Goal: Task Accomplishment & Management: Use online tool/utility

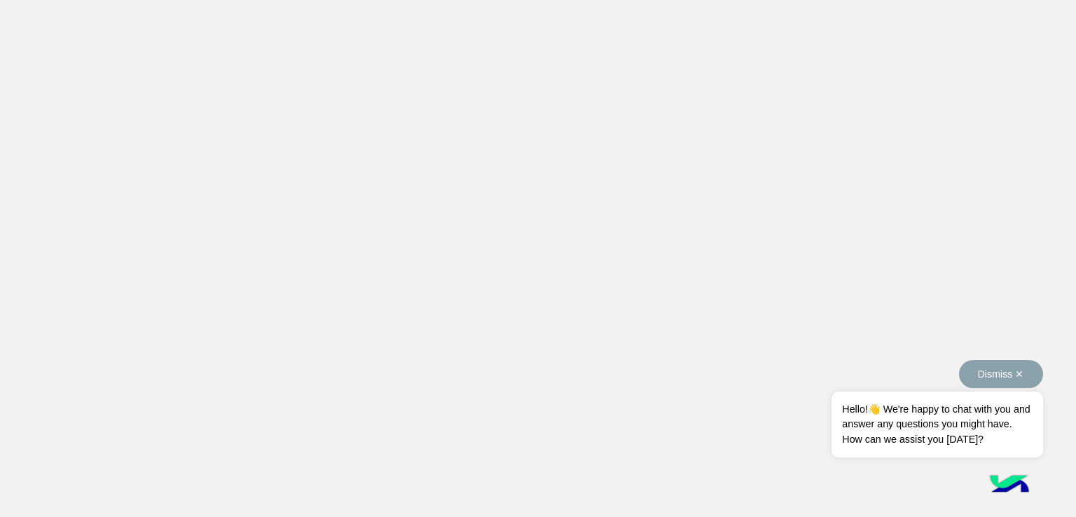
click at [1025, 373] on button "Dismiss ✕" at bounding box center [1001, 374] width 84 height 28
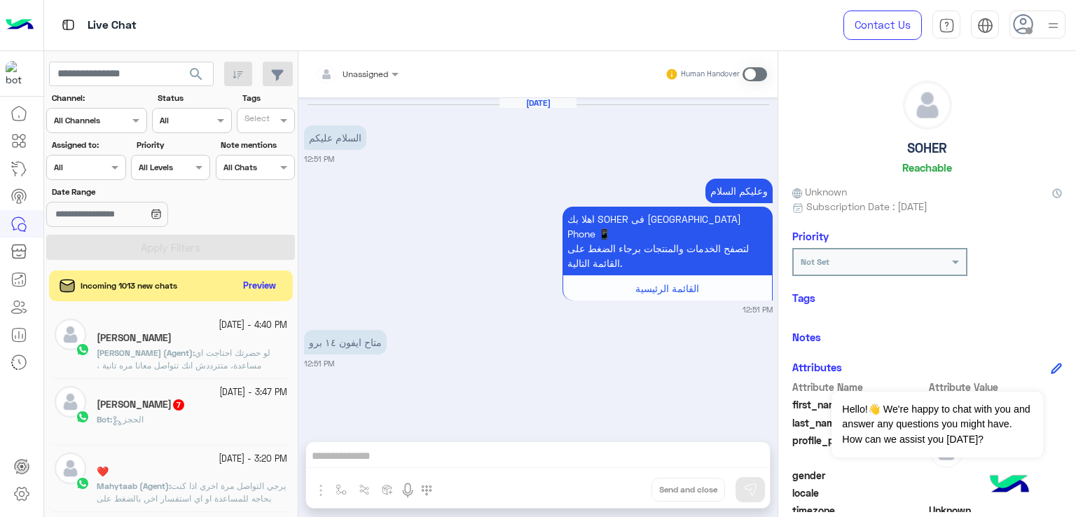
scroll to position [2493, 0]
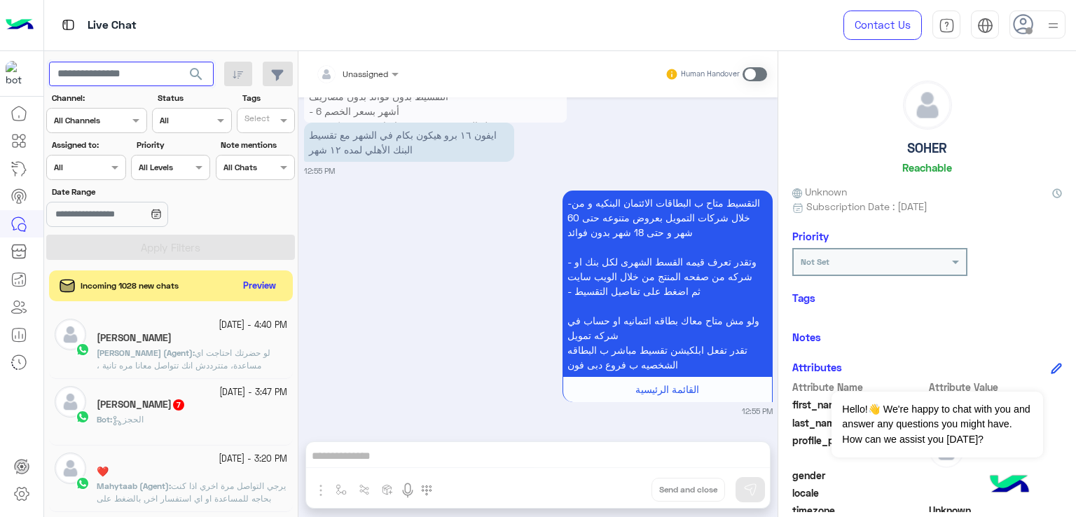
click at [153, 78] on input "text" at bounding box center [131, 74] width 165 height 25
paste input "**********"
type input "**********"
click at [179, 62] on button "search" at bounding box center [196, 77] width 34 height 30
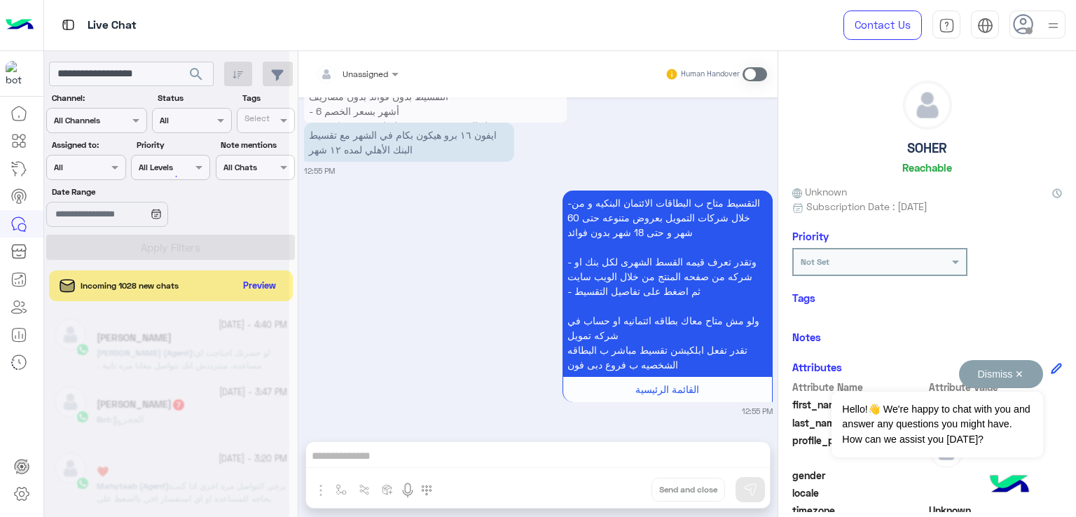
click at [1018, 371] on button "Dismiss ✕" at bounding box center [1001, 374] width 84 height 28
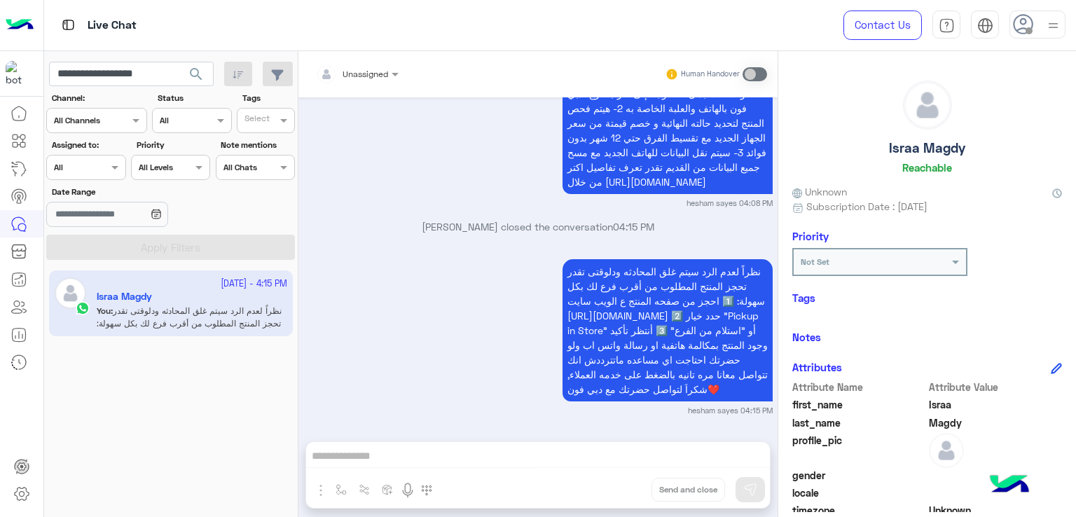
scroll to position [1430, 0]
click at [169, 71] on input "**********" at bounding box center [131, 74] width 165 height 25
paste input "**********"
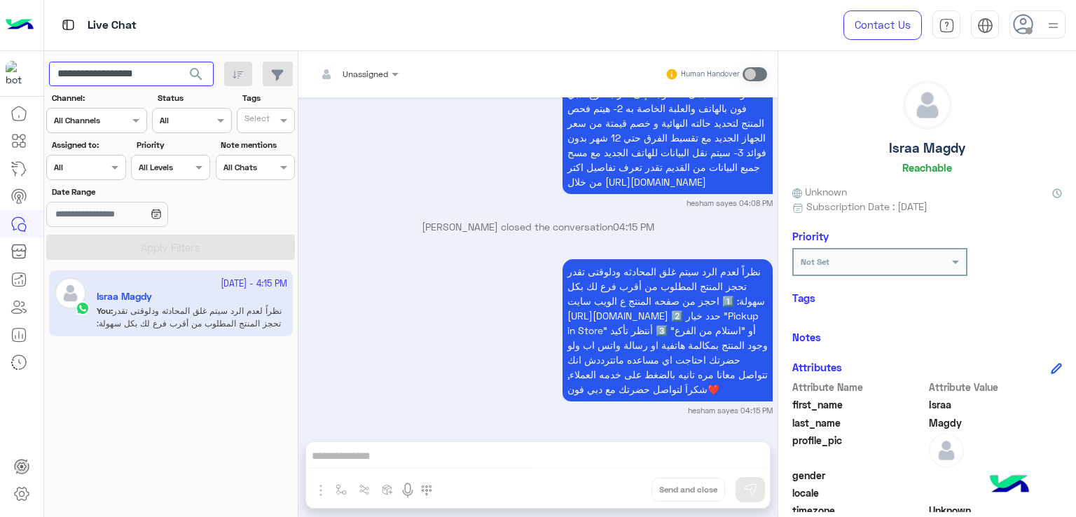
click at [179, 62] on button "search" at bounding box center [196, 77] width 34 height 30
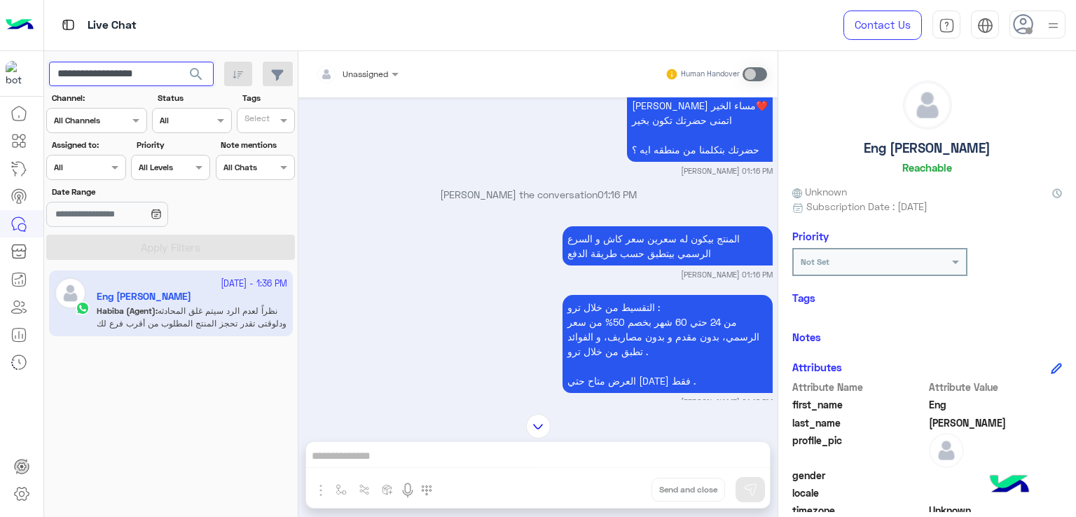
scroll to position [1521, 0]
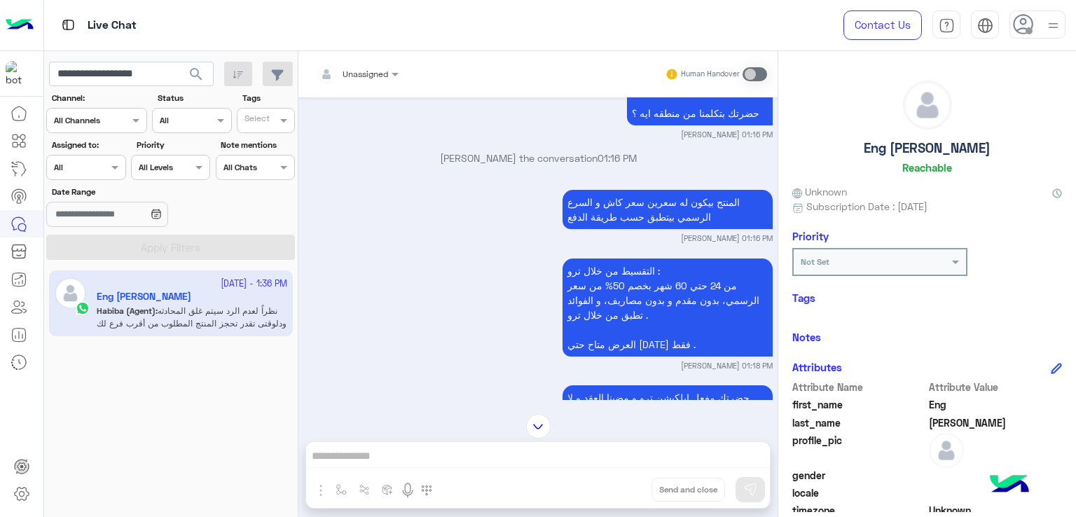
click at [623, 200] on p "المنتج بيكون له سعرين سعر كاش و السرع الرسمي بيتطبق حسب طريقة الدفع" at bounding box center [667, 209] width 210 height 39
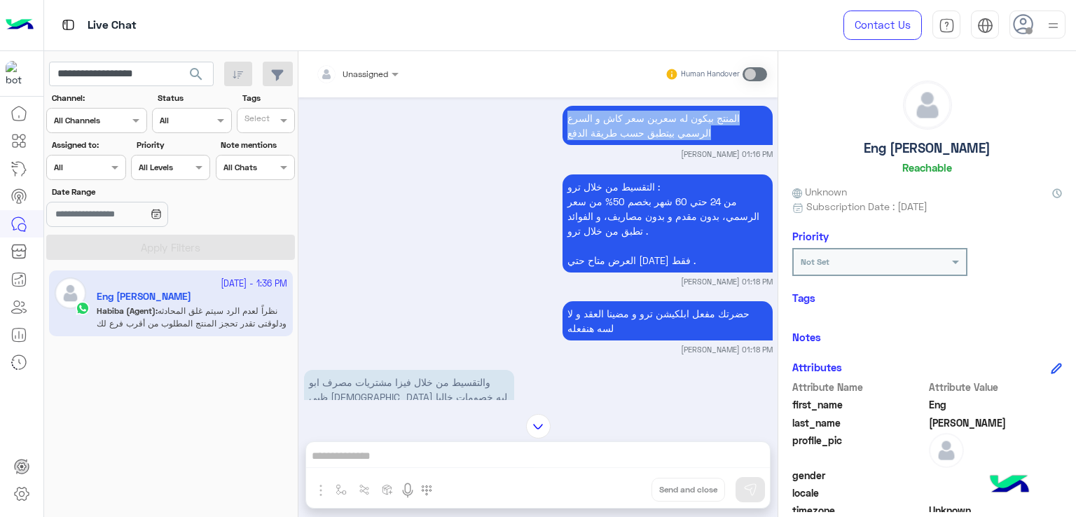
scroll to position [1661, 0]
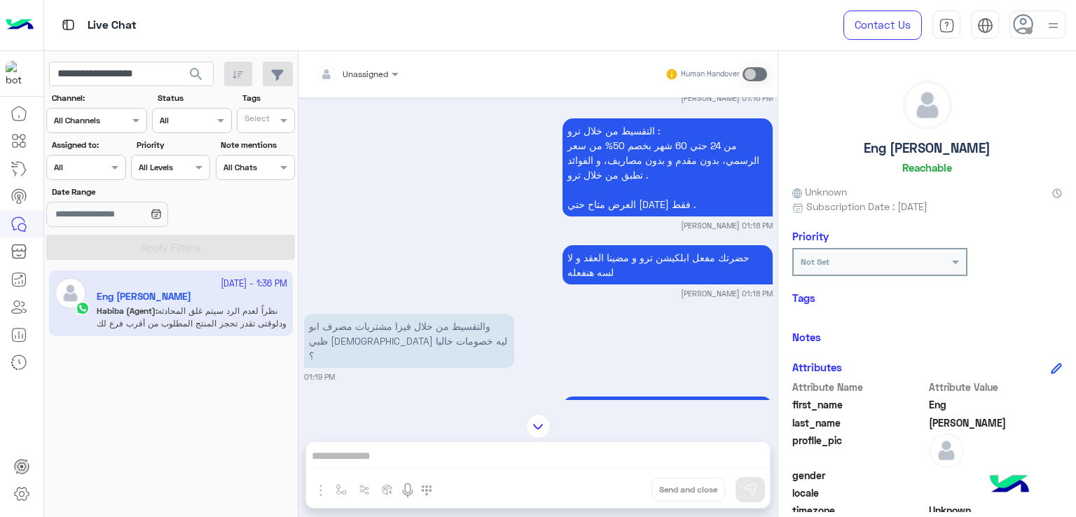
click at [692, 141] on p "التقسيط من خلال ترو : من 24 حتي 60 شهر بخصم 50% من سعر الرسمي، بدون مقدم و بدون…" at bounding box center [667, 167] width 210 height 98
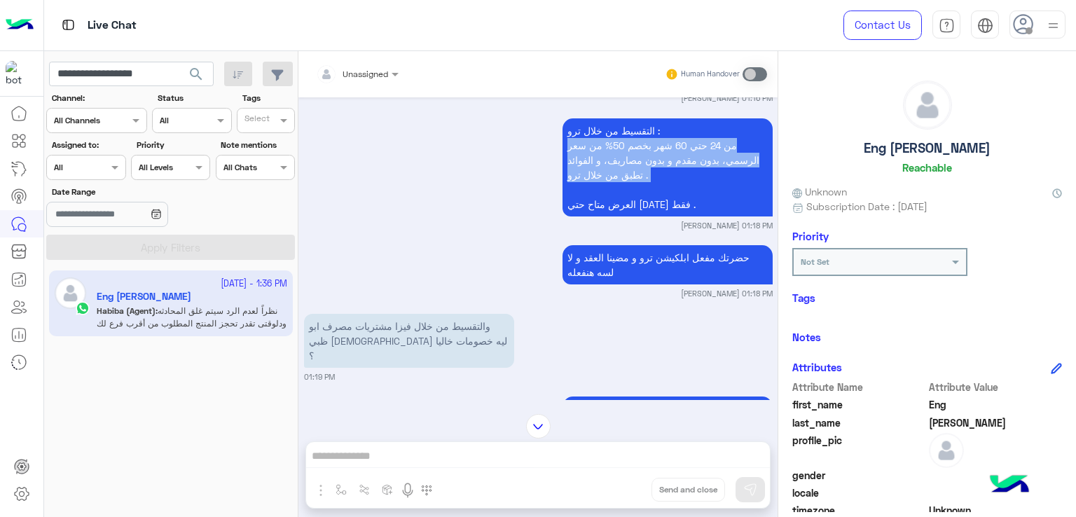
click at [692, 141] on p "التقسيط من خلال ترو : من 24 حتي 60 شهر بخصم 50% من سعر الرسمي، بدون مقدم و بدون…" at bounding box center [667, 167] width 210 height 98
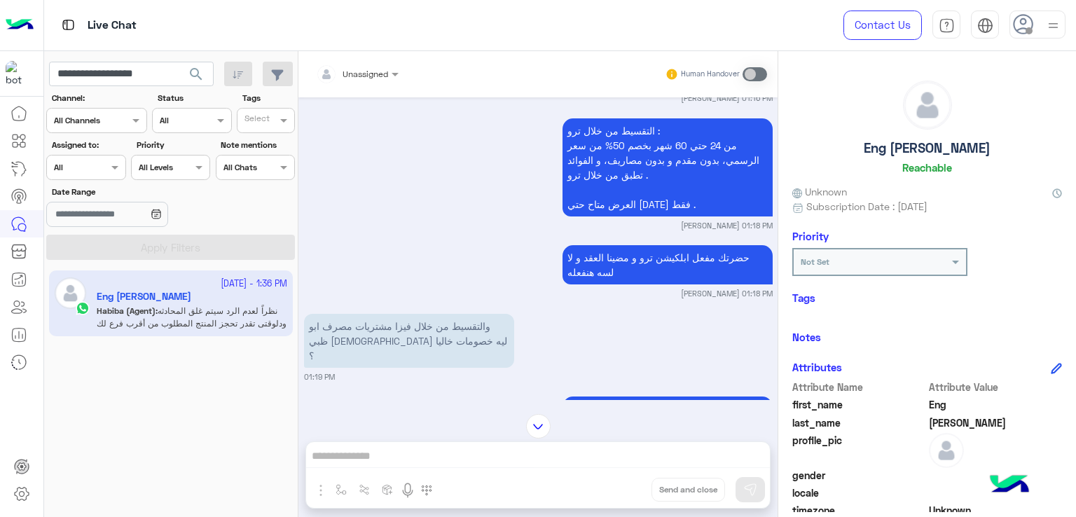
click at [674, 188] on p "التقسيط من خلال ترو : من 24 حتي 60 شهر بخصم 50% من سعر الرسمي، بدون مقدم و بدون…" at bounding box center [667, 167] width 210 height 98
click at [679, 247] on p "حضرتك مفعل ابلكيشن ترو و مضينا العقد و لا لسه هنفعله" at bounding box center [667, 264] width 210 height 39
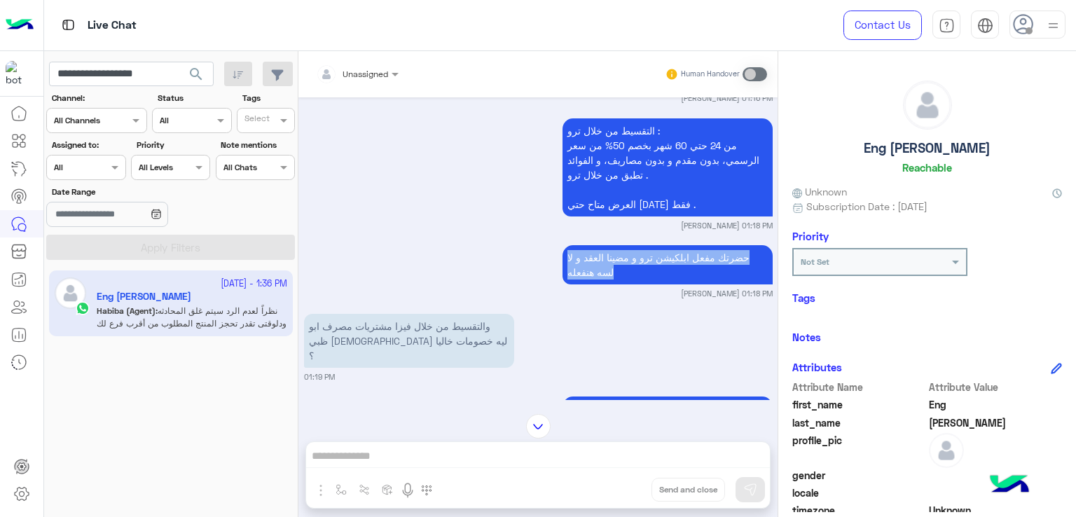
click at [679, 247] on p "حضرتك مفعل ابلكيشن ترو و مضينا العقد و لا لسه هنفعله" at bounding box center [667, 264] width 210 height 39
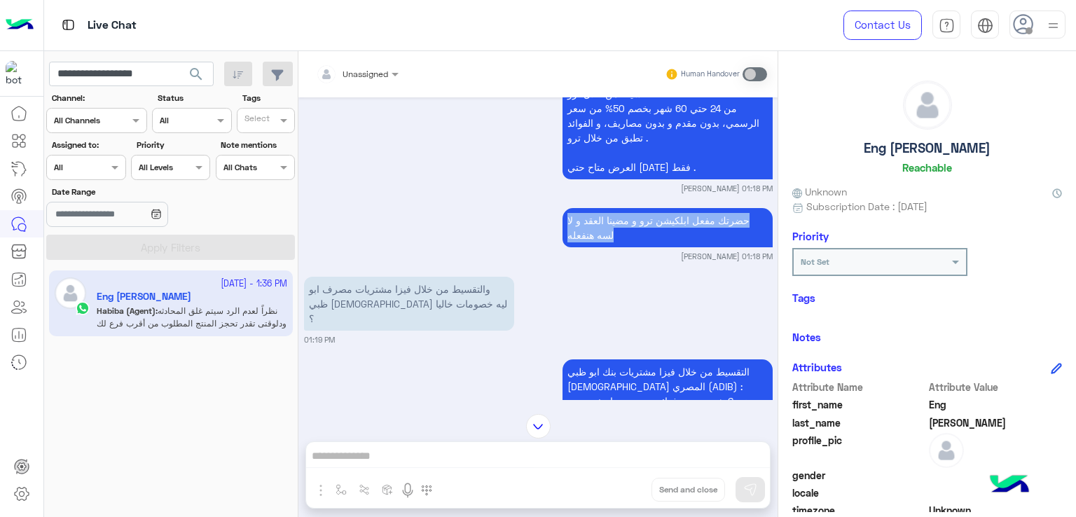
scroll to position [1731, 0]
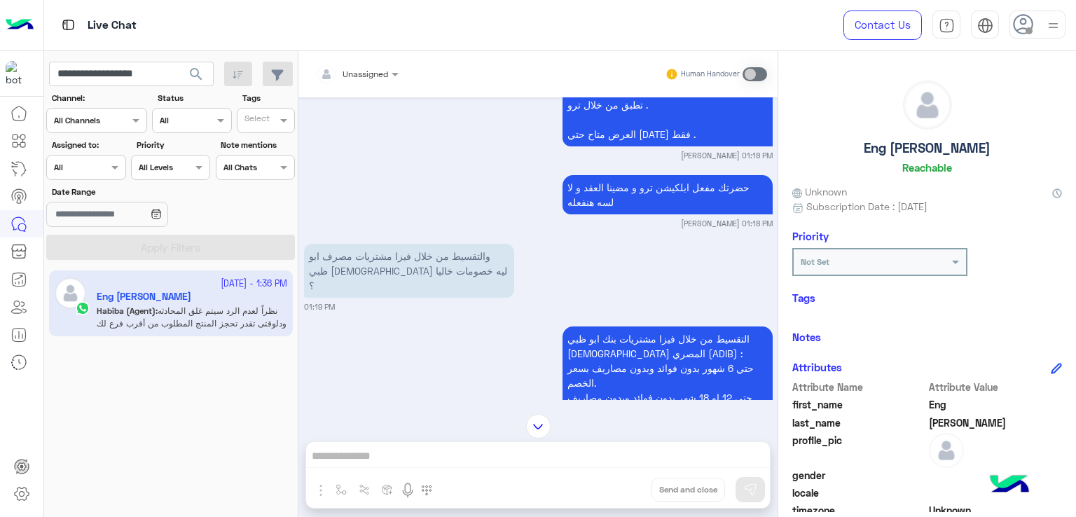
click at [467, 244] on p "والتقسيط من خلال فيزا مشتريات مصرف ابو ظبي الاسلامي ليه خصومات خاليا ؟" at bounding box center [409, 271] width 210 height 54
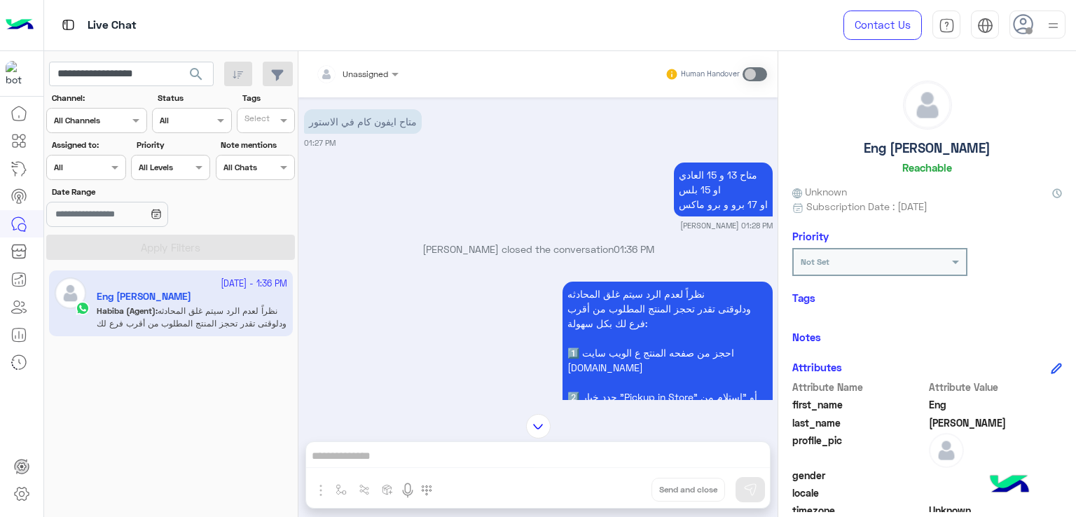
scroll to position [3002, 0]
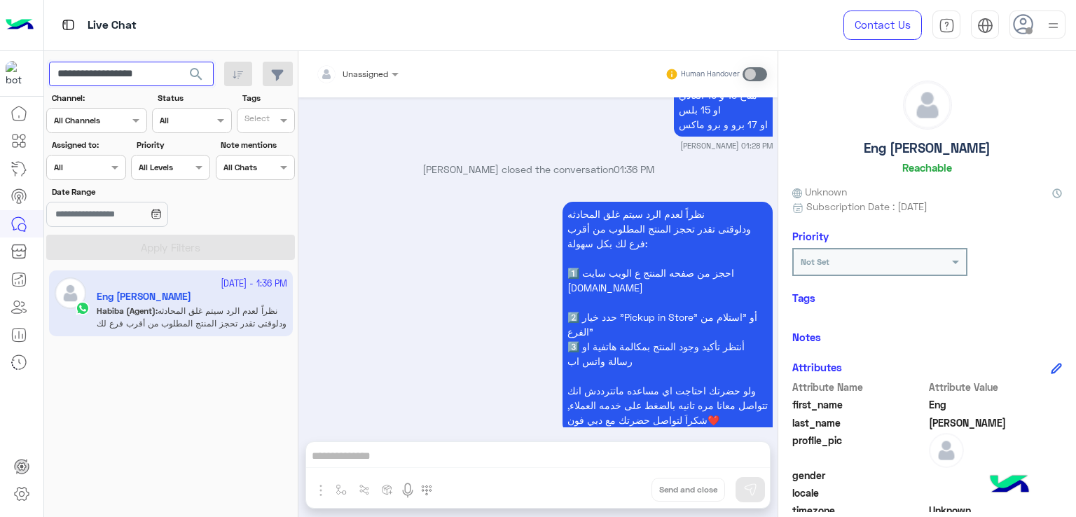
drag, startPoint x: 164, startPoint y: 71, endPoint x: 100, endPoint y: 83, distance: 64.7
click at [100, 83] on input "**********" at bounding box center [131, 74] width 165 height 25
click at [127, 72] on input "**********" at bounding box center [131, 74] width 165 height 25
paste input "text"
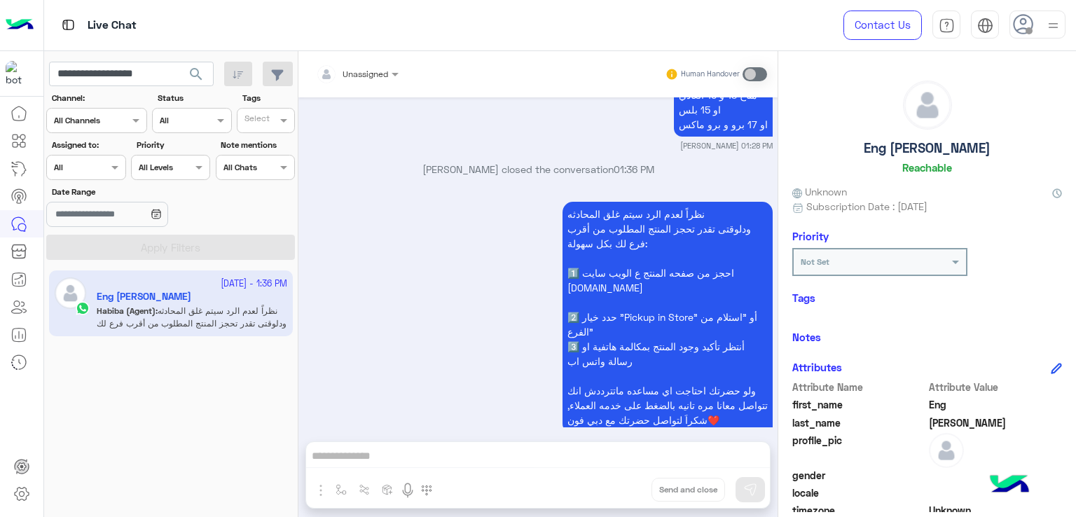
click at [201, 74] on span "search" at bounding box center [196, 74] width 17 height 17
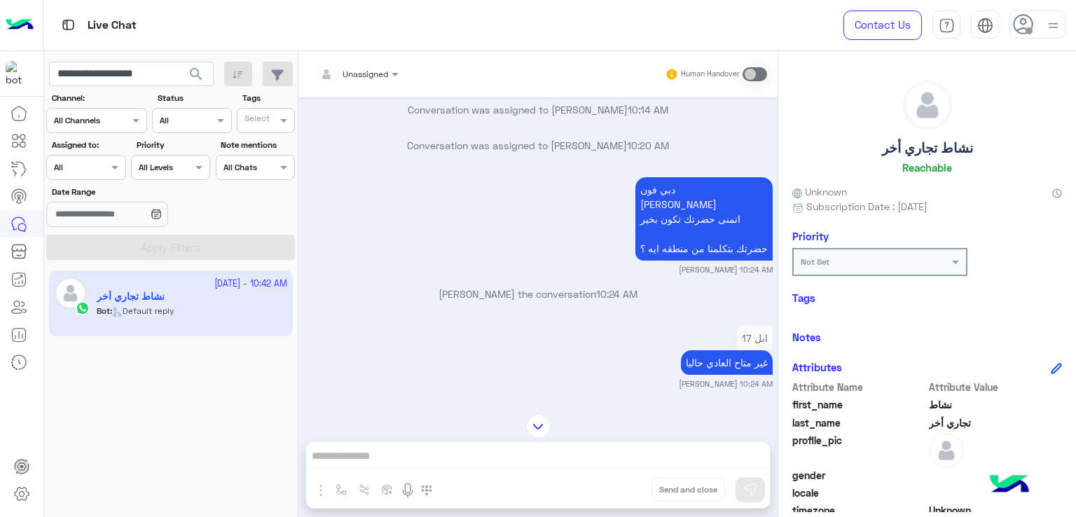
scroll to position [2489, 0]
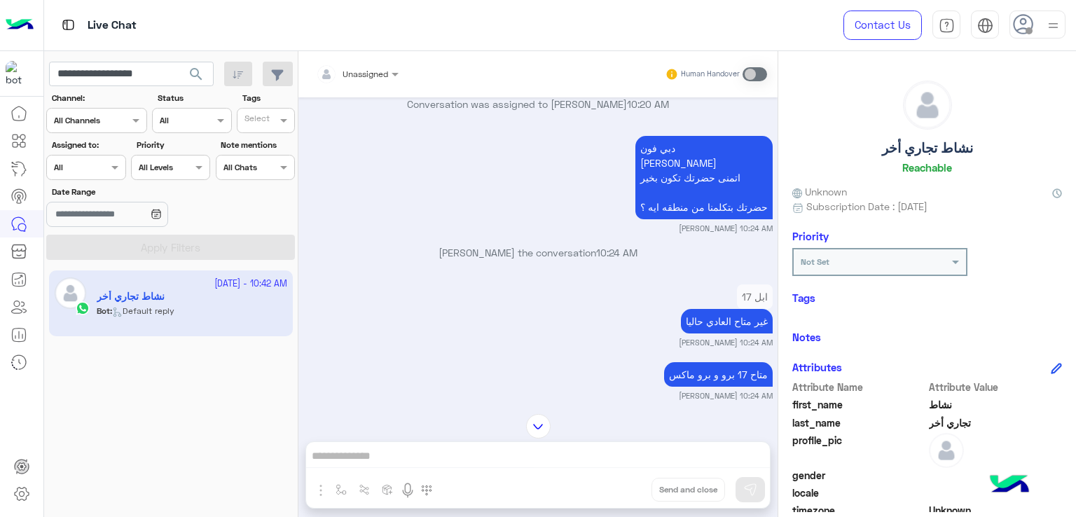
click at [658, 216] on p "دبي فون حبيبة هاني صباح الخير❤️ اتمنى حضرتك تكون بخير حضرتك بتكلمنا من منطقه اي…" at bounding box center [703, 177] width 137 height 83
click at [671, 219] on p "دبي فون حبيبة هاني صباح الخير❤️ اتمنى حضرتك تكون بخير حضرتك بتكلمنا من منطقه اي…" at bounding box center [703, 177] width 137 height 83
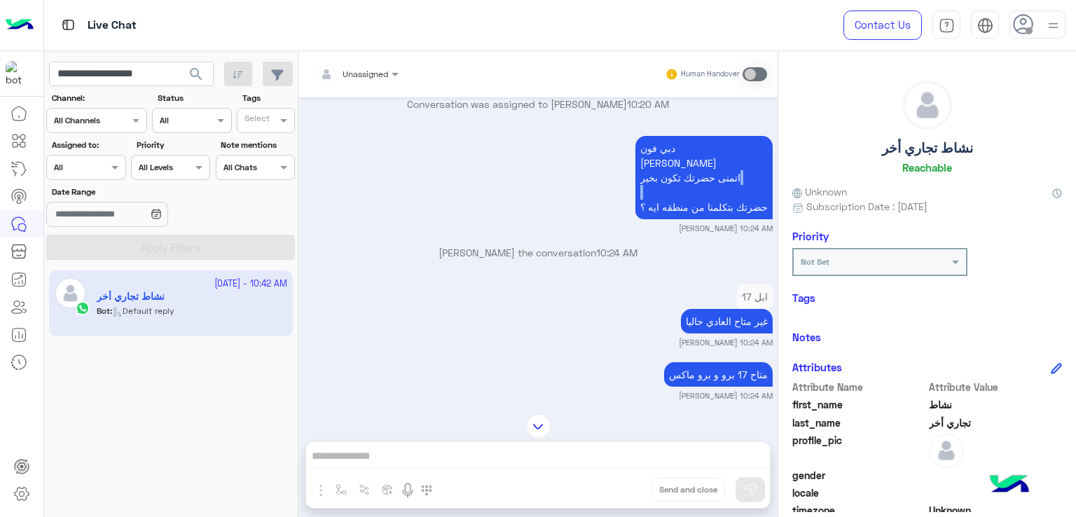
click at [671, 219] on p "دبي فون حبيبة هاني صباح الخير❤️ اتمنى حضرتك تكون بخير حضرتك بتكلمنا من منطقه اي…" at bounding box center [703, 177] width 137 height 83
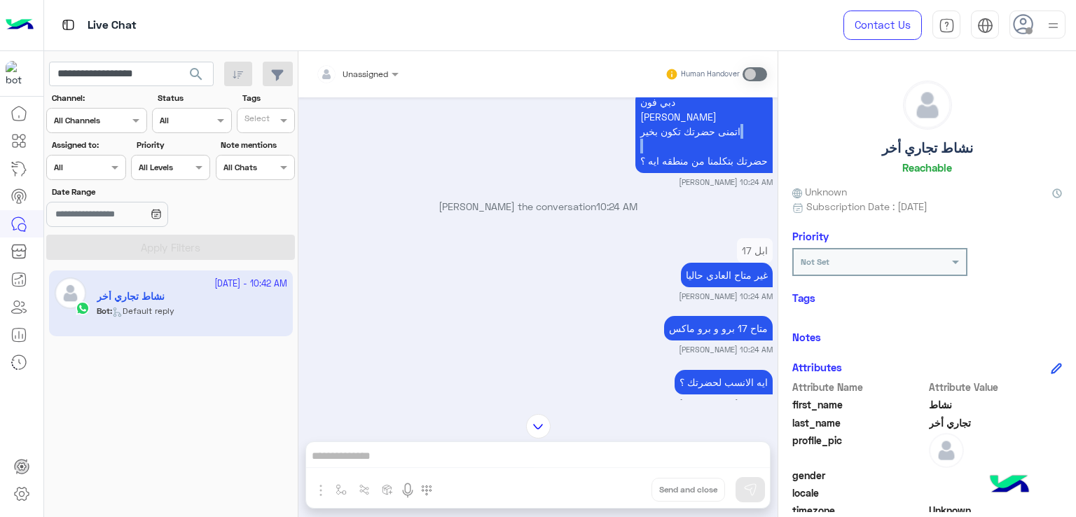
scroll to position [2629, 0]
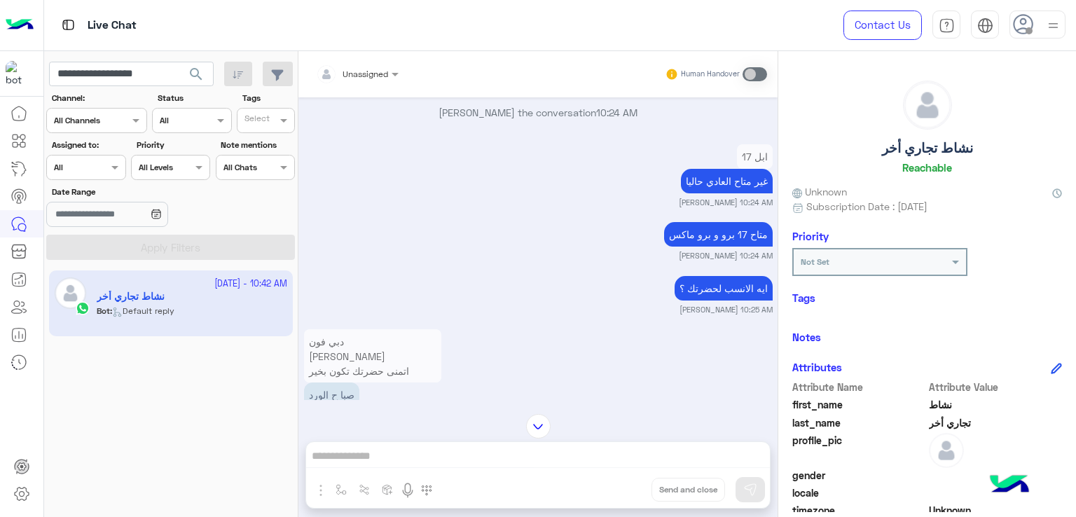
click at [697, 193] on p "غير متاح العادي حاليا" at bounding box center [727, 181] width 92 height 25
click at [699, 247] on p "متاح 17 برو و برو ماكس" at bounding box center [718, 234] width 109 height 25
click at [698, 247] on p "متاح 17 برو و برو ماكس" at bounding box center [718, 234] width 109 height 25
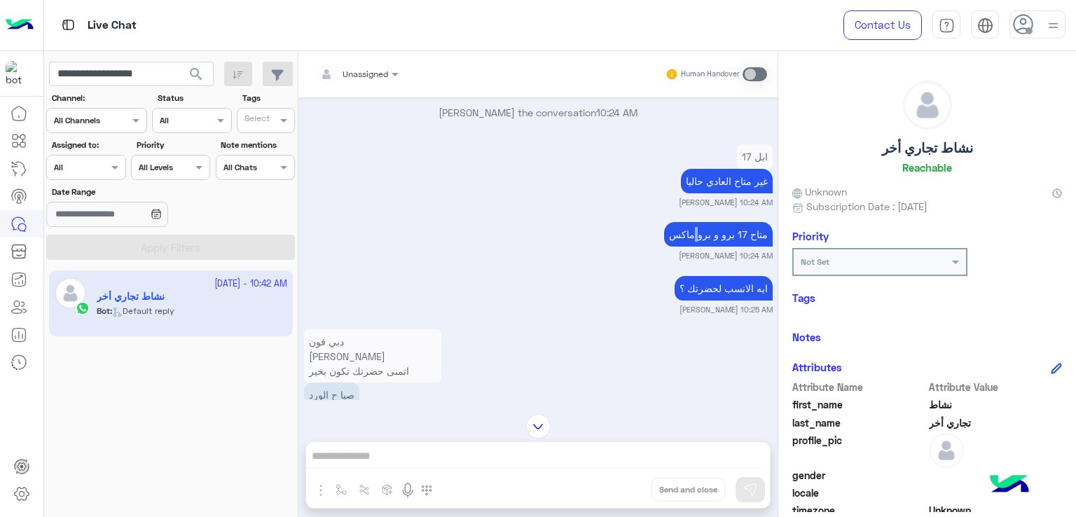
click at [698, 247] on p "متاح 17 برو و برو ماكس" at bounding box center [718, 234] width 109 height 25
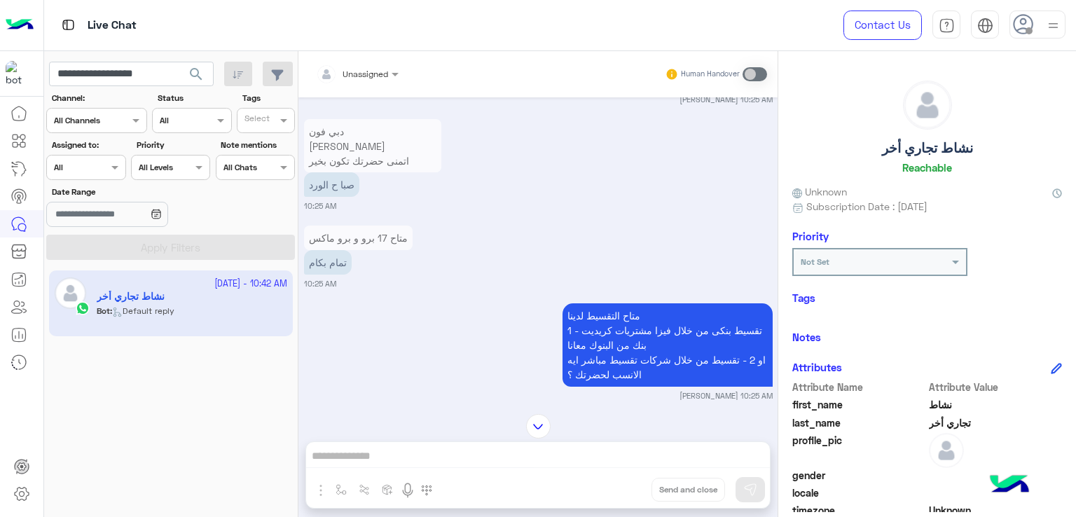
click at [706, 90] on p "ايه الانسب لحضرتك ؟" at bounding box center [723, 78] width 98 height 25
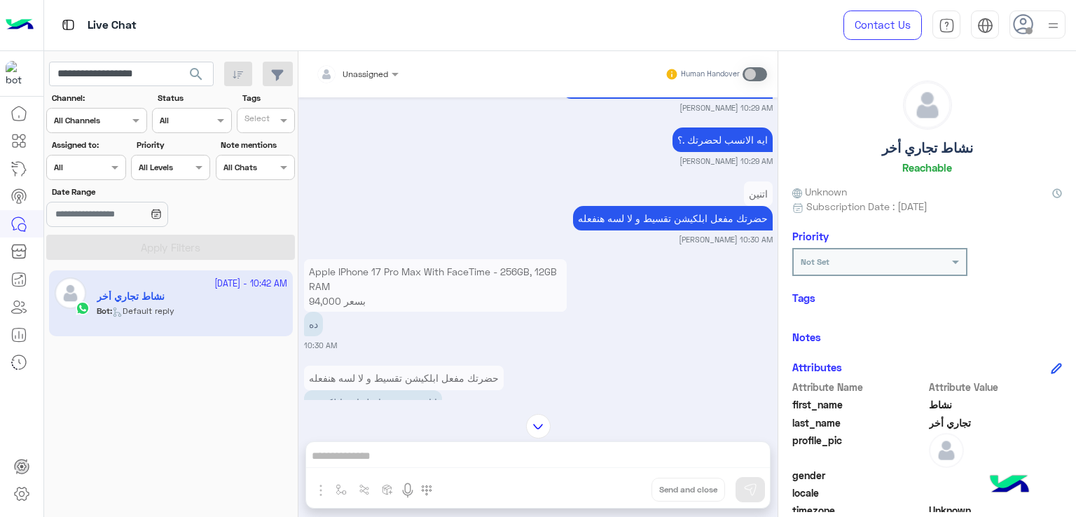
scroll to position [3750, 0]
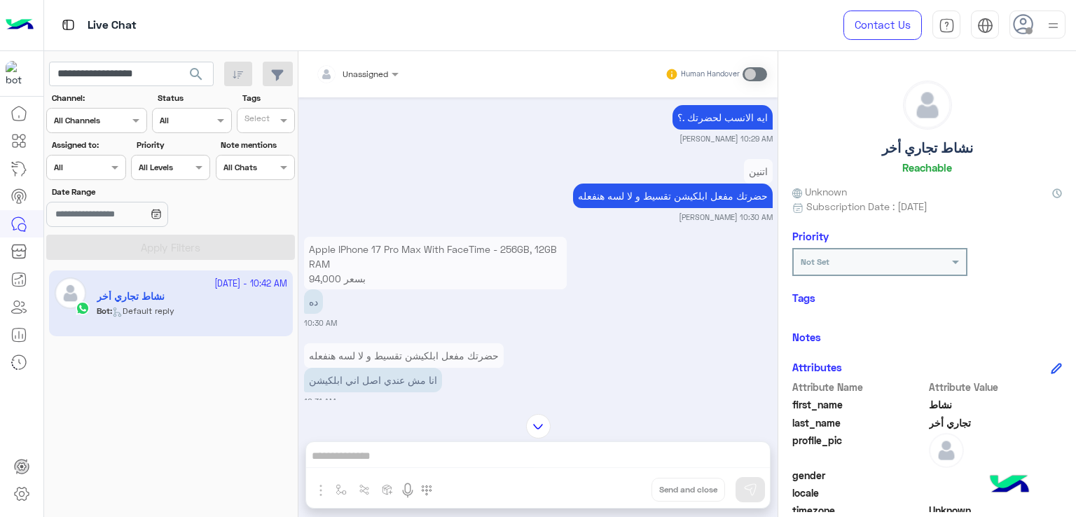
click at [603, 208] on p "حضرتك مفعل ابلكيشن تقسيط و لا لسه هنفعله" at bounding box center [673, 195] width 200 height 25
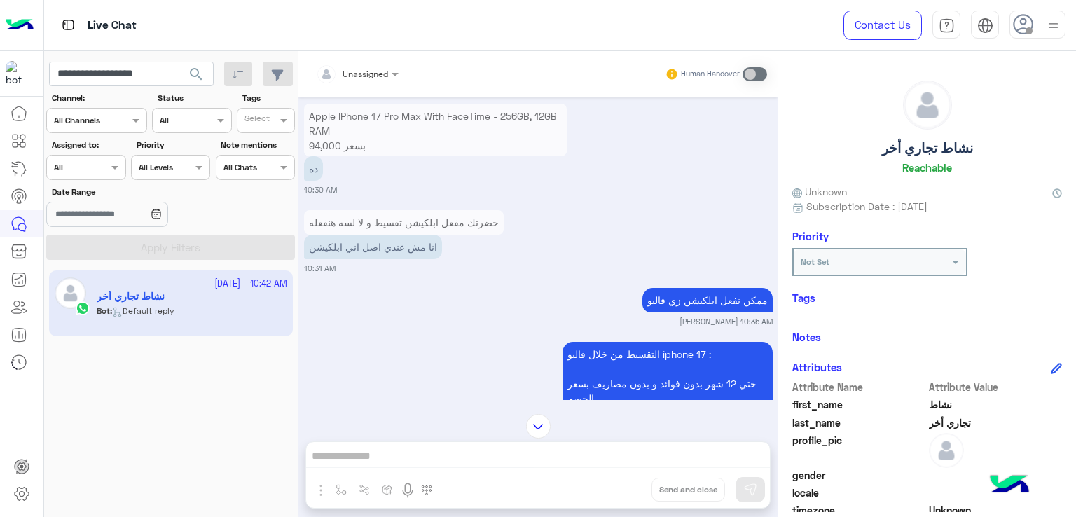
scroll to position [3960, 0]
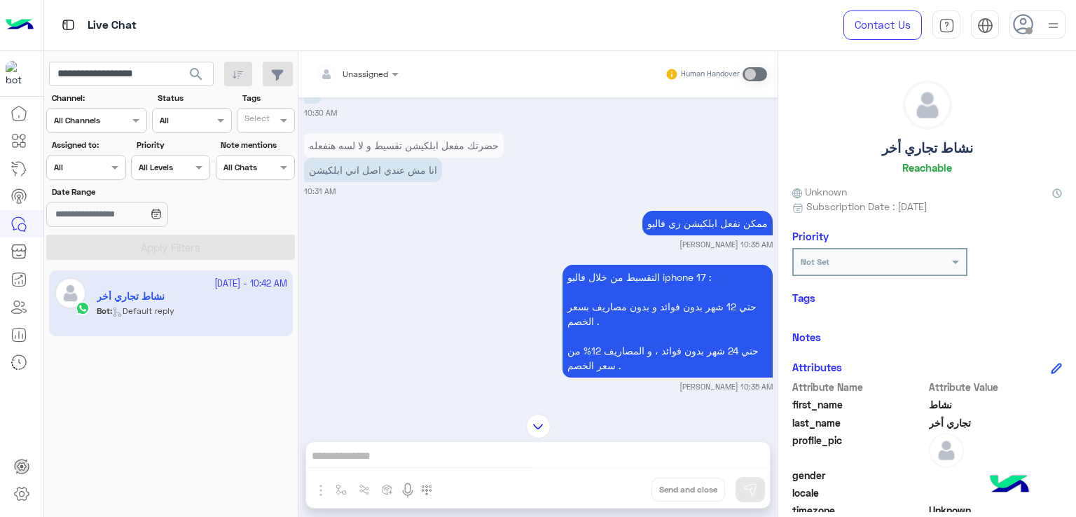
click at [396, 182] on p "انا مش عندي اصل اني ابلكيشن" at bounding box center [373, 170] width 138 height 25
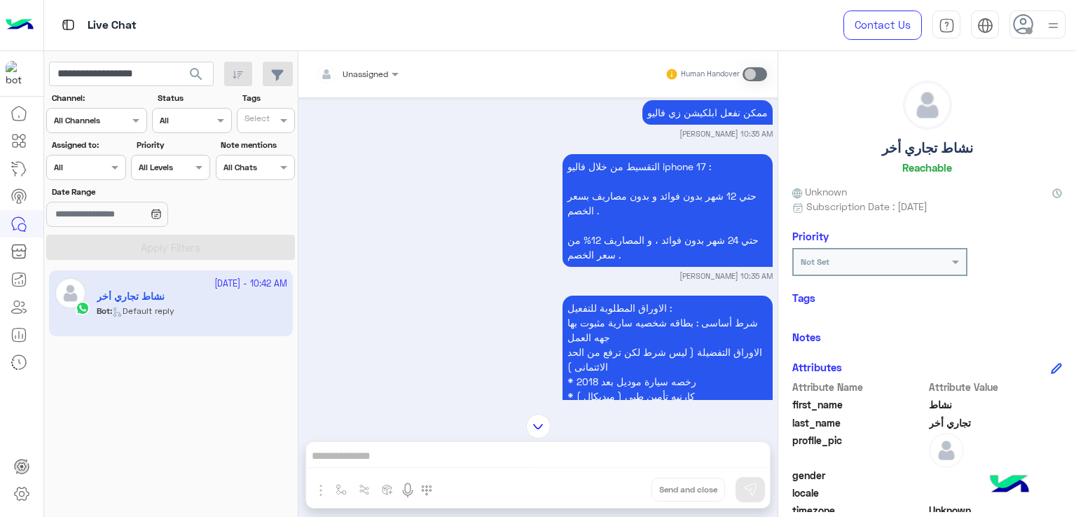
scroll to position [4100, 0]
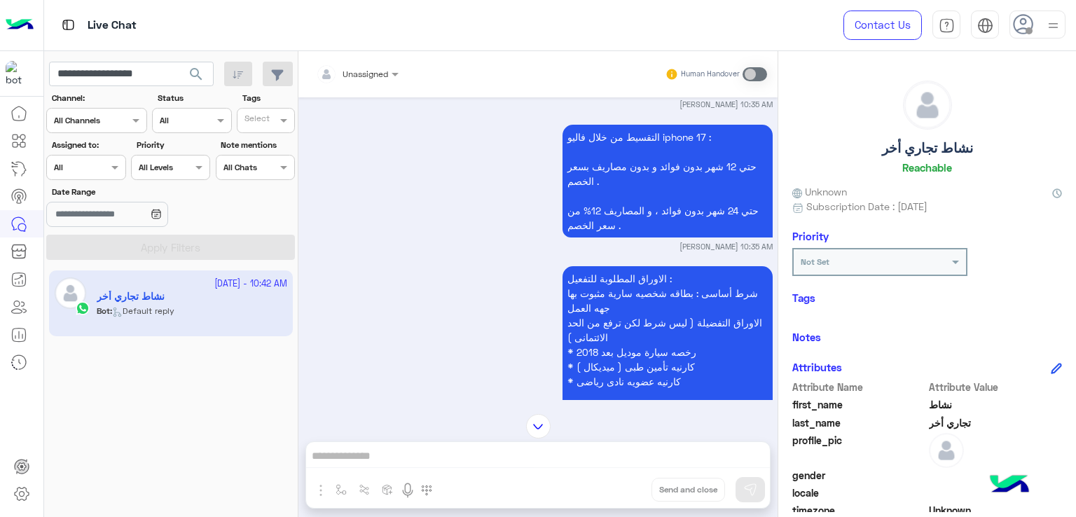
click at [686, 95] on p "ممكن نفعل ابلكيشن زي فاليو" at bounding box center [707, 83] width 130 height 25
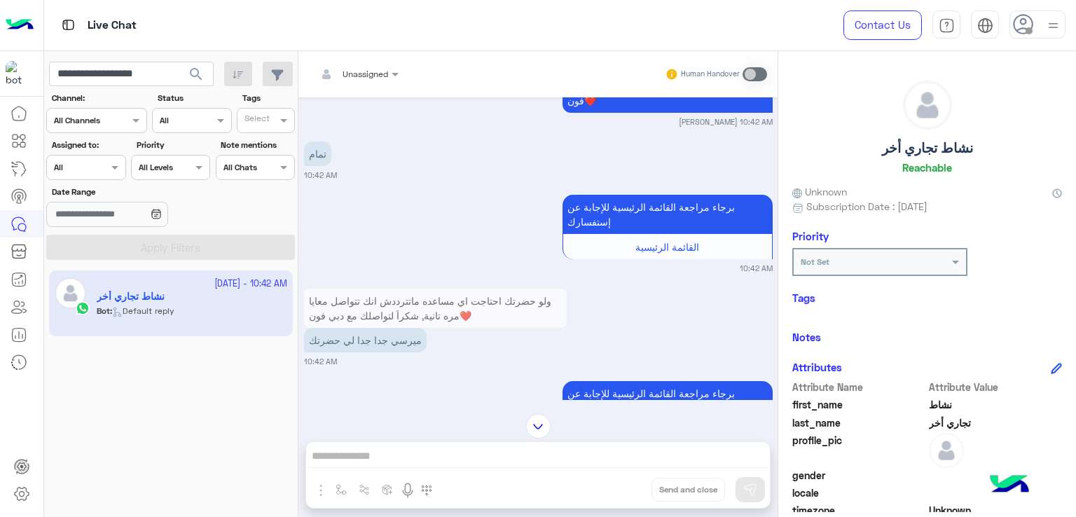
scroll to position [5202, 0]
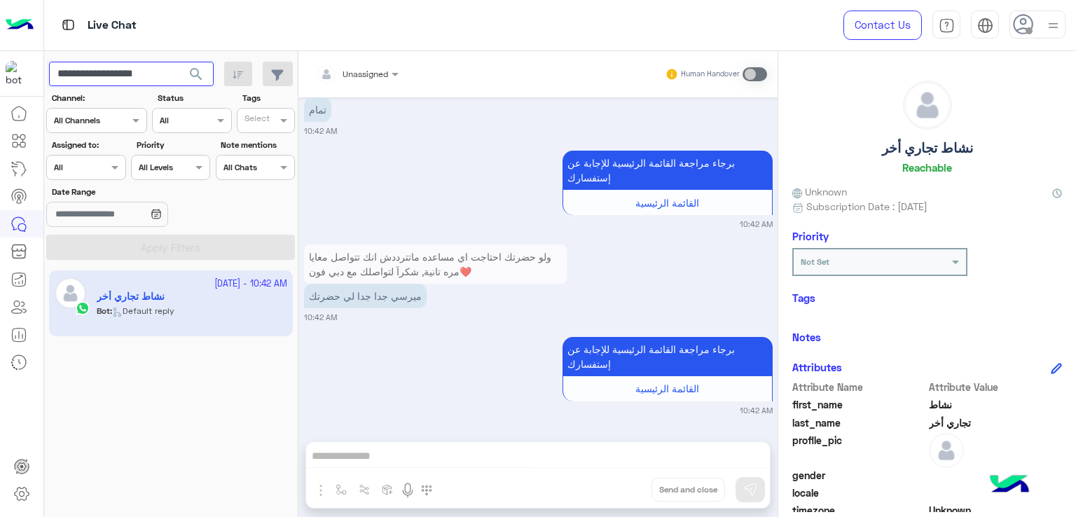
click at [122, 76] on input "**********" at bounding box center [131, 74] width 165 height 25
paste input "text"
click at [192, 74] on span "search" at bounding box center [196, 74] width 17 height 17
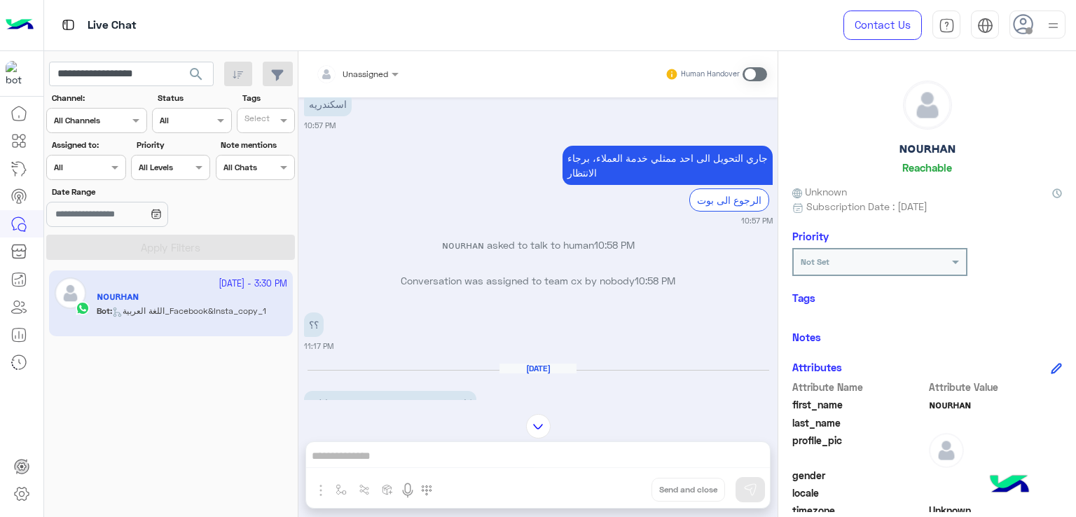
scroll to position [1205, 0]
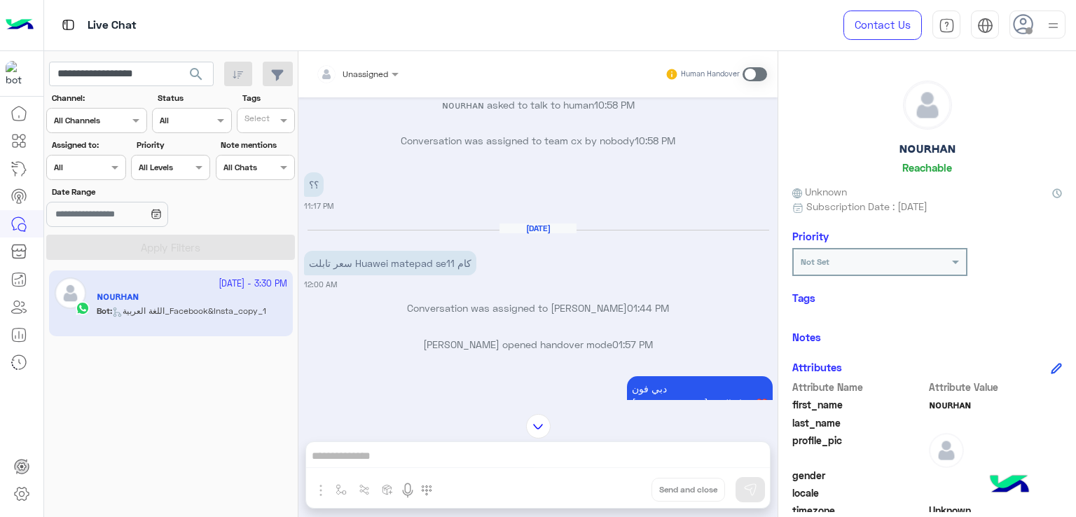
click at [387, 264] on p "سعر تابلت Huawei matepad se11 كام" at bounding box center [390, 263] width 172 height 25
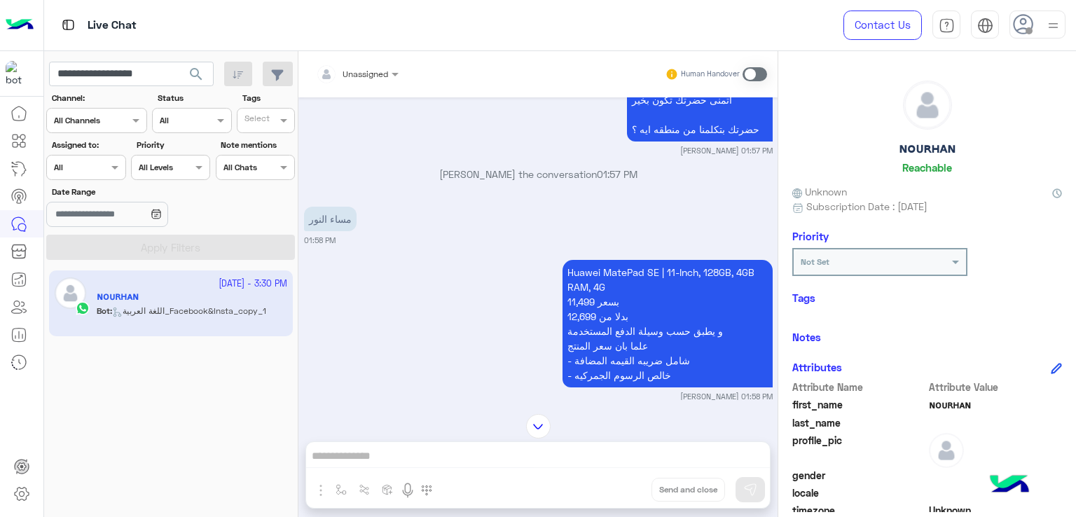
scroll to position [1555, 0]
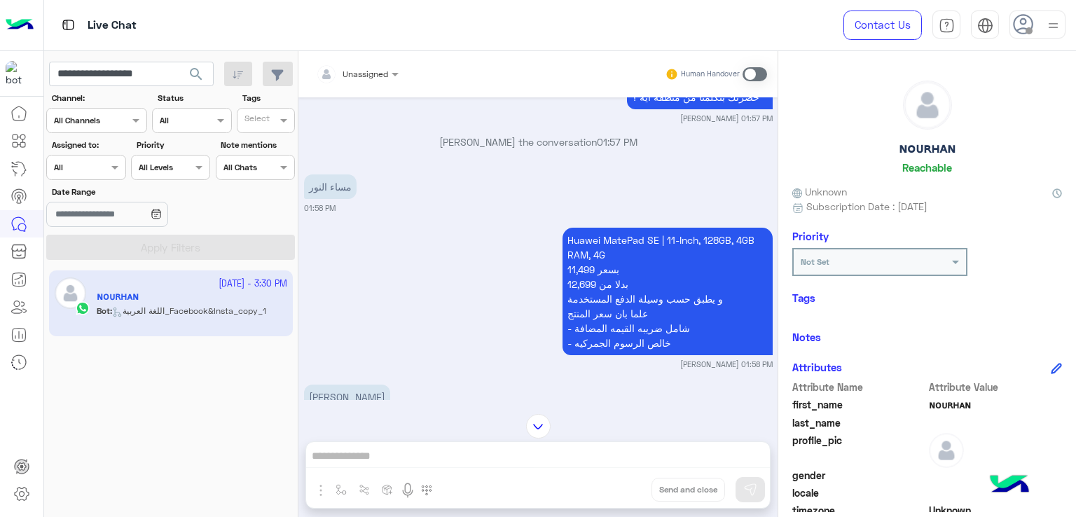
click at [608, 263] on p "Huawei MatePad SE | 11-Inch, 128GB, 4GB RAM, 4G 11,499 بسعر 12,699 بدلا من و يط…" at bounding box center [667, 291] width 210 height 127
click at [608, 265] on p "Huawei MatePad SE | 11-Inch, 128GB, 4GB RAM, 4G 11,499 بسعر 12,699 بدلا من و يط…" at bounding box center [667, 291] width 210 height 127
click at [610, 300] on p "Huawei MatePad SE | 11-Inch, 128GB, 4GB RAM, 4G 11,499 بسعر 12,699 بدلا من و يط…" at bounding box center [667, 291] width 210 height 127
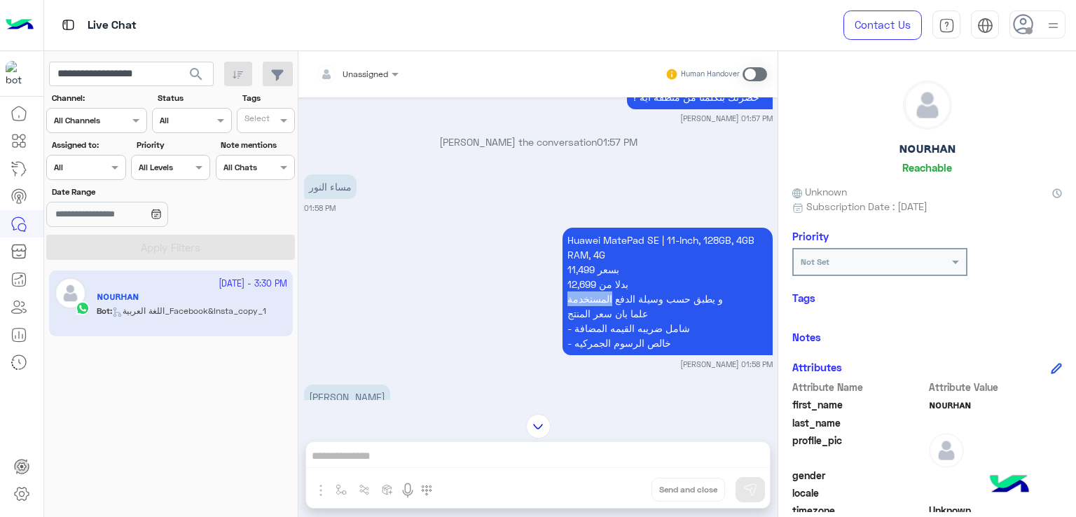
click at [610, 300] on p "Huawei MatePad SE | 11-Inch, 128GB, 4GB RAM, 4G 11,499 بسعر 12,699 بدلا من و يط…" at bounding box center [667, 291] width 210 height 127
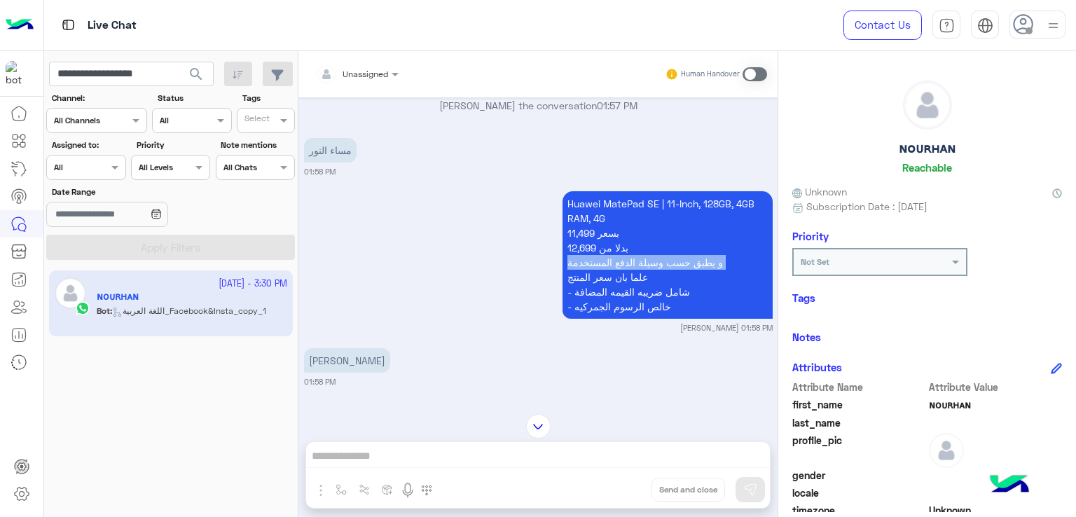
scroll to position [1625, 0]
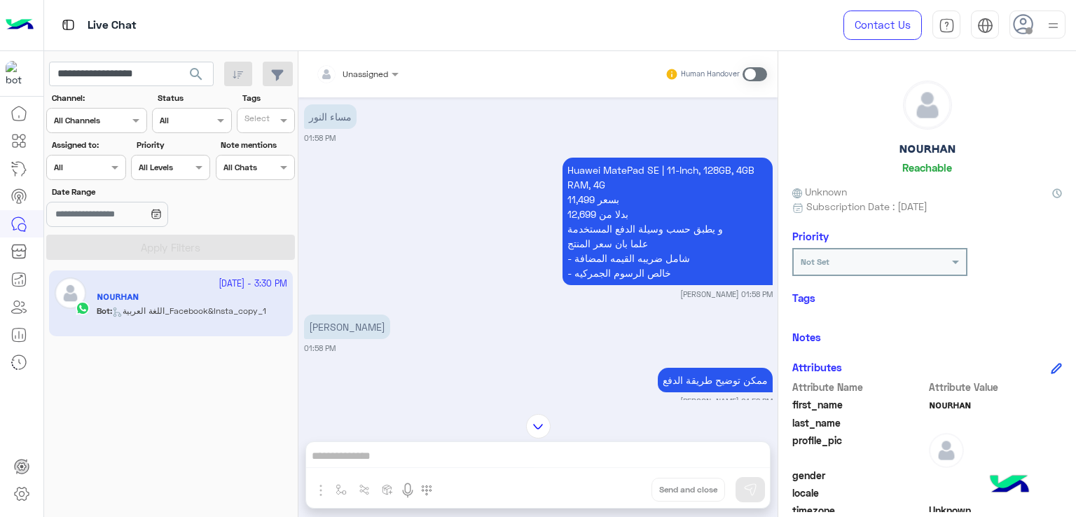
click at [629, 267] on p "Huawei MatePad SE | 11-Inch, 128GB, 4GB RAM, 4G 11,499 بسعر 12,699 بدلا من و يط…" at bounding box center [667, 221] width 210 height 127
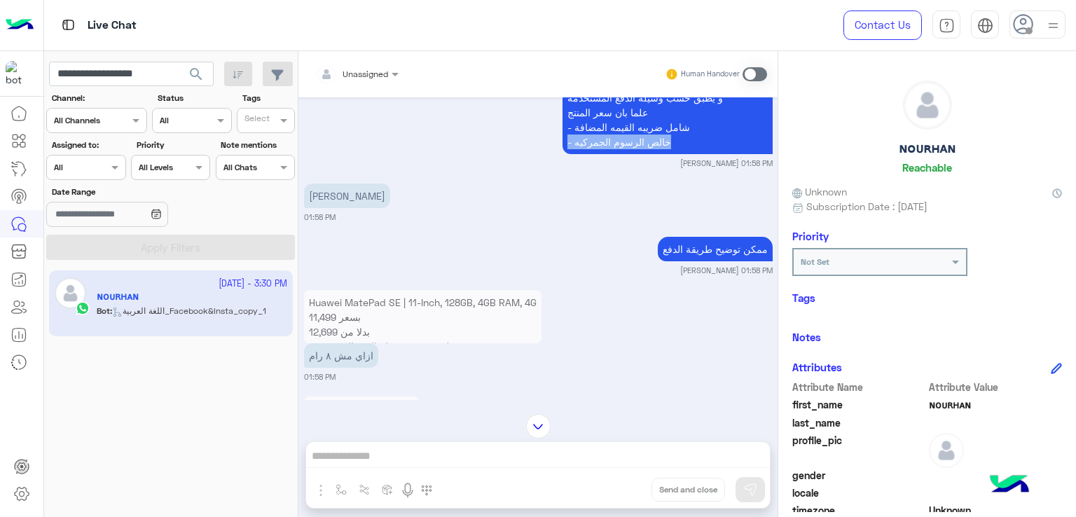
scroll to position [1765, 0]
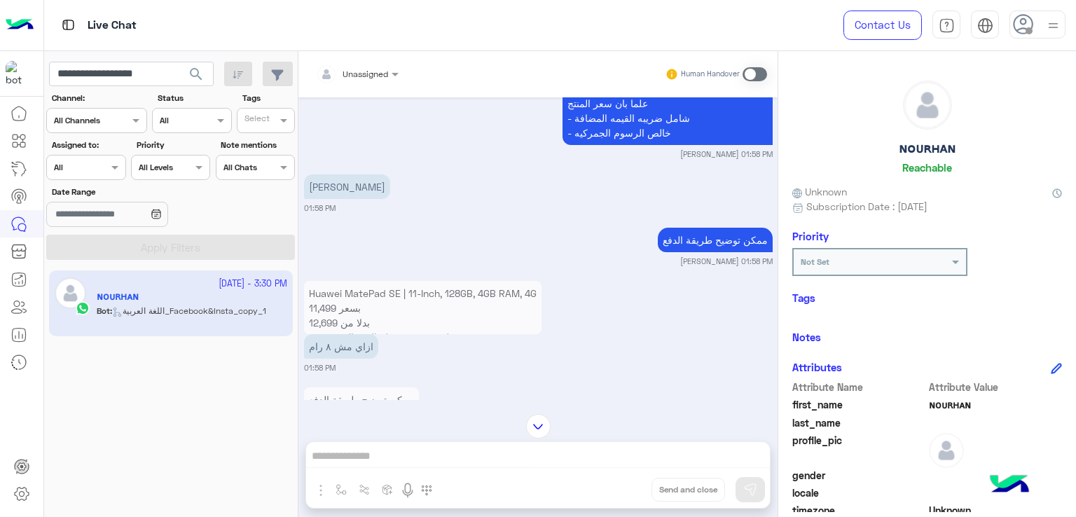
click at [713, 244] on p "ممكن توضيح طريقة الدفع" at bounding box center [715, 240] width 115 height 25
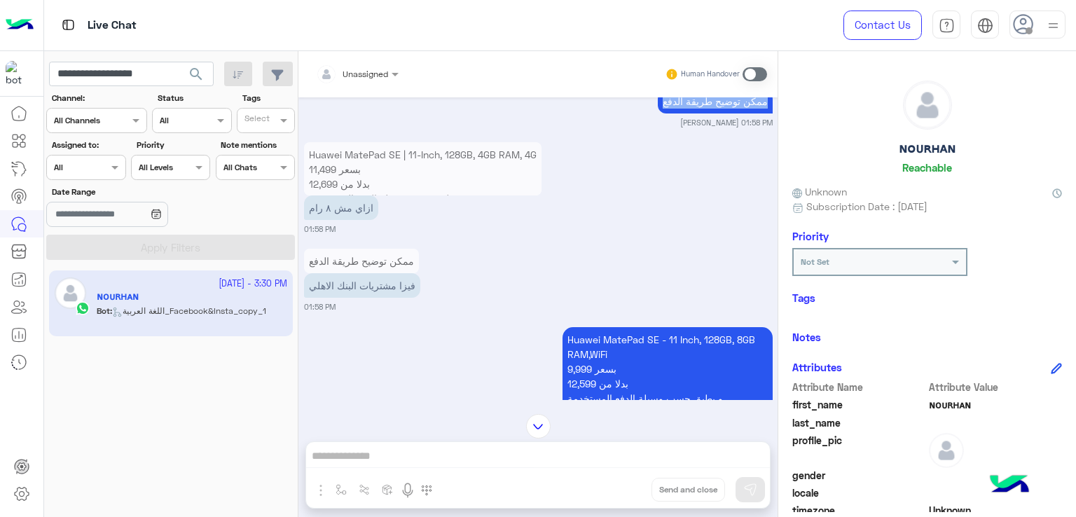
scroll to position [1905, 0]
click at [338, 207] on p "ازاي مش ٨ رام" at bounding box center [341, 206] width 74 height 25
click at [376, 283] on p "فيزا مشتريات البنك الاهلي" at bounding box center [362, 284] width 116 height 25
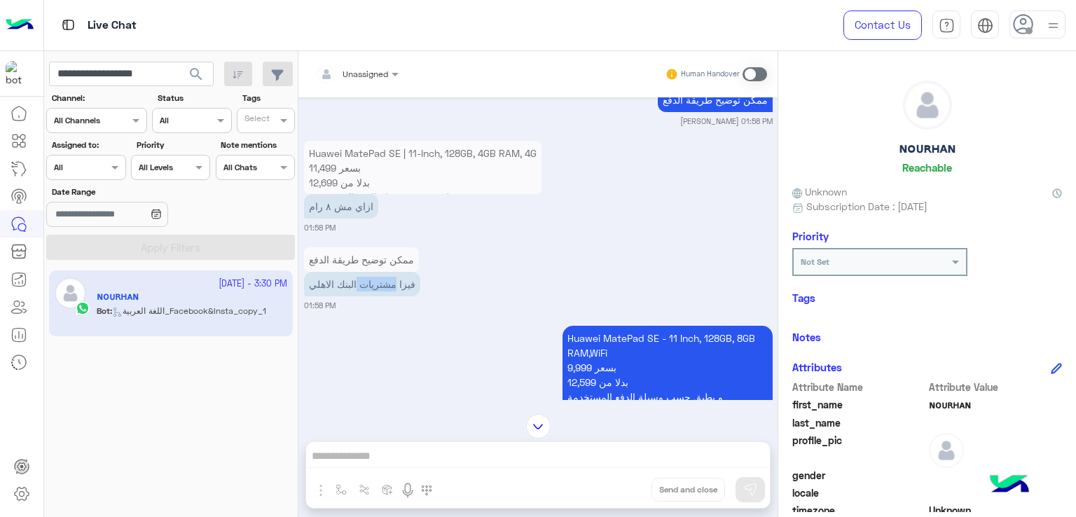
click at [376, 283] on p "فيزا مشتريات البنك الاهلي" at bounding box center [362, 284] width 116 height 25
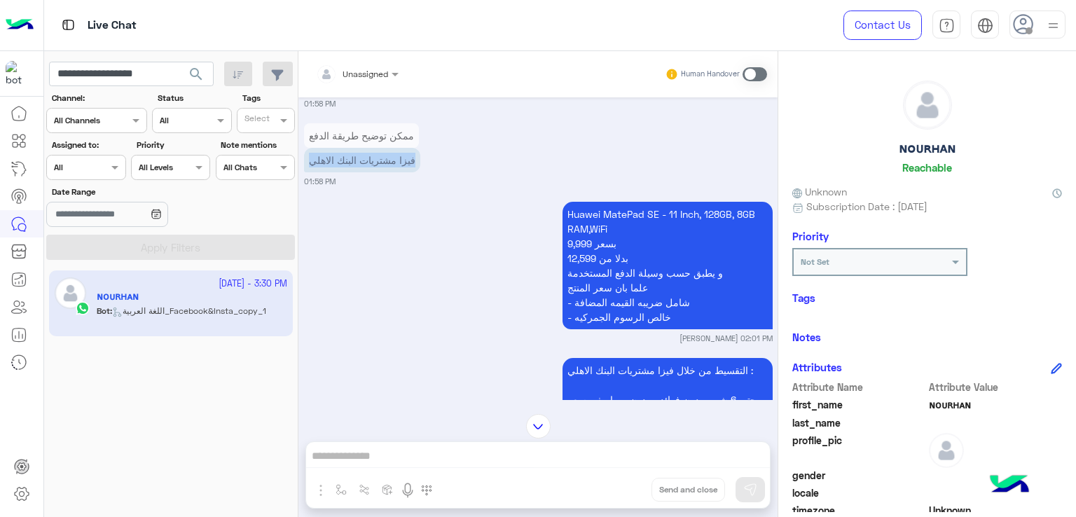
scroll to position [2045, 0]
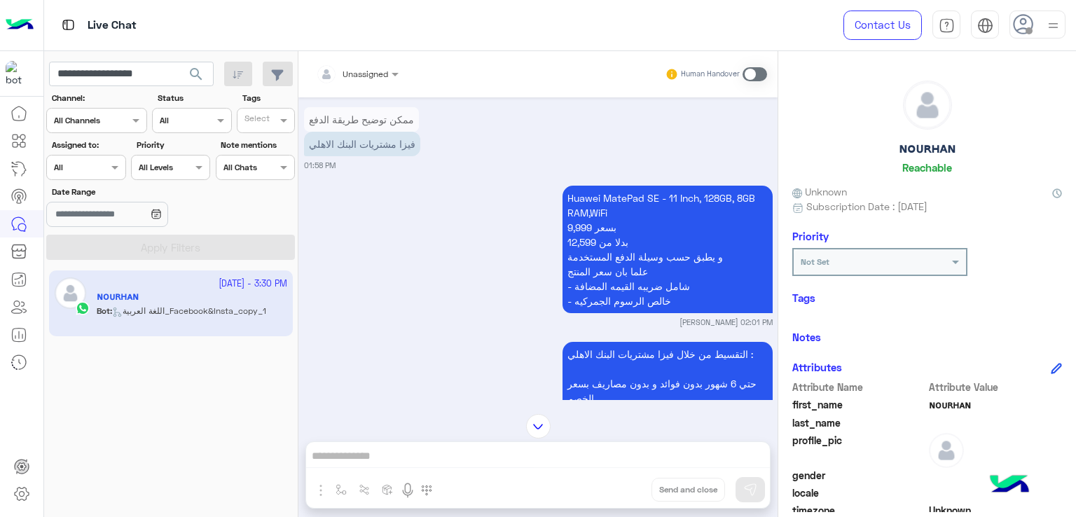
click at [605, 208] on p "Huawei MatePad SE - 11 Inch, 128GB, 8GB RAM,WiFi 9,999 بسعر 12,599 بدلا من و يط…" at bounding box center [667, 249] width 210 height 127
click at [613, 244] on p "Huawei MatePad SE - 11 Inch, 128GB, 8GB RAM,WiFi 9,999 بسعر 12,599 بدلا من و يط…" at bounding box center [667, 249] width 210 height 127
click at [614, 245] on p "Huawei MatePad SE - 11 Inch, 128GB, 8GB RAM,WiFi 9,999 بسعر 12,599 بدلا من و يط…" at bounding box center [667, 249] width 210 height 127
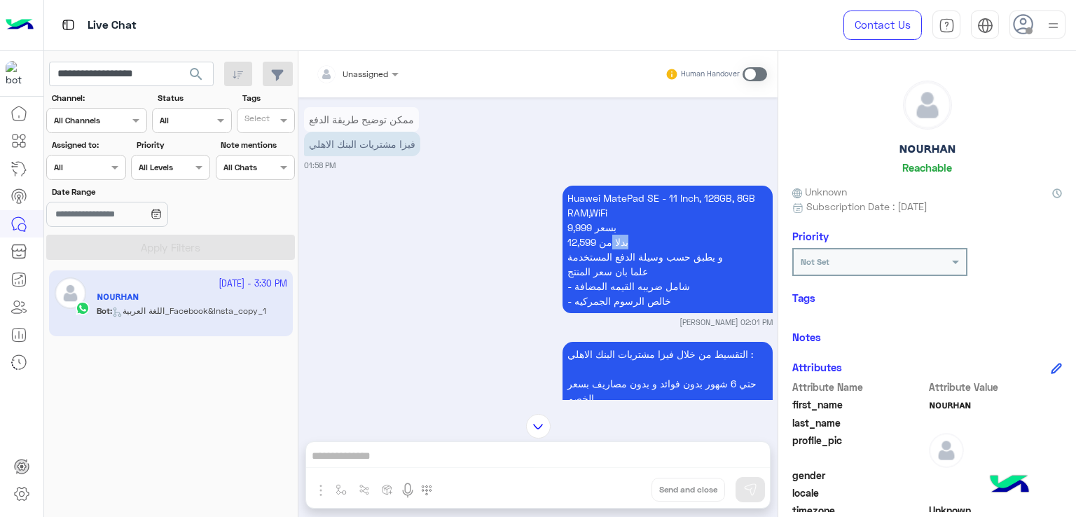
click at [614, 245] on p "Huawei MatePad SE - 11 Inch, 128GB, 8GB RAM,WiFi 9,999 بسعر 12,599 بدلا من و يط…" at bounding box center [667, 249] width 210 height 127
click at [633, 278] on p "Huawei MatePad SE - 11 Inch, 128GB, 8GB RAM,WiFi 9,999 بسعر 12,599 بدلا من و يط…" at bounding box center [667, 249] width 210 height 127
click at [622, 310] on p "Huawei MatePad SE - 11 Inch, 128GB, 8GB RAM,WiFi 9,999 بسعر 12,599 بدلا من و يط…" at bounding box center [667, 249] width 210 height 127
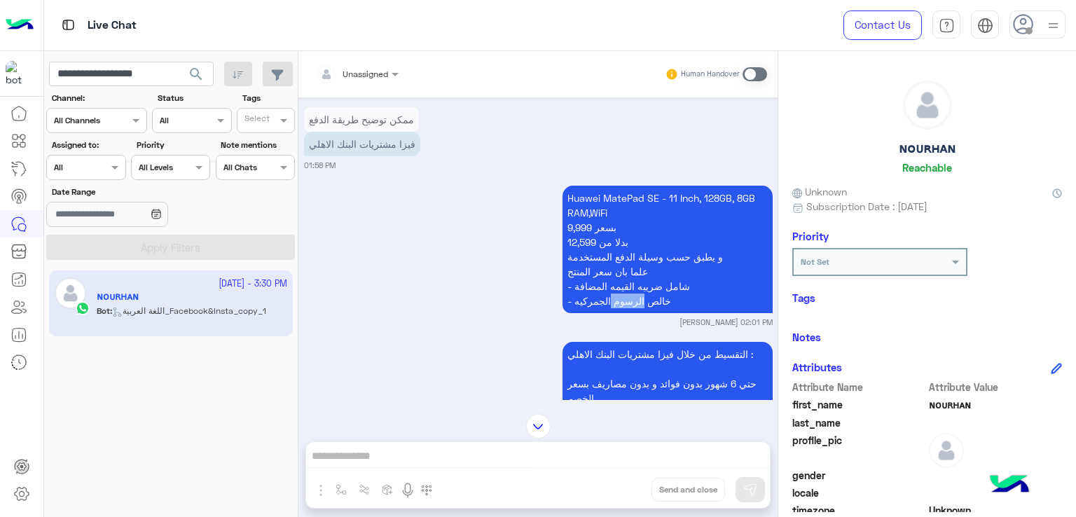
click at [622, 310] on p "Huawei MatePad SE - 11 Inch, 128GB, 8GB RAM,WiFi 9,999 بسعر 12,599 بدلا من و يط…" at bounding box center [667, 249] width 210 height 127
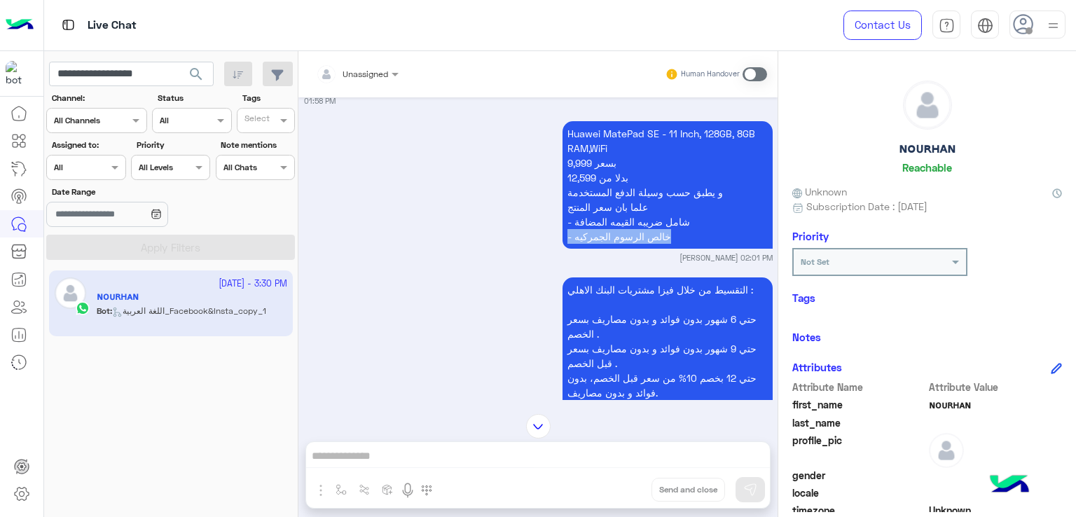
scroll to position [2185, 0]
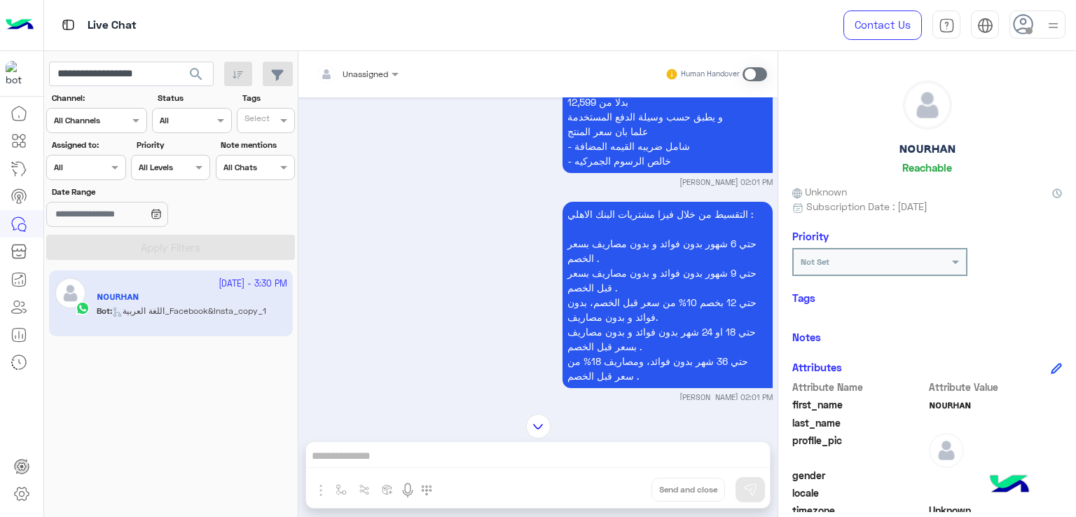
click at [656, 228] on p "التقسيط من خلال فيزا مشتريات البنك الاهلي : حتي 6 شهور بدون فوائد و بدون مصاريف…" at bounding box center [667, 295] width 210 height 186
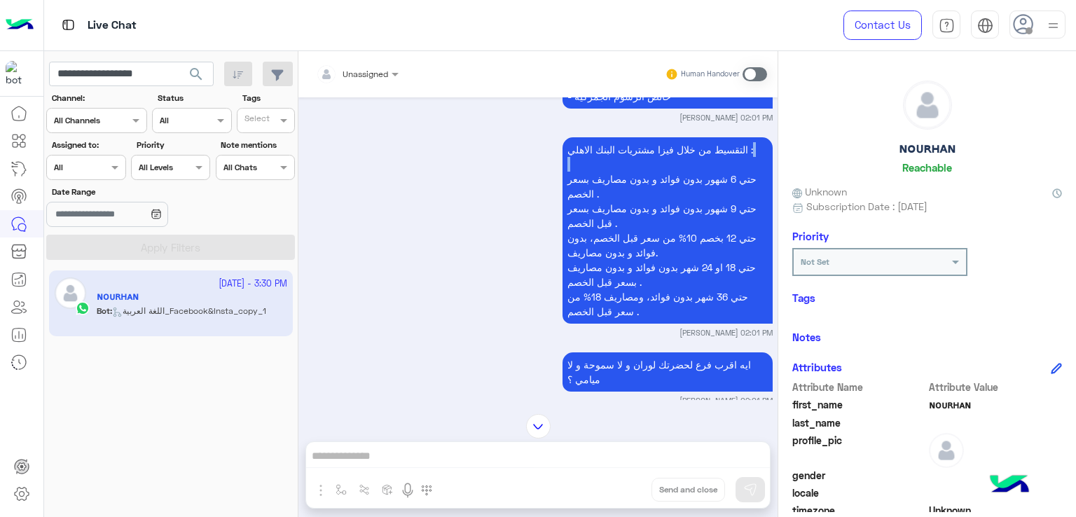
scroll to position [2325, 0]
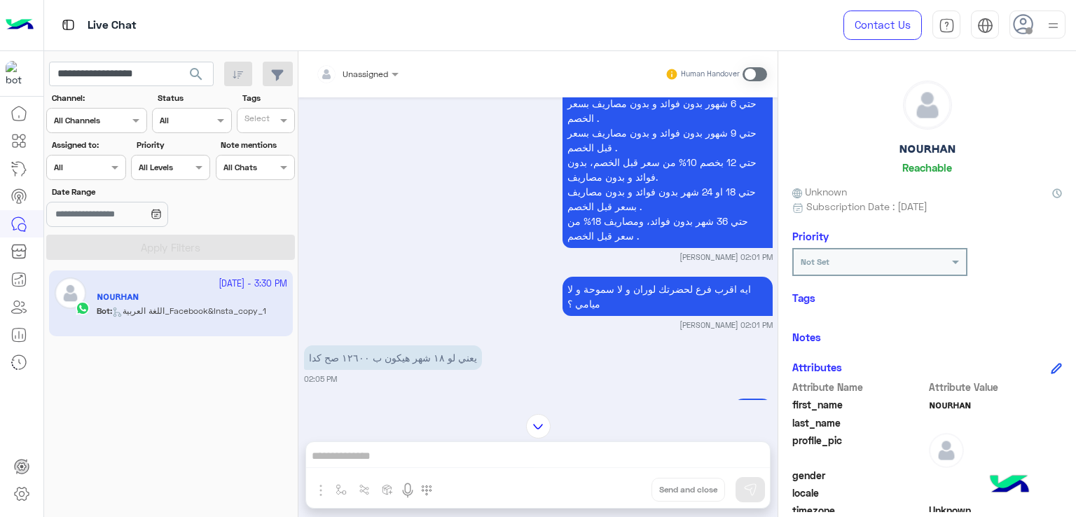
click at [630, 291] on p "ايه اقرب فرع لحضرتك لوران و لا سموحة و لا ميامي ؟" at bounding box center [667, 296] width 210 height 39
click at [630, 292] on p "ايه اقرب فرع لحضرتك لوران و لا سموحة و لا ميامي ؟" at bounding box center [667, 296] width 210 height 39
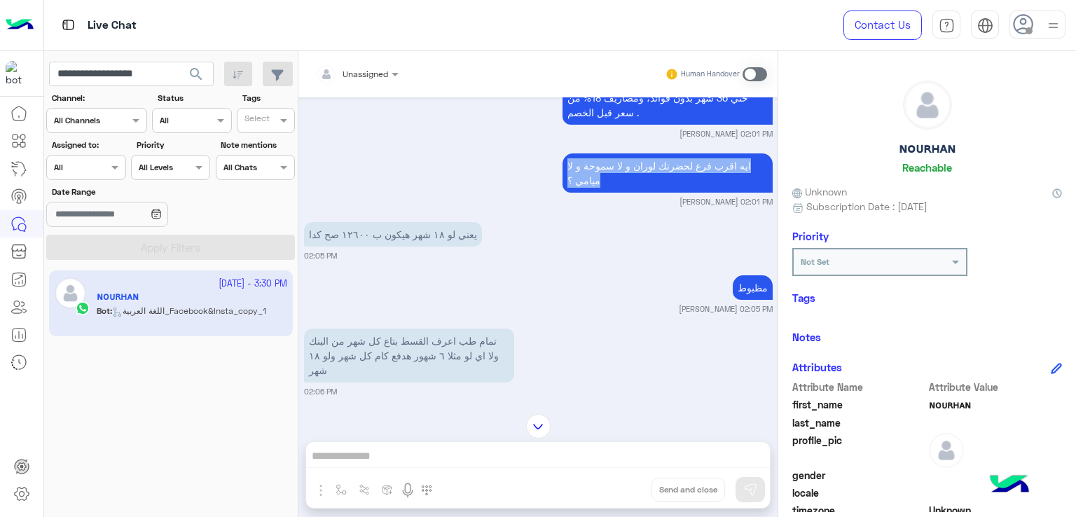
scroll to position [2465, 0]
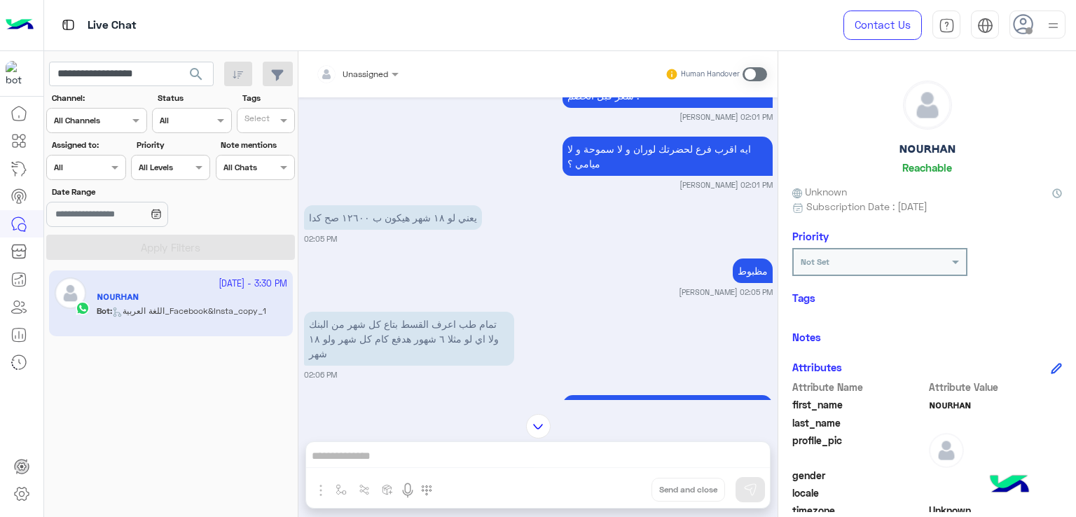
click at [429, 221] on p "يعني لو ١٨ شهر هيكون ب ١٢٦٠٠ صح كدا" at bounding box center [393, 217] width 178 height 25
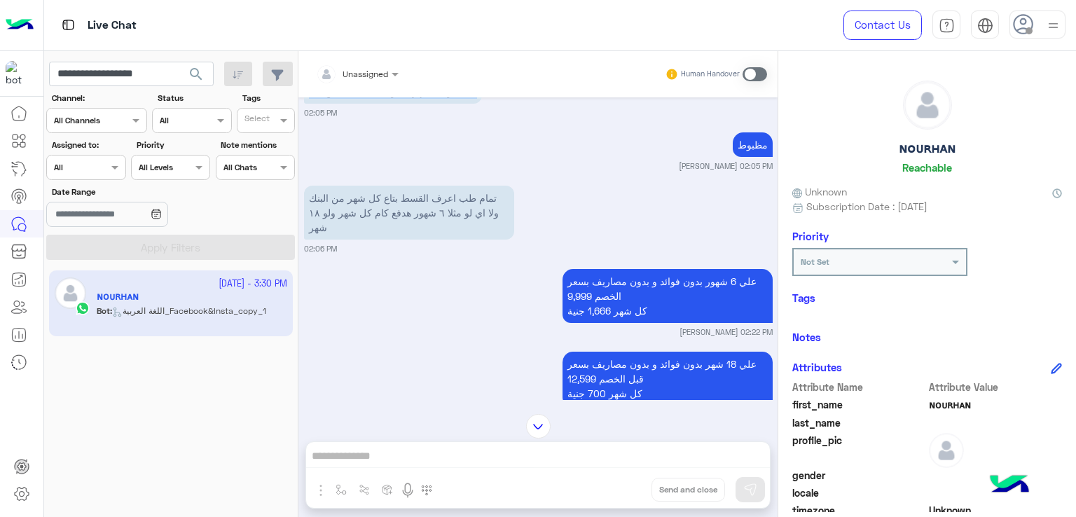
scroll to position [2605, 0]
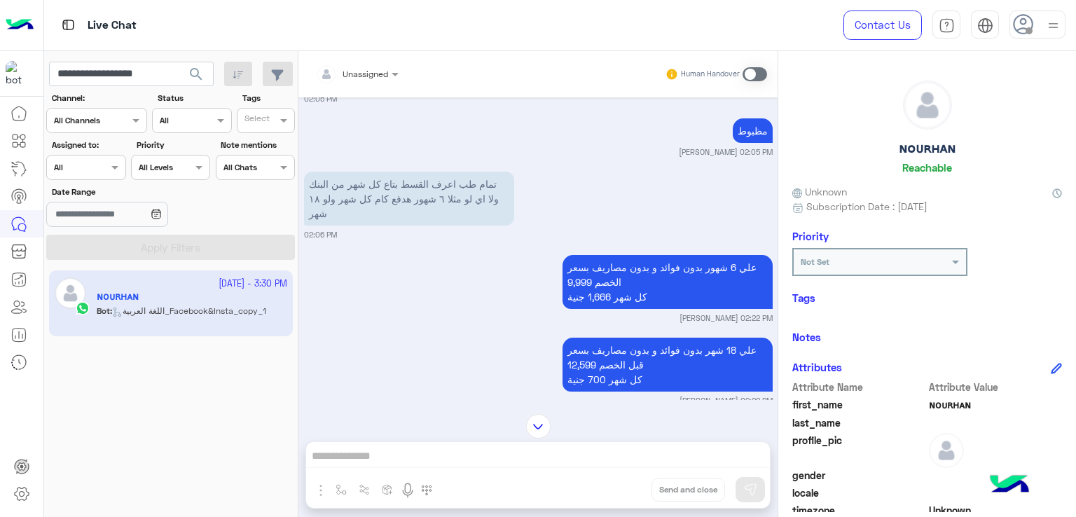
click at [431, 194] on p "تمام طب اعرف القسط بتاع كل شهر من البنك ولا اي لو مثلا ٦ شهور هدفع كام كل شهر و…" at bounding box center [409, 199] width 210 height 54
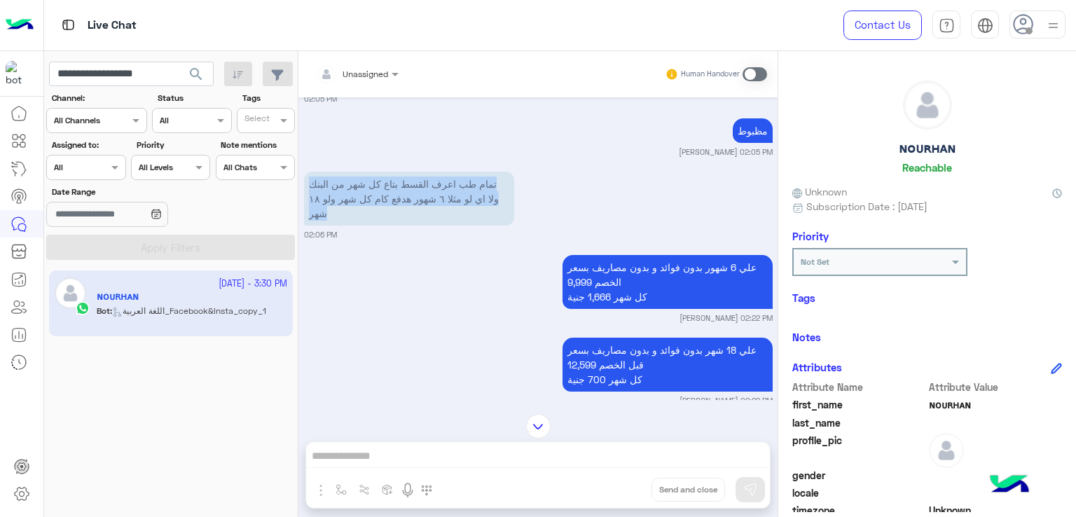
click at [431, 194] on p "تمام طب اعرف القسط بتاع كل شهر من البنك ولا اي لو مثلا ٦ شهور هدفع كام كل شهر و…" at bounding box center [409, 199] width 210 height 54
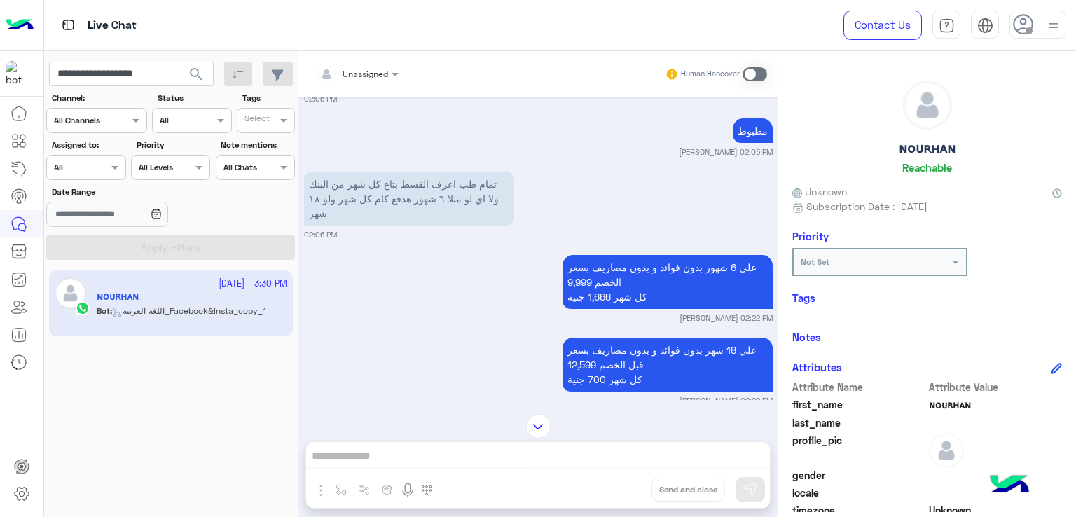
click at [630, 275] on p "علي 6 شهور بدون فوائد و بدون مصاريف بسعر الخصم 9,999 كل شهر 1,666 جنية" at bounding box center [667, 282] width 210 height 54
click at [629, 275] on p "علي 6 شهور بدون فوائد و بدون مصاريف بسعر الخصم 9,999 كل شهر 1,666 جنية" at bounding box center [667, 282] width 210 height 54
click at [625, 321] on small "Habiba Hany 02:22 PM" at bounding box center [538, 317] width 469 height 11
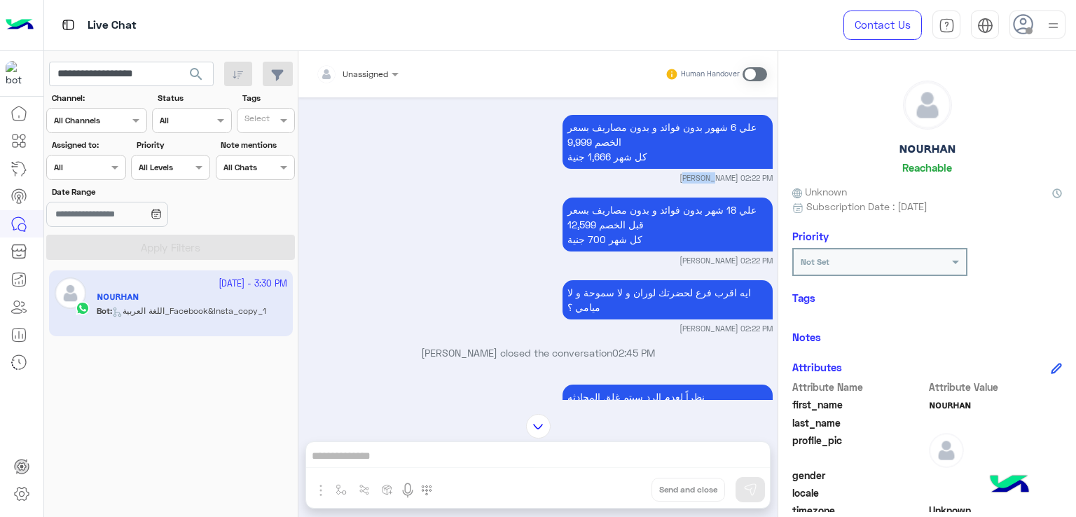
scroll to position [2815, 0]
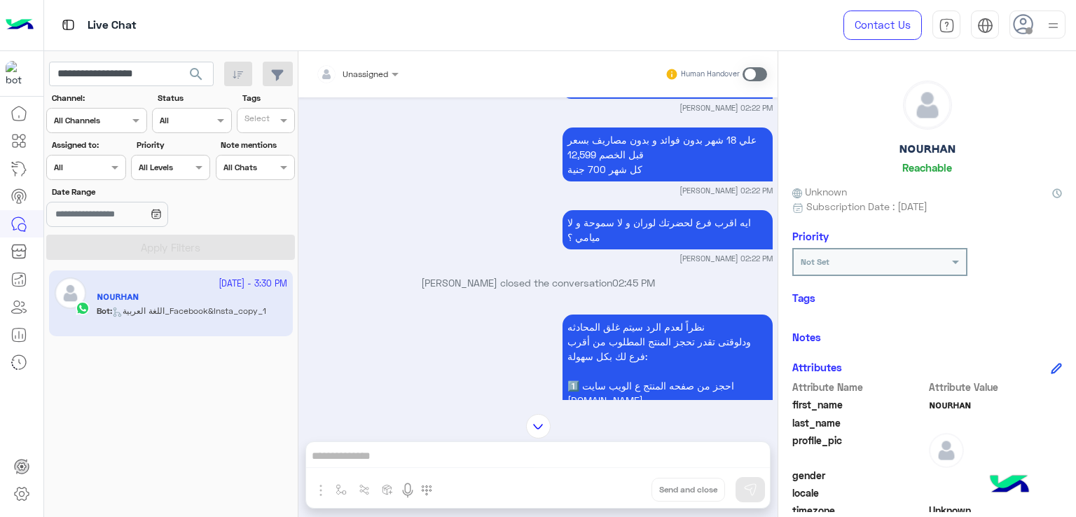
click at [650, 232] on p "ايه اقرب فرع لحضرتك لوران و لا سموحة و لا ميامي ؟" at bounding box center [667, 229] width 210 height 39
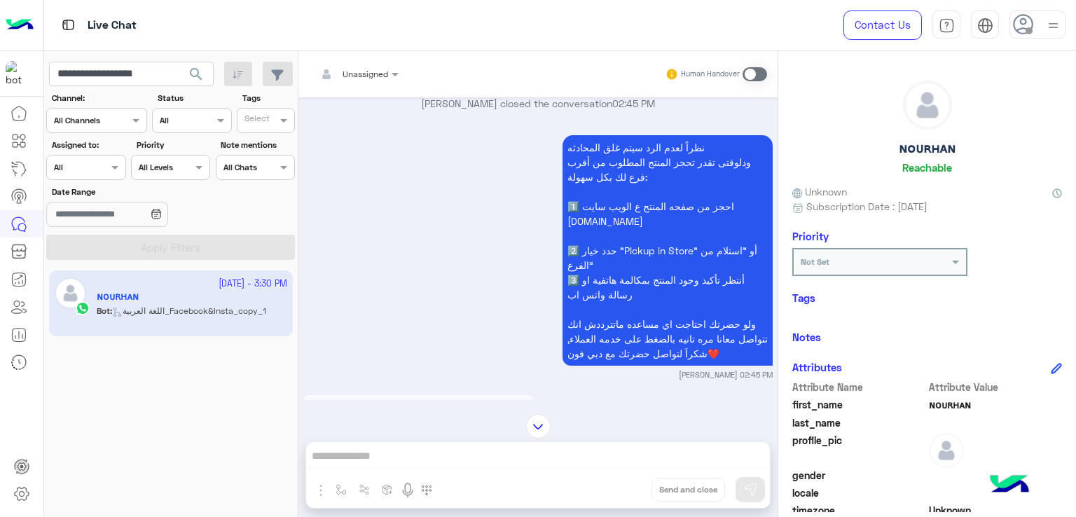
scroll to position [3025, 0]
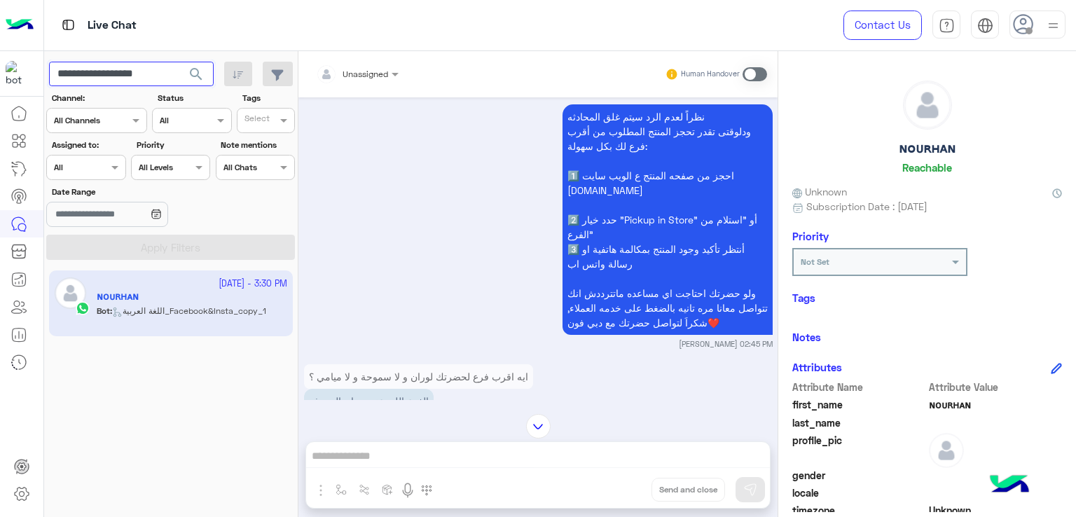
drag, startPoint x: 168, startPoint y: 71, endPoint x: 99, endPoint y: 88, distance: 70.8
click at [99, 88] on app-inbox-users-filters "**********" at bounding box center [171, 158] width 254 height 214
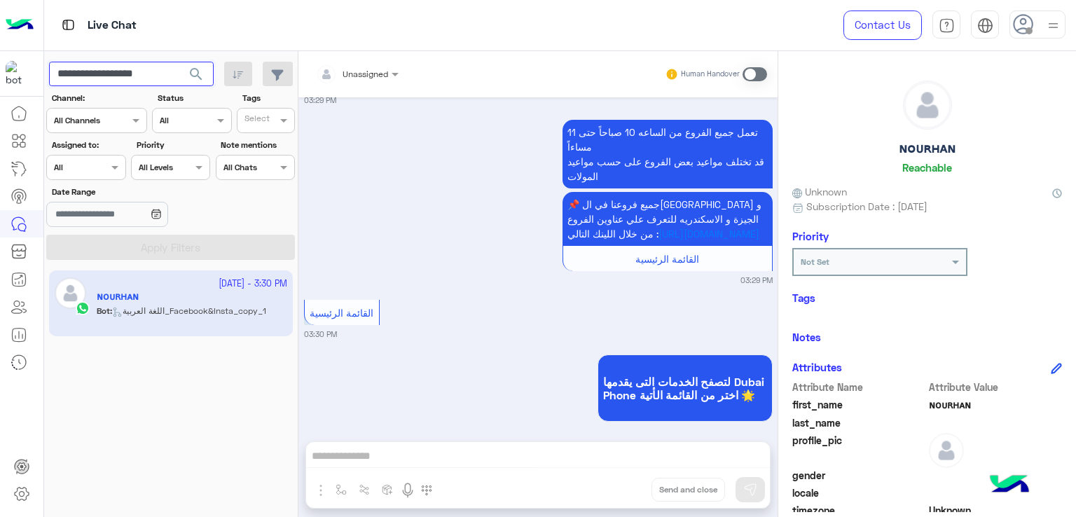
scroll to position [3723, 0]
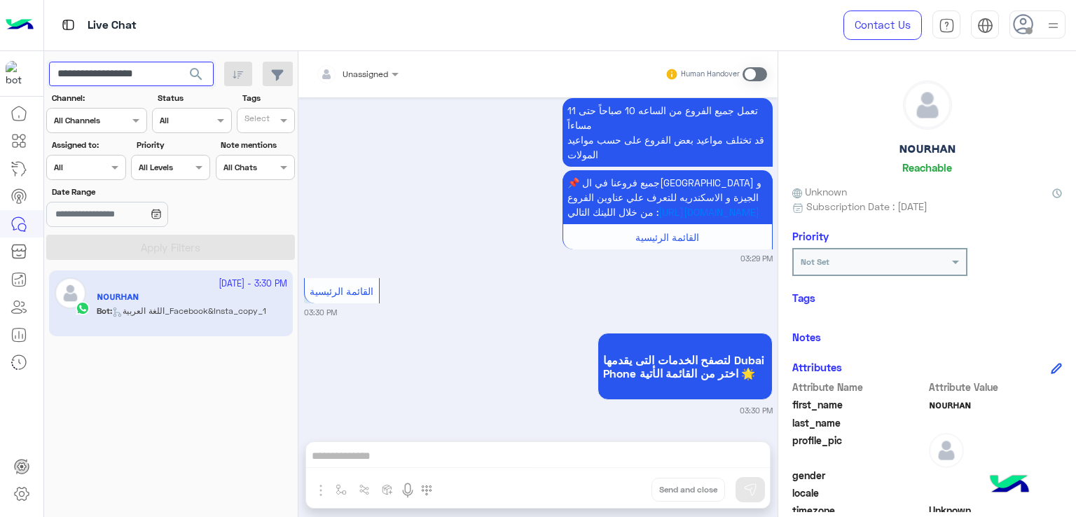
click at [118, 71] on input "**********" at bounding box center [131, 74] width 165 height 25
paste input "text"
type input "**********"
click at [199, 79] on span "search" at bounding box center [196, 74] width 17 height 17
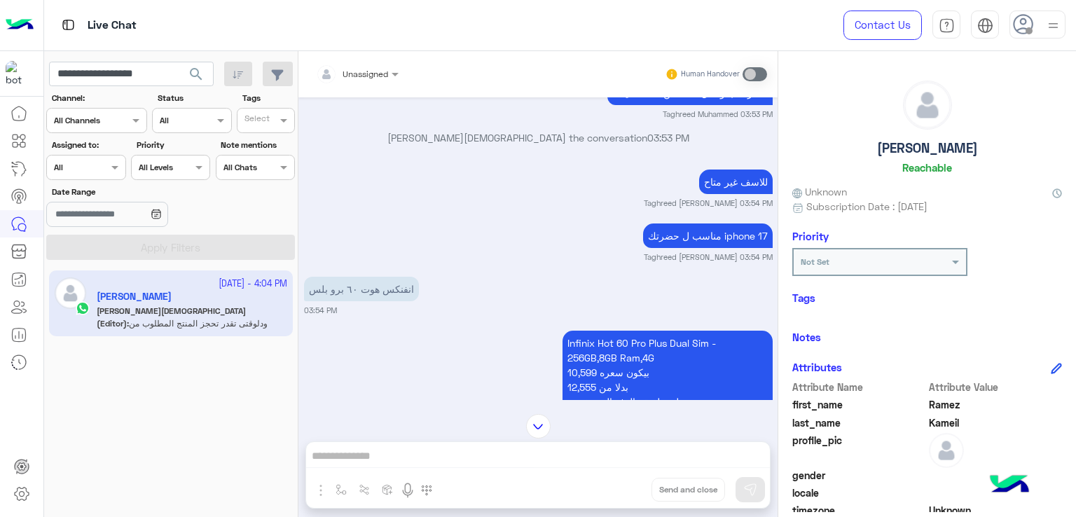
scroll to position [1541, 0]
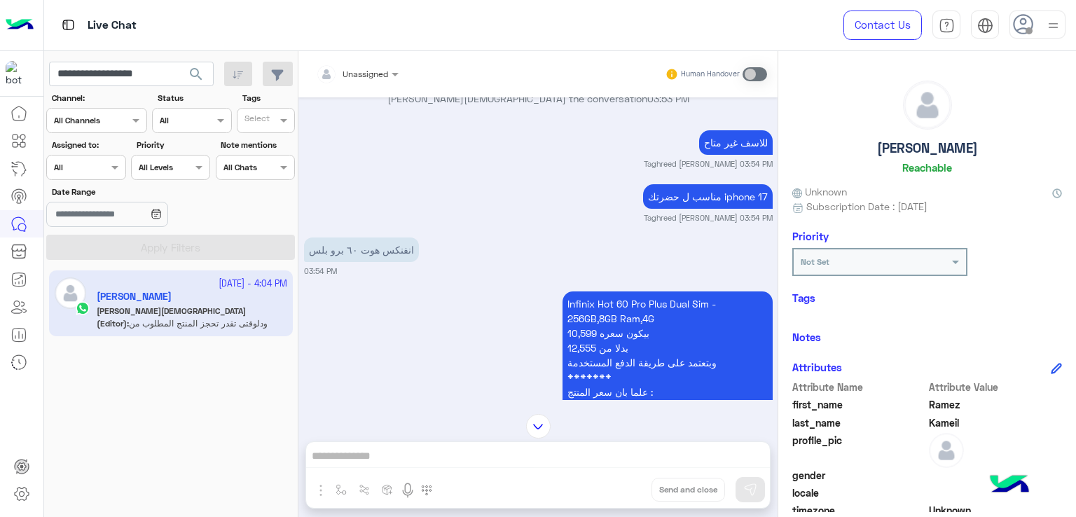
click at [356, 258] on p "انفنكس هوت ٦٠ برو بلس" at bounding box center [361, 249] width 115 height 25
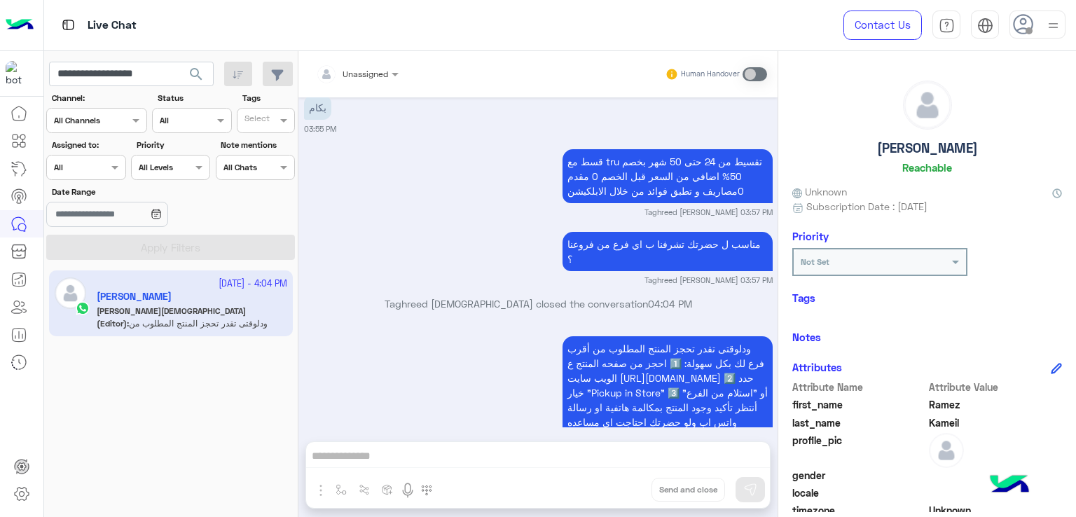
scroll to position [2024, 0]
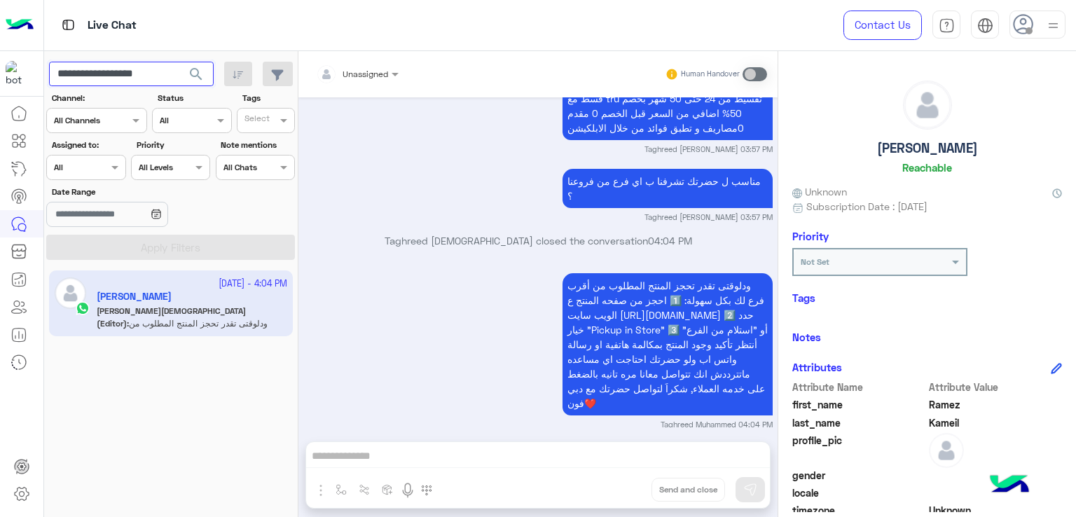
drag, startPoint x: 169, startPoint y: 74, endPoint x: 97, endPoint y: 85, distance: 73.0
click at [97, 85] on input "**********" at bounding box center [131, 74] width 165 height 25
click at [104, 69] on input "**********" at bounding box center [131, 74] width 165 height 25
paste input "text"
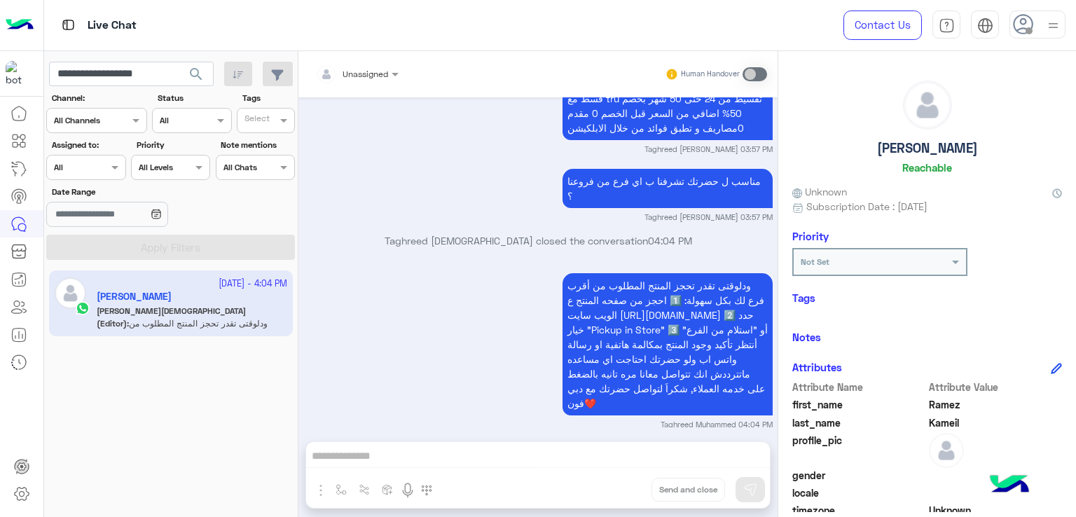
click at [197, 71] on span "search" at bounding box center [196, 74] width 17 height 17
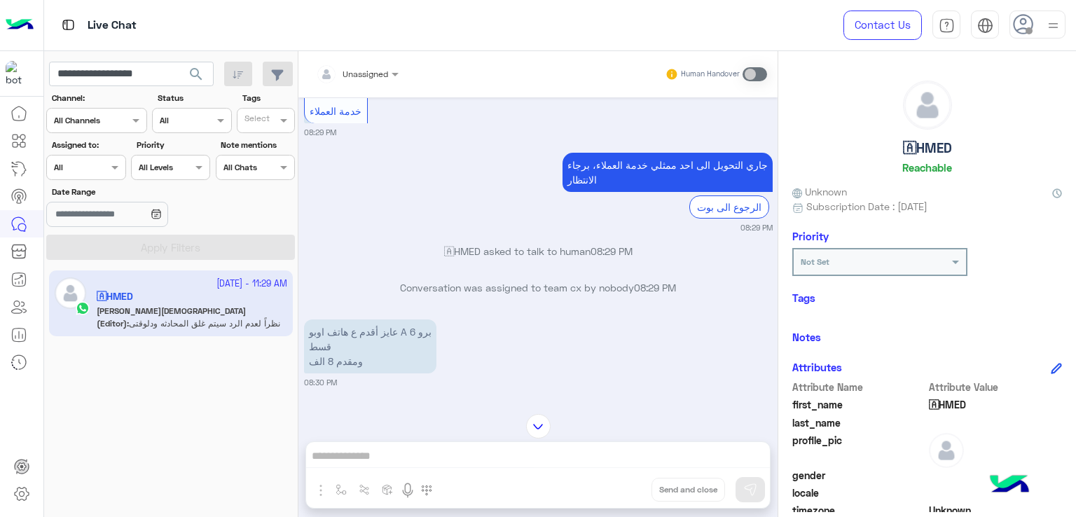
scroll to position [633, 0]
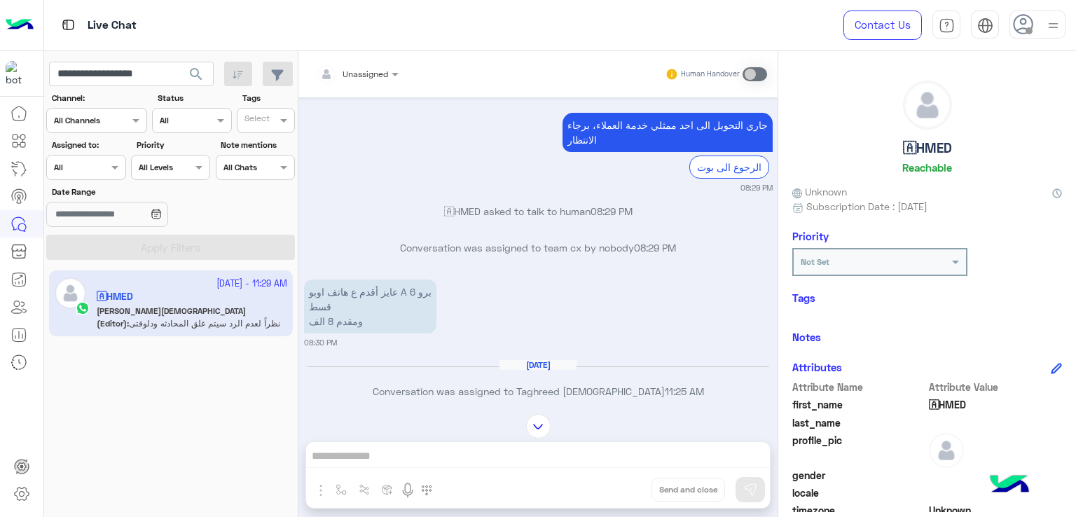
click at [380, 286] on p "عايز أقدم ع هاتف اوبو A 6 برو قسط ومقدم 8 الف" at bounding box center [370, 306] width 132 height 54
click at [378, 279] on p "عايز أقدم ع هاتف اوبو A 6 برو قسط ومقدم 8 الف" at bounding box center [370, 306] width 132 height 54
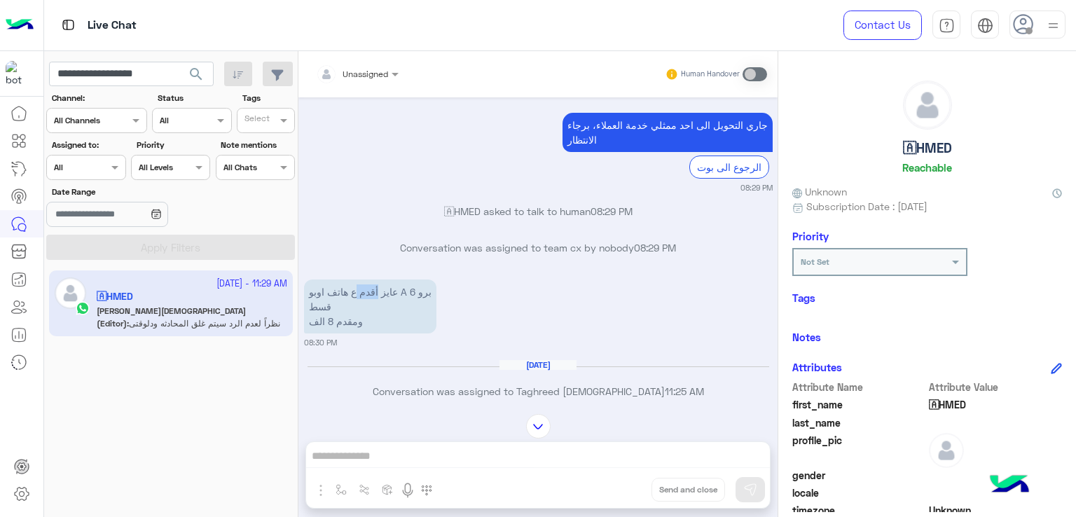
click at [378, 279] on p "عايز أقدم ع هاتف اوبو A 6 برو قسط ومقدم 8 الف" at bounding box center [370, 306] width 132 height 54
click at [338, 303] on p "عايز أقدم ع هاتف اوبو A 6 برو قسط ومقدم 8 الف" at bounding box center [370, 306] width 132 height 54
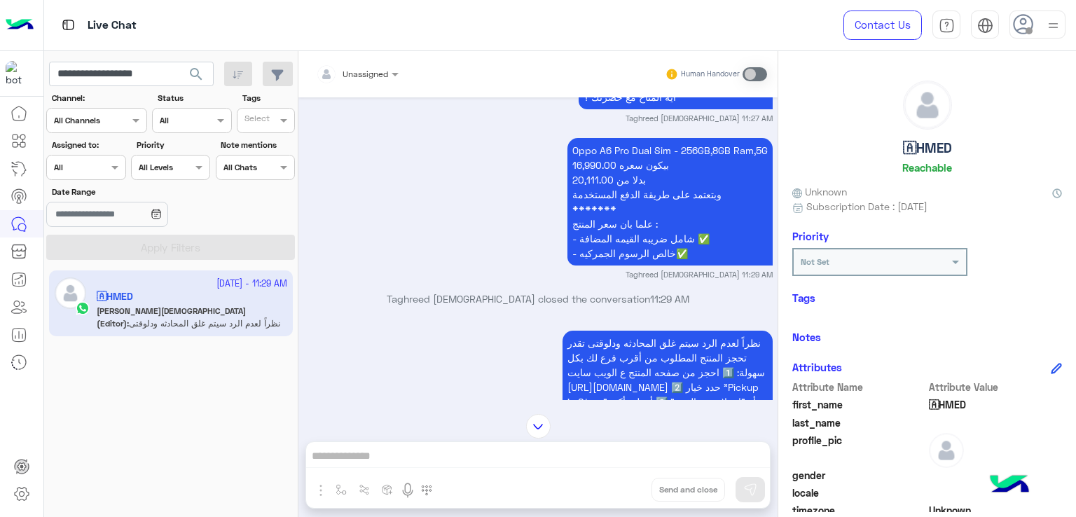
scroll to position [1263, 0]
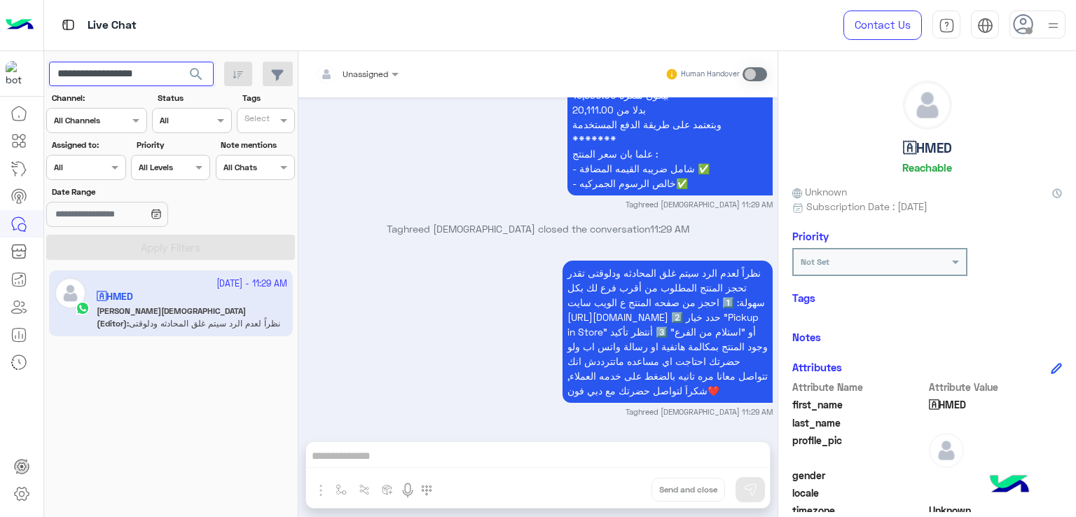
click at [171, 76] on input "**********" at bounding box center [131, 74] width 165 height 25
click at [170, 76] on input "**********" at bounding box center [131, 74] width 165 height 25
paste input "text"
click at [190, 72] on span "search" at bounding box center [196, 74] width 17 height 17
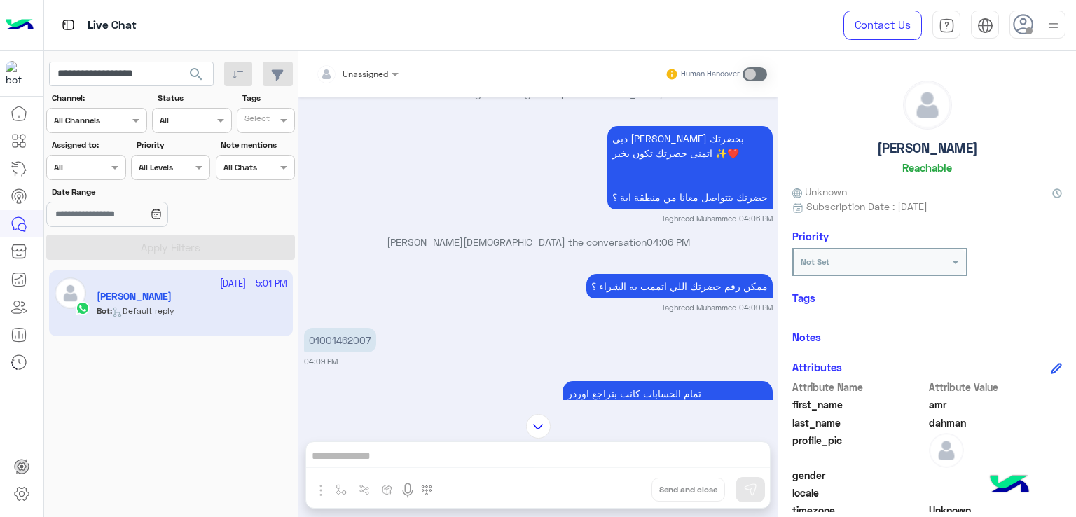
scroll to position [1770, 0]
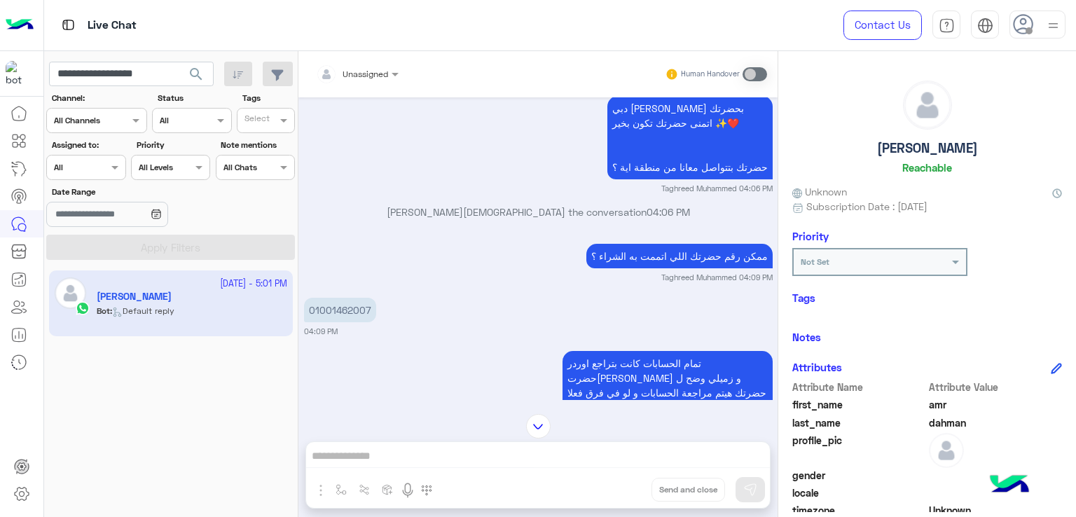
click at [675, 174] on p "دبي فون تغريد محمد اهلا بحضرتك اتمنى حضرتك تكون بخير ✨❤️ حضرتك بتتواصل معانا من…" at bounding box center [689, 137] width 165 height 83
click at [663, 179] on p "دبي فون تغريد محمد اهلا بحضرتك اتمنى حضرتك تكون بخير ✨❤️ حضرتك بتتواصل معانا من…" at bounding box center [689, 137] width 165 height 83
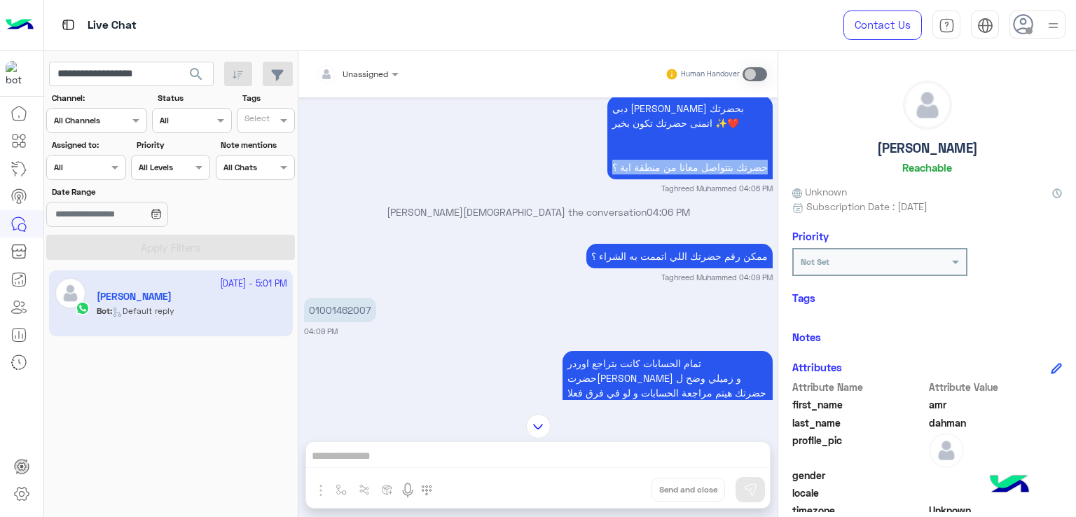
click at [663, 179] on p "دبي فون تغريد محمد اهلا بحضرتك اتمنى حضرتك تكون بخير ✨❤️ حضرتك بتتواصل معانا من…" at bounding box center [689, 137] width 165 height 83
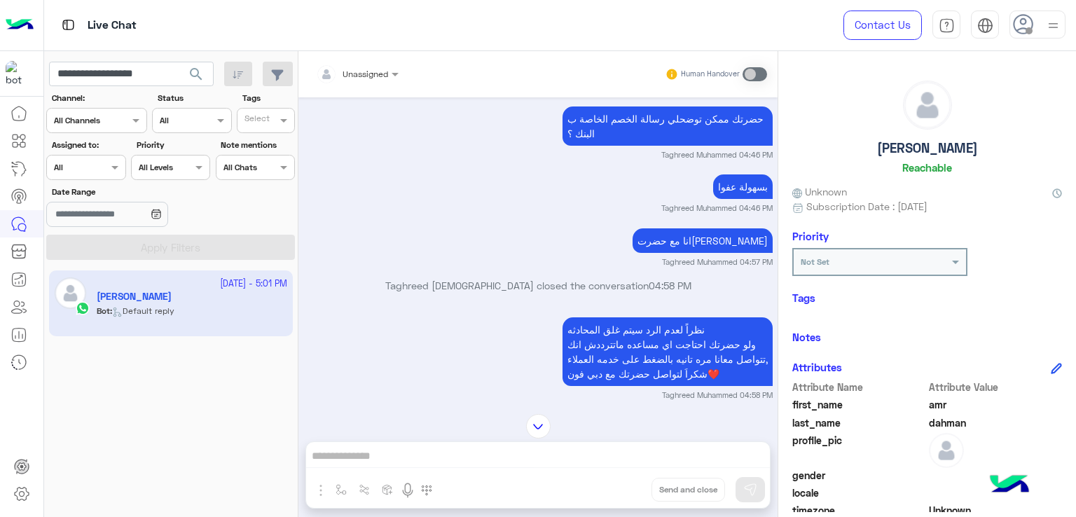
scroll to position [3030, 0]
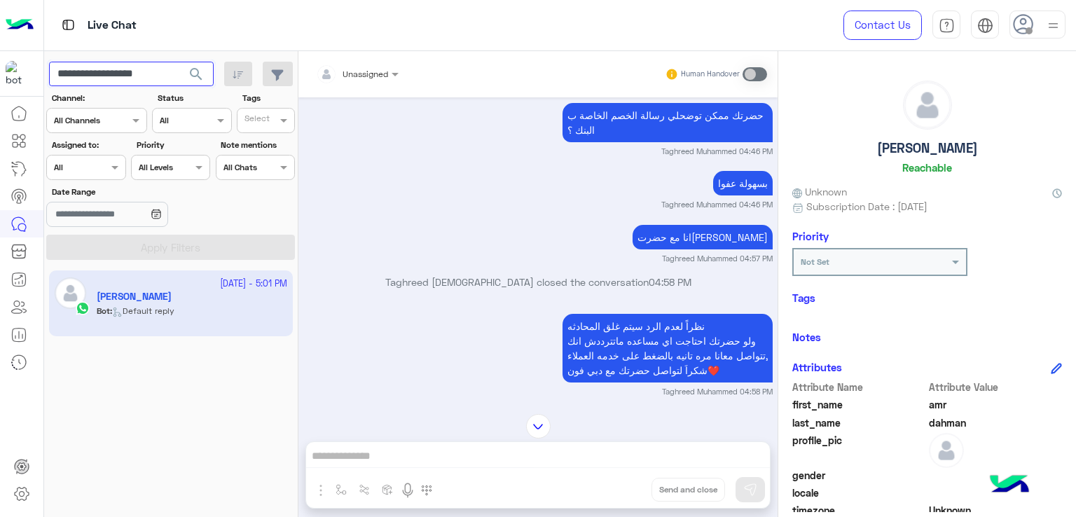
click at [126, 69] on input "**********" at bounding box center [131, 74] width 165 height 25
click at [174, 74] on input "**********" at bounding box center [131, 74] width 165 height 25
drag, startPoint x: 174, startPoint y: 74, endPoint x: 116, endPoint y: 78, distance: 57.6
click at [116, 78] on input "**********" at bounding box center [131, 74] width 165 height 25
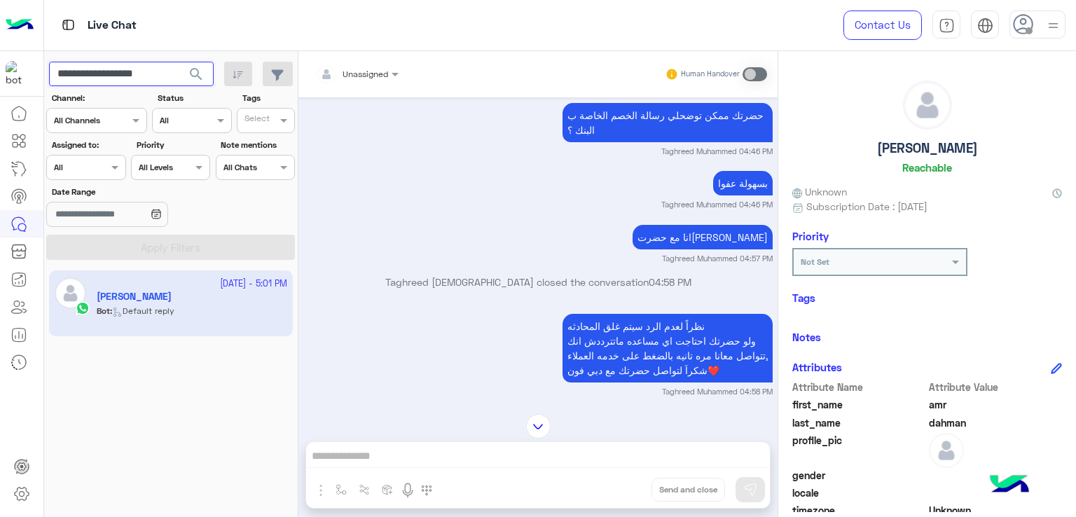
click at [83, 67] on input "**********" at bounding box center [131, 74] width 165 height 25
drag, startPoint x: 97, startPoint y: 71, endPoint x: 167, endPoint y: 78, distance: 70.3
click at [167, 78] on input "**********" at bounding box center [131, 74] width 165 height 25
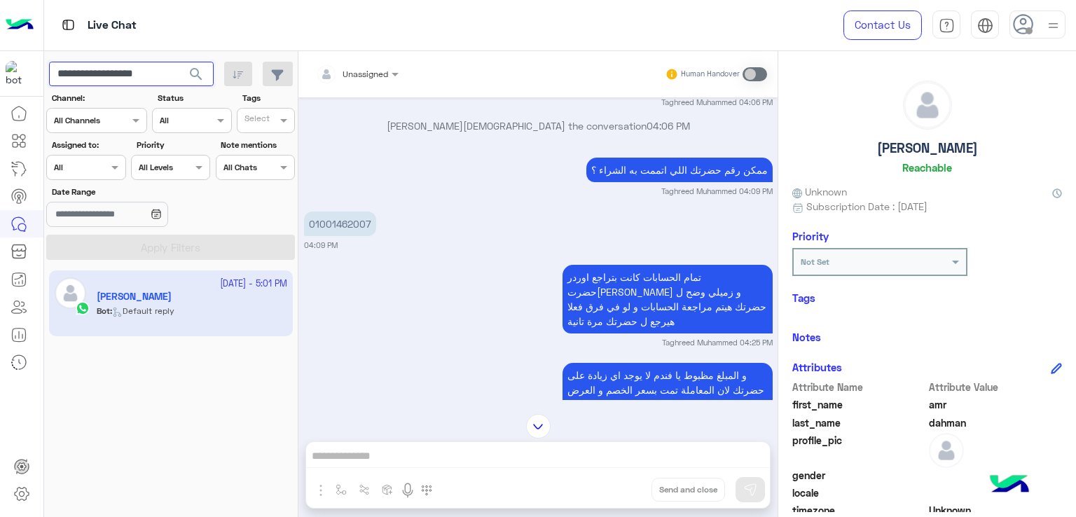
scroll to position [1839, 0]
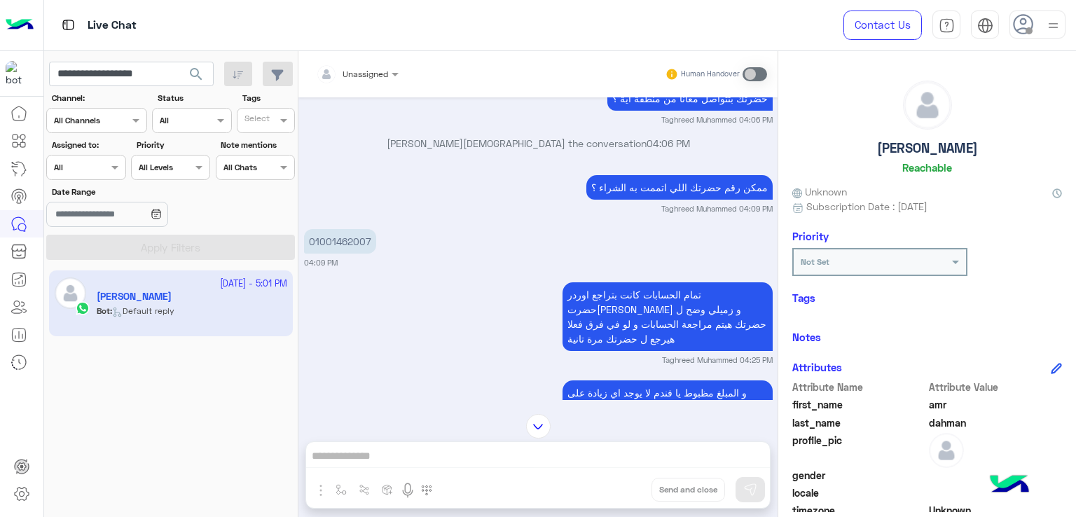
click at [345, 254] on p "01001462007" at bounding box center [340, 241] width 72 height 25
copy p "01001462007"
click at [160, 74] on input "**********" at bounding box center [131, 74] width 165 height 25
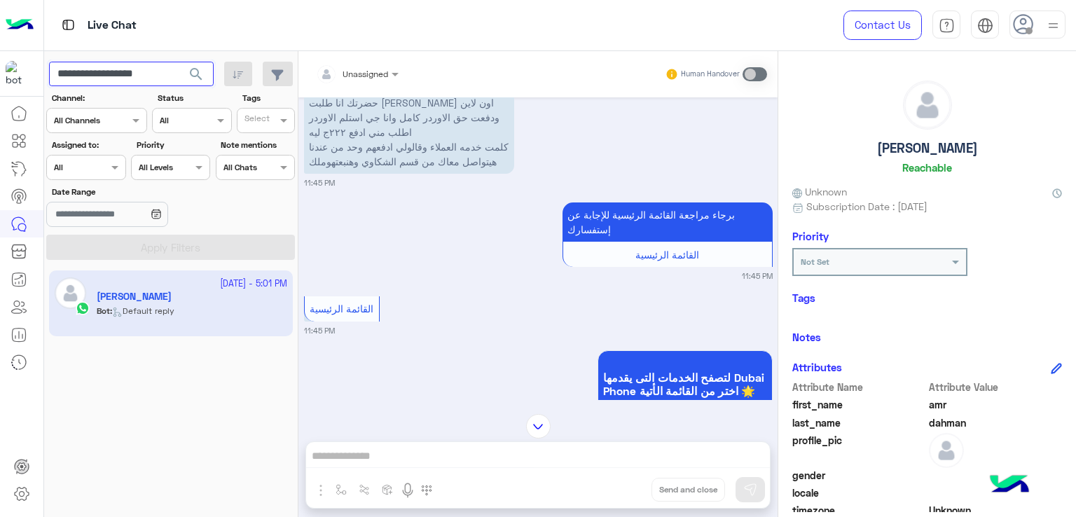
scroll to position [929, 0]
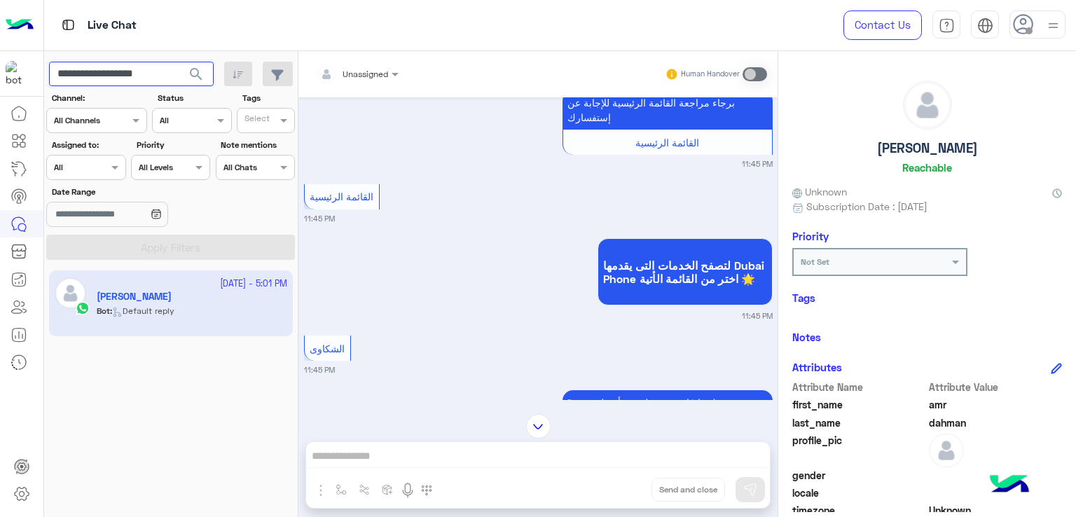
click at [174, 69] on input "**********" at bounding box center [131, 74] width 165 height 25
drag, startPoint x: 176, startPoint y: 71, endPoint x: 99, endPoint y: 76, distance: 77.2
click at [99, 76] on input "**********" at bounding box center [131, 74] width 165 height 25
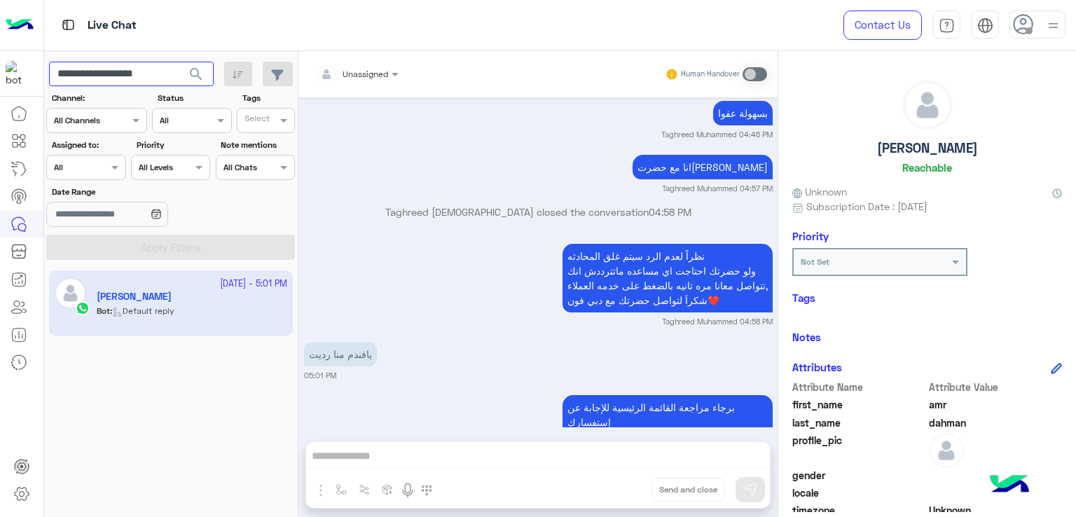
scroll to position [3170, 0]
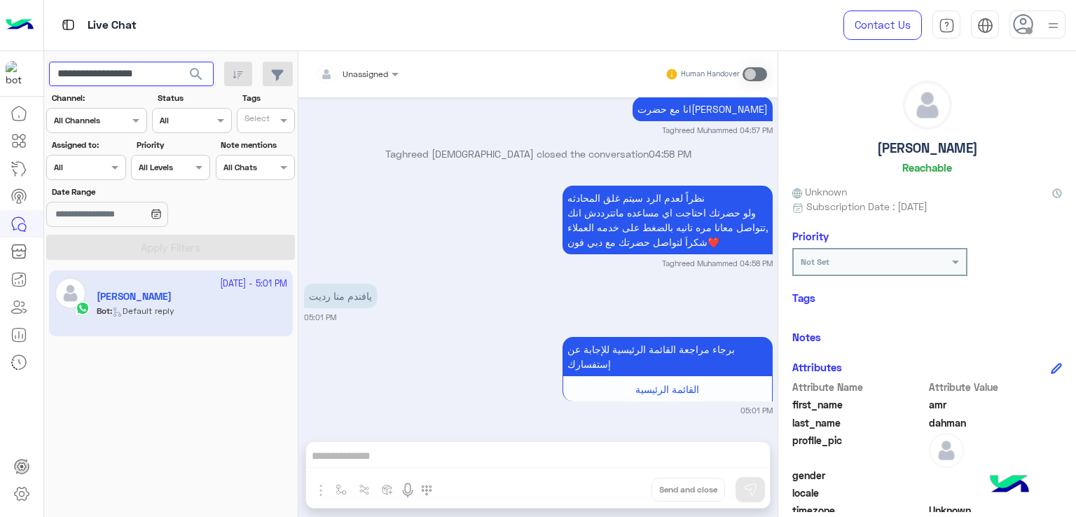
click at [116, 71] on input "**********" at bounding box center [131, 74] width 165 height 25
paste input "text"
click at [196, 76] on span "search" at bounding box center [196, 74] width 17 height 17
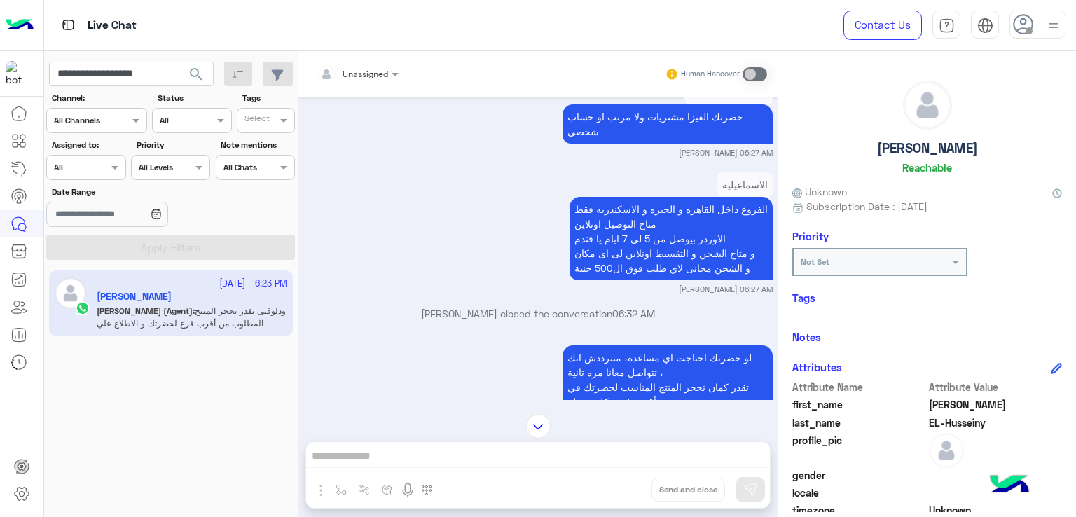
scroll to position [2831, 0]
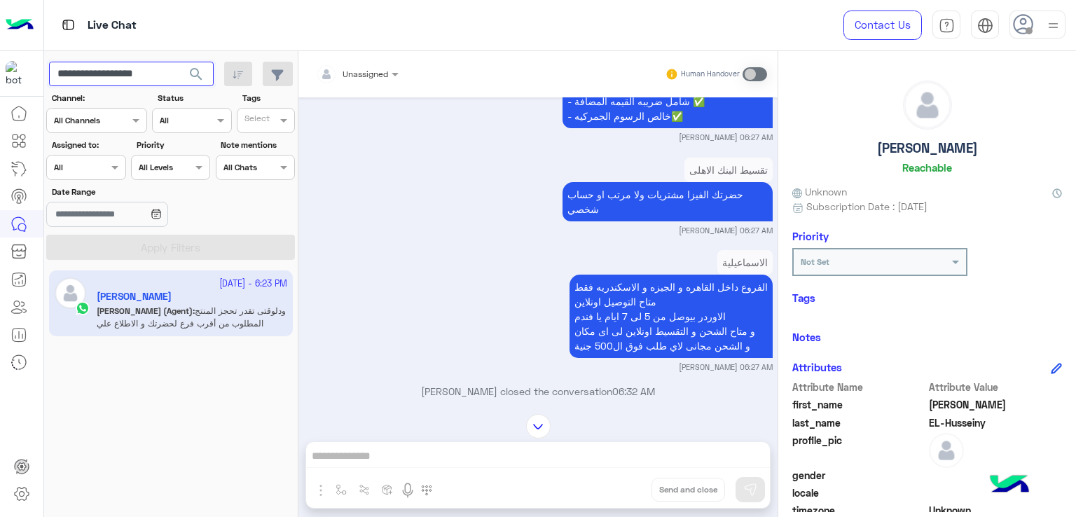
drag, startPoint x: 170, startPoint y: 73, endPoint x: 98, endPoint y: 84, distance: 73.0
click at [98, 84] on input "**********" at bounding box center [131, 74] width 165 height 25
click at [108, 63] on input "**********" at bounding box center [131, 74] width 165 height 25
click at [168, 70] on input "**********" at bounding box center [131, 74] width 165 height 25
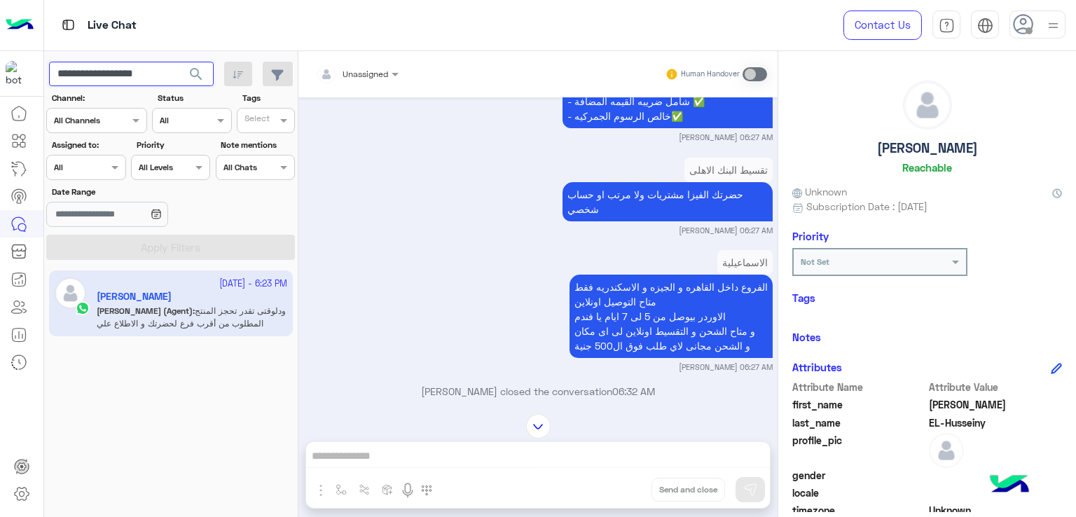
click at [157, 71] on input "**********" at bounding box center [131, 74] width 165 height 25
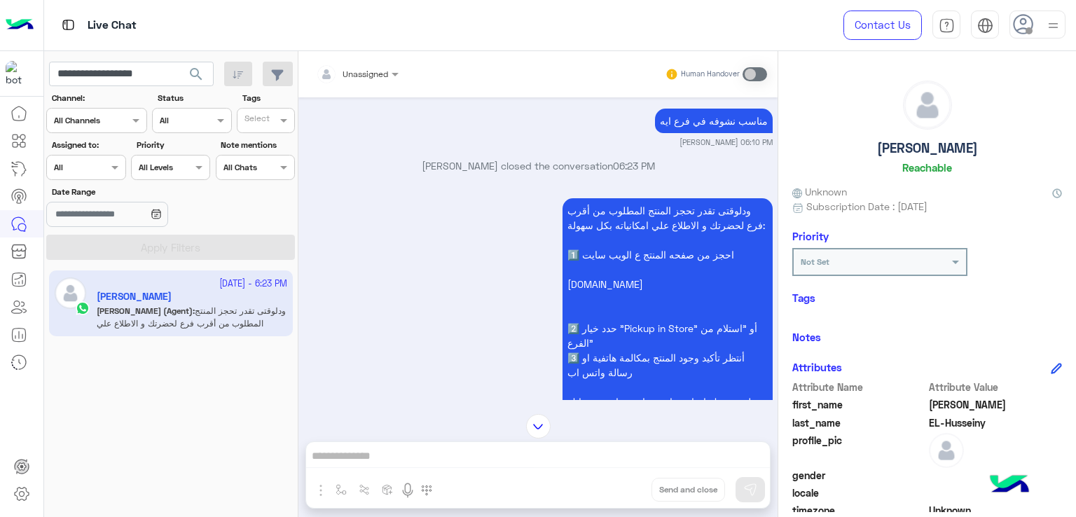
scroll to position [4914, 0]
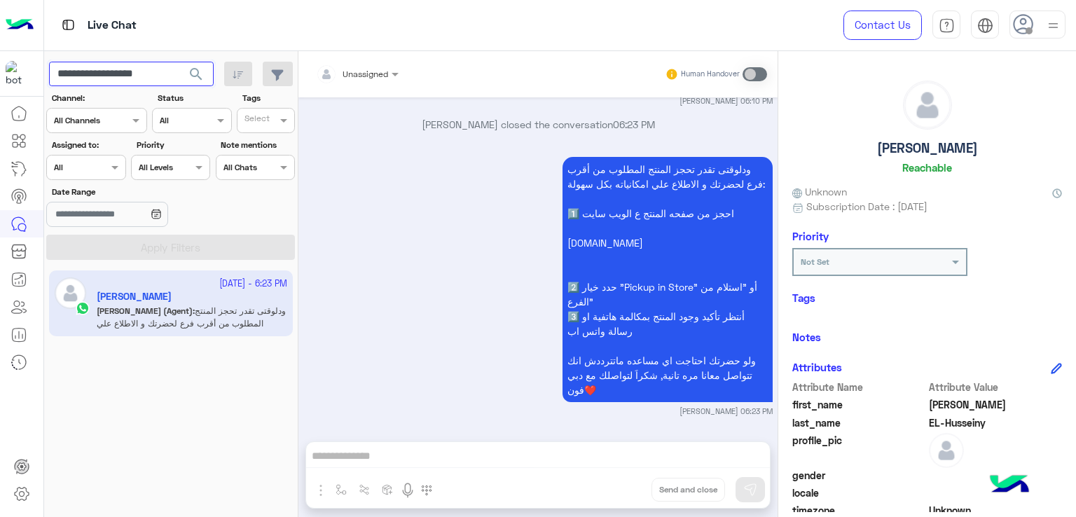
click at [163, 68] on input "**********" at bounding box center [131, 74] width 165 height 25
click at [160, 75] on input "**********" at bounding box center [131, 74] width 165 height 25
drag, startPoint x: 158, startPoint y: 73, endPoint x: 97, endPoint y: 71, distance: 60.2
click at [97, 71] on input "**********" at bounding box center [131, 74] width 165 height 25
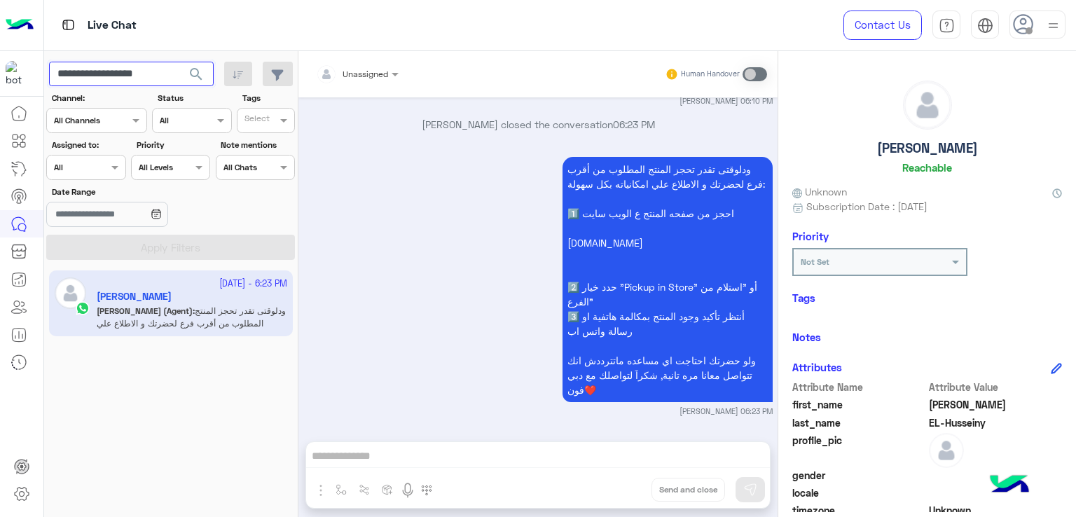
click at [141, 71] on input "**********" at bounding box center [131, 74] width 165 height 25
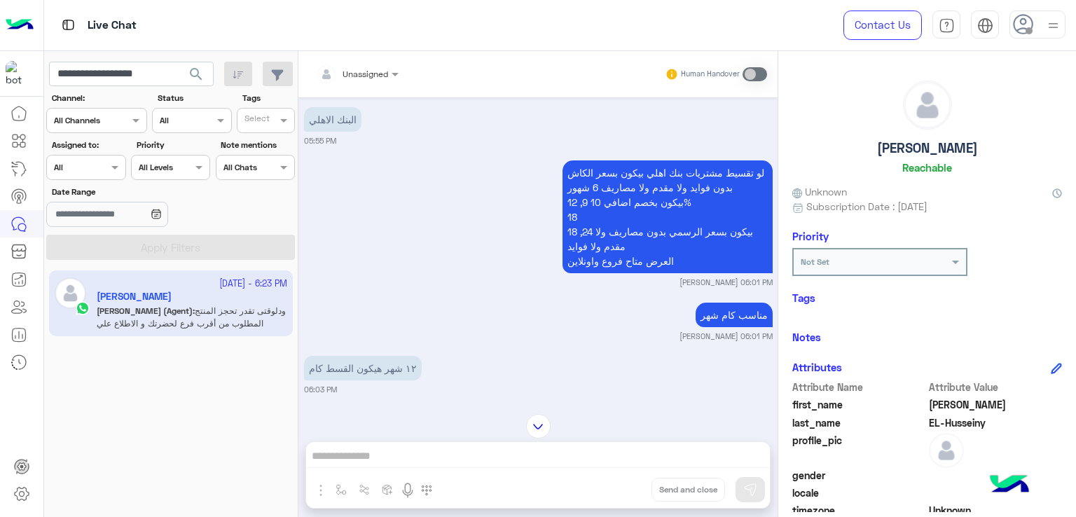
scroll to position [4563, 0]
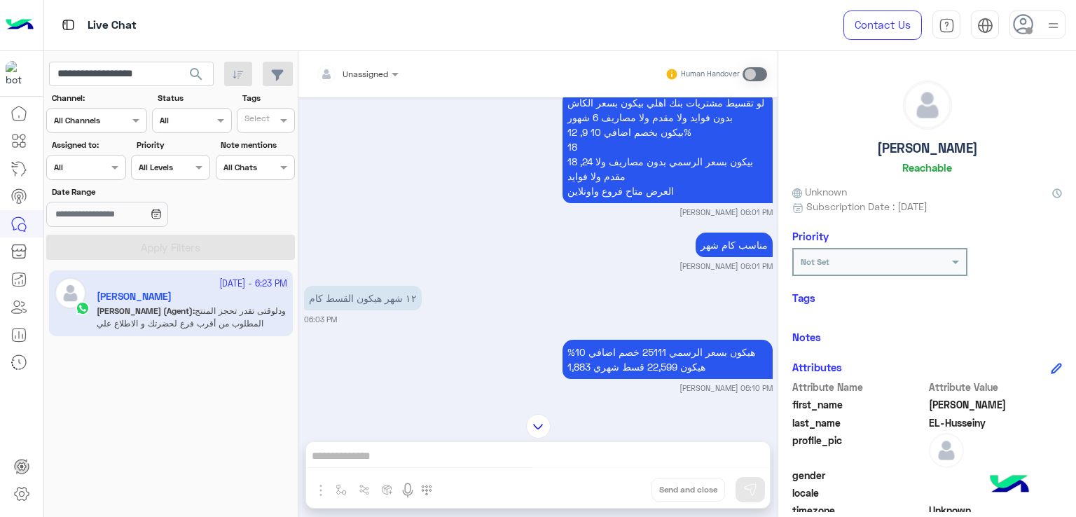
click at [494, 471] on div "Unassigned Human Handover Sep 28, 2025 خدمة العملاء 07:19 PM برجاء توضيح اسم ال…" at bounding box center [537, 286] width 479 height 471
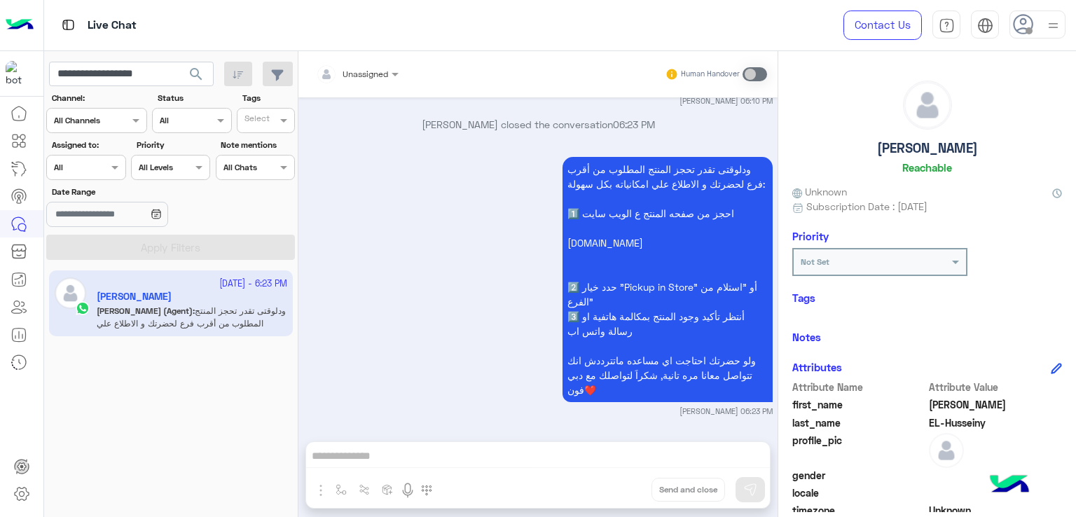
scroll to position [4914, 0]
click at [115, 69] on input "**********" at bounding box center [131, 74] width 165 height 25
paste input "text"
click at [179, 62] on button "search" at bounding box center [196, 77] width 34 height 30
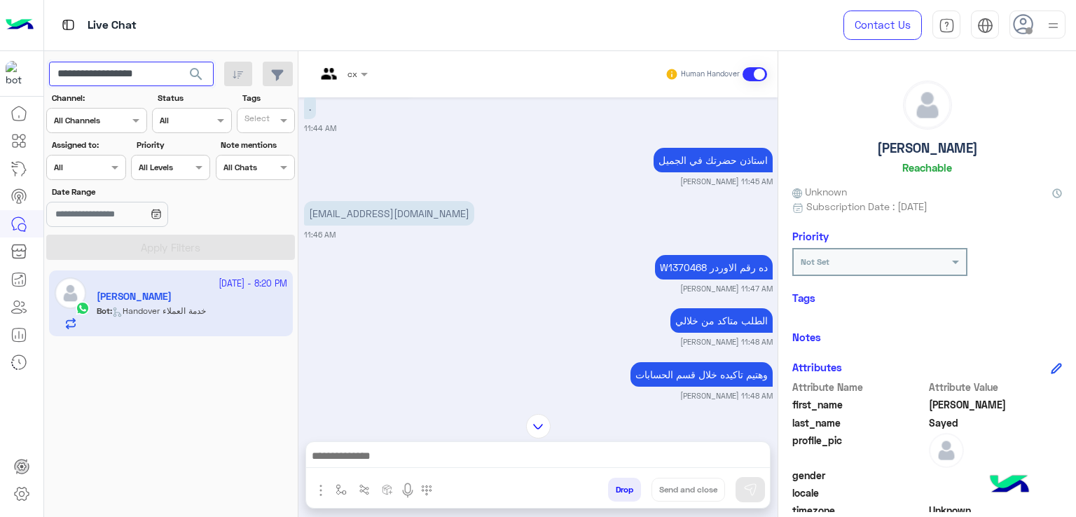
scroll to position [2036, 0]
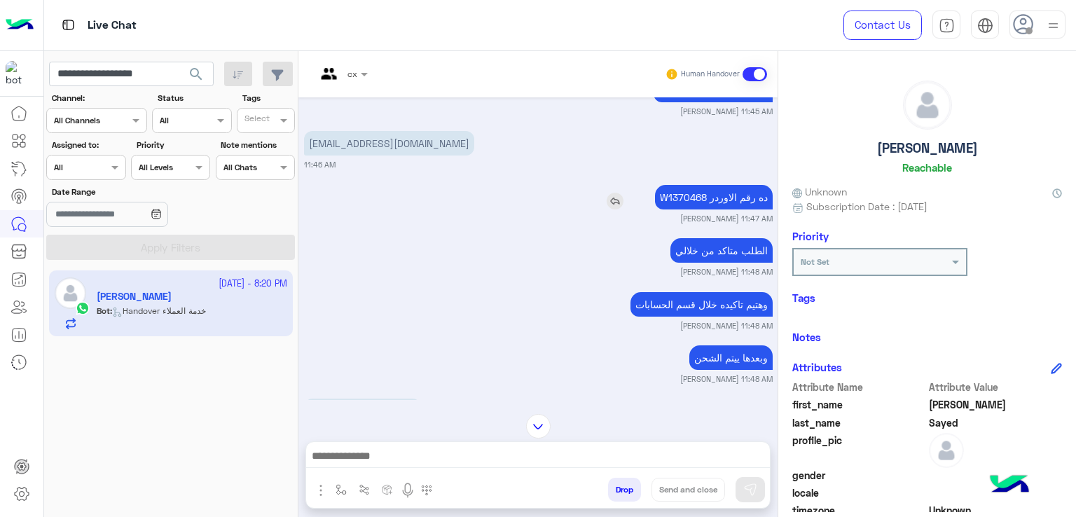
click at [677, 208] on p "W1370468 ده رقم الاوردر" at bounding box center [714, 197] width 118 height 25
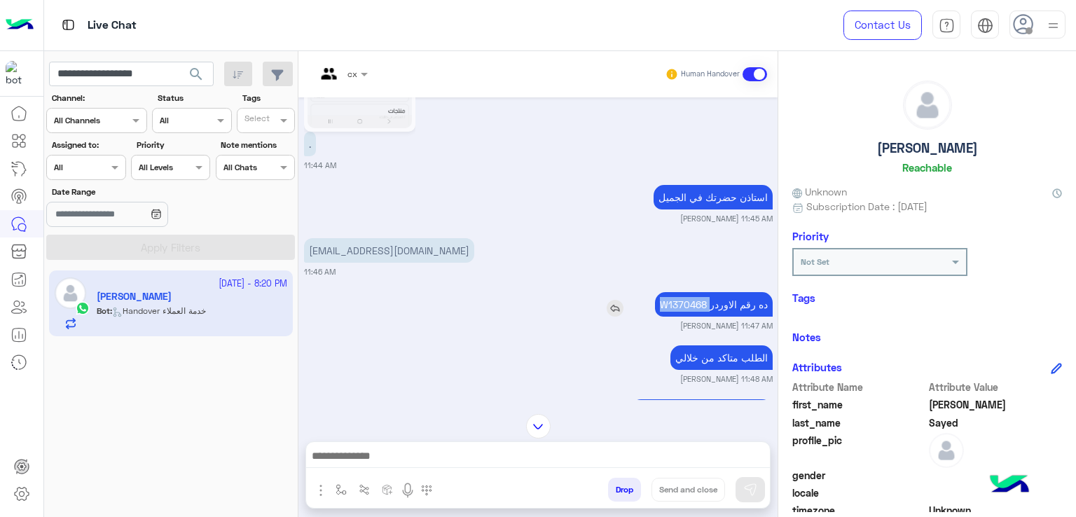
scroll to position [1896, 0]
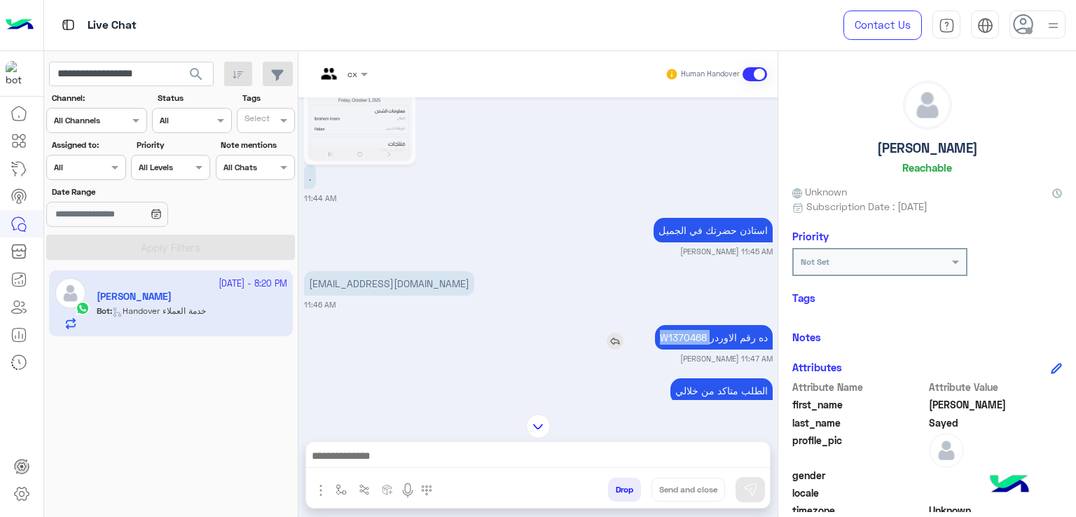
copy p "W1370468"
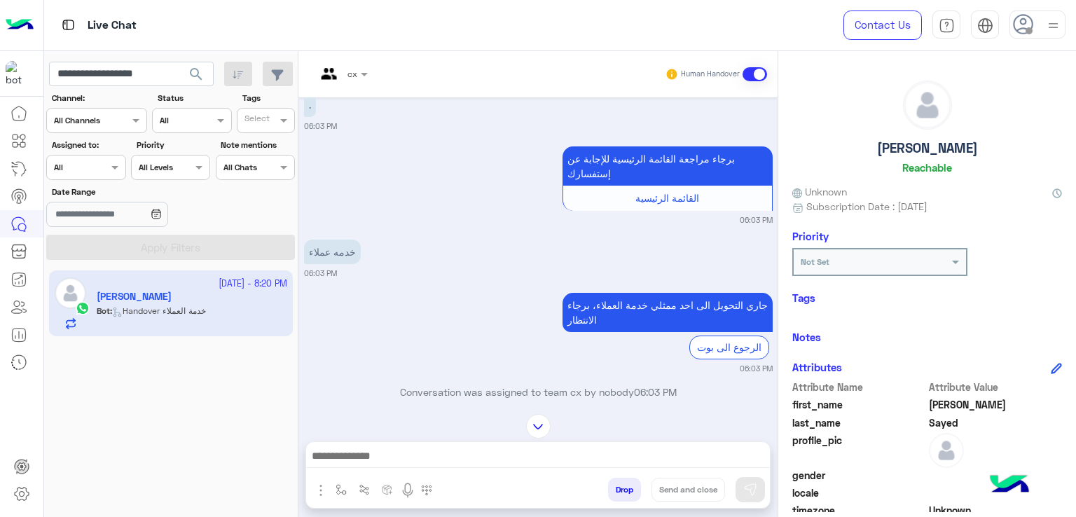
scroll to position [3156, 0]
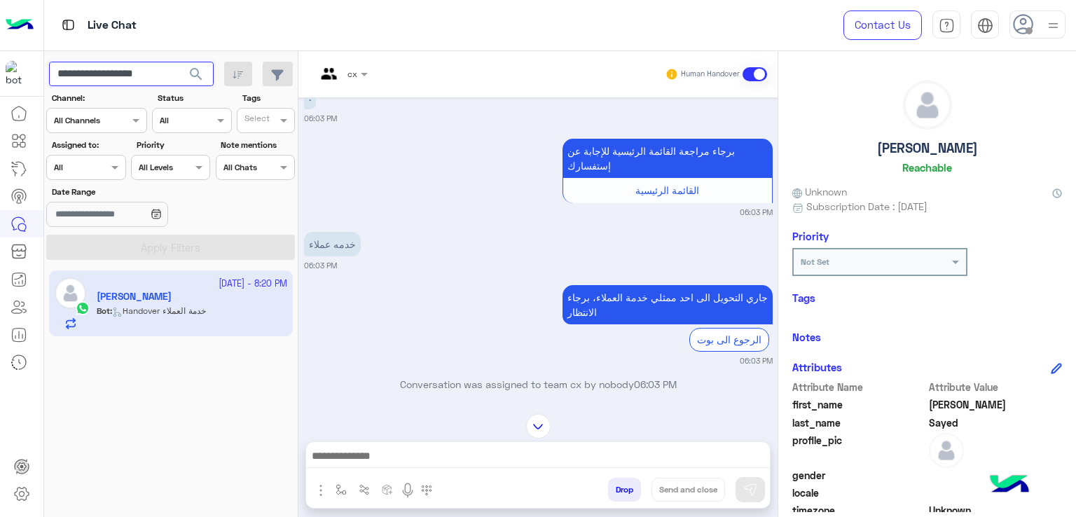
click at [127, 79] on input "**********" at bounding box center [131, 74] width 165 height 25
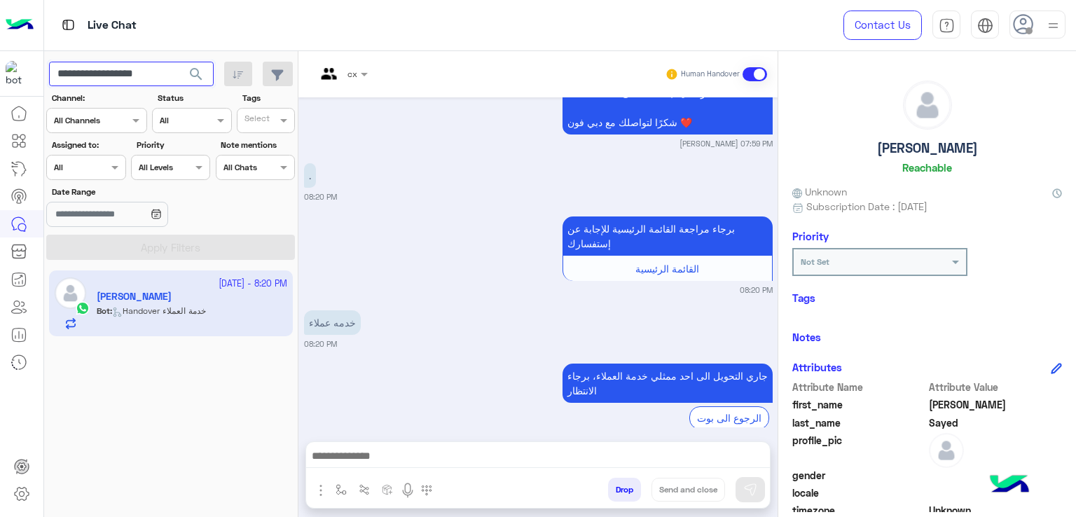
scroll to position [4222, 0]
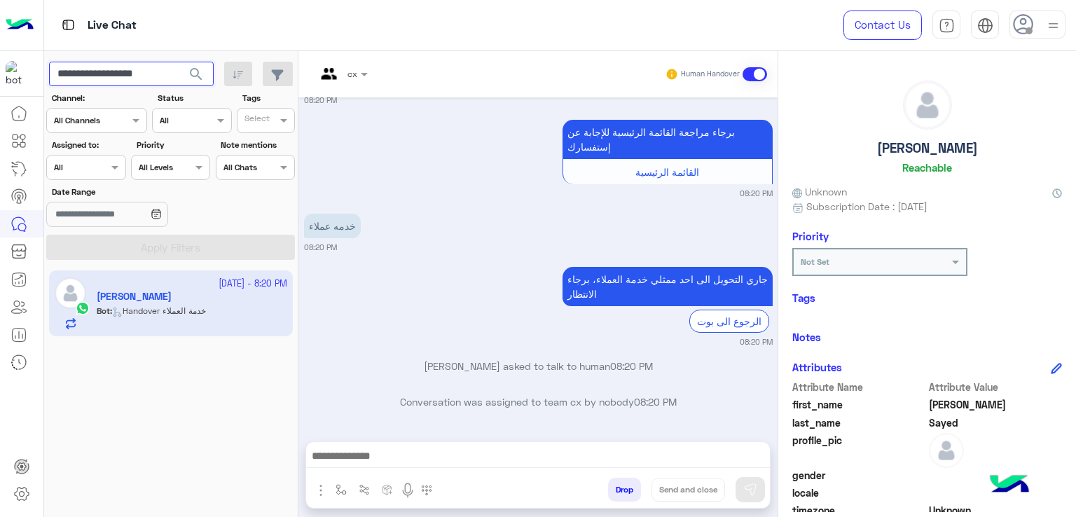
click at [134, 79] on input "**********" at bounding box center [131, 74] width 165 height 25
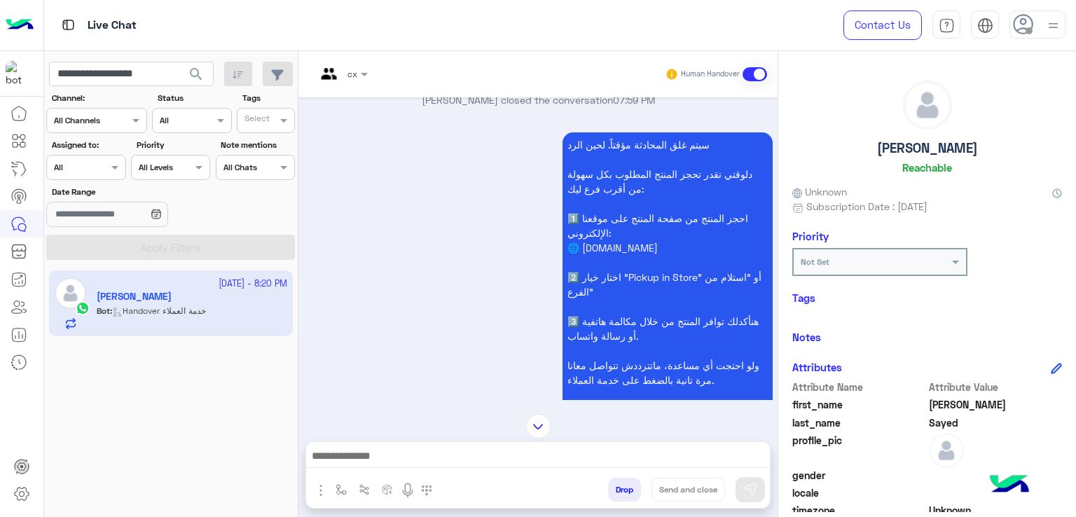
scroll to position [3872, 0]
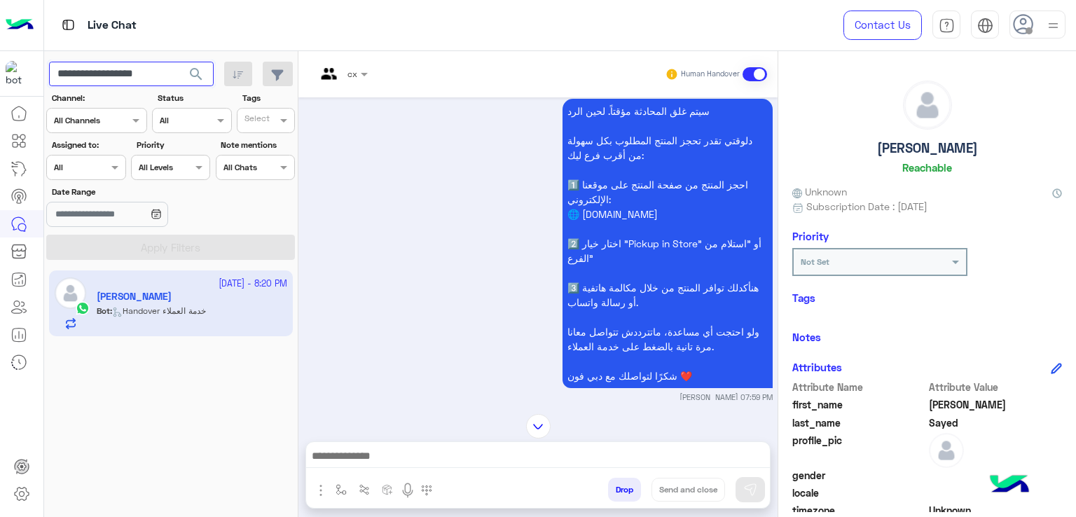
paste input "text"
click at [188, 71] on span "search" at bounding box center [196, 74] width 17 height 17
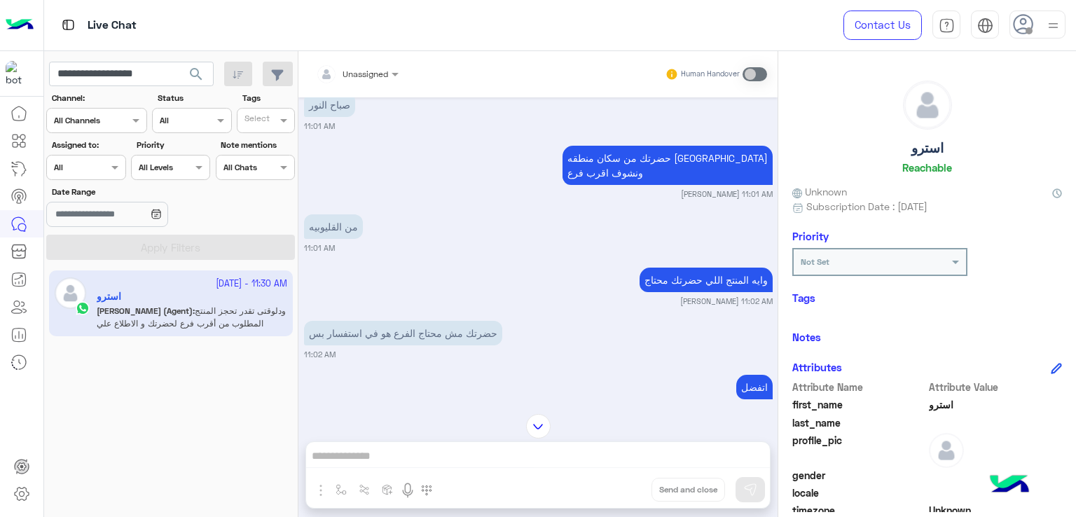
scroll to position [3255, 0]
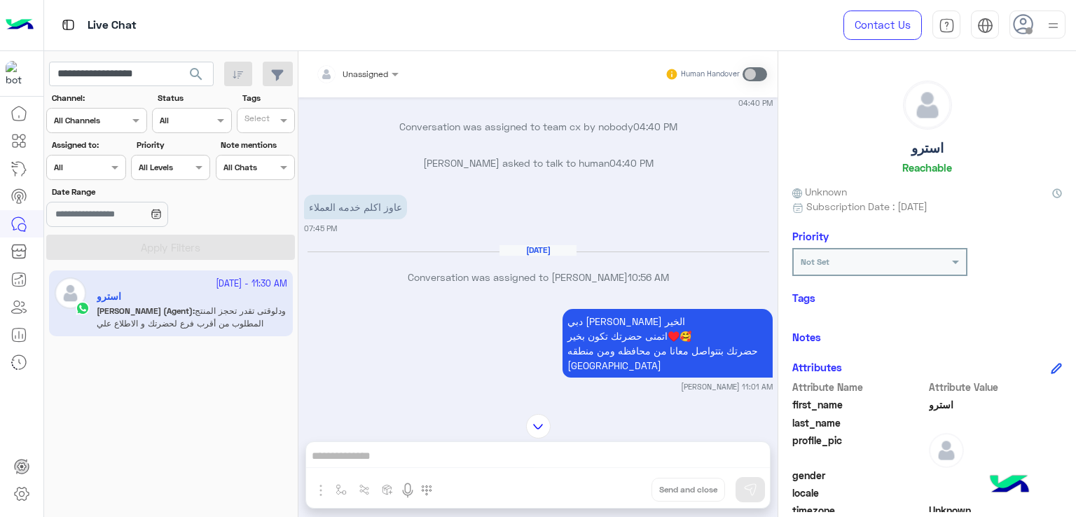
click at [359, 209] on p "عاوز اكلم خدمه العملاء" at bounding box center [355, 207] width 103 height 25
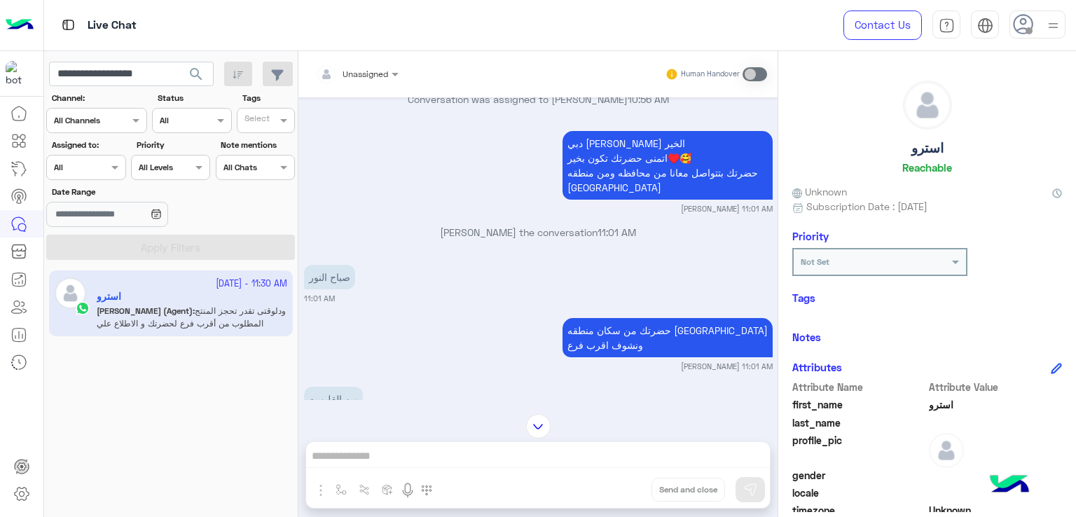
scroll to position [3535, 0]
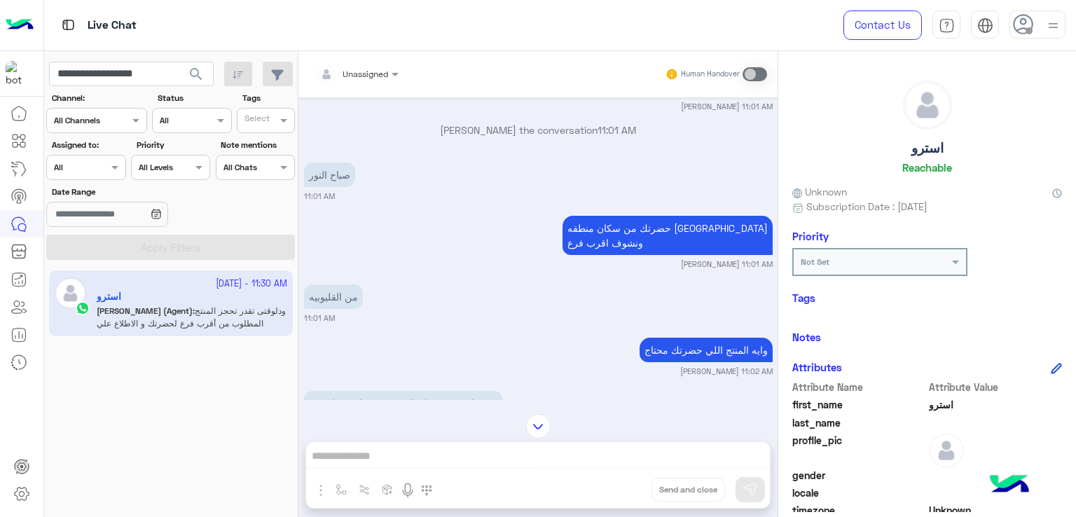
click at [616, 216] on p "حضرتك من سكان منطقه ايه ونشوف اقرب فرع" at bounding box center [667, 235] width 210 height 39
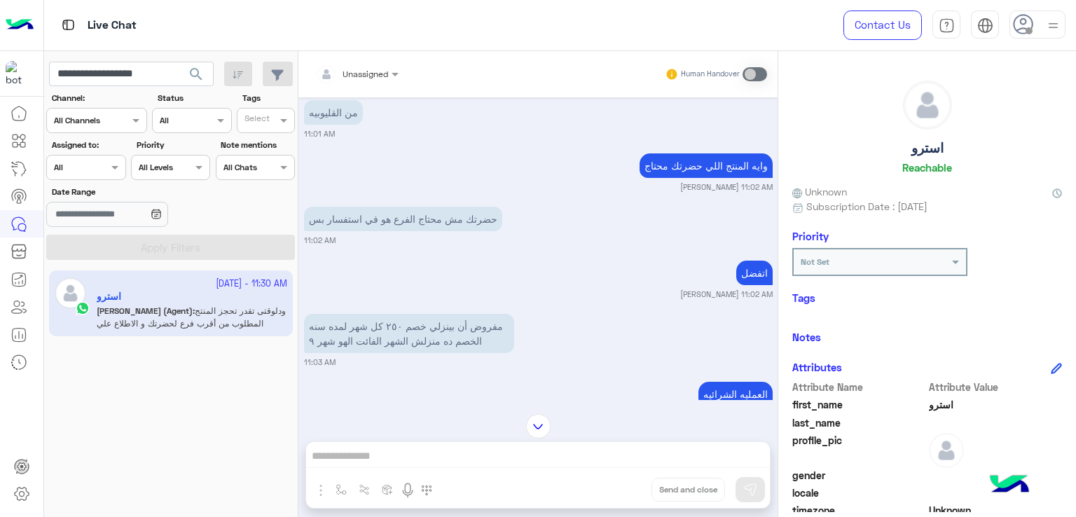
scroll to position [3745, 0]
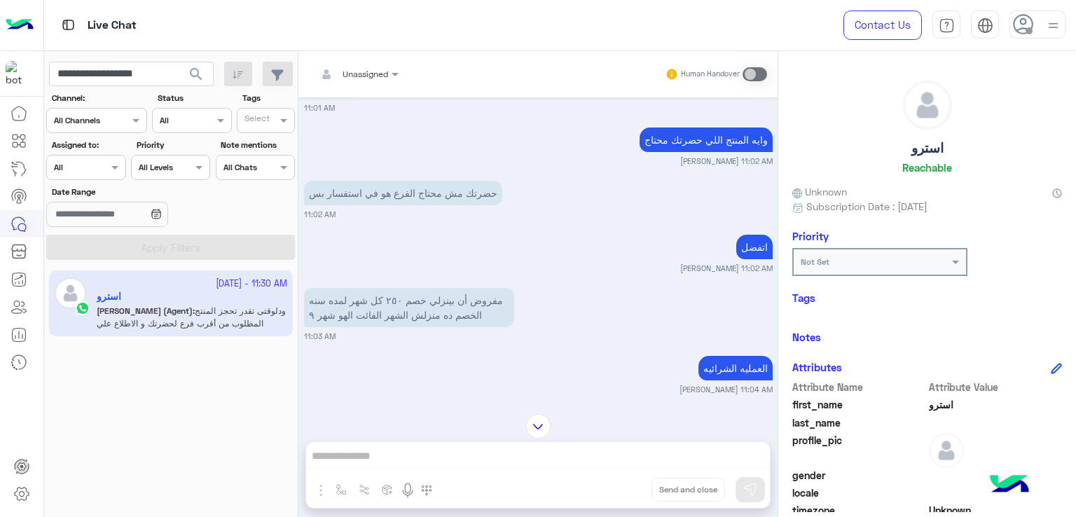
click at [459, 181] on p "حضرتك مش محتاج الفرع هو في استفسار بس" at bounding box center [403, 193] width 198 height 25
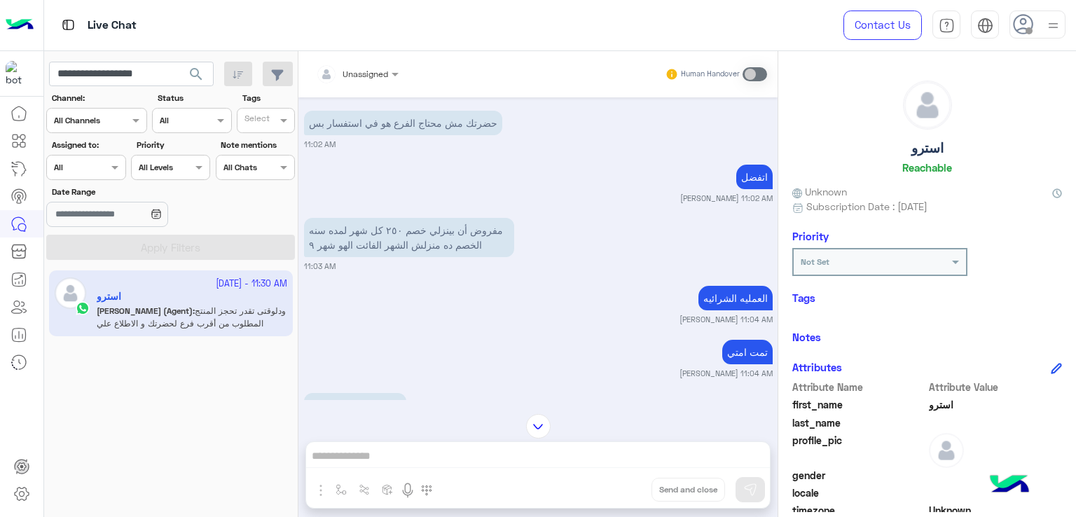
click at [728, 167] on div "اتفضل Rahma Samir 11:02 AM" at bounding box center [538, 182] width 469 height 43
click at [437, 230] on p "مفروض أن بينزلي خصم ٢٥٠ كل شهر لمده سنه الخصم ده منزلش الشهر الفائت الهو شهر ٩" at bounding box center [409, 237] width 210 height 39
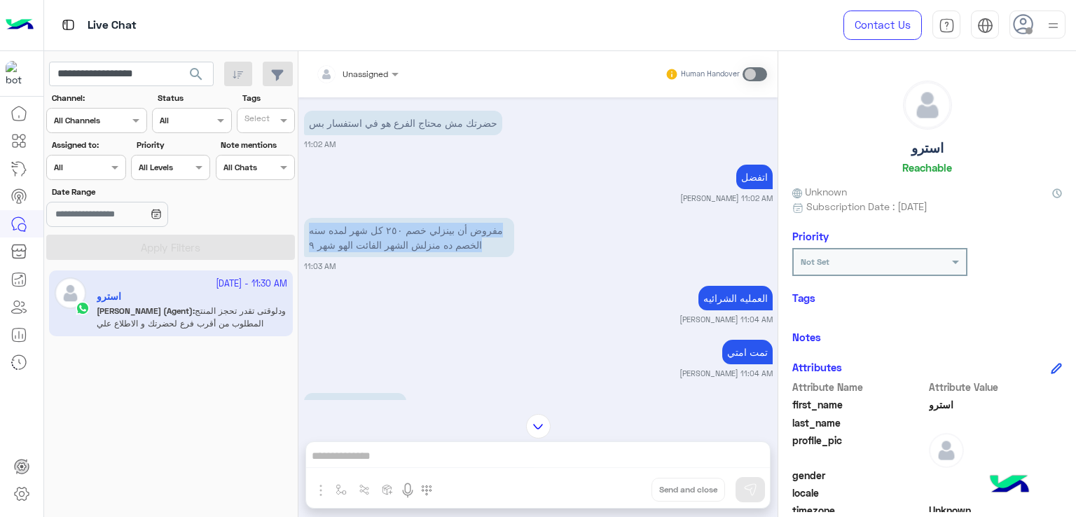
click at [437, 230] on p "مفروض أن بينزلي خصم ٢٥٠ كل شهر لمده سنه الخصم ده منزلش الشهر الفائت الهو شهر ٩" at bounding box center [409, 237] width 210 height 39
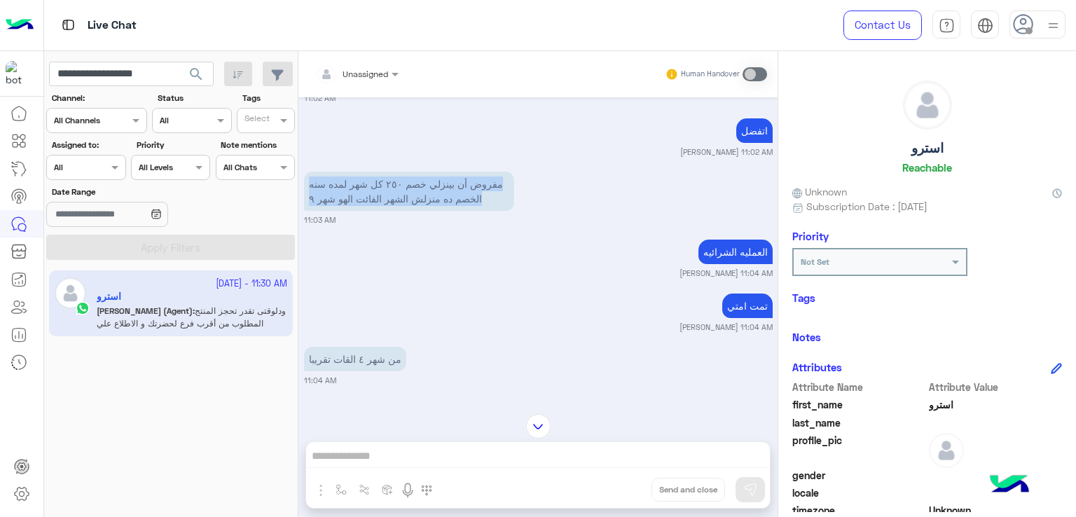
scroll to position [3885, 0]
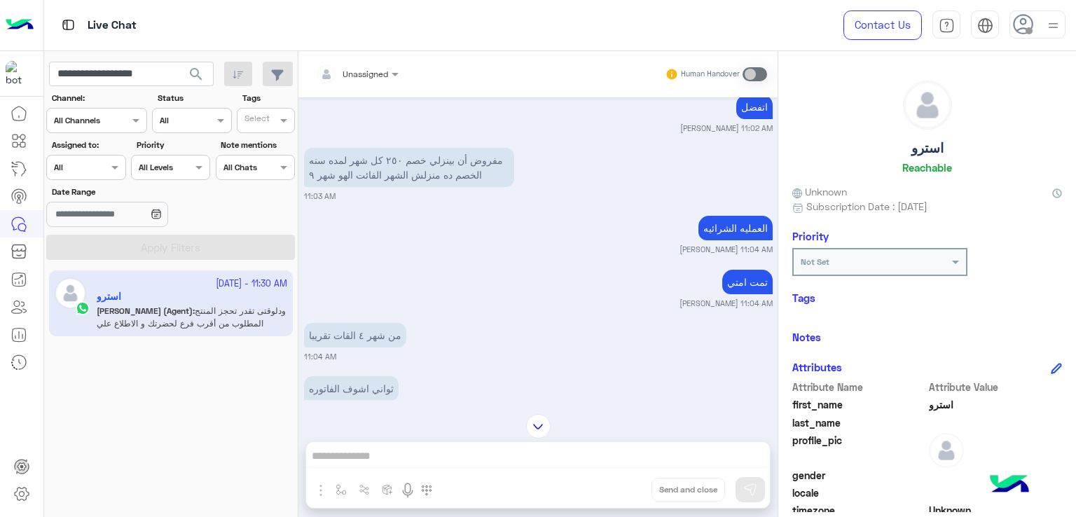
click at [716, 216] on p "العمليه الشرائيه" at bounding box center [735, 228] width 74 height 25
click at [740, 270] on p "تمت امتي" at bounding box center [747, 282] width 50 height 25
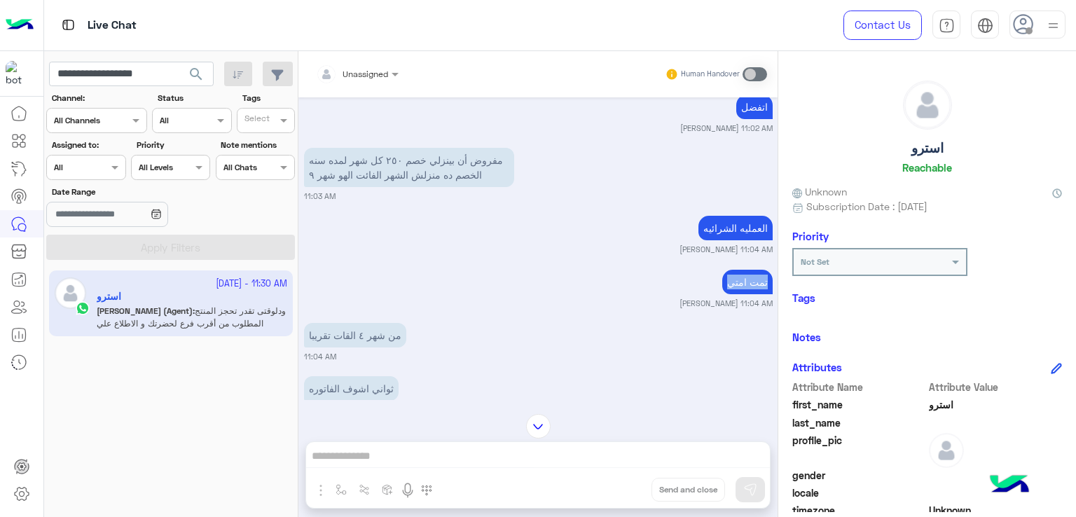
click at [740, 270] on p "تمت امتي" at bounding box center [747, 282] width 50 height 25
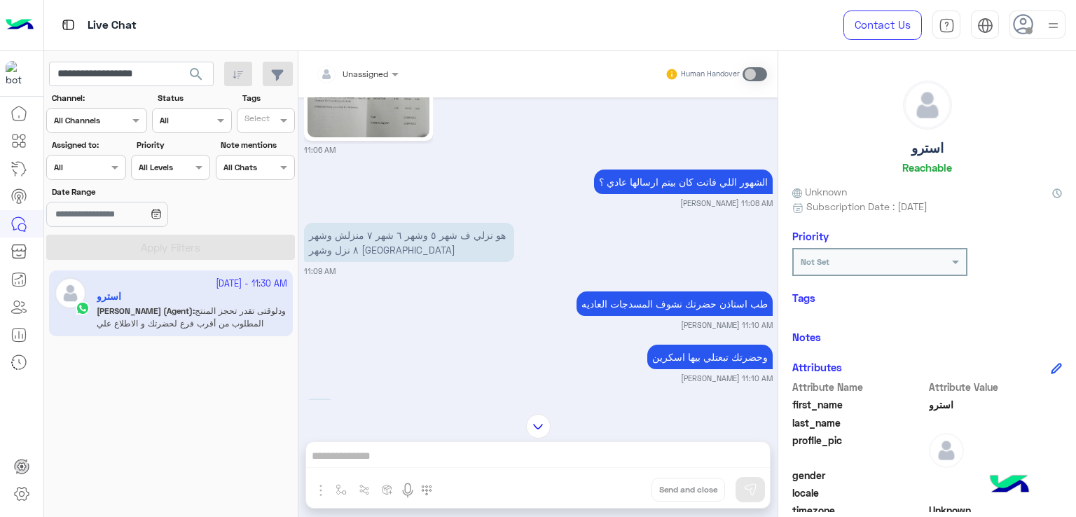
scroll to position [4376, 0]
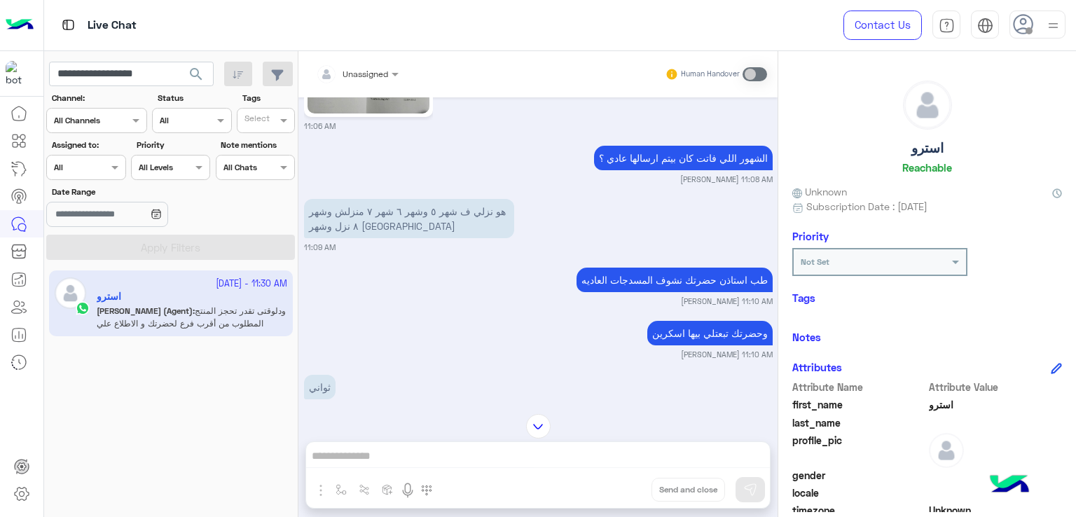
click at [434, 209] on p "هو نزلي ف شهر ٥ وشهر ٦ شهر ٧ منزلش وشهر ٨ نزل وشهر ٩ منزلش" at bounding box center [409, 218] width 210 height 39
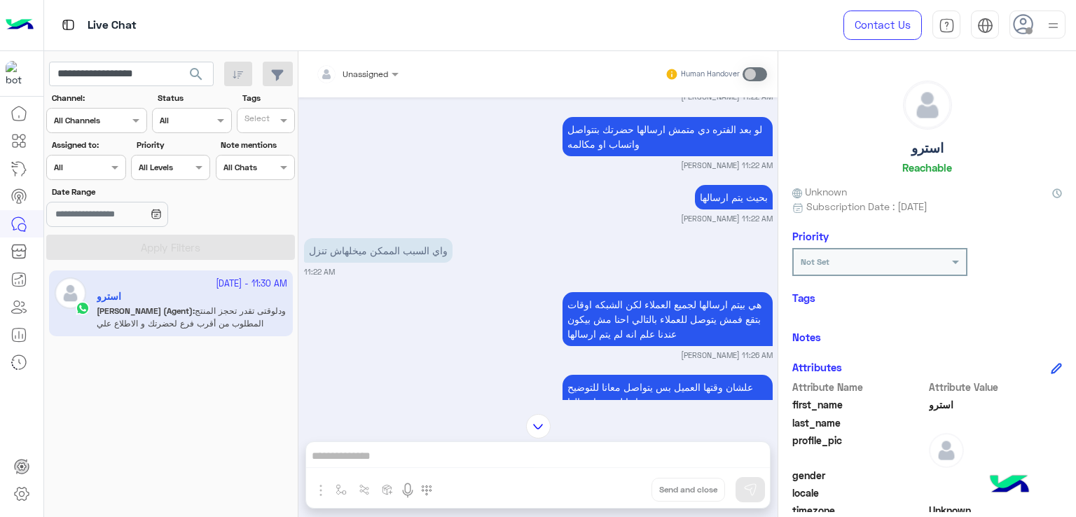
scroll to position [5916, 0]
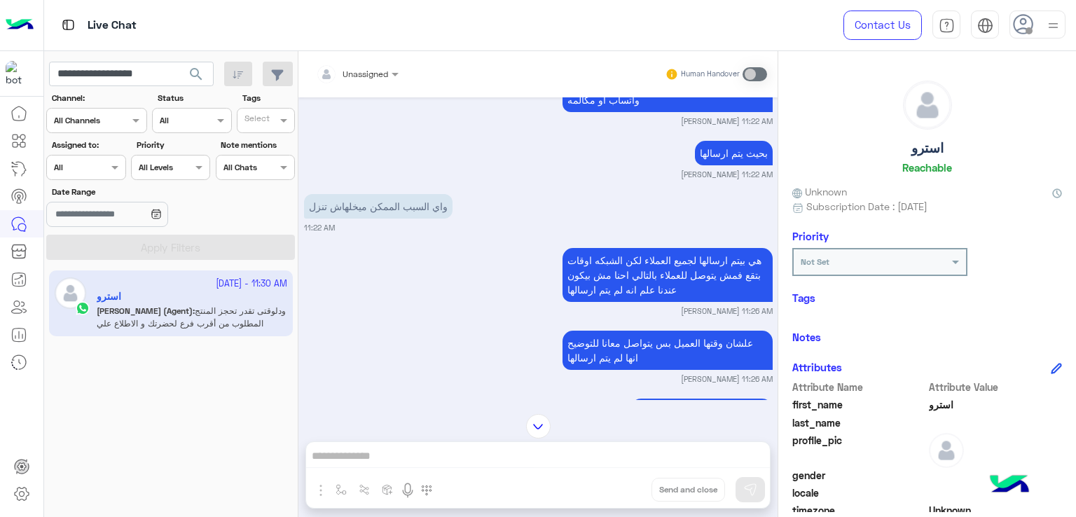
click at [394, 194] on p "واي السبب الممكن ميخلهاش تنزل" at bounding box center [378, 206] width 148 height 25
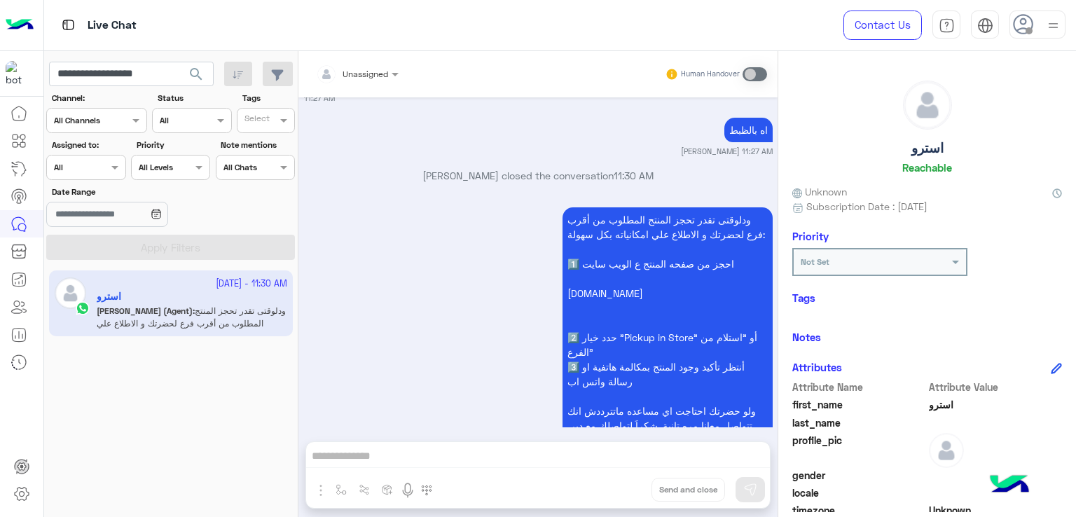
scroll to position [6407, 0]
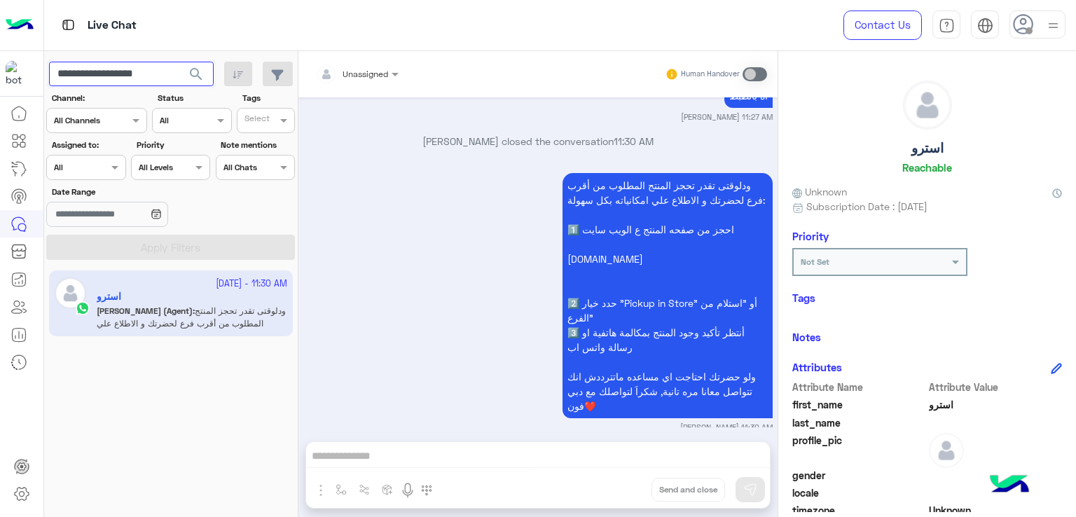
click at [134, 74] on input "**********" at bounding box center [131, 74] width 165 height 25
paste input "text"
click at [193, 73] on span "search" at bounding box center [196, 74] width 17 height 17
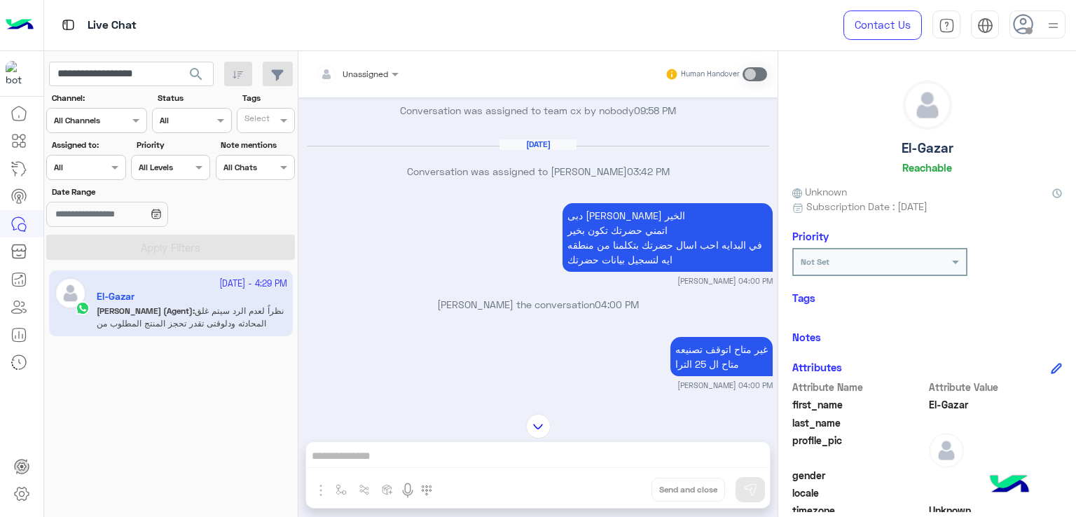
scroll to position [1191, 0]
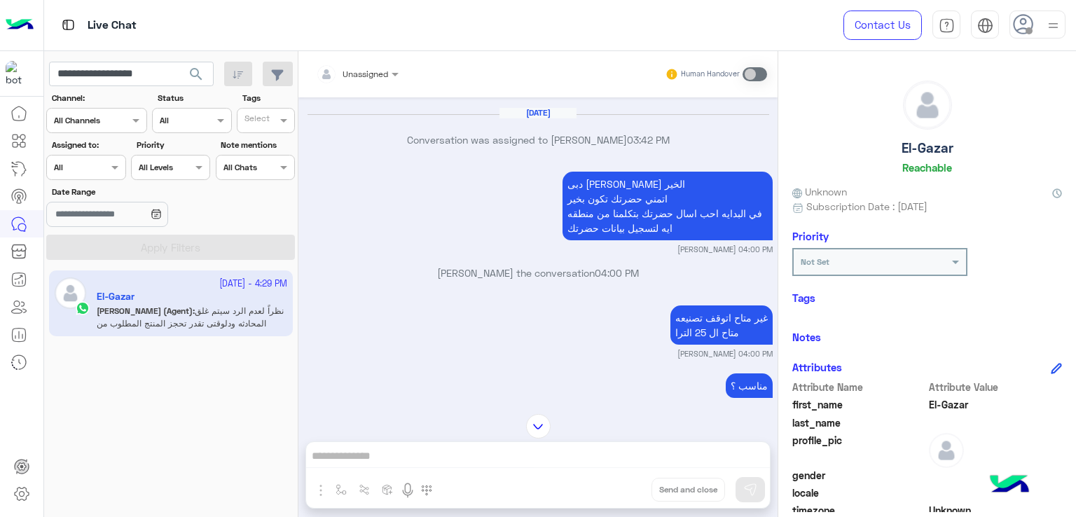
click at [628, 200] on p "دبى فون كريم احمد مساء الخير اتمني حضرتك تكون بخير في البدايه احب اسال حضرتك بت…" at bounding box center [667, 206] width 210 height 69
click at [605, 225] on p "دبى فون كريم احمد مساء الخير اتمني حضرتك تكون بخير في البدايه احب اسال حضرتك بت…" at bounding box center [667, 206] width 210 height 69
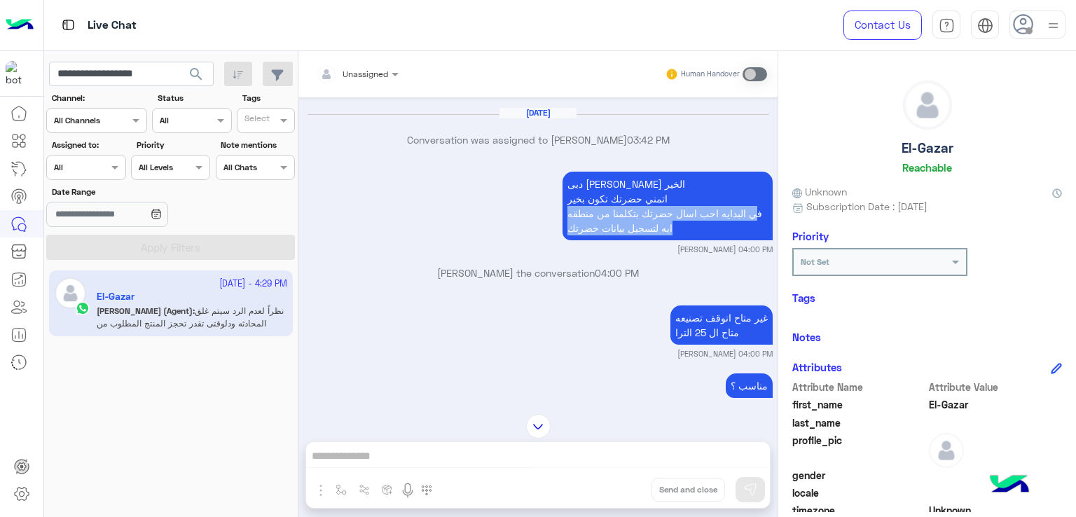
click at [605, 225] on p "دبى فون كريم احمد مساء الخير اتمني حضرتك تكون بخير في البدايه احب اسال حضرتك بت…" at bounding box center [667, 206] width 210 height 69
click at [621, 214] on p "دبى فون كريم احمد مساء الخير اتمني حضرتك تكون بخير في البدايه احب اسال حضرتك بت…" at bounding box center [667, 206] width 210 height 69
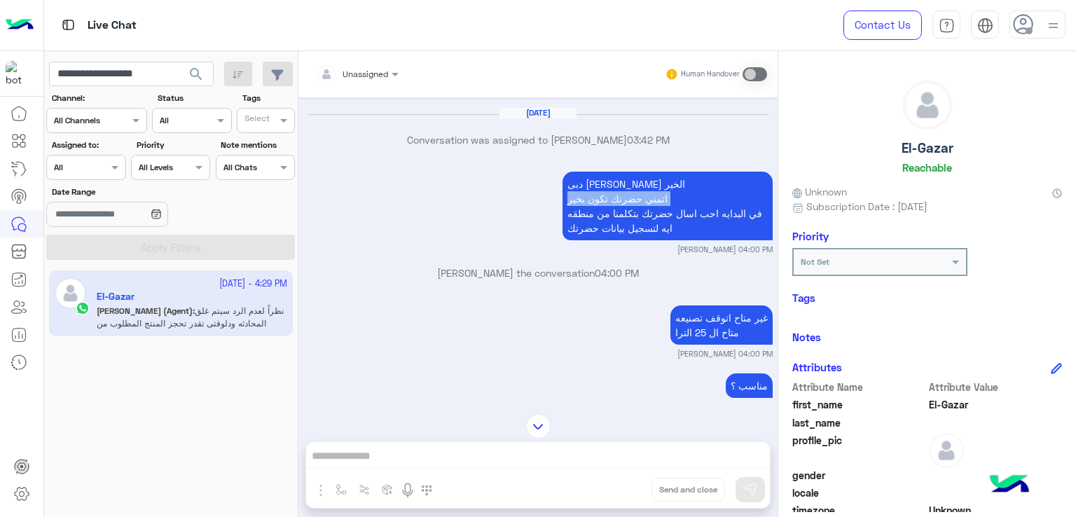
click at [621, 214] on p "دبى فون كريم احمد مساء الخير اتمني حضرتك تكون بخير في البدايه احب اسال حضرتك بت…" at bounding box center [667, 206] width 210 height 69
click at [625, 221] on p "دبى فون كريم احمد مساء الخير اتمني حضرتك تكون بخير في البدايه احب اسال حضرتك بت…" at bounding box center [667, 206] width 210 height 69
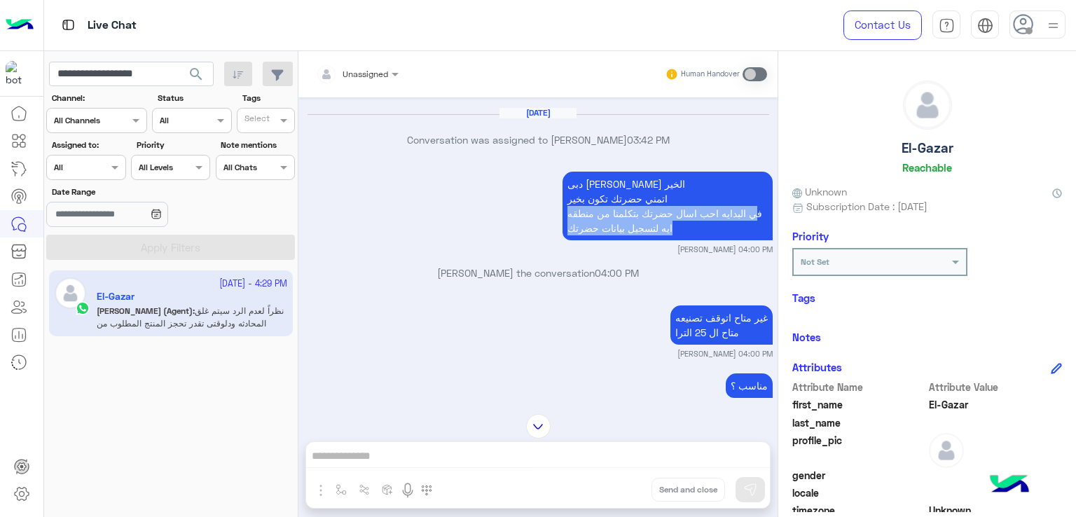
click at [625, 221] on p "دبى فون كريم احمد مساء الخير اتمني حضرتك تكون بخير في البدايه احب اسال حضرتك بت…" at bounding box center [667, 206] width 210 height 69
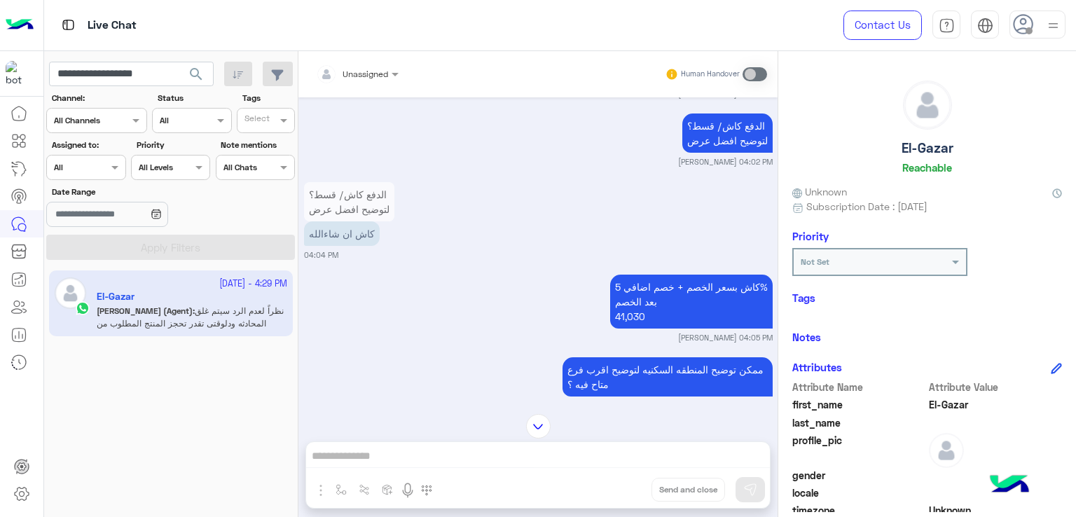
scroll to position [1751, 0]
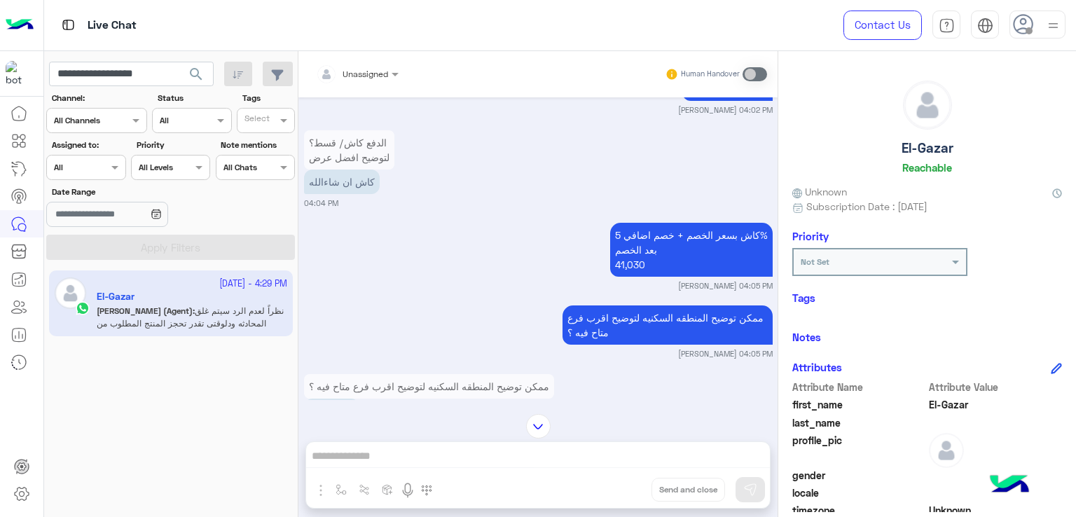
click at [685, 251] on p "كاش بسعر الخصم + خصم اضافي 5% بعد الخصم 41,030" at bounding box center [691, 250] width 162 height 54
drag, startPoint x: 685, startPoint y: 251, endPoint x: 681, endPoint y: 267, distance: 16.5
click at [686, 257] on p "كاش بسعر الخصم + خصم اضافي 5% بعد الخصم 41,030" at bounding box center [691, 250] width 162 height 54
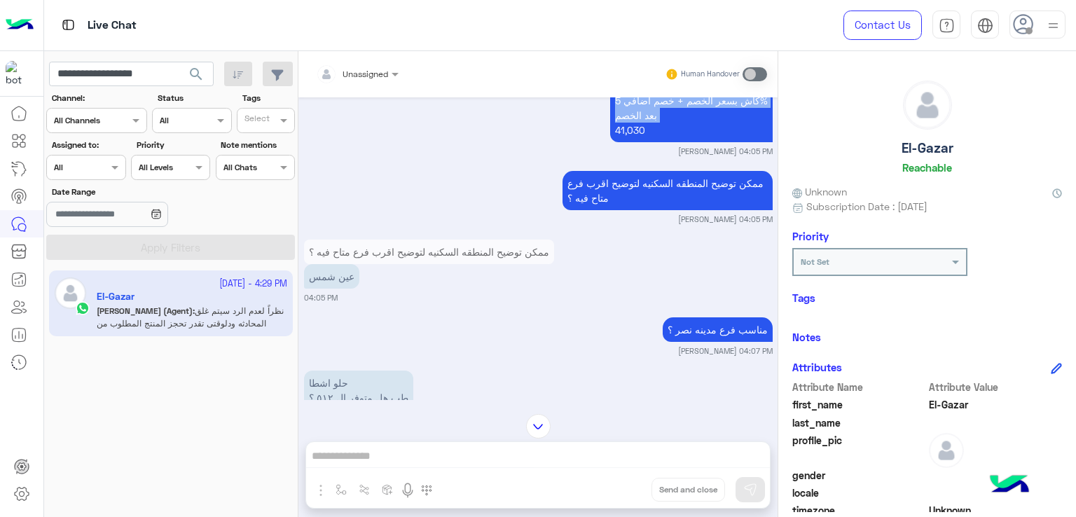
scroll to position [1891, 0]
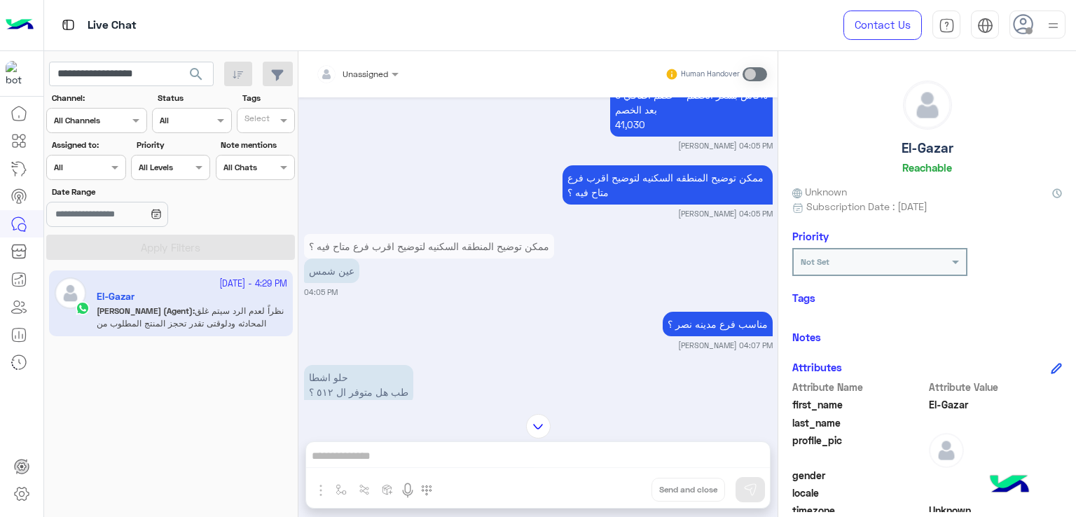
click at [581, 179] on p "ممكن توضيح المنطقه السكنيه لتوضيح اقرب فرع متاح فيه ؟" at bounding box center [667, 184] width 210 height 39
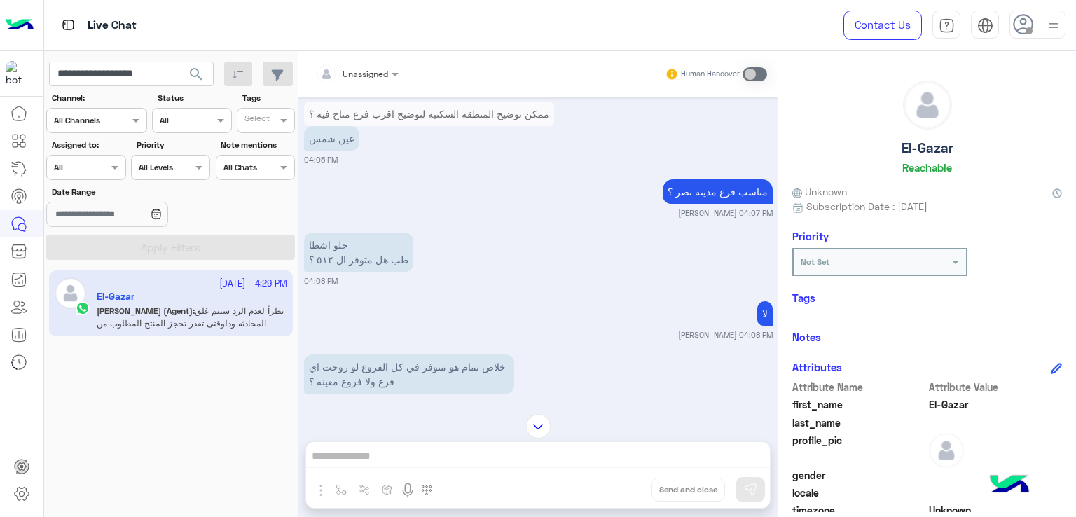
scroll to position [2031, 0]
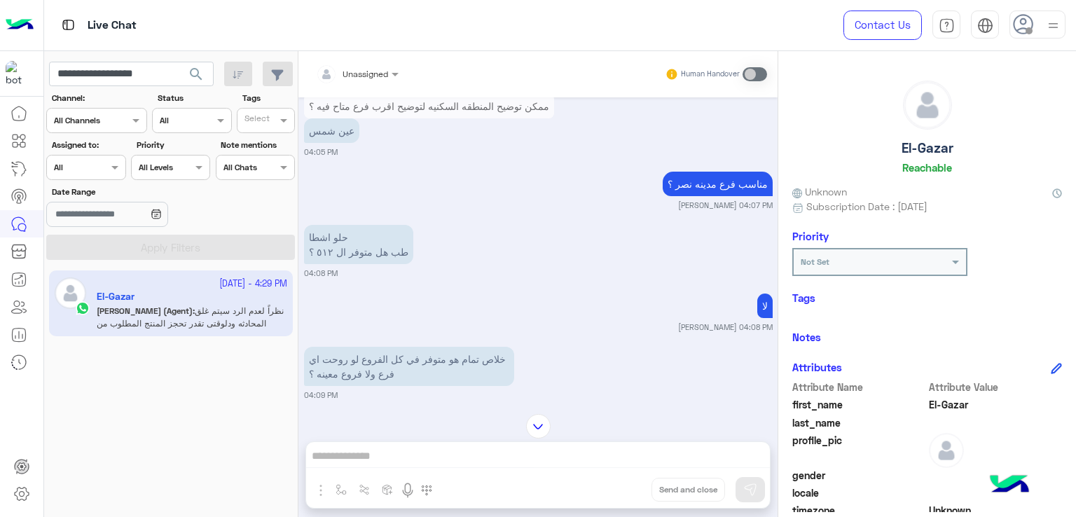
click at [700, 191] on p "مناسب فرع مدينه نصر ؟" at bounding box center [718, 184] width 110 height 25
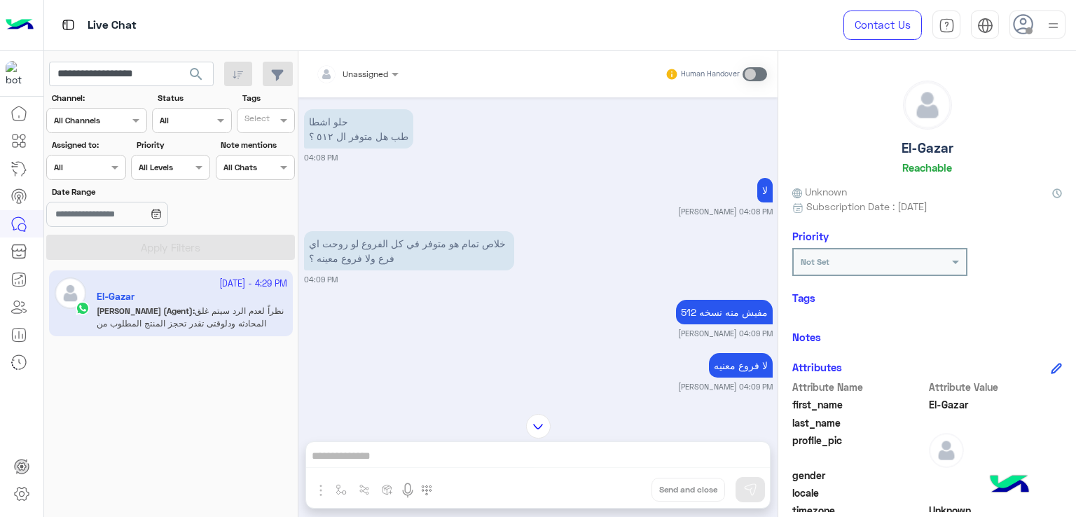
scroll to position [2171, 0]
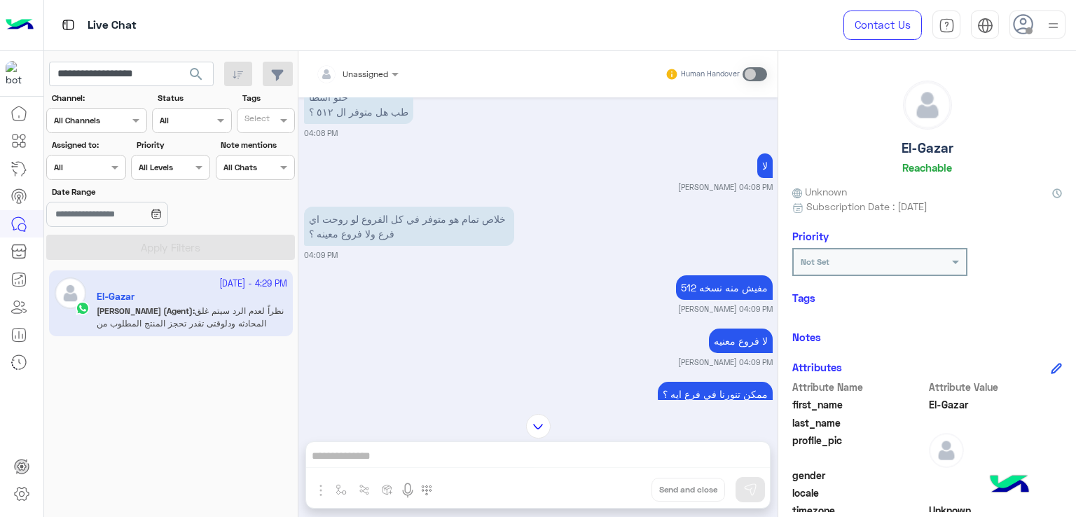
click at [450, 235] on p "خلاص تمام هو متوفر في كل الفروع لو روحت اي فرع ولا فروع معينه ؟" at bounding box center [409, 226] width 210 height 39
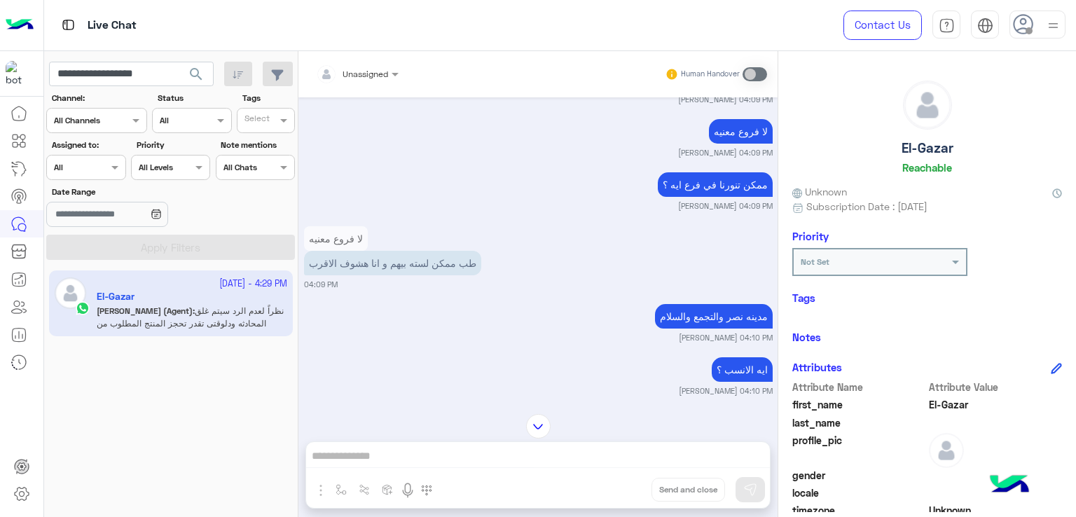
scroll to position [2381, 0]
click at [711, 196] on p "ممكن تنورنا في فرع ايه ؟" at bounding box center [715, 184] width 115 height 25
click at [383, 272] on p "طب ممكن لسته بيهم و انا هشوف الاقرب" at bounding box center [392, 262] width 177 height 25
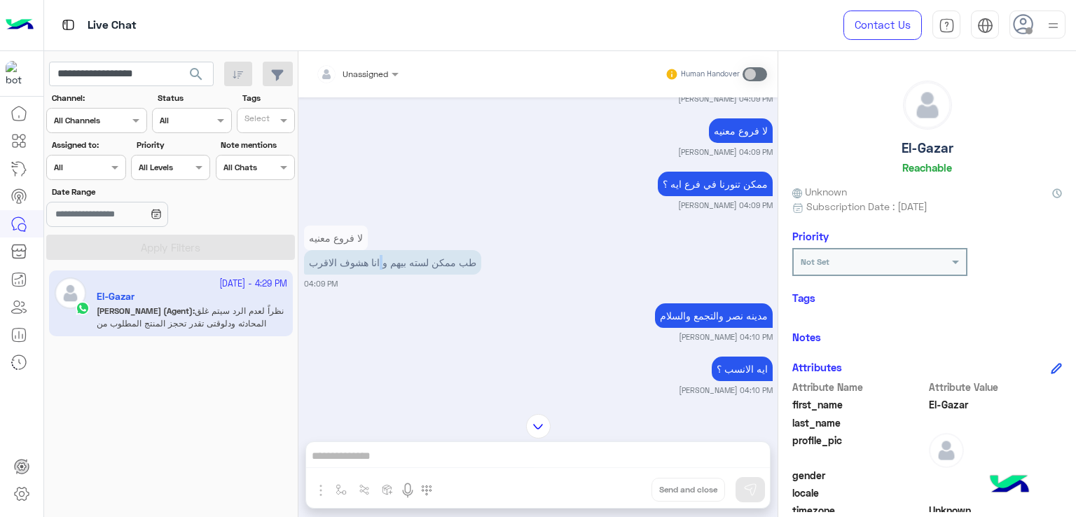
click at [383, 272] on p "طب ممكن لسته بيهم و انا هشوف الاقرب" at bounding box center [392, 262] width 177 height 25
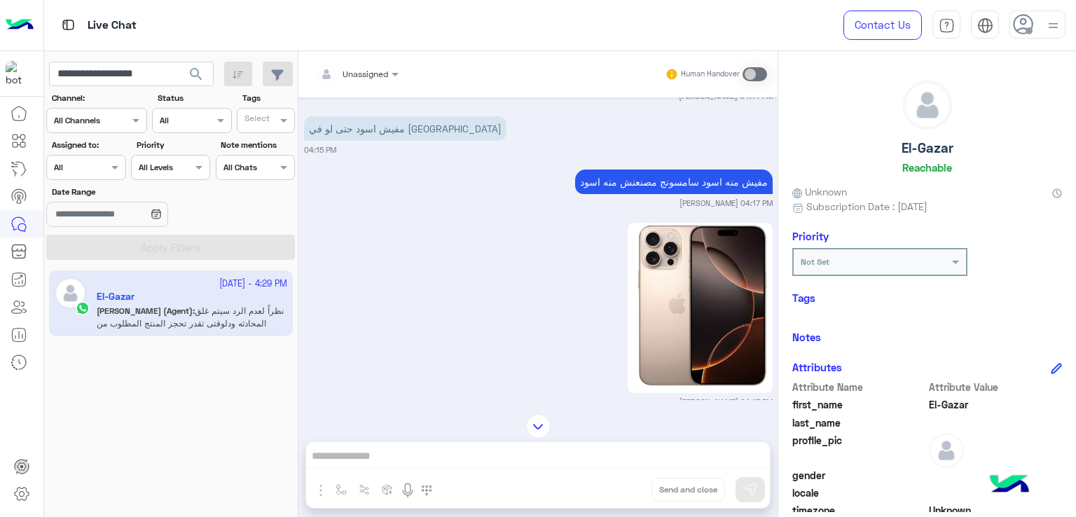
scroll to position [3152, 0]
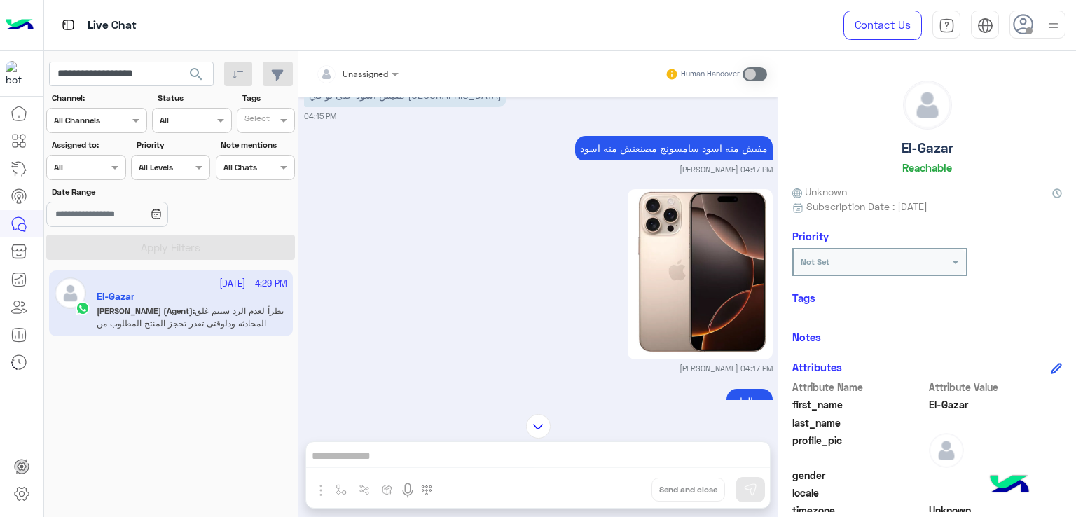
click at [637, 160] on p "مفيش منه اسود سامسونج مصنعنش منه اسود" at bounding box center [673, 148] width 197 height 25
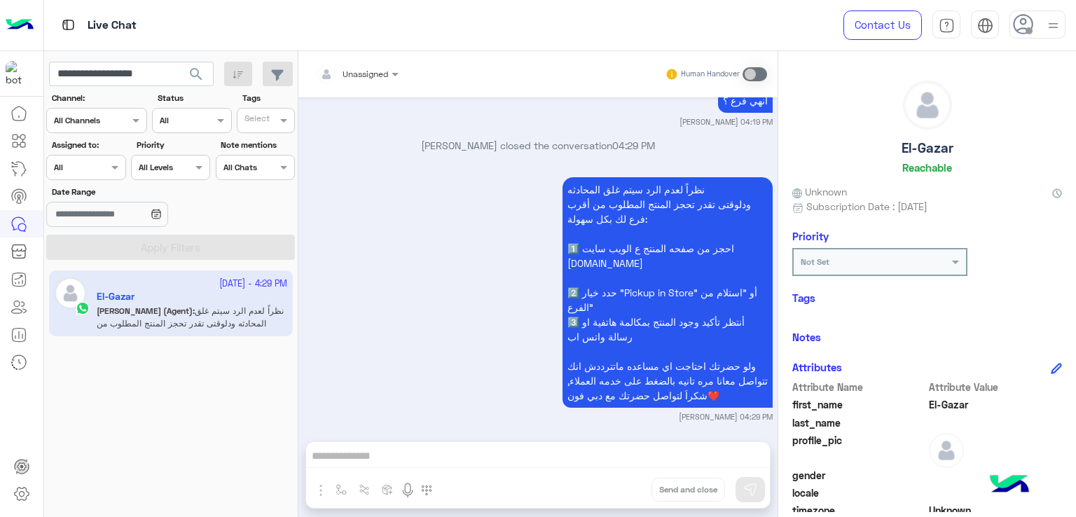
scroll to position [3660, 0]
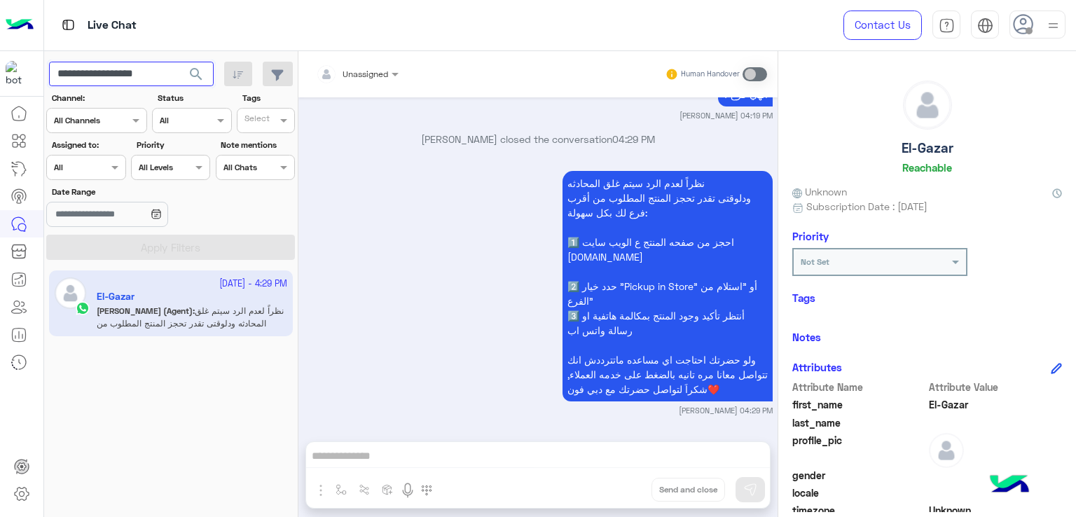
click at [146, 72] on input "**********" at bounding box center [131, 74] width 165 height 25
click at [161, 71] on input "**********" at bounding box center [131, 74] width 165 height 25
drag, startPoint x: 174, startPoint y: 71, endPoint x: 96, endPoint y: 70, distance: 77.7
click at [96, 70] on input "**********" at bounding box center [131, 74] width 165 height 25
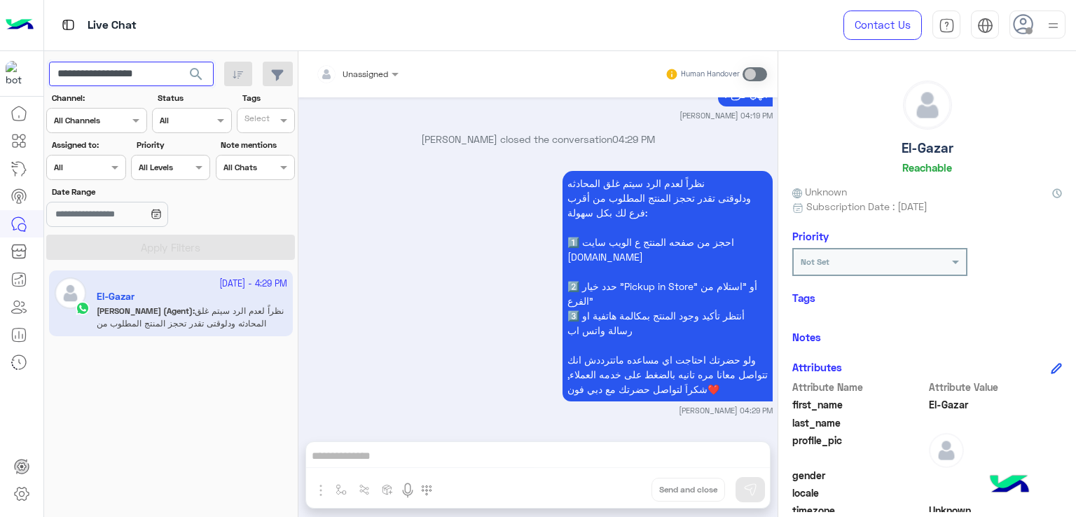
click at [108, 73] on input "**********" at bounding box center [131, 74] width 165 height 25
paste input "text"
click at [197, 79] on span "search" at bounding box center [196, 74] width 17 height 17
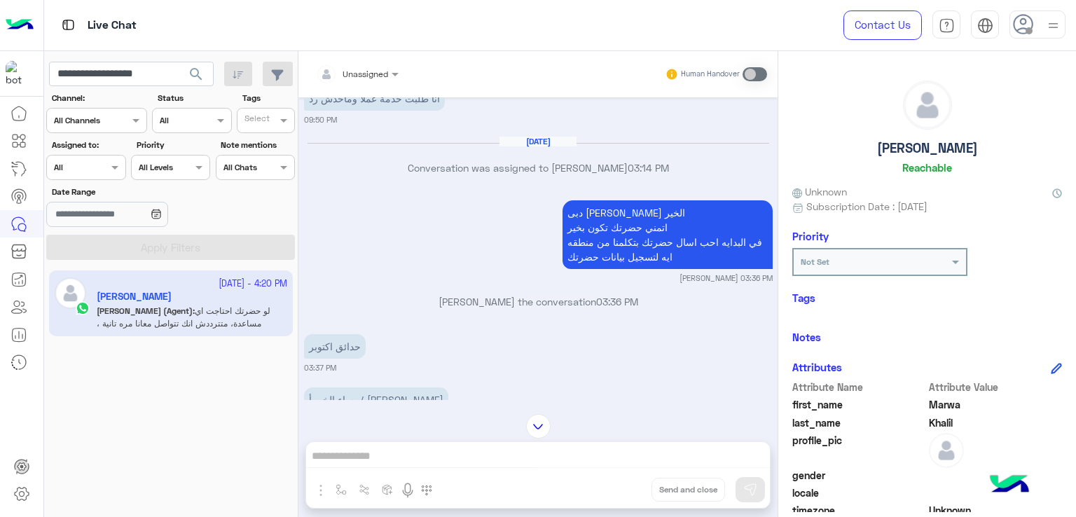
scroll to position [30, 0]
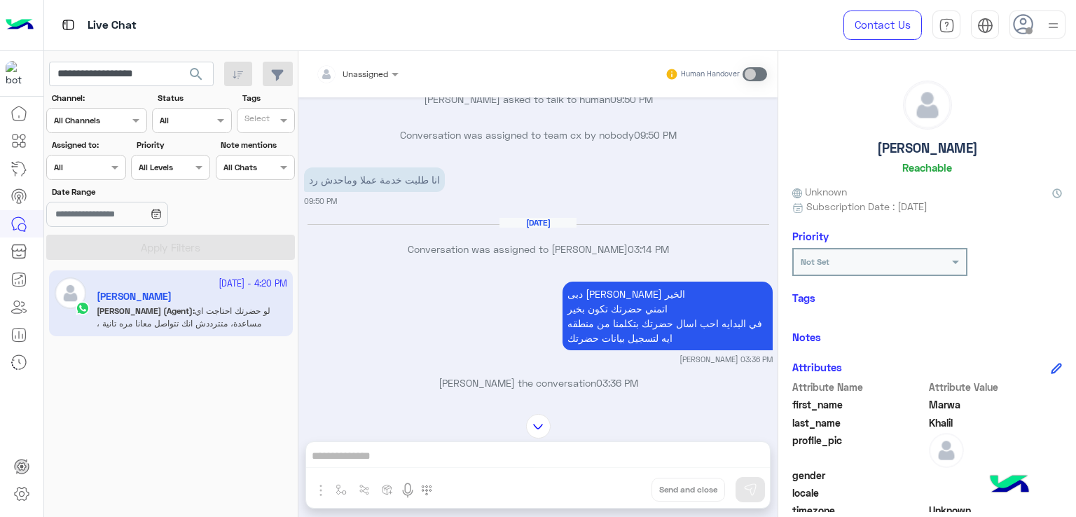
click at [392, 180] on p "انا طلبت خدمة عملا وماحدش رد" at bounding box center [374, 179] width 141 height 25
click at [639, 300] on p "دبى فون كريم احمد مساء الخير اتمني حضرتك تكون بخير في البدايه احب اسال حضرتك بت…" at bounding box center [667, 316] width 210 height 69
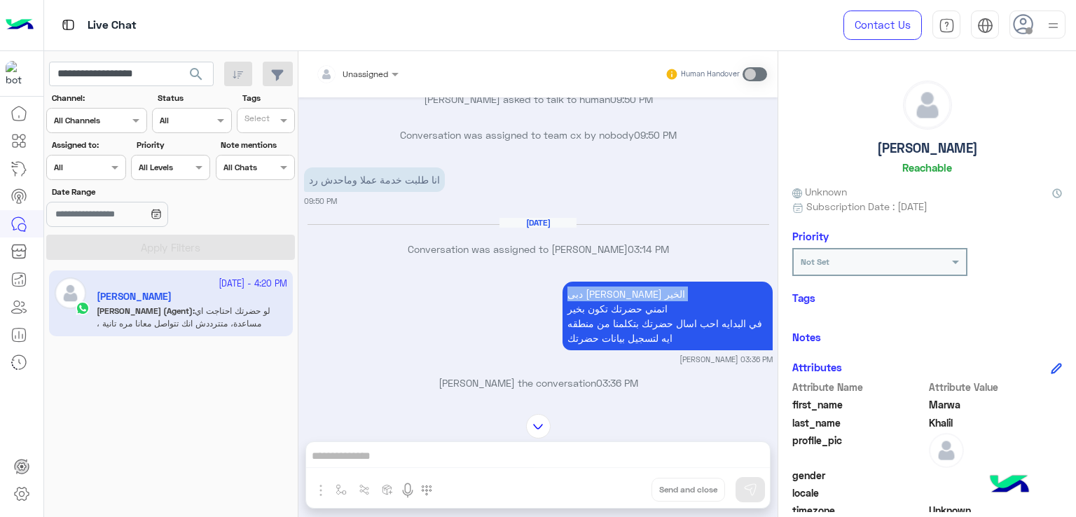
click at [639, 299] on p "دبى فون كريم احمد مساء الخير اتمني حضرتك تكون بخير في البدايه احب اسال حضرتك بت…" at bounding box center [667, 316] width 210 height 69
click at [630, 309] on p "دبى فون كريم احمد مساء الخير اتمني حضرتك تكون بخير في البدايه احب اسال حضرتك بت…" at bounding box center [667, 316] width 210 height 69
click at [601, 345] on p "دبى فون كريم احمد مساء الخير اتمني حضرتك تكون بخير في البدايه احب اسال حضرتك بت…" at bounding box center [667, 316] width 210 height 69
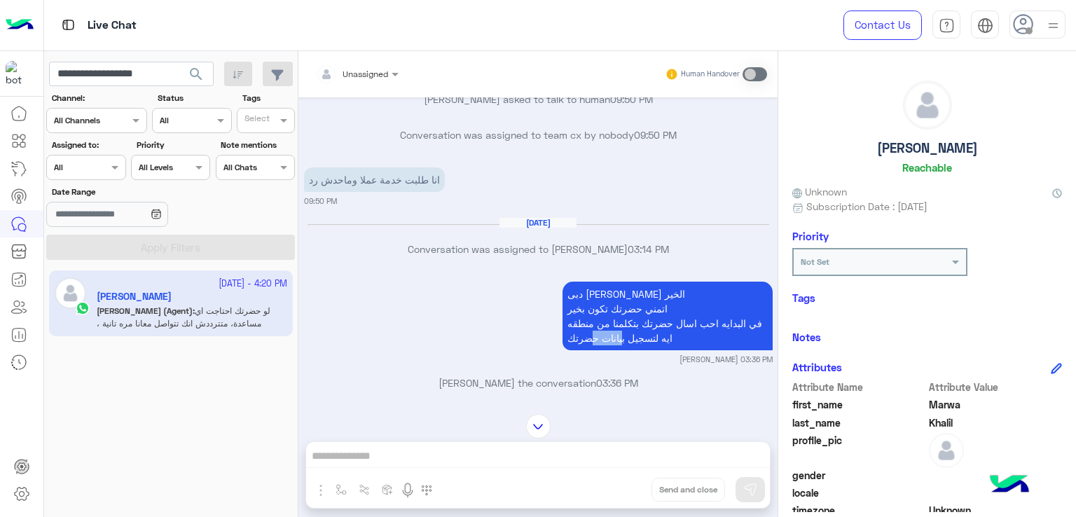
click at [600, 345] on p "دبى فون كريم احمد مساء الخير اتمني حضرتك تكون بخير في البدايه احب اسال حضرتك بت…" at bounding box center [667, 316] width 210 height 69
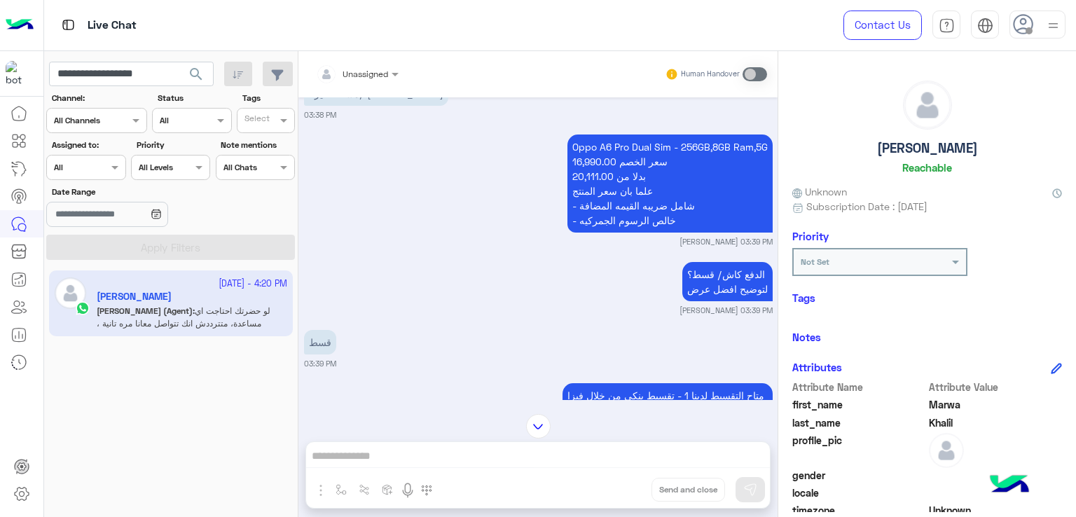
scroll to position [450, 0]
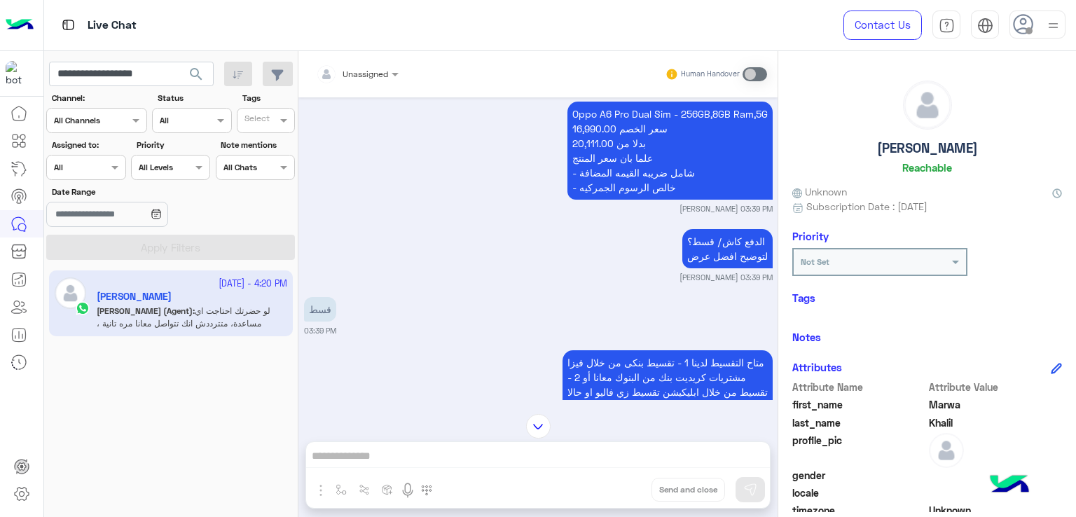
click at [714, 247] on p "الدفع كاش/ قسط؟ لتوضيح افضل عرض" at bounding box center [727, 248] width 90 height 39
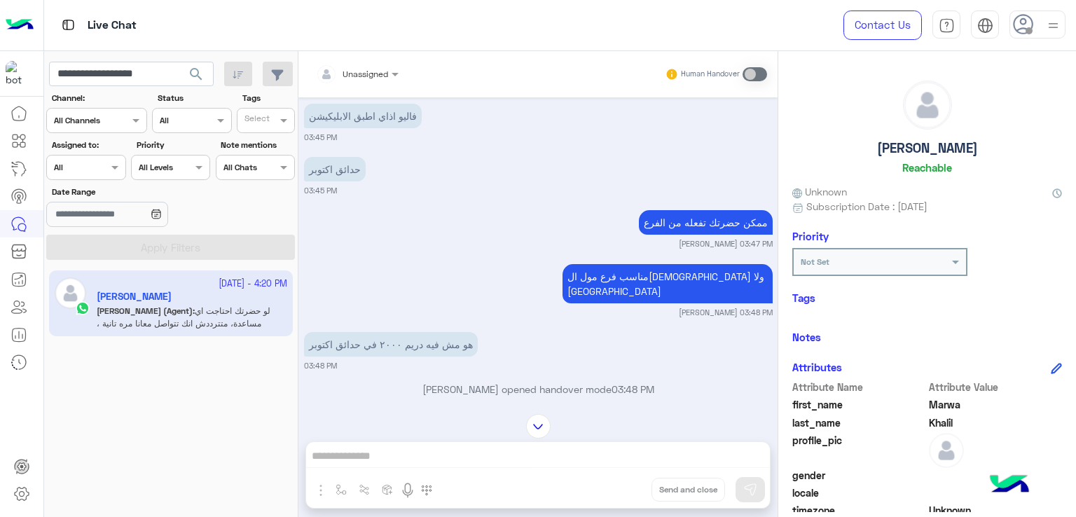
scroll to position [1431, 0]
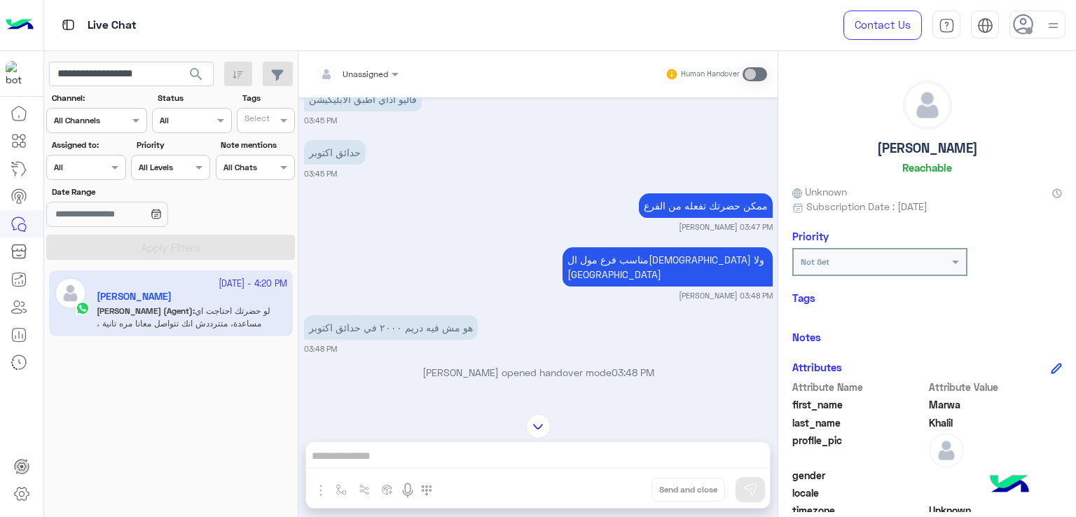
click at [660, 257] on p "مناسب فرع مول العرب ولا مول مصر" at bounding box center [667, 266] width 210 height 39
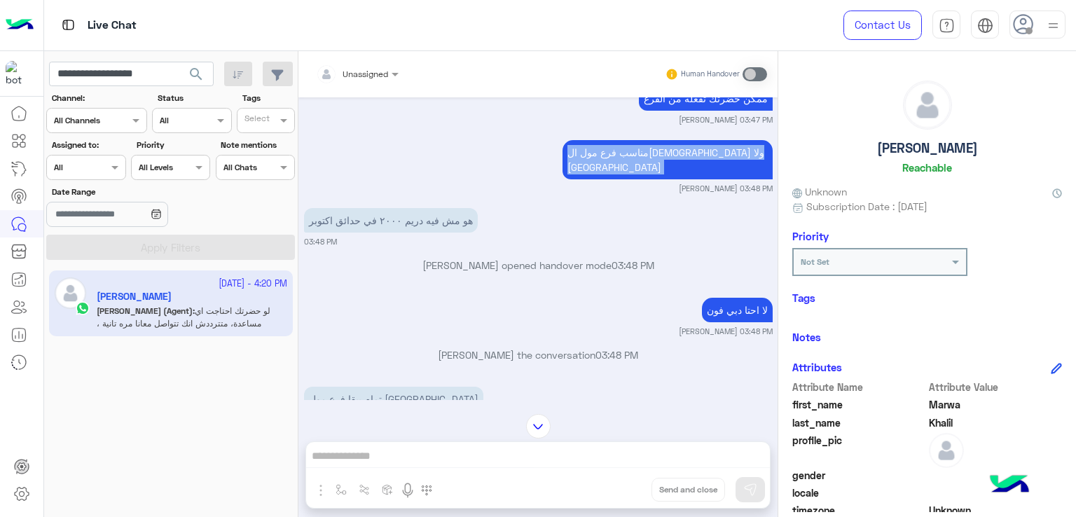
scroll to position [1571, 0]
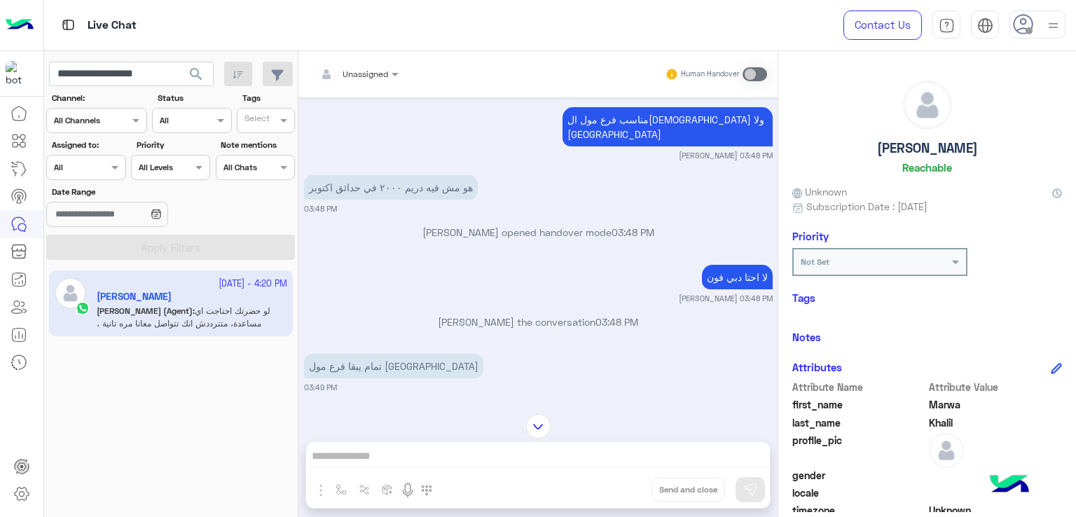
click at [425, 179] on p "هو مش فيه دريم ٢٠٠٠ في حدائق اكتوبر" at bounding box center [391, 187] width 174 height 25
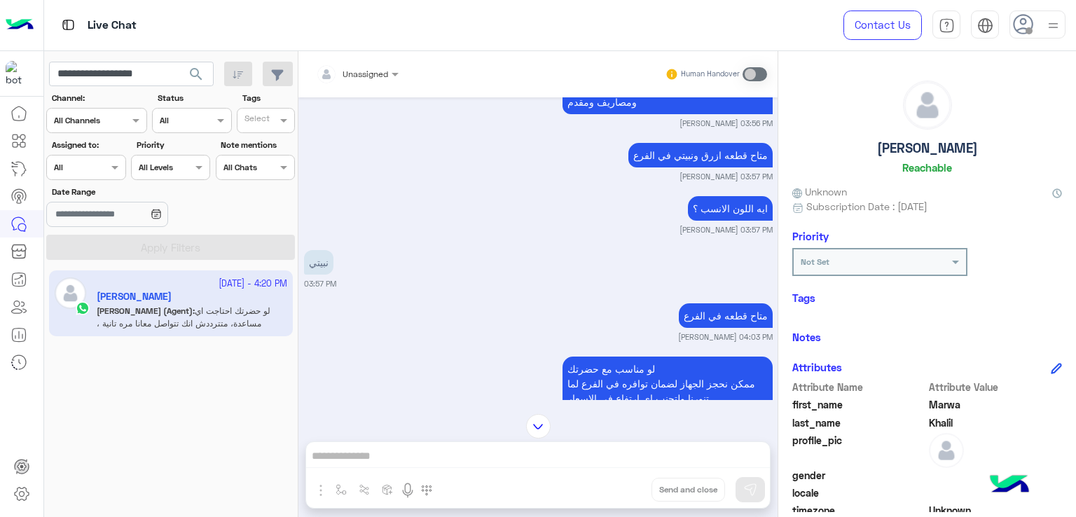
scroll to position [2061, 0]
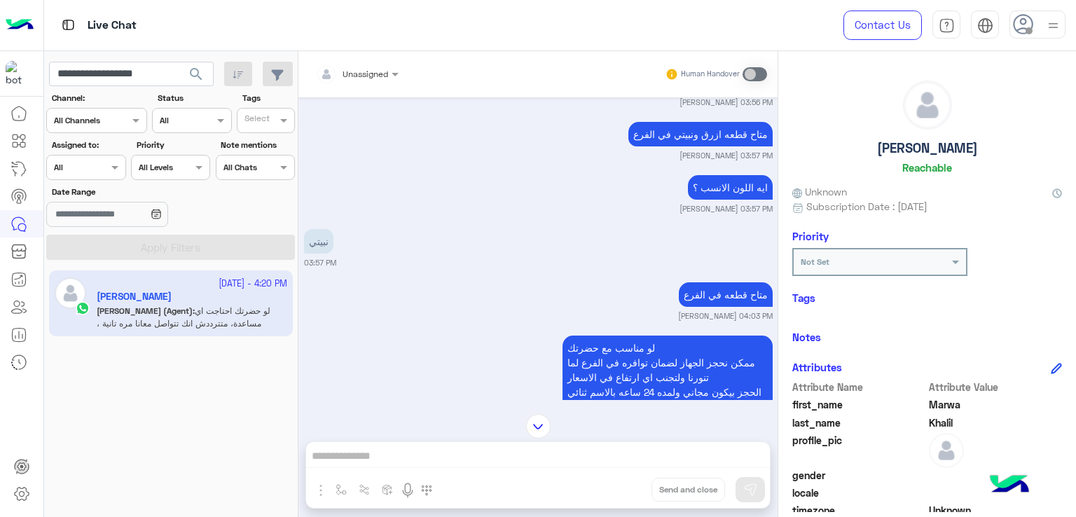
click at [718, 175] on p "ايه اللون الانسب ؟" at bounding box center [730, 187] width 85 height 25
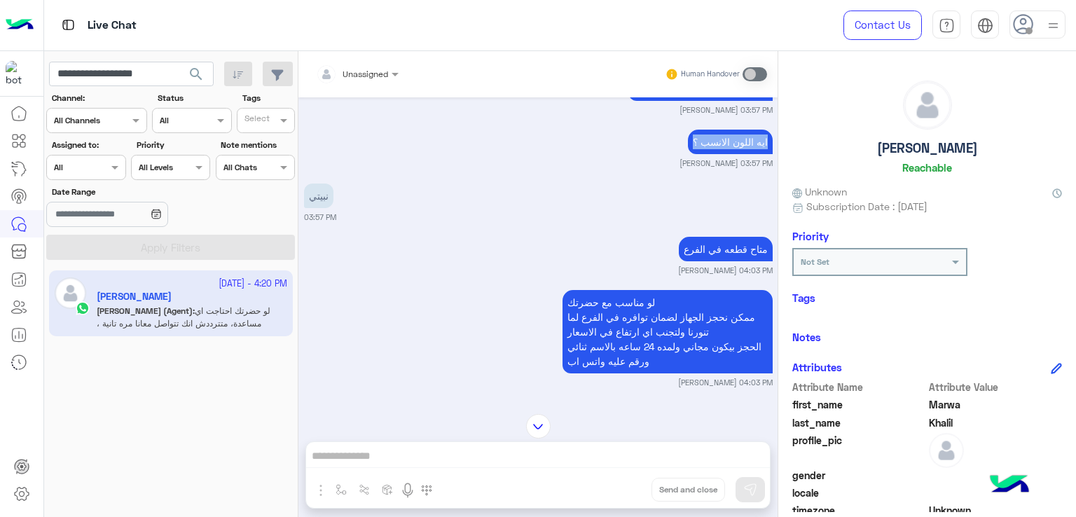
scroll to position [2131, 0]
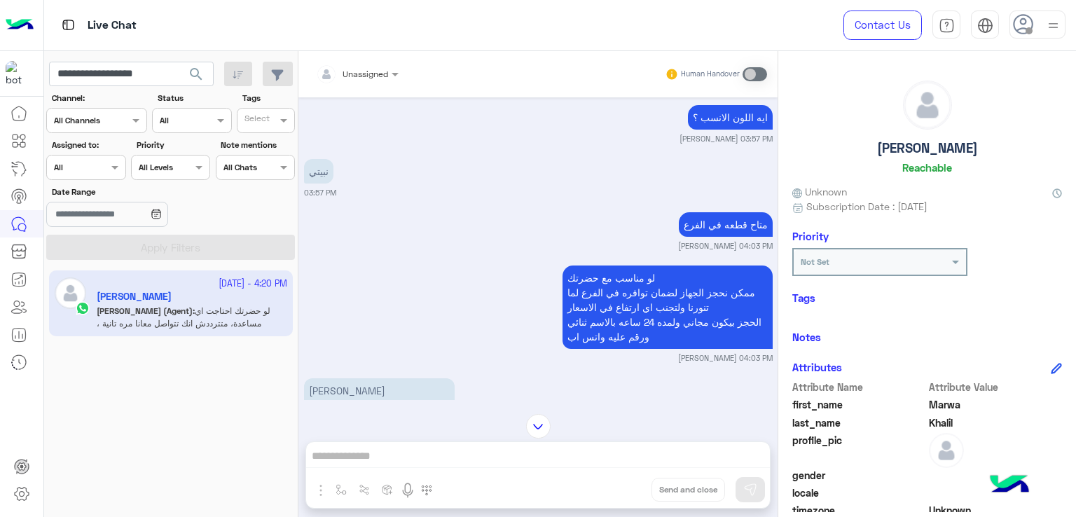
click at [696, 212] on p "متاح قطعه في الفرع" at bounding box center [726, 224] width 94 height 25
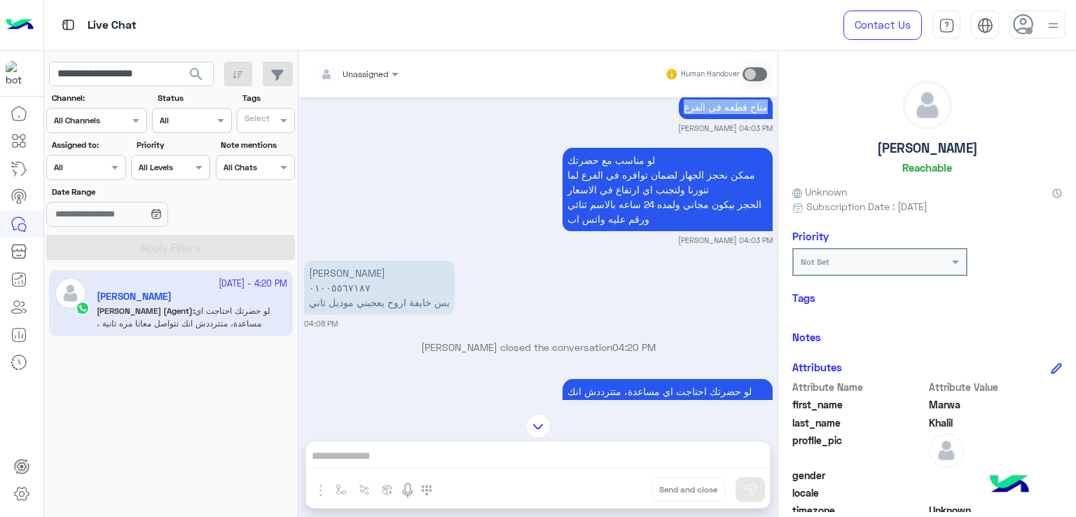
scroll to position [2271, 0]
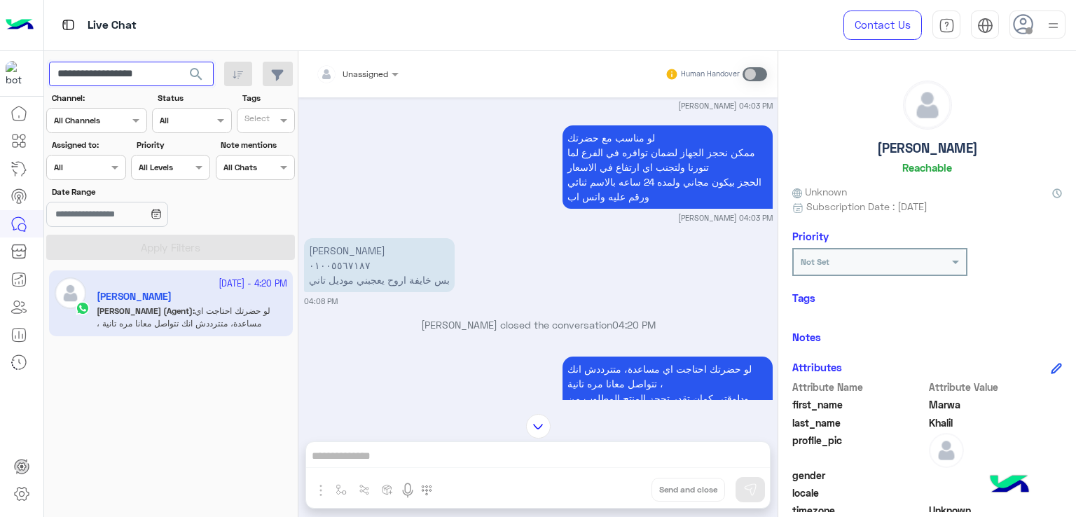
drag, startPoint x: 162, startPoint y: 77, endPoint x: 96, endPoint y: 83, distance: 66.8
click at [96, 83] on input "**********" at bounding box center [131, 74] width 165 height 25
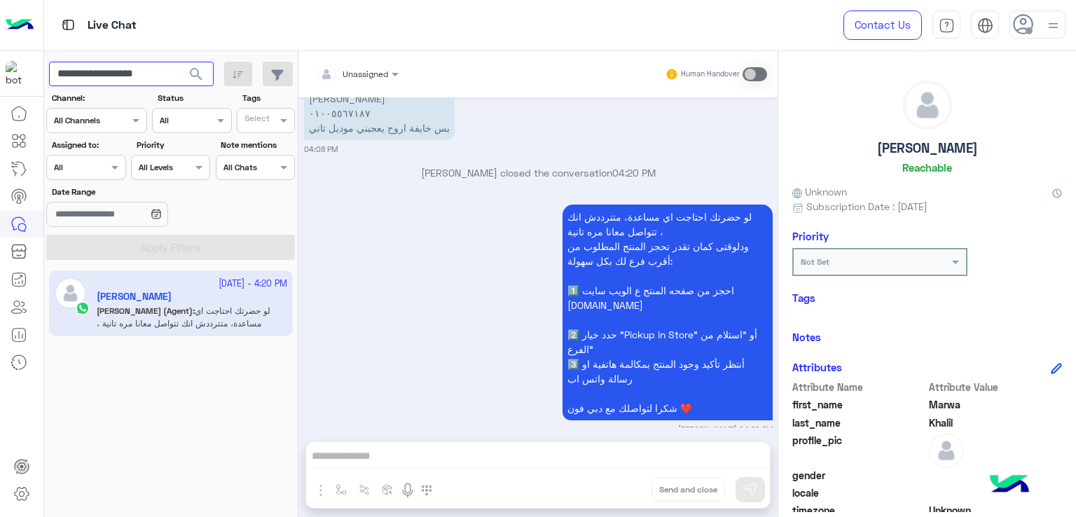
scroll to position [2427, 0]
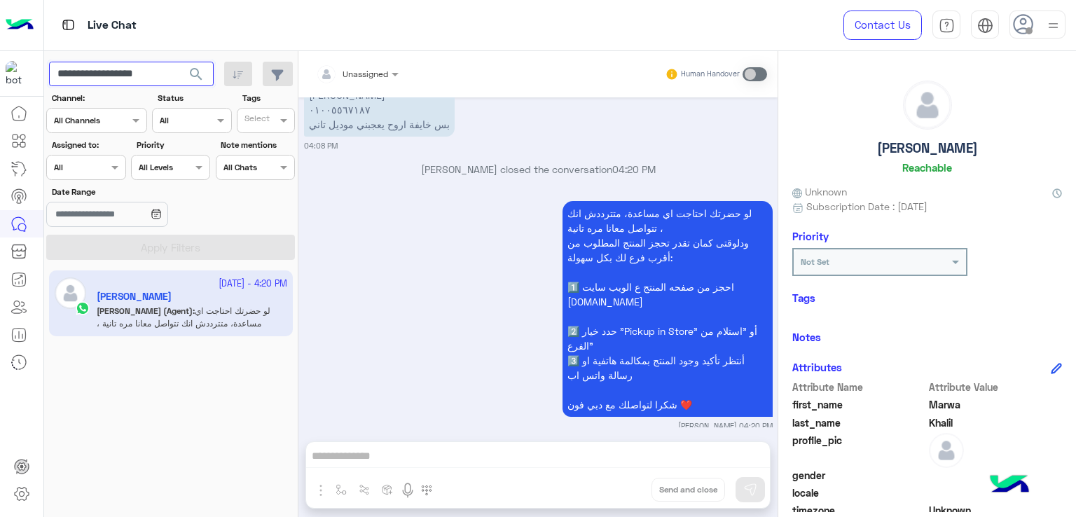
click at [149, 79] on input "**********" at bounding box center [131, 74] width 165 height 25
click at [481, 480] on div "Unassigned Human Handover Oct 2, 2025 Marwa Khalil asked to talk to human 09:50…" at bounding box center [537, 286] width 479 height 471
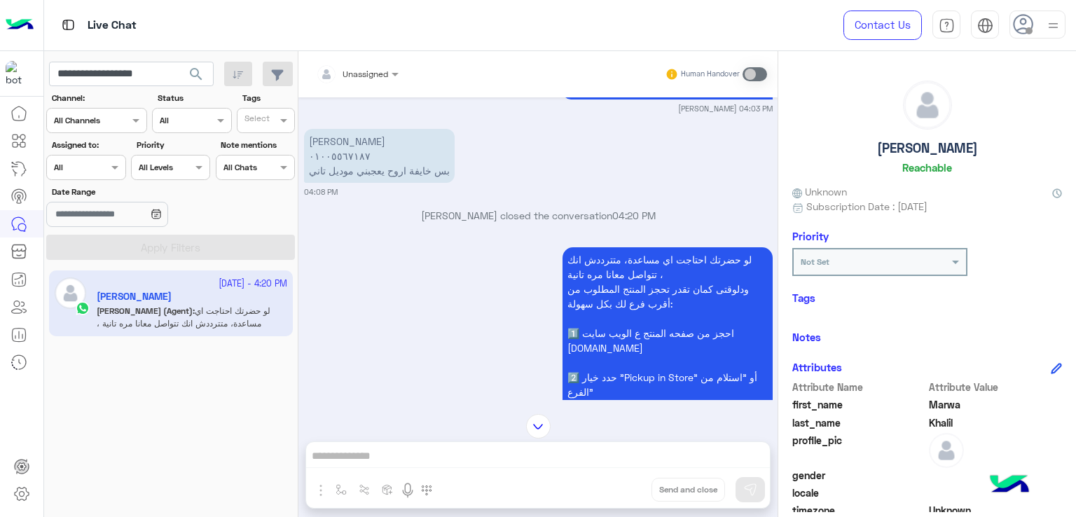
scroll to position [2287, 0]
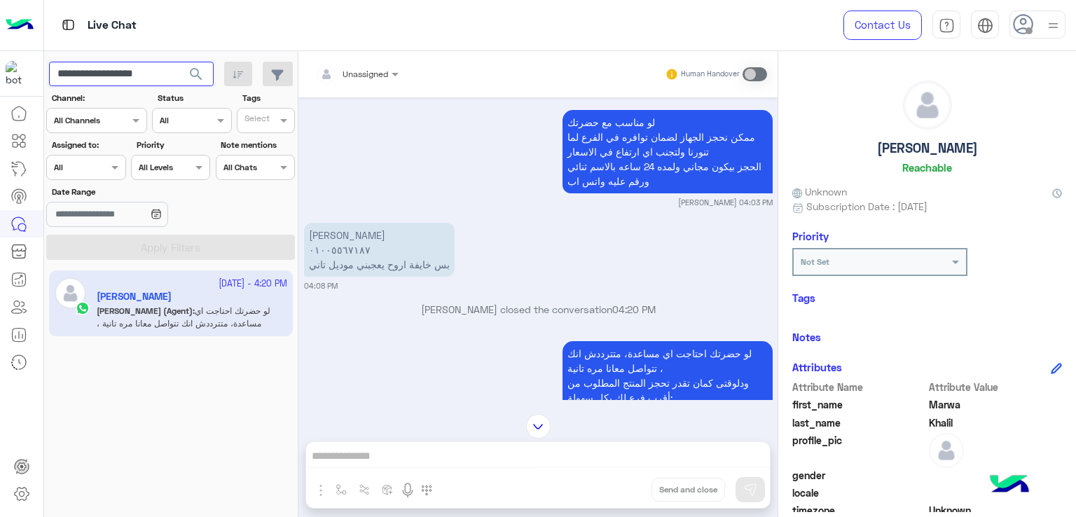
click at [113, 63] on input "**********" at bounding box center [131, 74] width 165 height 25
paste input "text"
click at [179, 62] on button "search" at bounding box center [196, 77] width 34 height 30
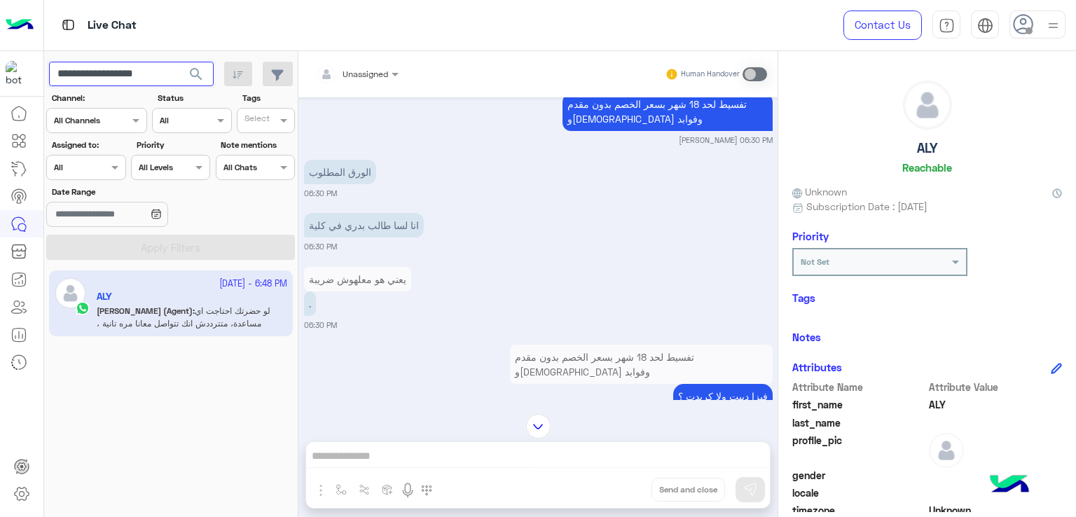
scroll to position [2292, 0]
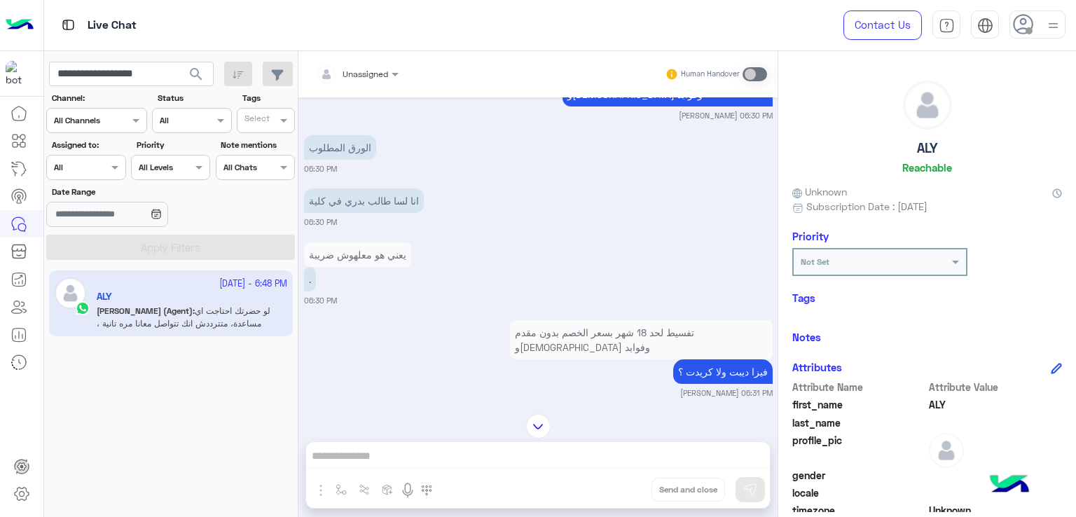
click at [381, 213] on p "انا لسا طالب بدري في كلية" at bounding box center [364, 200] width 120 height 25
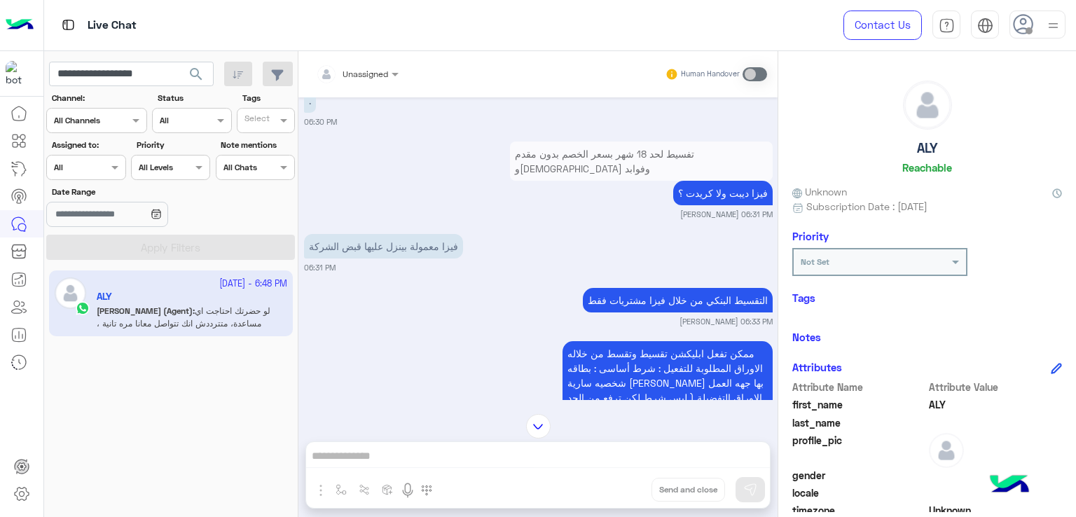
scroll to position [2502, 0]
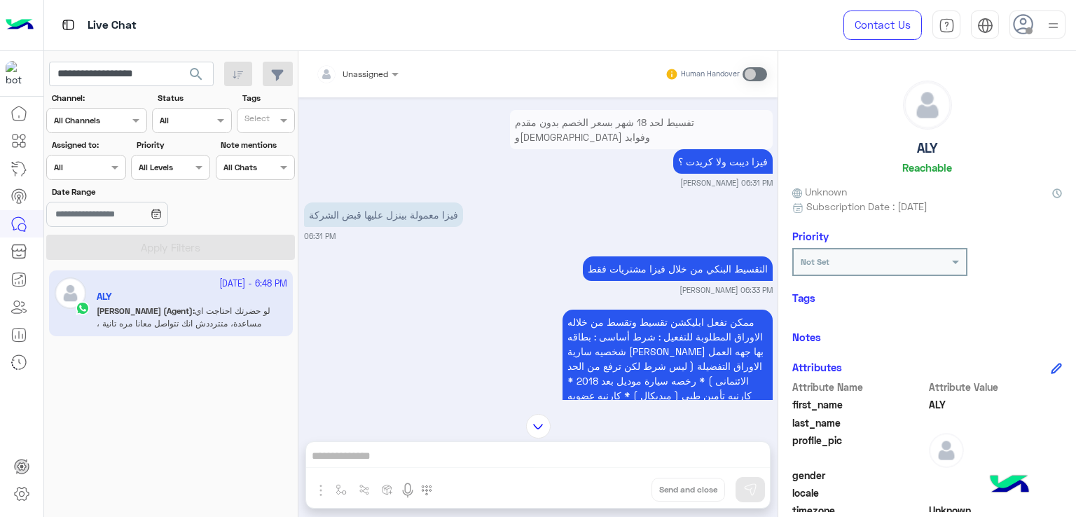
click at [401, 219] on p "فيزا معمولة بينزل عليها قبض الشركة" at bounding box center [383, 214] width 159 height 25
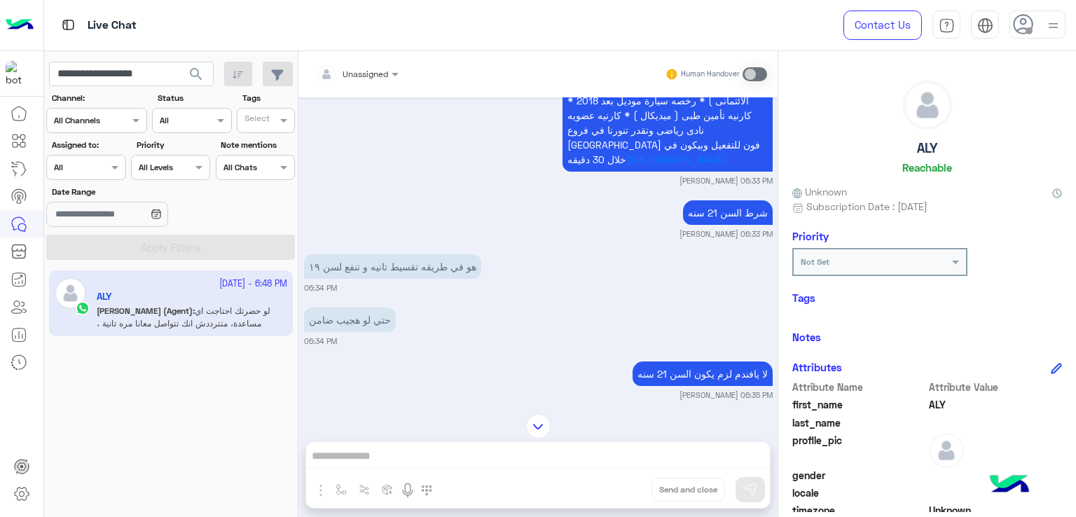
scroll to position [2852, 0]
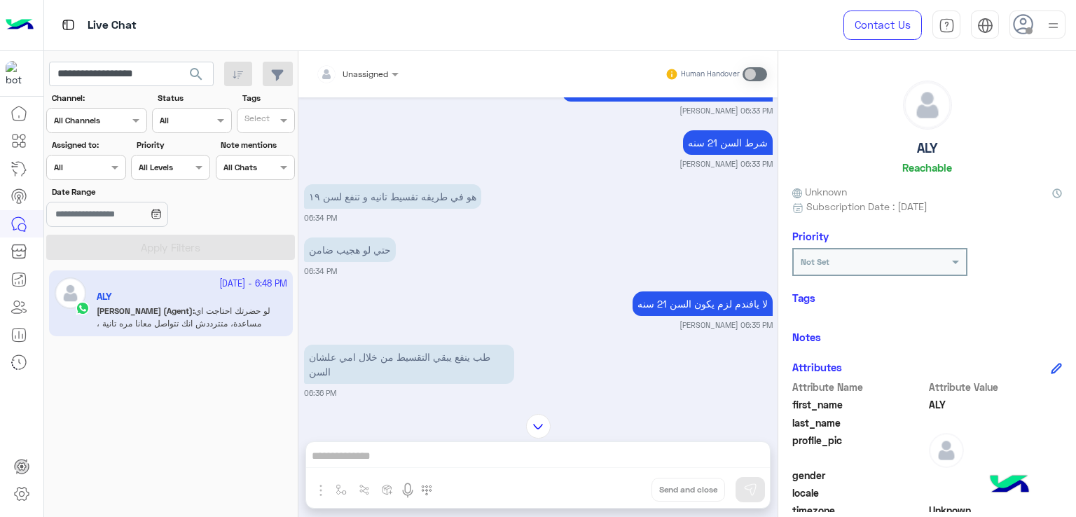
click at [427, 209] on p "هو في طريقه تقسيط تانيه و تنفع لسن ١٩" at bounding box center [392, 196] width 177 height 25
click at [350, 258] on p "حتي لو هجيب ضامن" at bounding box center [350, 249] width 92 height 25
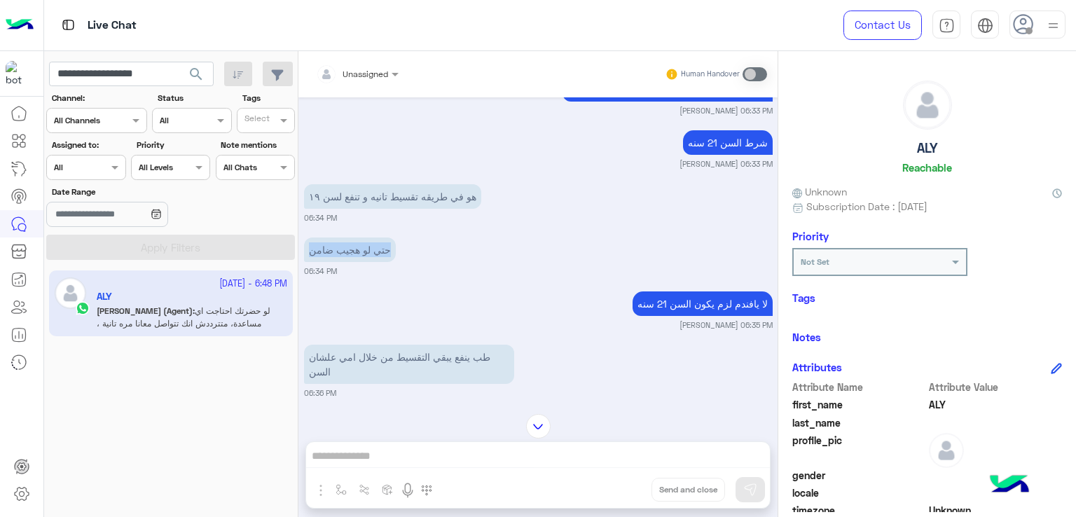
click at [350, 258] on p "حتي لو هجيب ضامن" at bounding box center [350, 249] width 92 height 25
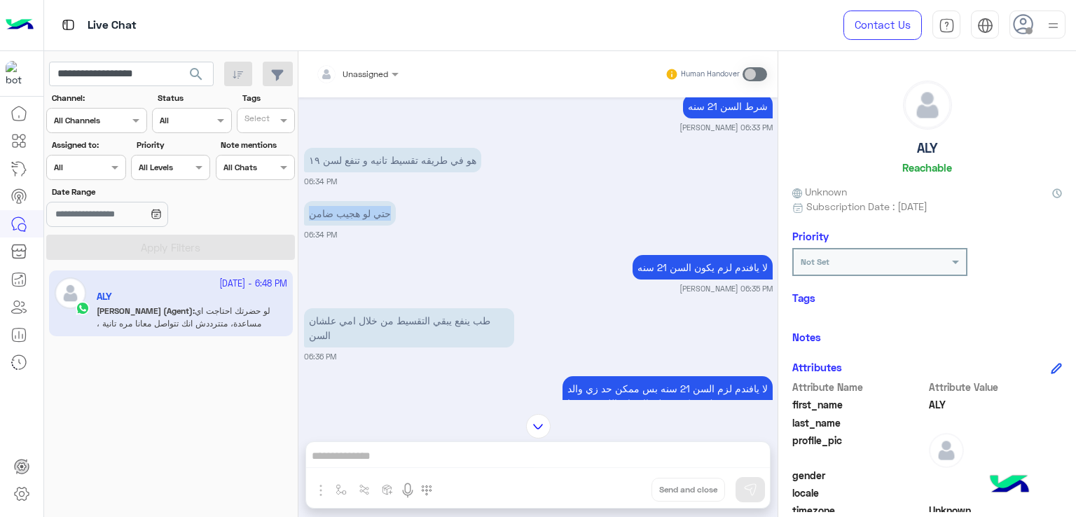
scroll to position [2922, 0]
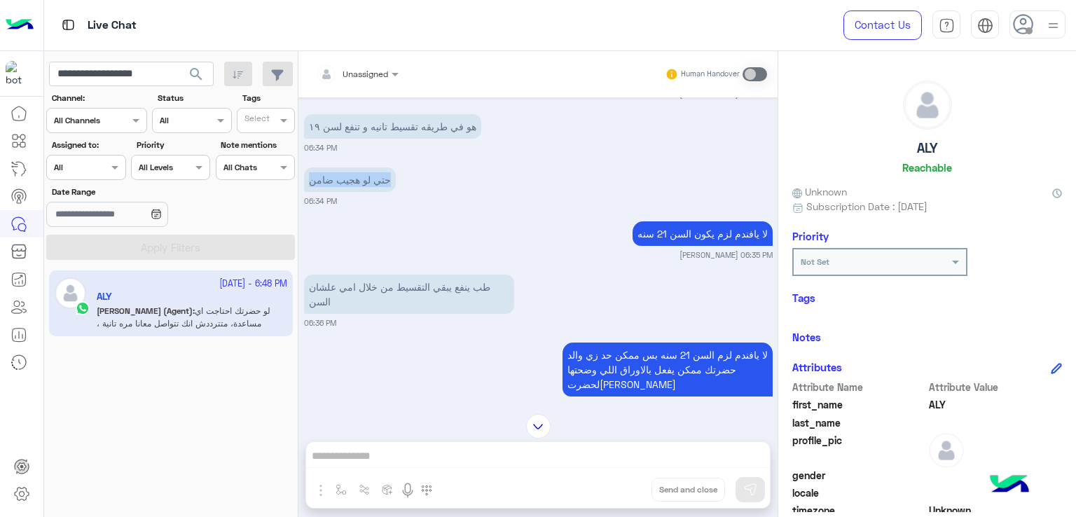
click at [662, 239] on p "لا يافندم لزم يكون السن 21 سنه" at bounding box center [702, 233] width 140 height 25
click at [661, 239] on p "لا يافندم لزم يكون السن 21 سنه" at bounding box center [702, 233] width 140 height 25
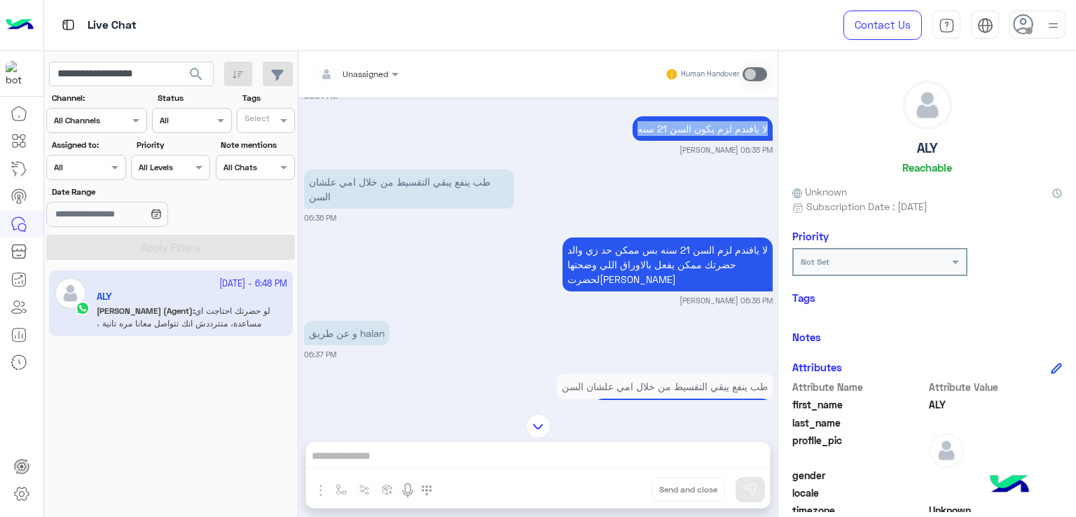
scroll to position [3062, 0]
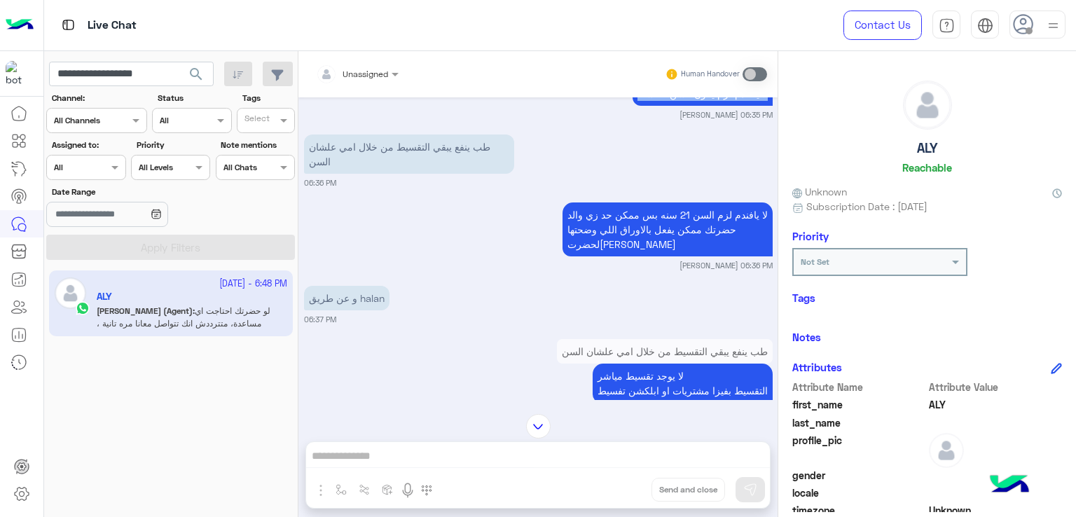
click at [429, 163] on p "طب ينفع يبقي التقسيط من خلال امي علشان السن" at bounding box center [409, 153] width 210 height 39
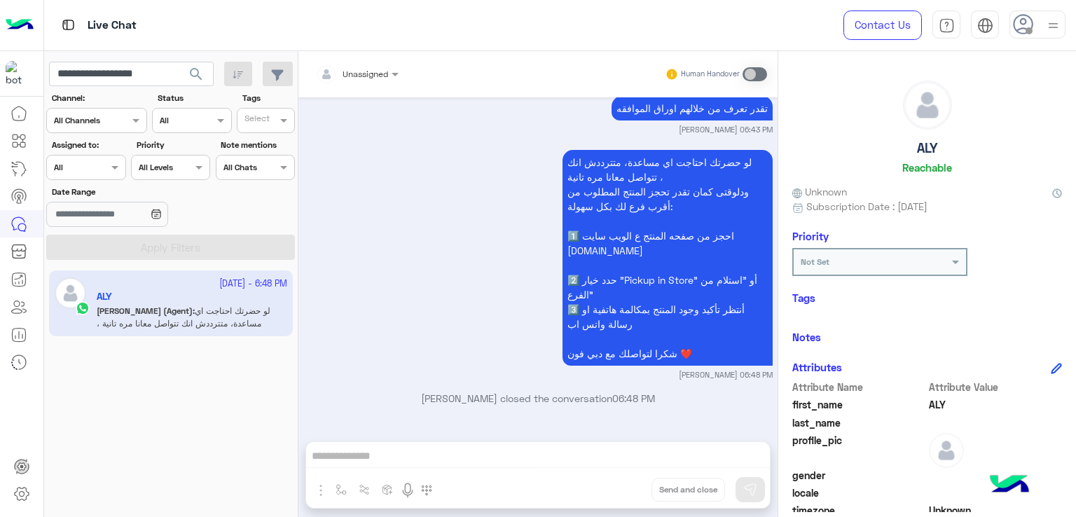
scroll to position [4487, 0]
click at [141, 77] on input "**********" at bounding box center [131, 74] width 165 height 25
click at [476, 484] on div "Unassigned Human Handover Oct 4, 2025 كيفيه التقسيط مع ترو 12:19 PM -التقسيط مت…" at bounding box center [537, 286] width 479 height 471
click at [139, 74] on input "**********" at bounding box center [131, 74] width 165 height 25
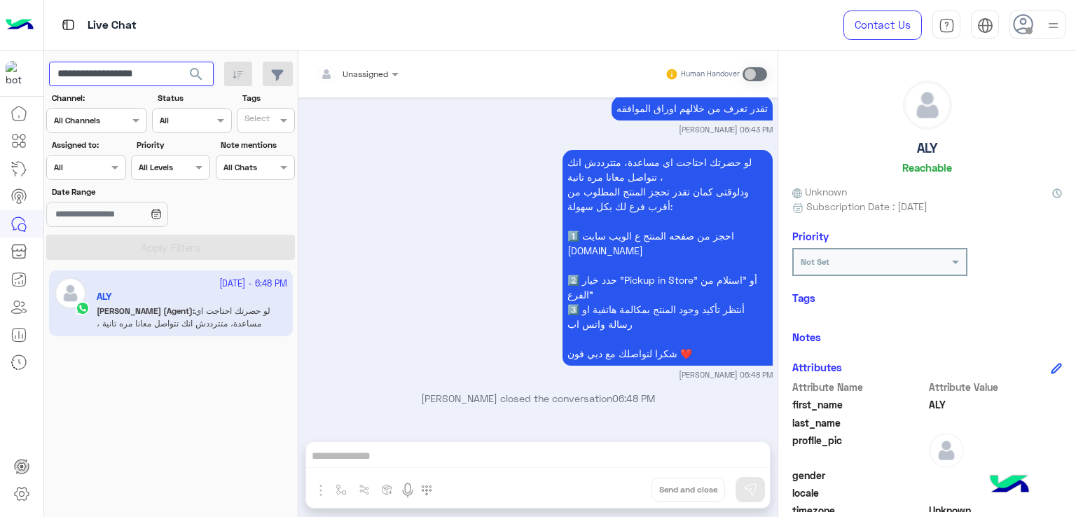
click at [139, 74] on input "**********" at bounding box center [131, 74] width 165 height 25
click at [555, 455] on div "Unassigned Human Handover Oct 4, 2025 كيفيه التقسيط مع ترو 12:19 PM -التقسيط مت…" at bounding box center [537, 286] width 479 height 471
click at [160, 76] on input "**********" at bounding box center [131, 74] width 165 height 25
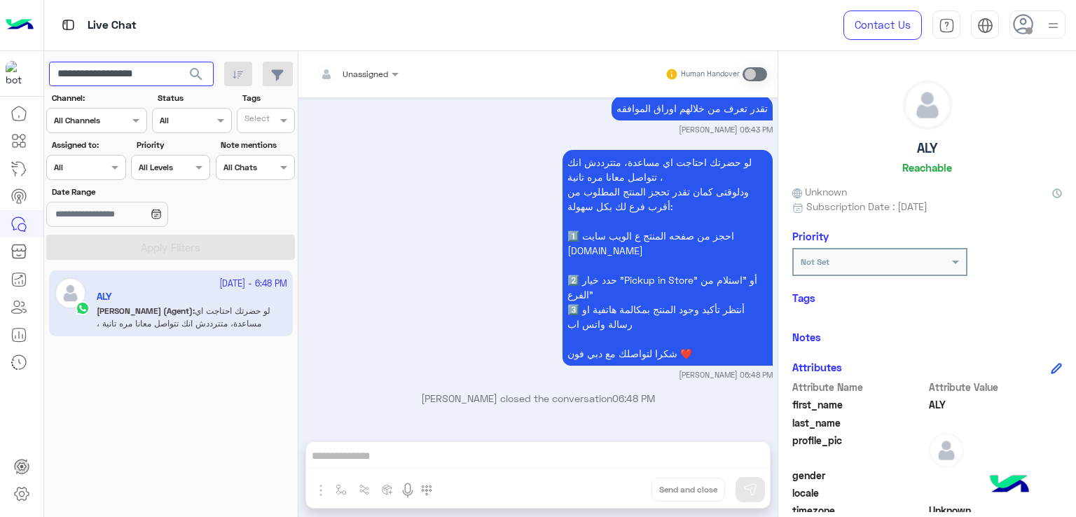
paste input "text"
click at [179, 62] on button "search" at bounding box center [196, 77] width 34 height 30
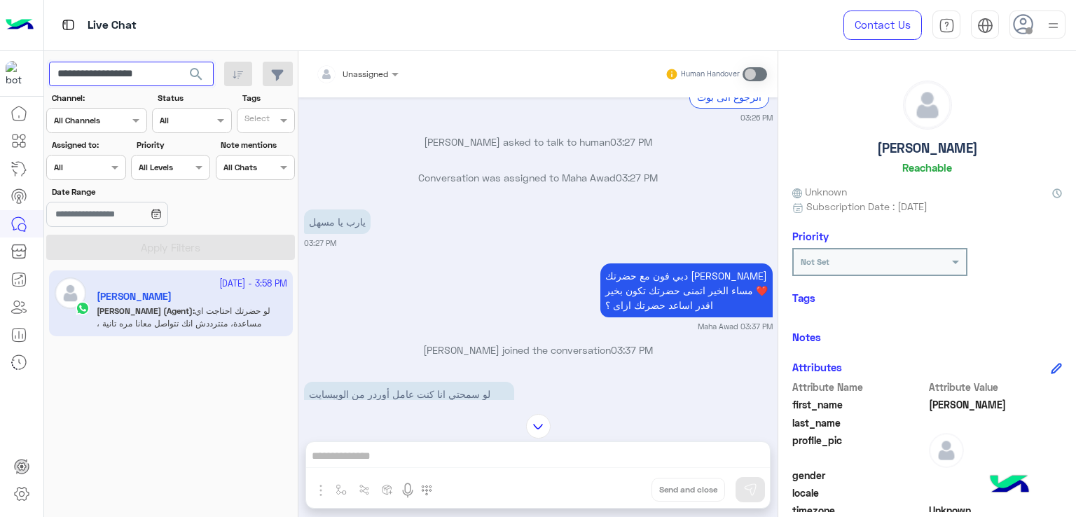
scroll to position [3011, 0]
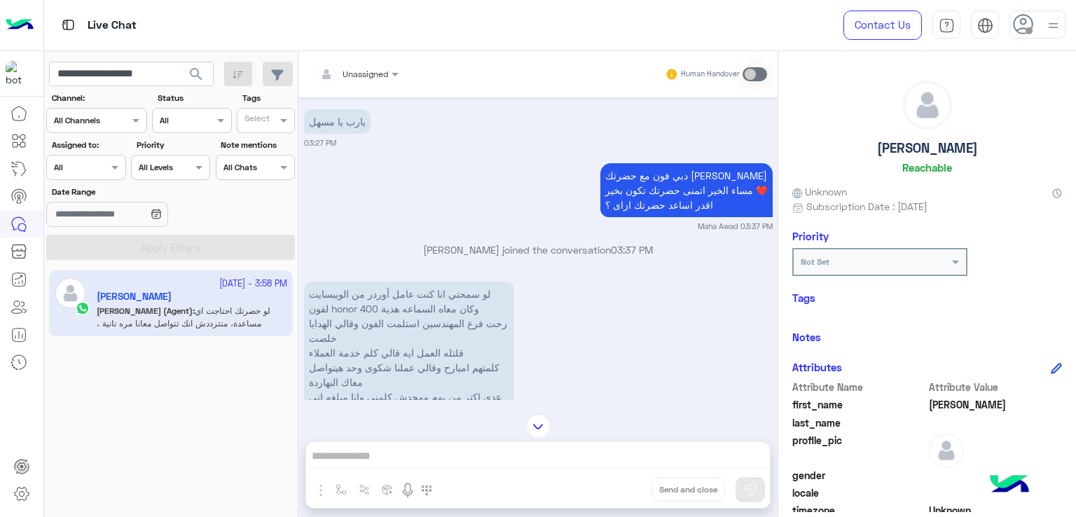
click at [319, 121] on p "يارب يا مسهل" at bounding box center [337, 121] width 67 height 25
click at [617, 185] on p "دبي فون مع حضرتك مها عوض مساء الخير اتمنى حضرتك تكون بخير ❤️ اقدر اساعد حضرتك ا…" at bounding box center [686, 190] width 172 height 54
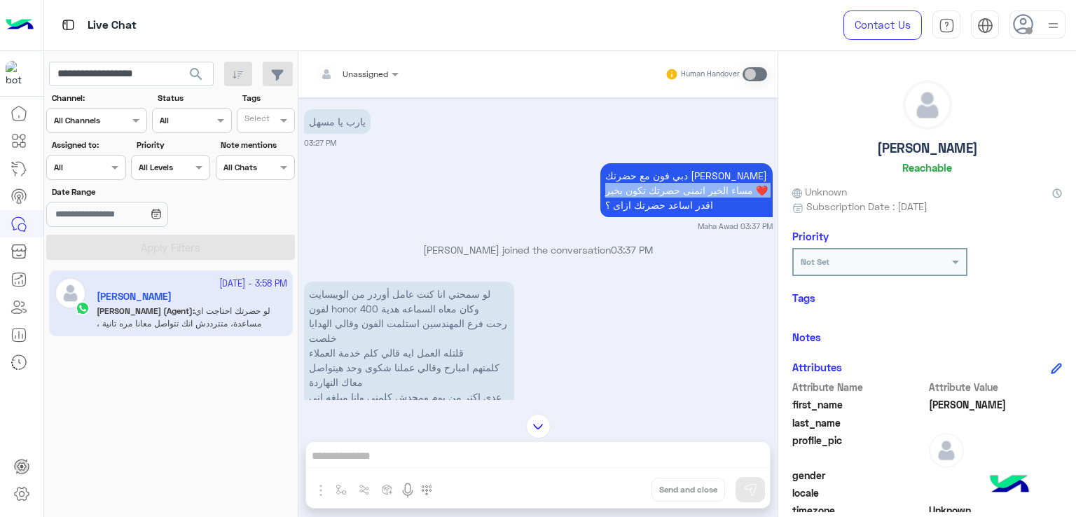
click at [670, 193] on p "دبي فون مع حضرتك مها عوض مساء الخير اتمنى حضرتك تكون بخير ❤️ اقدر اساعد حضرتك ا…" at bounding box center [686, 190] width 172 height 54
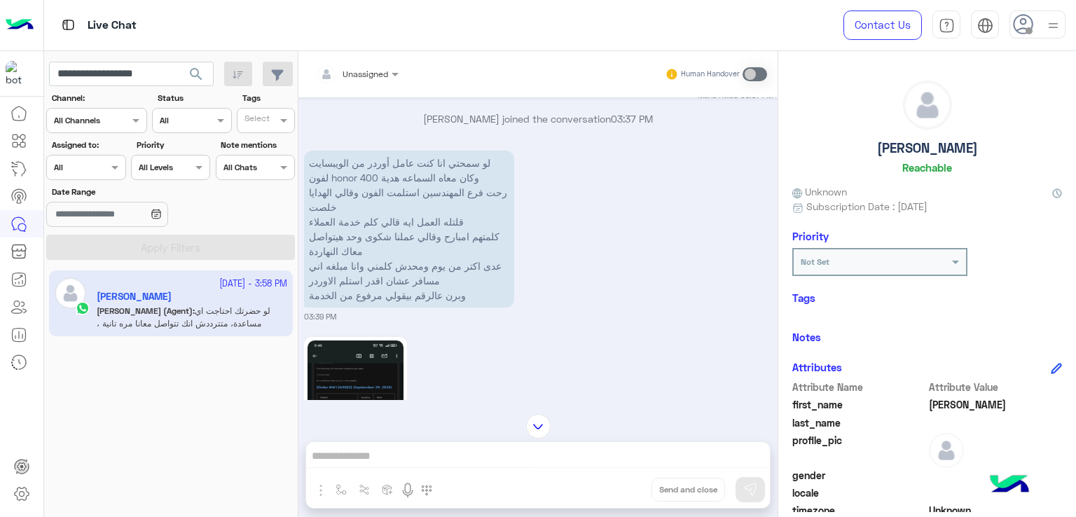
scroll to position [3152, 0]
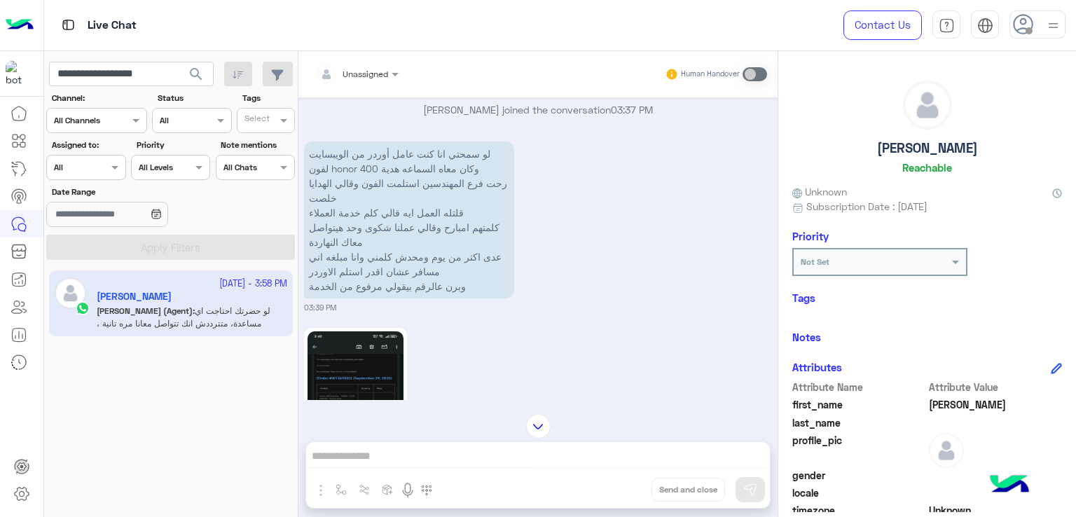
click at [476, 188] on p "لو سمحتي انا كنت عامل أوردر من الويبسايت لفون honor 400 وكان معاه السماعه هدية …" at bounding box center [409, 219] width 210 height 157
click at [457, 161] on p "لو سمحتي انا كنت عامل أوردر من الويبسايت لفون honor 400 وكان معاه السماعه هدية …" at bounding box center [409, 219] width 210 height 157
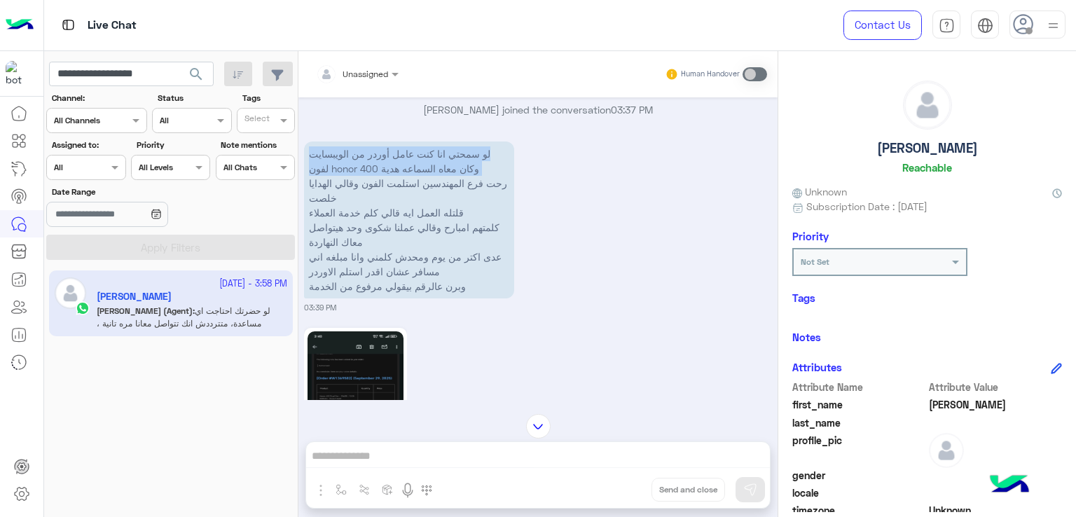
click at [457, 161] on p "لو سمحتي انا كنت عامل أوردر من الويبسايت لفون honor 400 وكان معاه السماعه هدية …" at bounding box center [409, 219] width 210 height 157
click at [394, 194] on p "لو سمحتي انا كنت عامل أوردر من الويبسايت لفون honor 400 وكان معاه السماعه هدية …" at bounding box center [409, 219] width 210 height 157
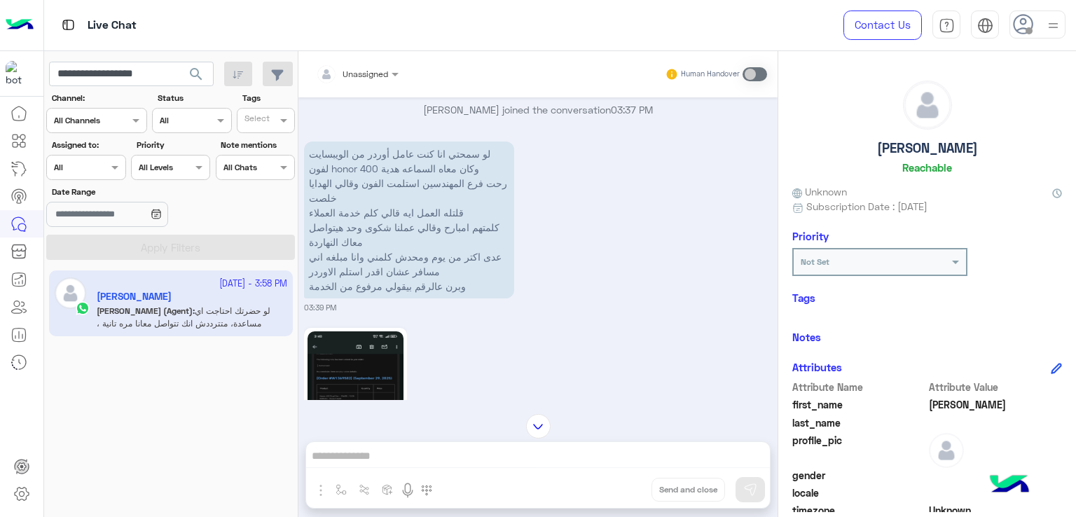
click at [400, 212] on p "لو سمحتي انا كنت عامل أوردر من الويبسايت لفون honor 400 وكان معاه السماعه هدية …" at bounding box center [409, 219] width 210 height 157
click at [331, 185] on p "لو سمحتي انا كنت عامل أوردر من الويبسايت لفون honor 400 وكان معاه السماعه هدية …" at bounding box center [409, 219] width 210 height 157
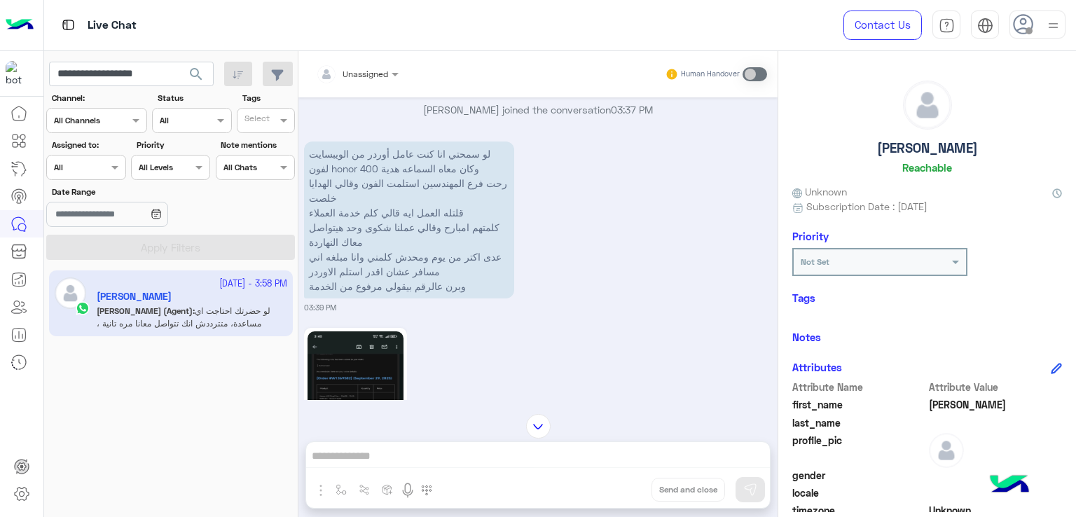
click at [346, 208] on p "لو سمحتي انا كنت عامل أوردر من الويبسايت لفون honor 400 وكان معاه السماعه هدية …" at bounding box center [409, 219] width 210 height 157
click at [346, 207] on p "لو سمحتي انا كنت عامل أوردر من الويبسايت لفون honor 400 وكان معاه السماعه هدية …" at bounding box center [409, 219] width 210 height 157
click at [360, 226] on p "لو سمحتي انا كنت عامل أوردر من الويبسايت لفون honor 400 وكان معاه السماعه هدية …" at bounding box center [409, 219] width 210 height 157
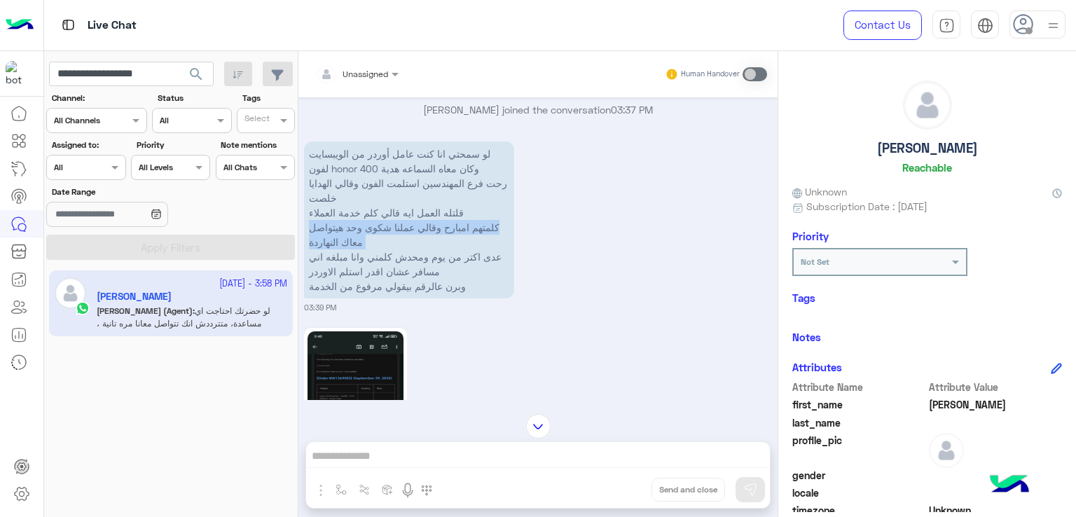
click at [360, 226] on p "لو سمحتي انا كنت عامل أوردر من الويبسايت لفون honor 400 وكان معاه السماعه هدية …" at bounding box center [409, 219] width 210 height 157
click at [459, 258] on p "لو سمحتي انا كنت عامل أوردر من الويبسايت لفون honor 400 وكان معاه السماعه هدية …" at bounding box center [409, 219] width 210 height 157
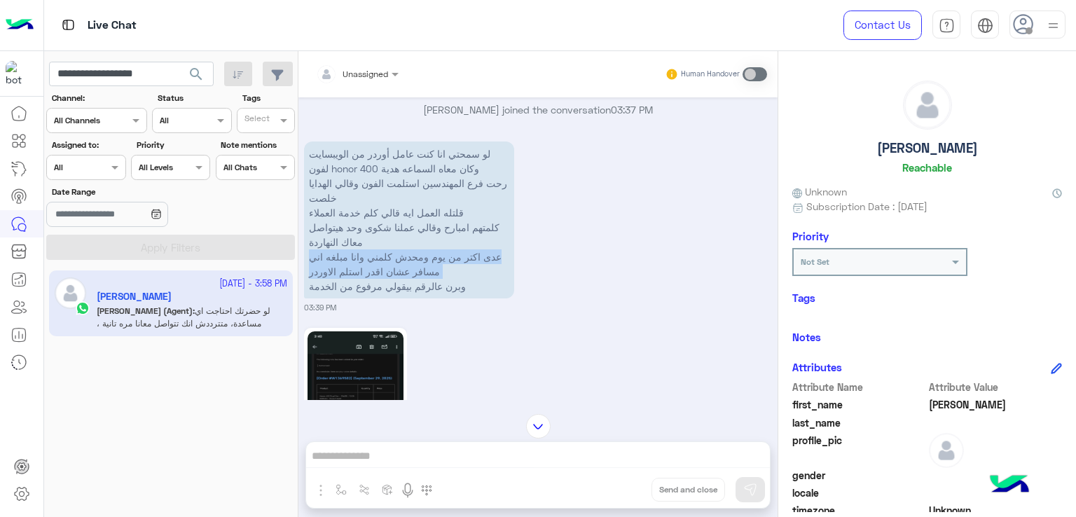
click at [459, 258] on p "لو سمحتي انا كنت عامل أوردر من الويبسايت لفون honor 400 وكان معاه السماعه هدية …" at bounding box center [409, 219] width 210 height 157
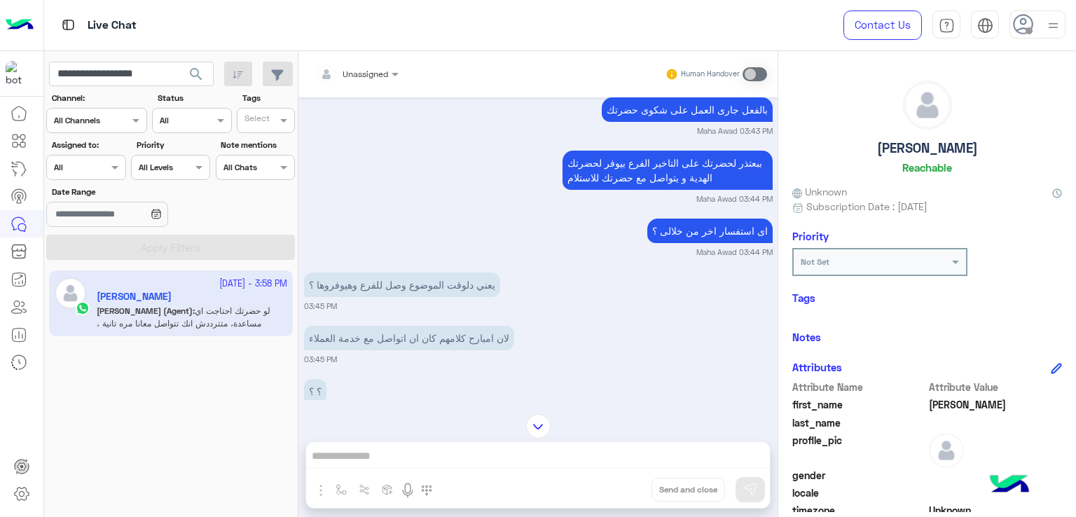
scroll to position [3712, 0]
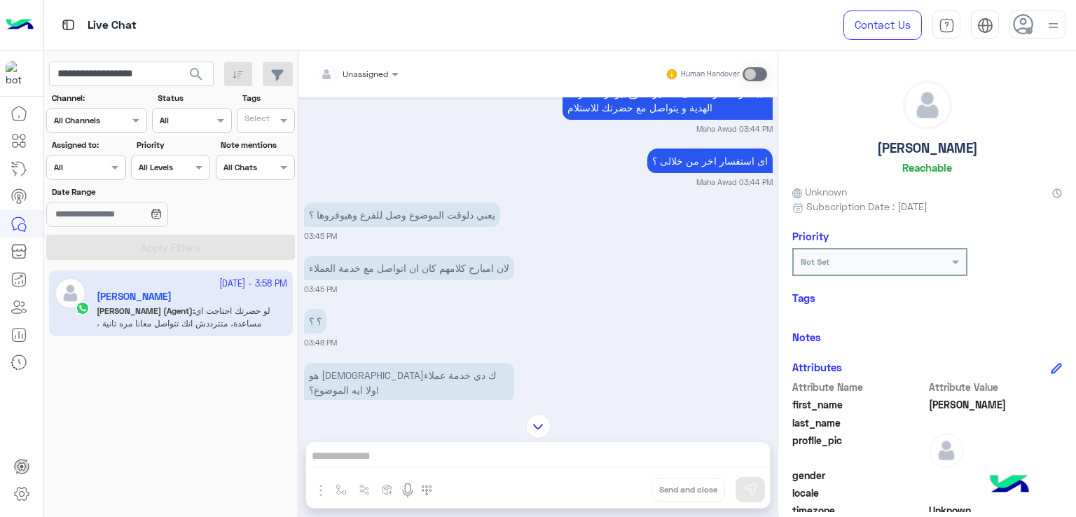
click at [401, 217] on p "يعني دلوقت الموضوع وصل للفرع وهيوفروها ؟" at bounding box center [402, 214] width 196 height 25
click at [398, 256] on p "لان امبارح كلامهم كان ان اتواصل مع خدمة العملاء" at bounding box center [409, 268] width 210 height 25
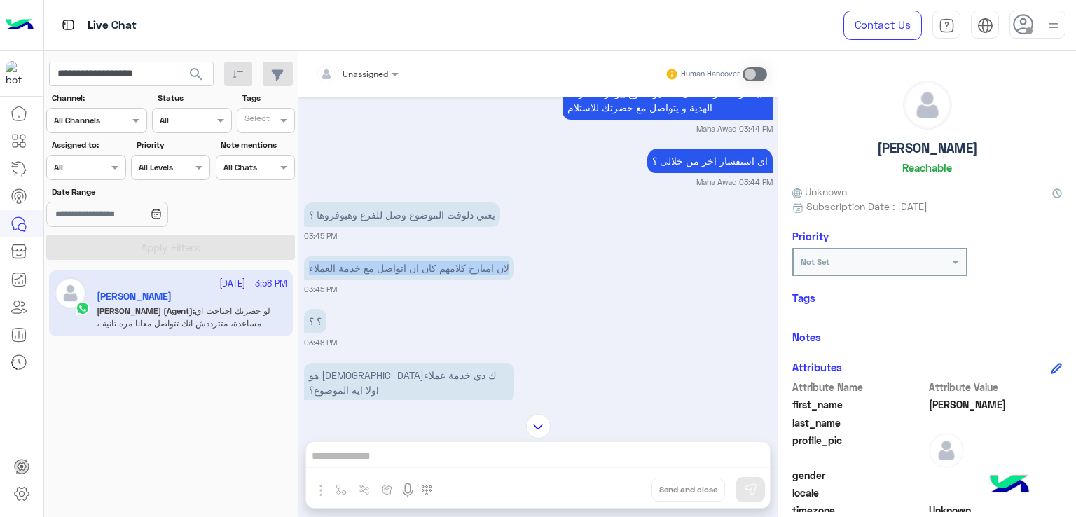
click at [398, 256] on p "لان امبارح كلامهم كان ان اتواصل مع خدمة العملاء" at bounding box center [409, 268] width 210 height 25
click at [387, 208] on p "يعني دلوقت الموضوع وصل للفرع وهيوفروها ؟" at bounding box center [402, 214] width 196 height 25
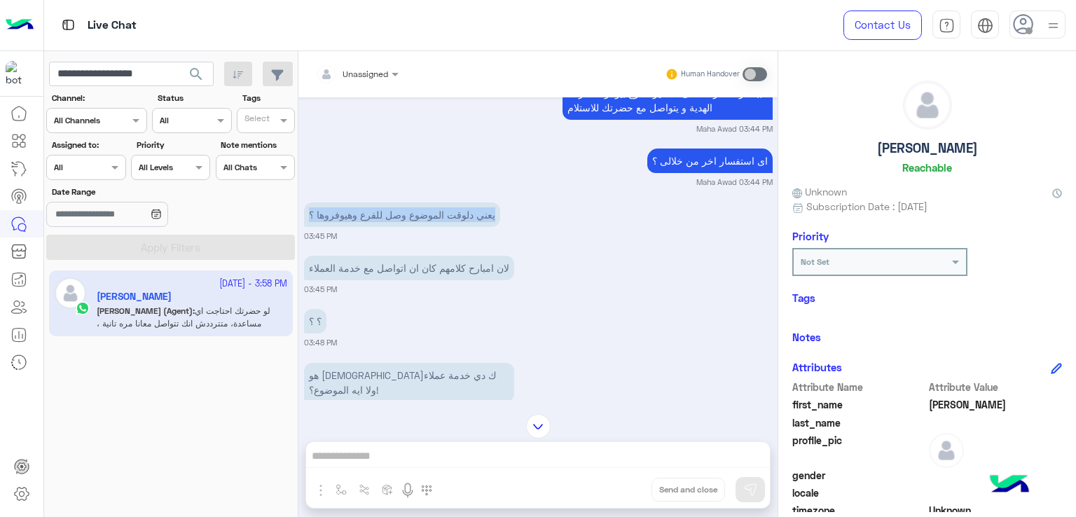
click at [387, 208] on p "يعني دلوقت الموضوع وصل للفرع وهيوفروها ؟" at bounding box center [402, 214] width 196 height 25
click at [401, 257] on p "لان امبارح كلامهم كان ان اتواصل مع خدمة العملاء" at bounding box center [409, 268] width 210 height 25
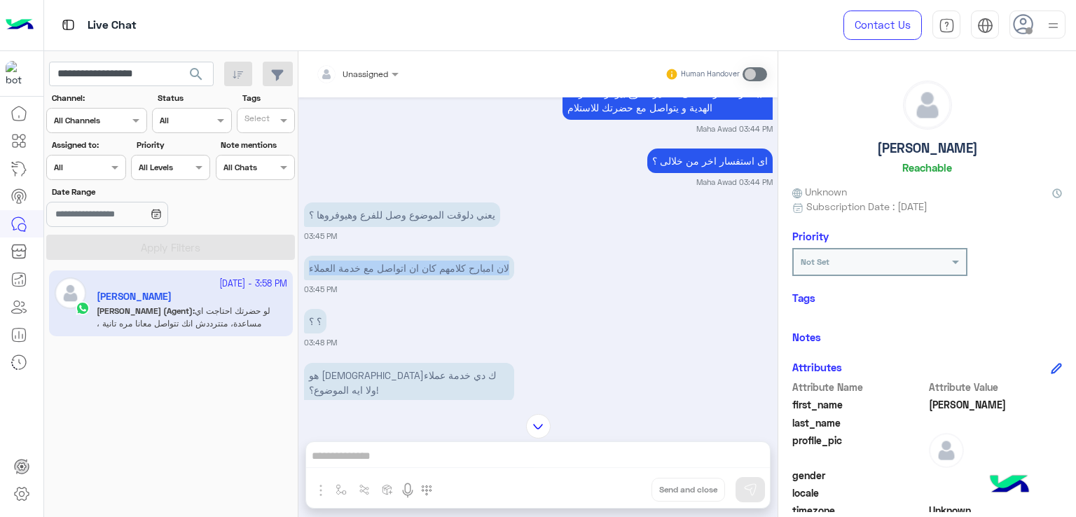
click at [401, 257] on p "لان امبارح كلامهم كان ان اتواصل مع خدمة العملاء" at bounding box center [409, 268] width 210 height 25
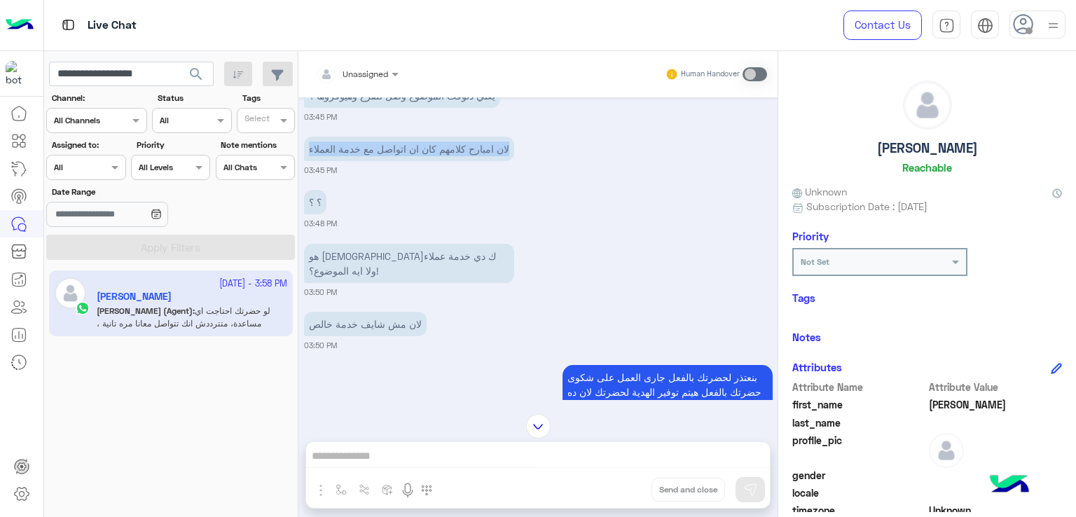
scroll to position [3852, 0]
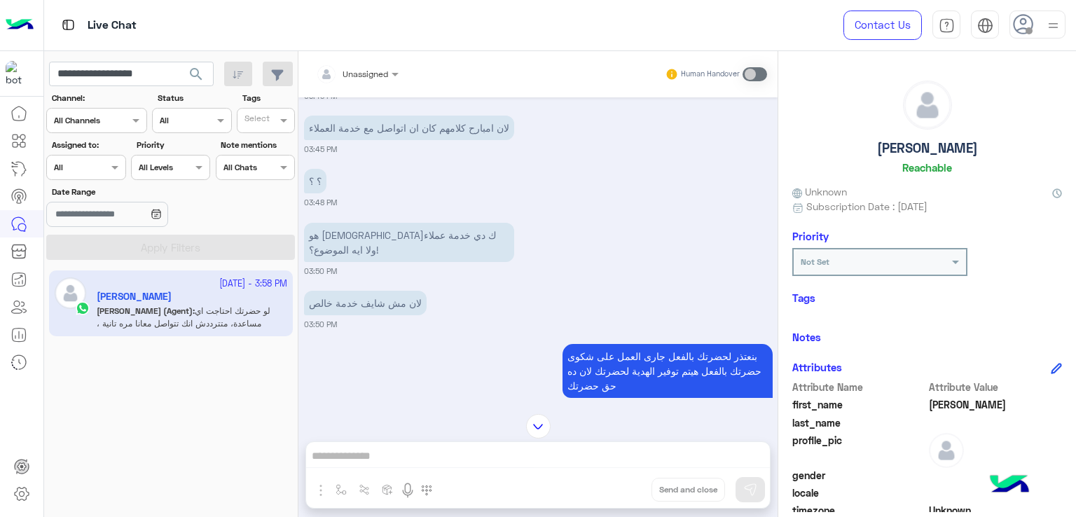
click at [415, 240] on p "هو حضرتك دي خدمة عملاء ولا ايه الموضوع؟!" at bounding box center [409, 242] width 210 height 39
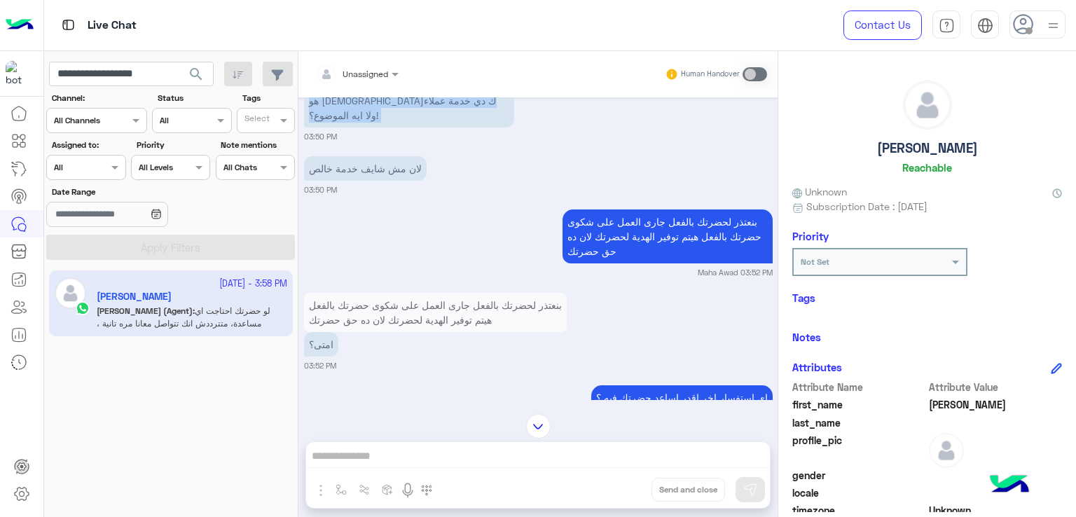
scroll to position [3992, 0]
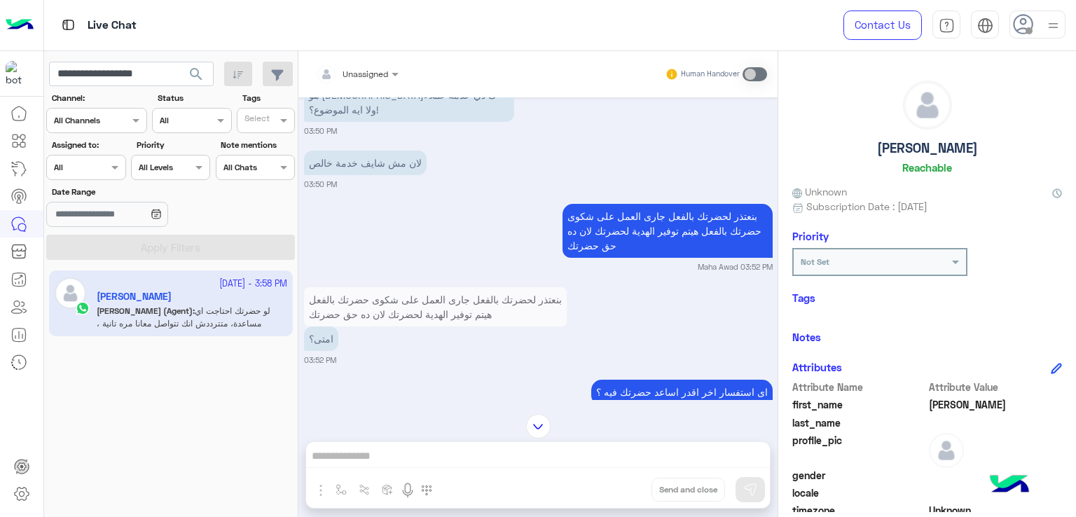
click at [377, 167] on p "لان مش شايف خدمة خالص" at bounding box center [365, 163] width 123 height 25
click at [630, 216] on p "بنعتذر لحضرتك بالفعل جارى العمل على شكوى حضرتك بالفعل هيتم توفير الهدية لحضرتك …" at bounding box center [667, 231] width 210 height 54
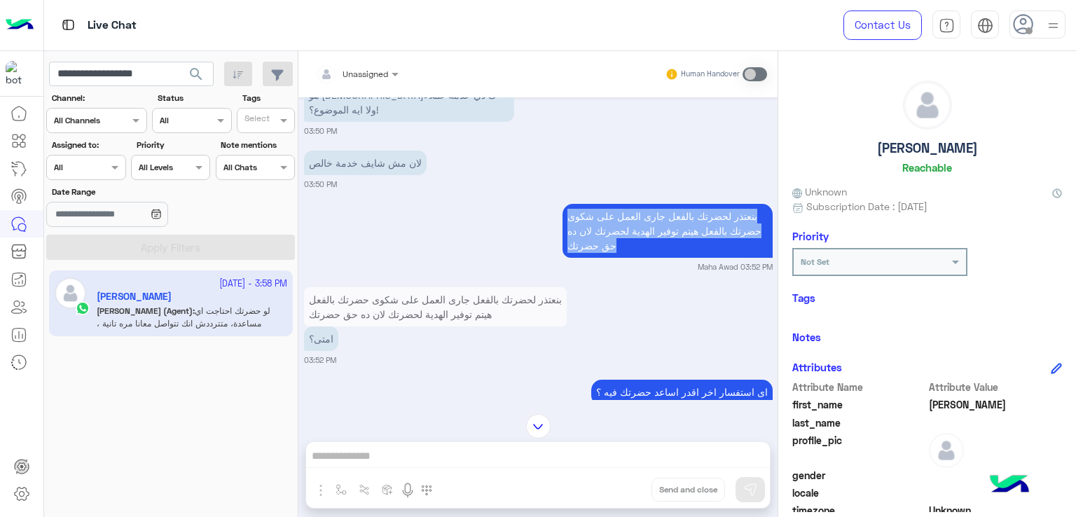
click at [630, 216] on p "بنعتذر لحضرتك بالفعل جارى العمل على شكوى حضرتك بالفعل هيتم توفير الهدية لحضرتك …" at bounding box center [667, 231] width 210 height 54
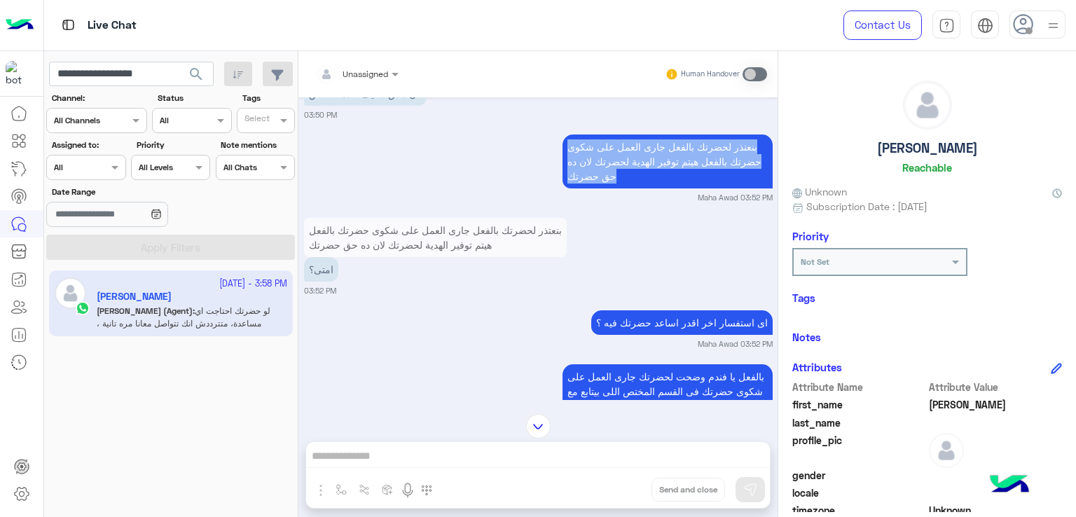
scroll to position [4062, 0]
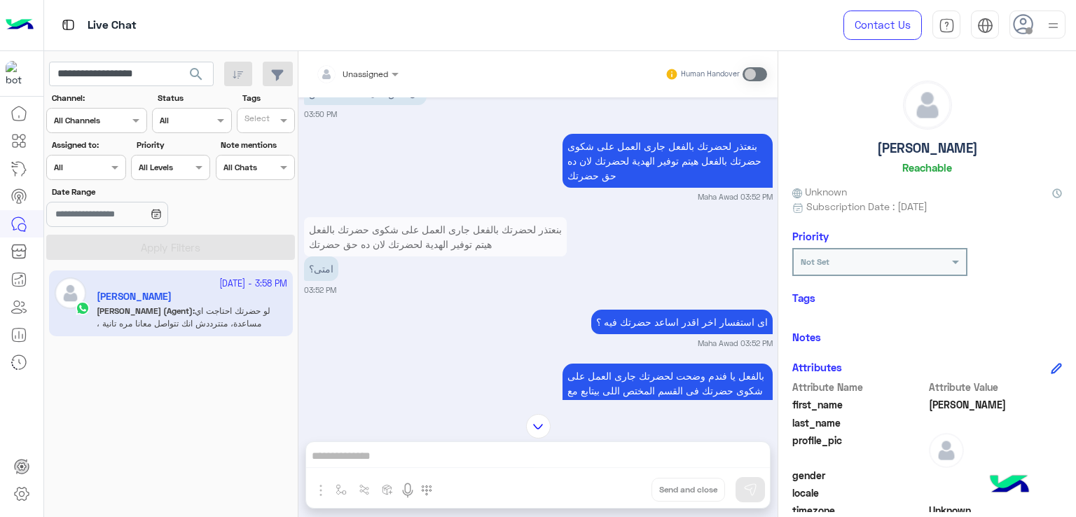
click at [700, 319] on p "اى استفسار اخر اقدر اساعد حضرتك فيه ؟" at bounding box center [681, 322] width 181 height 25
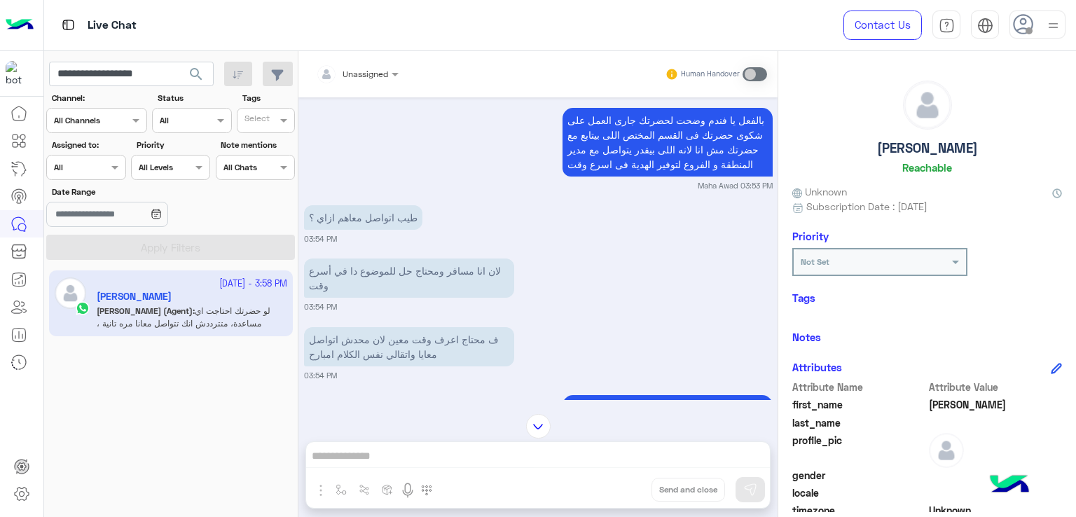
scroll to position [4342, 0]
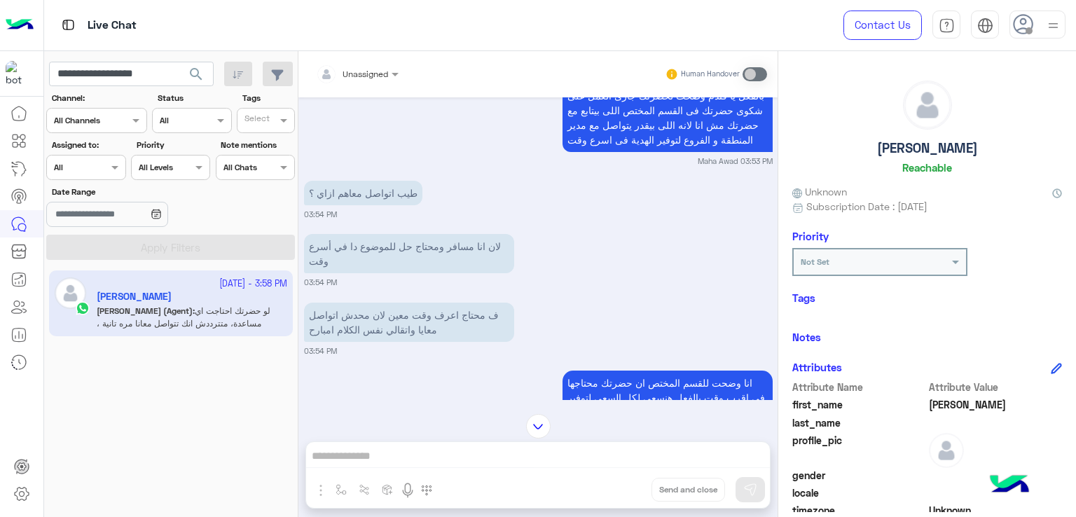
click at [392, 245] on p "لان انا مسافر ومحتاج حل للموضوع دا في أسرع وقت" at bounding box center [409, 253] width 210 height 39
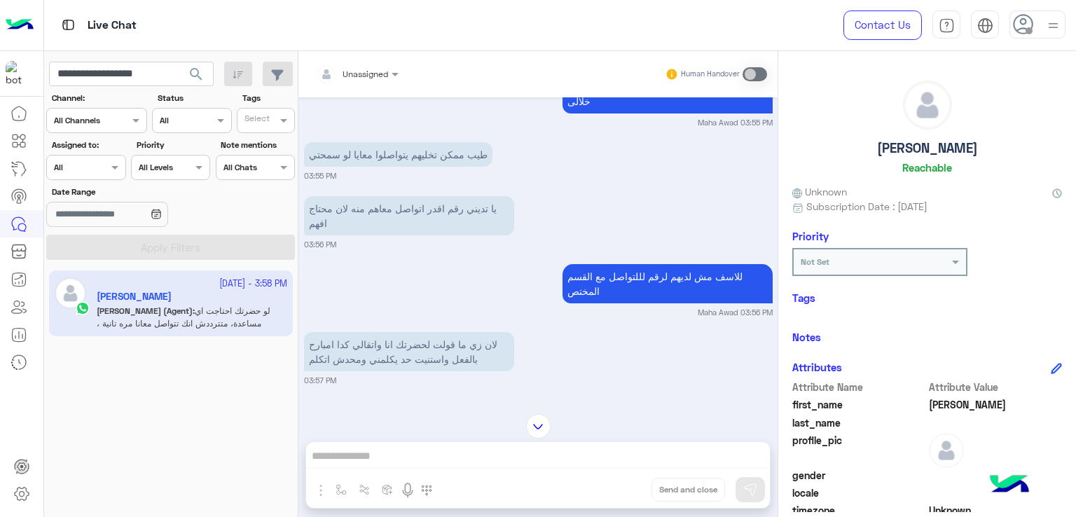
scroll to position [4692, 0]
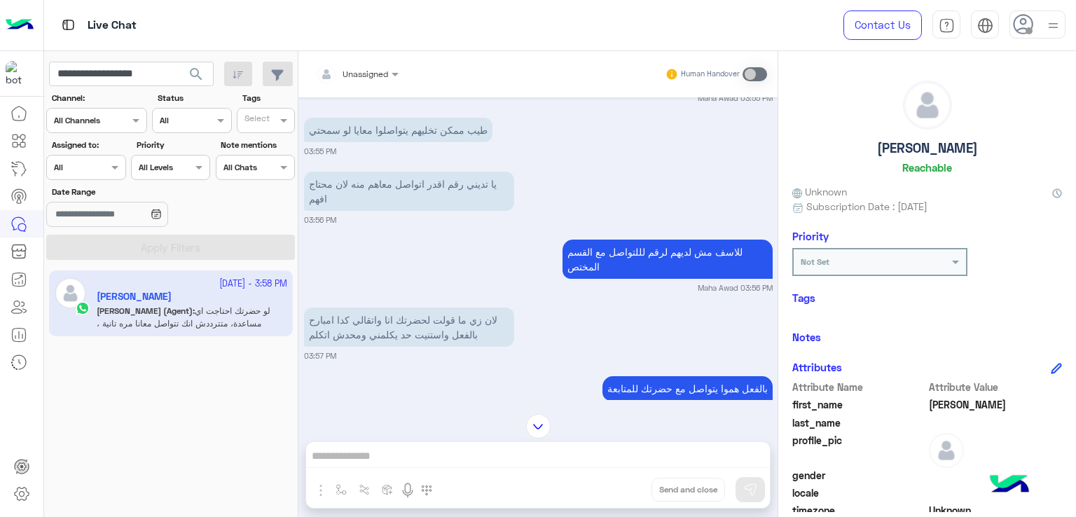
click at [412, 186] on p "يا تديني رقم اقدر اتواصل معاهم منه لان محتاج افهم" at bounding box center [409, 191] width 210 height 39
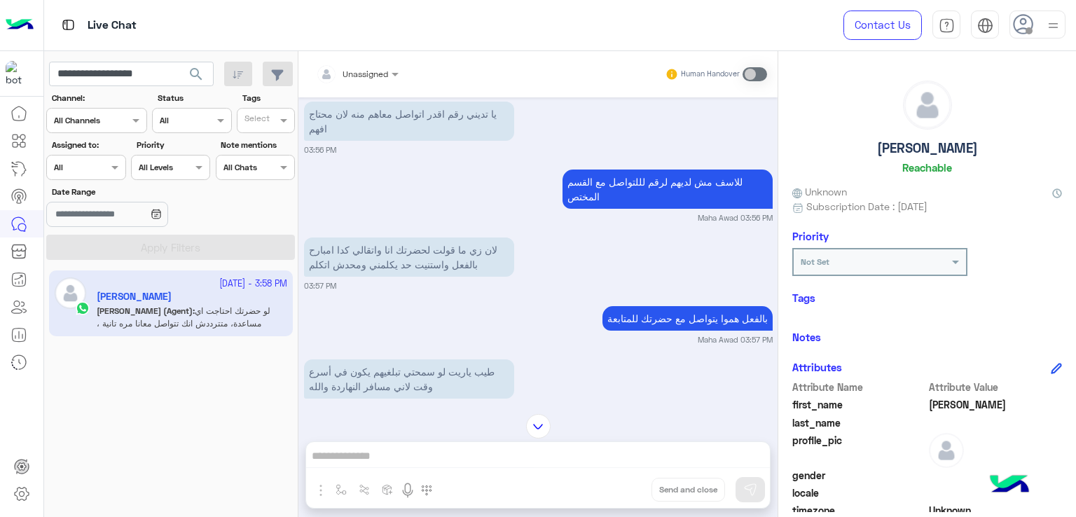
click at [377, 253] on p "لان زي ما قولت لحضرتك انا واتقالي كدا امبارح بالفعل واستنيت حد يكلمني ومحدش اتك…" at bounding box center [409, 256] width 210 height 39
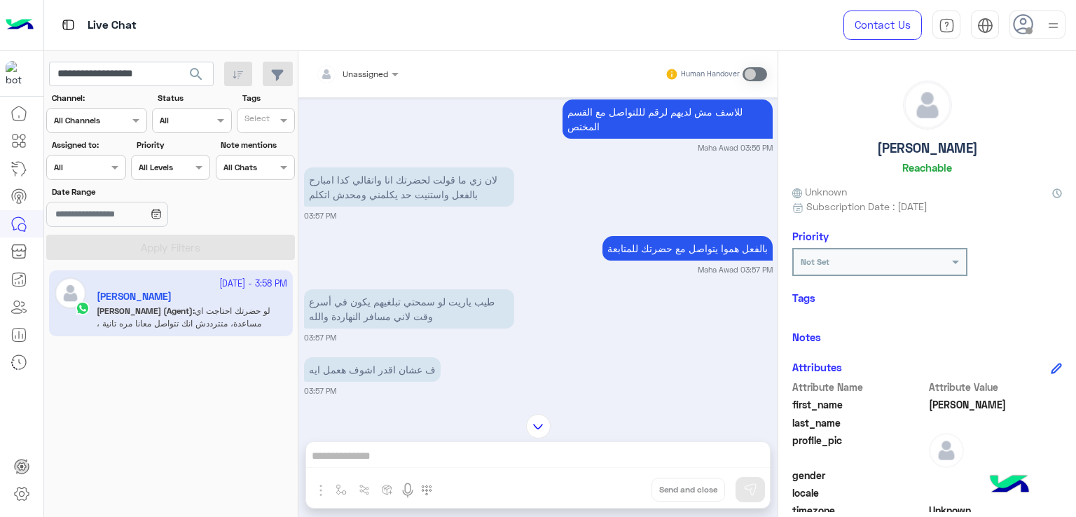
click at [697, 245] on p "بالفعل هموا يتواصل مع حضرتك للمتابعة" at bounding box center [687, 248] width 170 height 25
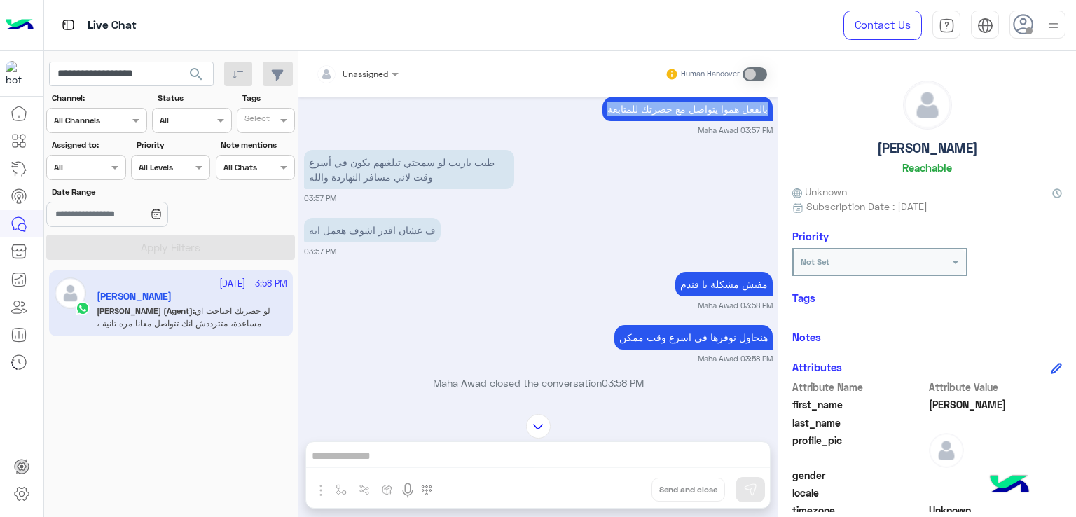
scroll to position [4972, 0]
click at [394, 163] on p "طيب ياريت لو سمحتي تبلغيهم يكون في أسرع وقت لاني مسافر النهاردة والله" at bounding box center [409, 168] width 210 height 39
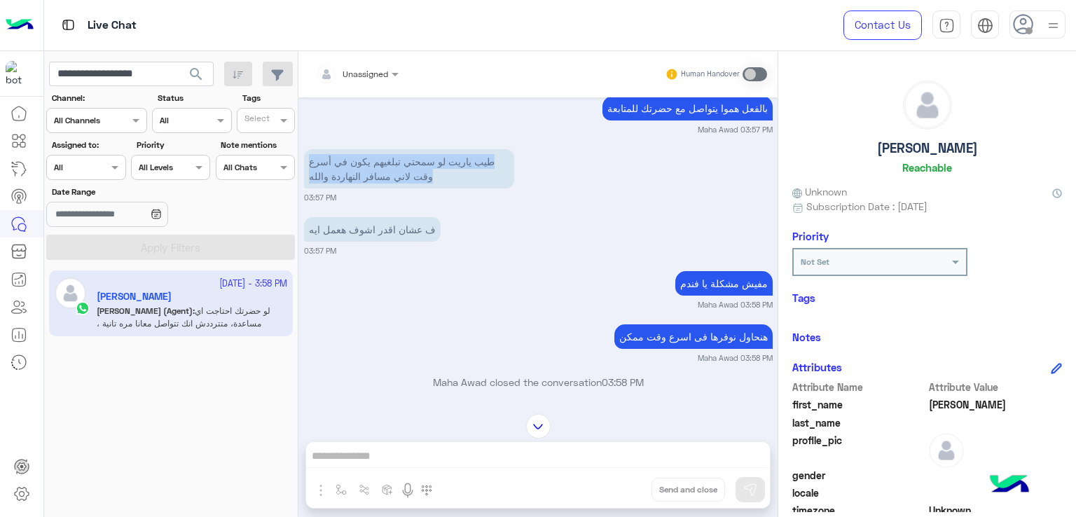
click at [394, 163] on p "طيب ياريت لو سمحتي تبلغيهم يكون في أسرع وقت لاني مسافر النهاردة والله" at bounding box center [409, 168] width 210 height 39
click at [417, 234] on p "ف عشان اقدر اشوف هعمل ايه" at bounding box center [372, 229] width 137 height 25
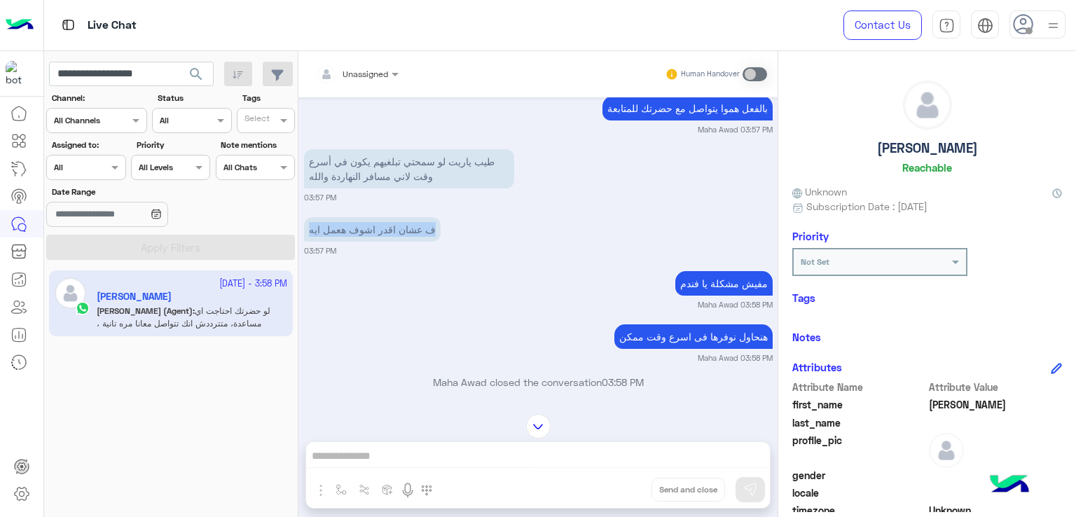
click at [417, 234] on p "ف عشان اقدر اشوف هعمل ايه" at bounding box center [372, 229] width 137 height 25
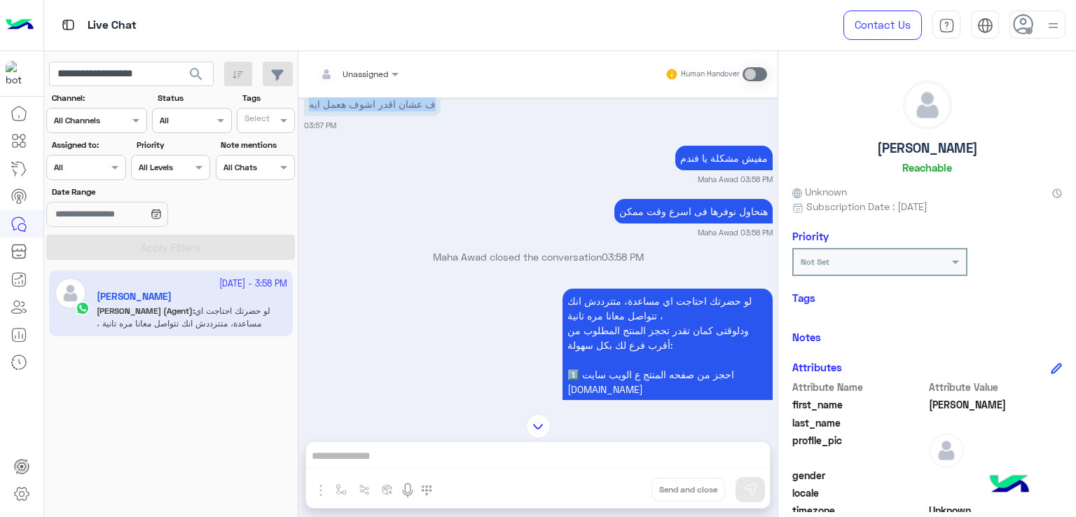
scroll to position [5112, 0]
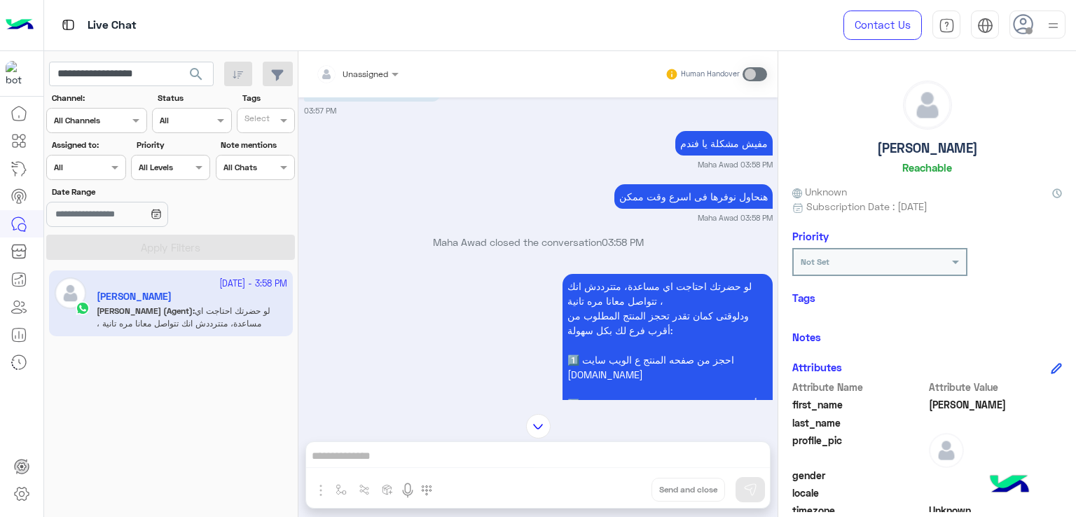
click at [677, 197] on p "هنحاول نوفرها فى اسرع وقت ممكن" at bounding box center [693, 196] width 158 height 25
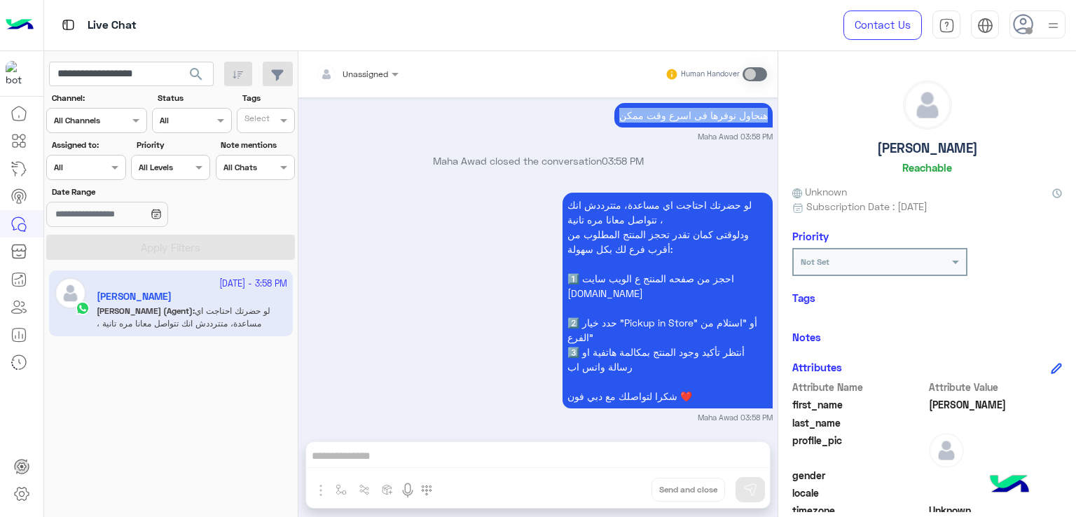
scroll to position [5196, 0]
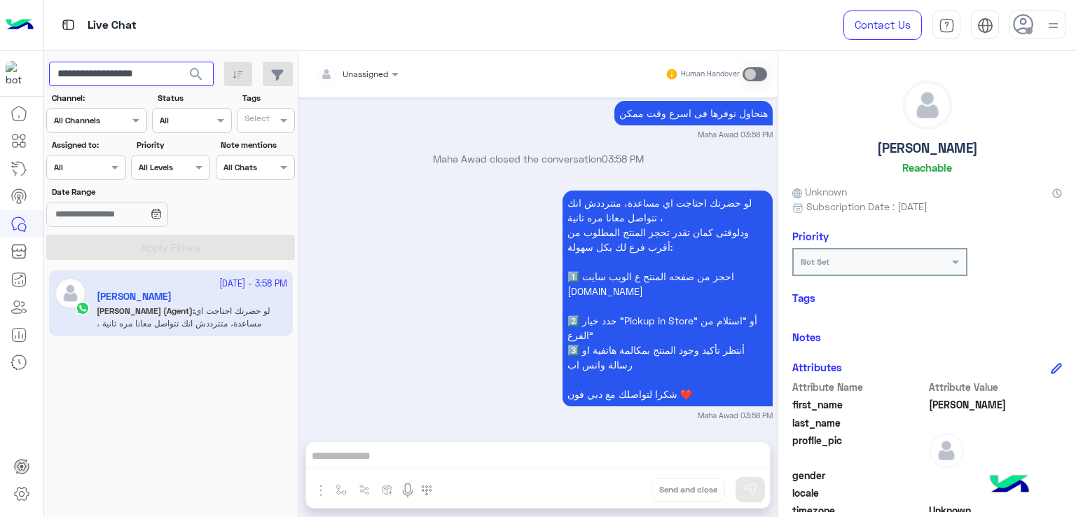
drag, startPoint x: 168, startPoint y: 72, endPoint x: 100, endPoint y: 85, distance: 69.2
click at [100, 85] on input "**********" at bounding box center [131, 74] width 165 height 25
click at [113, 71] on input "**********" at bounding box center [131, 74] width 165 height 25
click at [155, 74] on input "**********" at bounding box center [131, 74] width 165 height 25
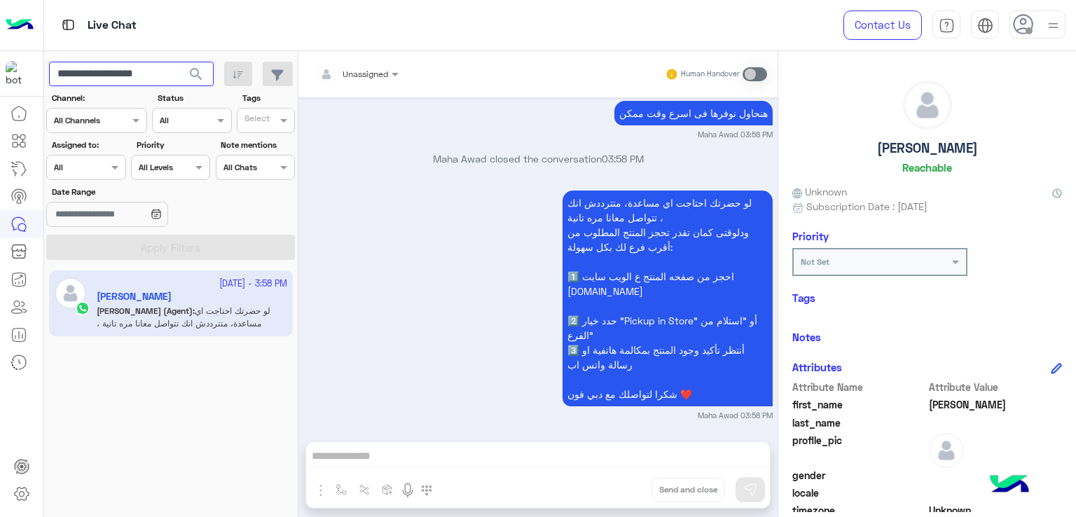
click at [155, 74] on input "**********" at bounding box center [131, 74] width 165 height 25
paste input "text"
click at [188, 74] on span "search" at bounding box center [196, 74] width 17 height 17
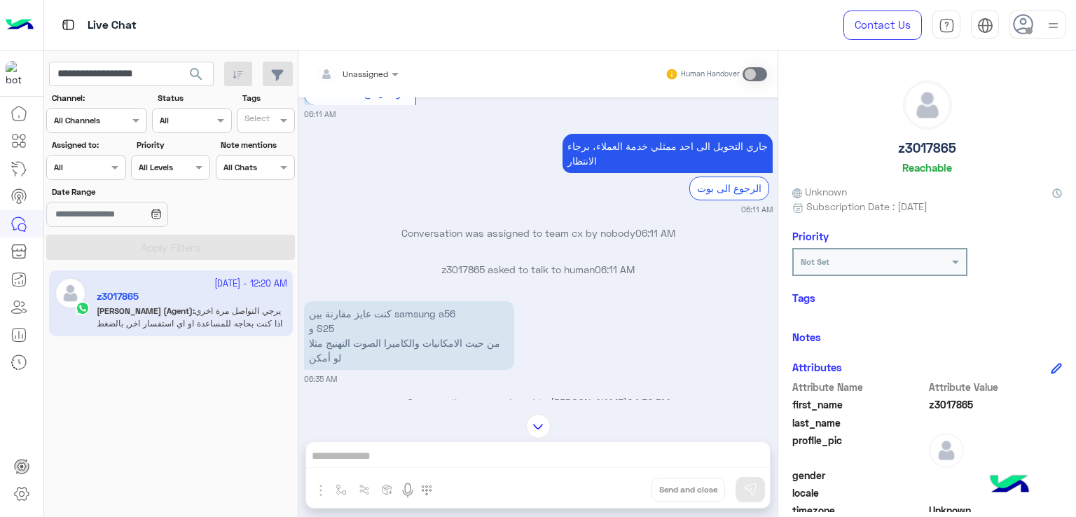
scroll to position [642, 0]
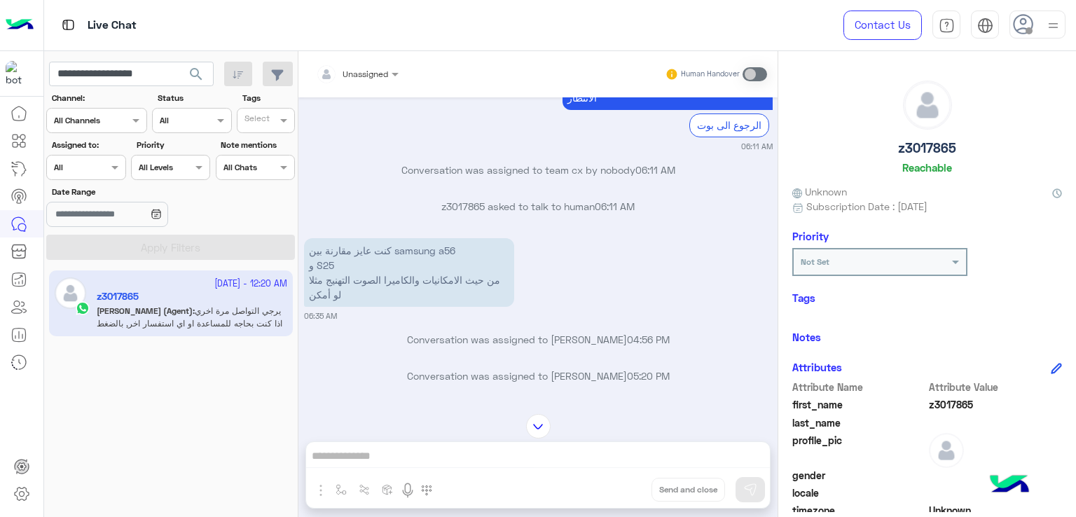
click at [399, 263] on p "كنت عايز مقارنة بين samsung a56 و S25 من حيث الامكانيات والكاميرا الصوت التهنيج…" at bounding box center [409, 272] width 210 height 69
click at [397, 251] on p "كنت عايز مقارنة بين samsung a56 و S25 من حيث الامكانيات والكاميرا الصوت التهنيج…" at bounding box center [409, 272] width 210 height 69
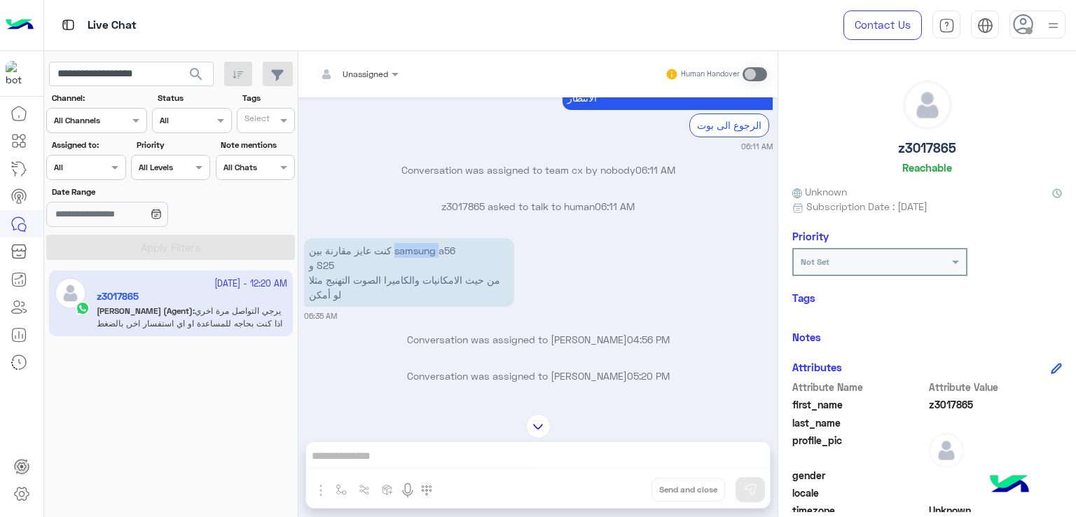
click at [397, 251] on p "كنت عايز مقارنة بين samsung a56 و S25 من حيث الامكانيات والكاميرا الصوت التهنيج…" at bounding box center [409, 272] width 210 height 69
click at [382, 280] on p "كنت عايز مقارنة بين samsung a56 و S25 من حيث الامكانيات والكاميرا الصوت التهنيج…" at bounding box center [409, 272] width 210 height 69
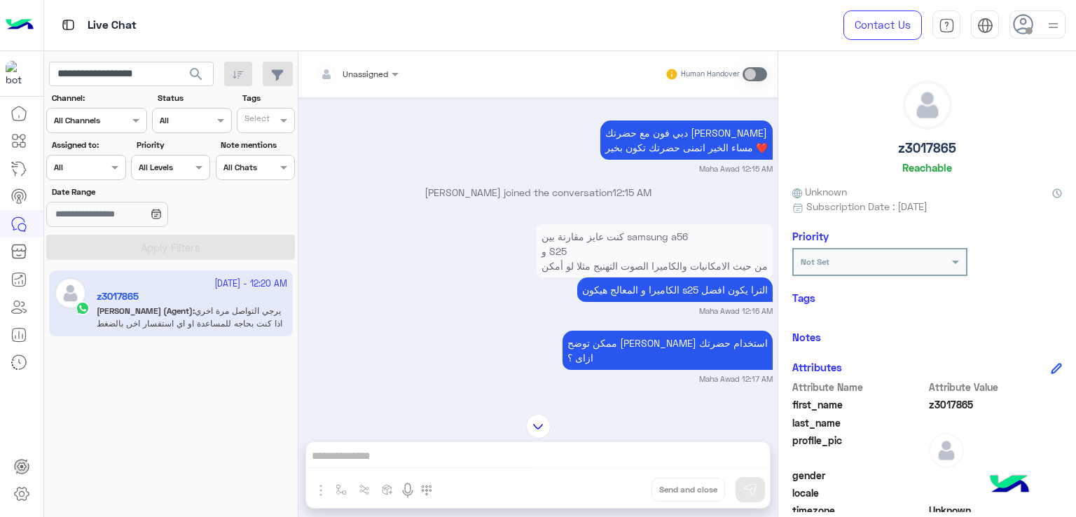
scroll to position [1132, 0]
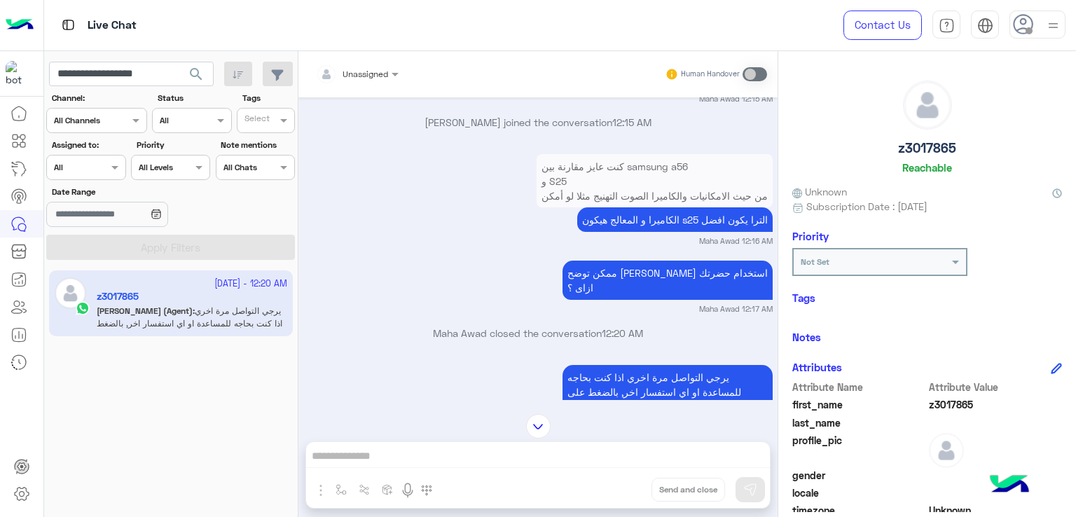
click at [609, 207] on p "الكاميرا و المعالج هيكون s25 الترا يكون افضل" at bounding box center [674, 219] width 195 height 25
click at [611, 216] on p "الكاميرا و المعالج هيكون s25 الترا يكون افضل" at bounding box center [674, 219] width 195 height 25
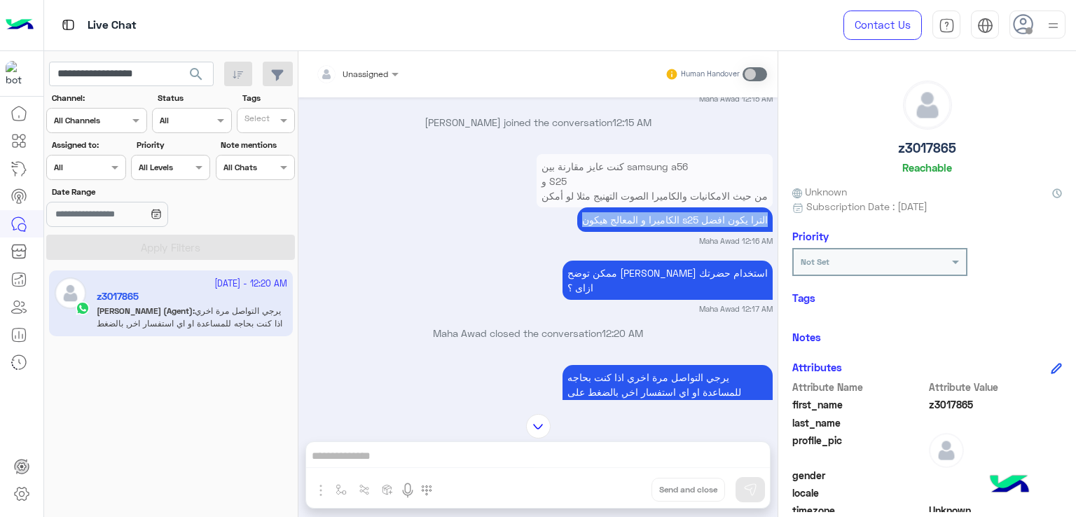
click at [611, 216] on p "الكاميرا و المعالج هيكون s25 الترا يكون افضل" at bounding box center [674, 219] width 195 height 25
click at [658, 275] on p "ممكن توضح ليا استخدام حضرتك ازاى ؟" at bounding box center [667, 280] width 210 height 39
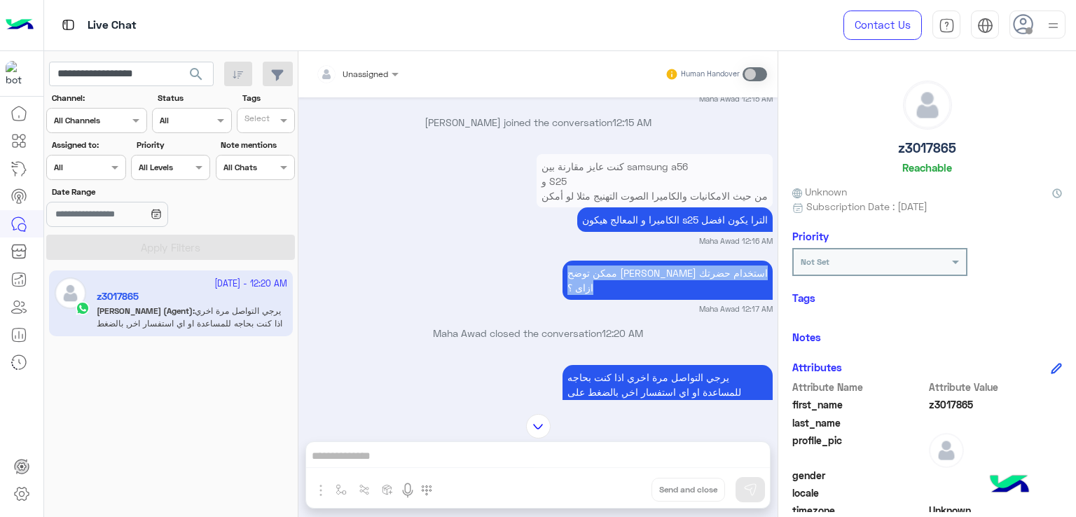
click at [658, 275] on p "ممكن توضح ليا استخدام حضرتك ازاى ؟" at bounding box center [667, 280] width 210 height 39
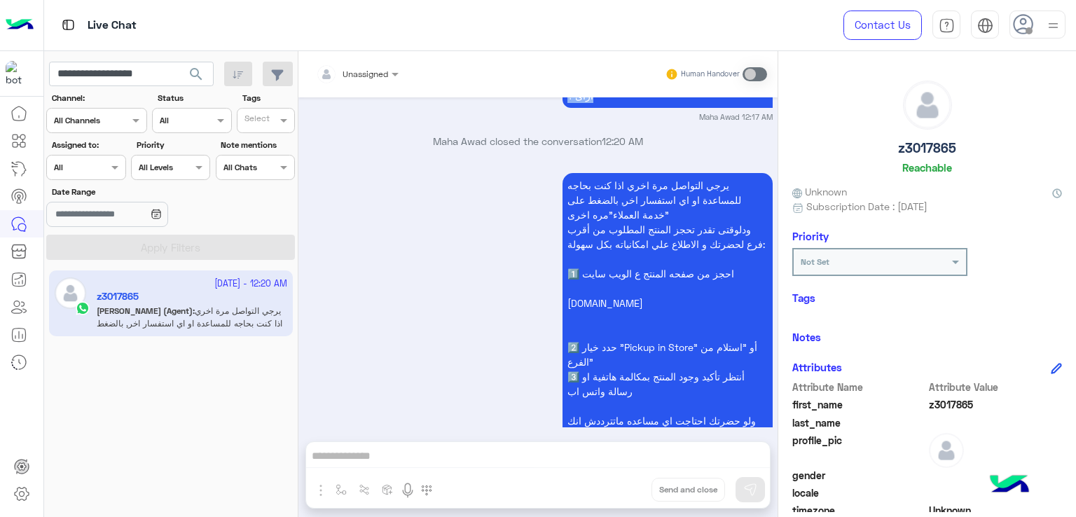
scroll to position [1367, 0]
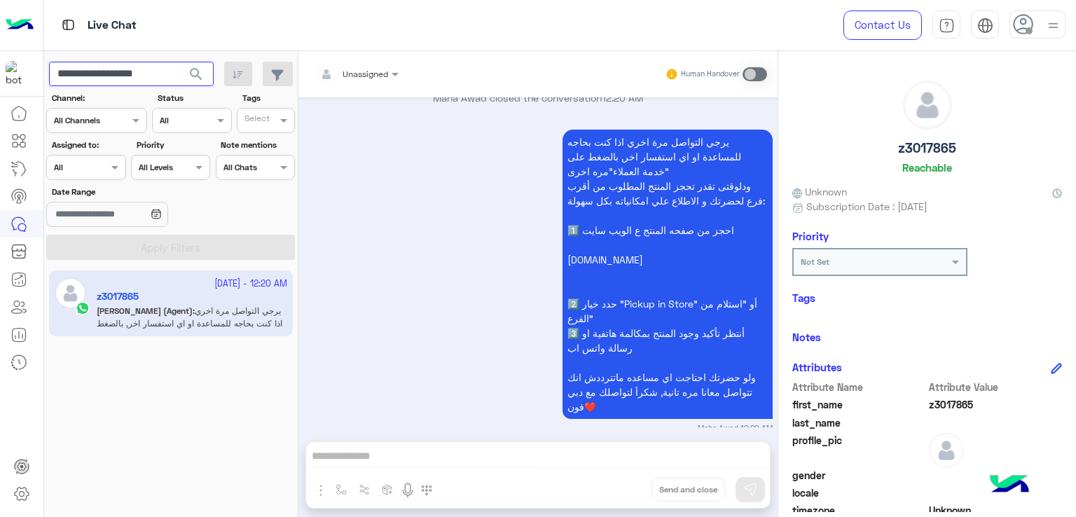
click at [132, 71] on input "**********" at bounding box center [131, 74] width 165 height 25
paste input "text"
click at [191, 72] on span "search" at bounding box center [196, 74] width 17 height 17
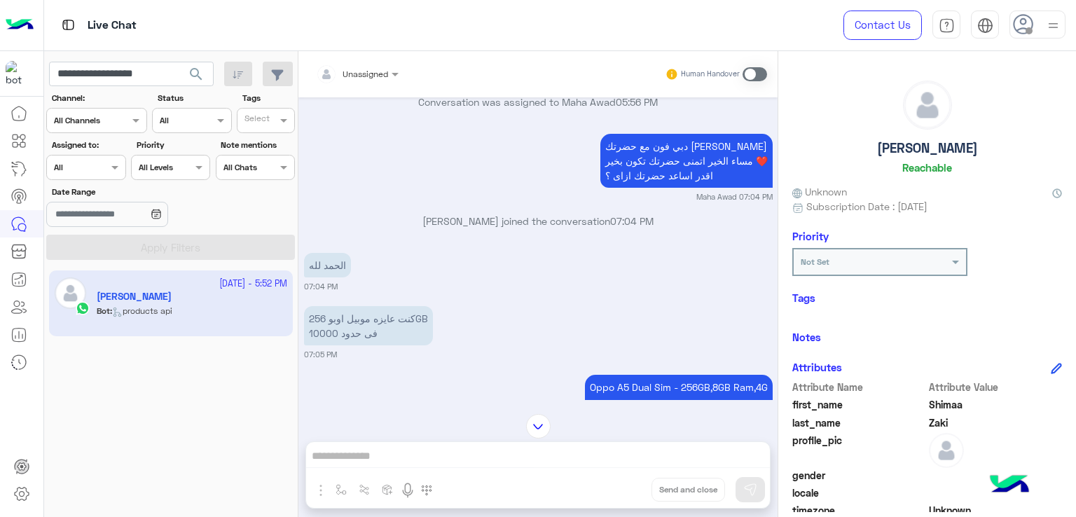
scroll to position [767, 0]
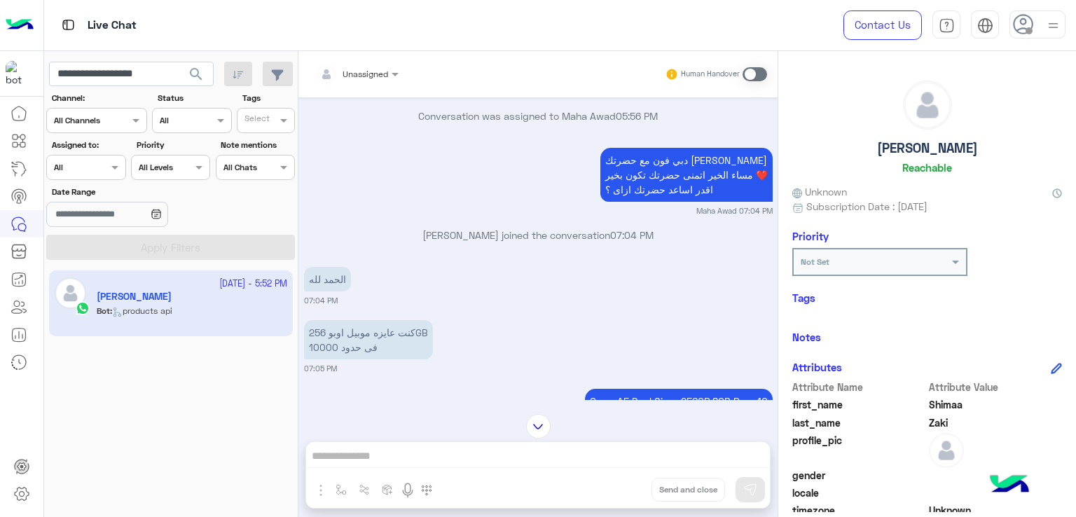
click at [645, 173] on p "دبي فون مع حضرتك مها عوض مساء الخير اتمنى حضرتك تكون بخير ❤️ اقدر اساعد حضرتك ا…" at bounding box center [686, 175] width 172 height 54
click at [662, 162] on p "دبي فون مع حضرتك مها عوض مساء الخير اتمنى حضرتك تكون بخير ❤️ اقدر اساعد حضرتك ا…" at bounding box center [686, 175] width 172 height 54
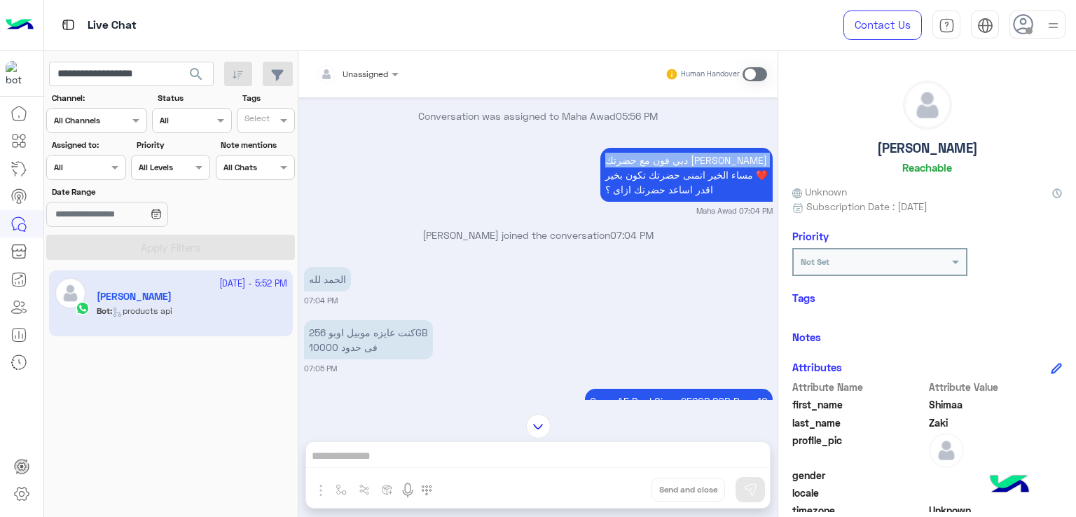
click at [662, 162] on p "دبي فون مع حضرتك مها عوض مساء الخير اتمنى حضرتك تكون بخير ❤️ اقدر اساعد حضرتك ا…" at bounding box center [686, 175] width 172 height 54
click at [651, 188] on p "دبي فون مع حضرتك مها عوض مساء الخير اتمنى حضرتك تكون بخير ❤️ اقدر اساعد حضرتك ا…" at bounding box center [686, 175] width 172 height 54
click at [663, 182] on p "دبي فون مع حضرتك مها عوض مساء الخير اتمنى حضرتك تكون بخير ❤️ اقدر اساعد حضرتك ا…" at bounding box center [686, 175] width 172 height 54
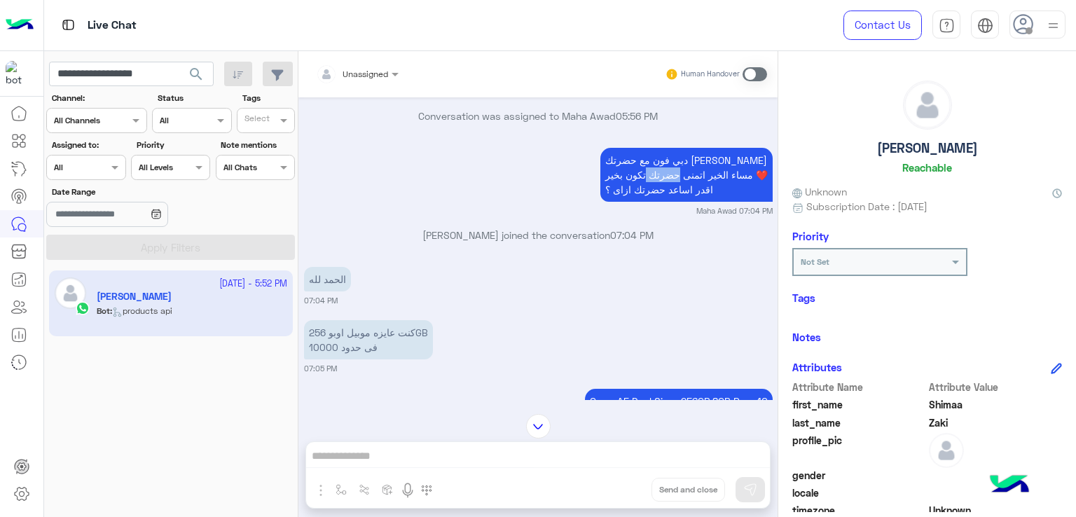
click at [663, 182] on p "دبي فون مع حضرتك مها عوض مساء الخير اتمنى حضرتك تكون بخير ❤️ اقدر اساعد حضرتك ا…" at bounding box center [686, 175] width 172 height 54
click at [644, 205] on div "دبي فون مع حضرتك مها عوض مساء الخير اتمنى حضرتك تكون بخير ❤️ اقدر اساعد حضرتك ا…" at bounding box center [686, 174] width 172 height 61
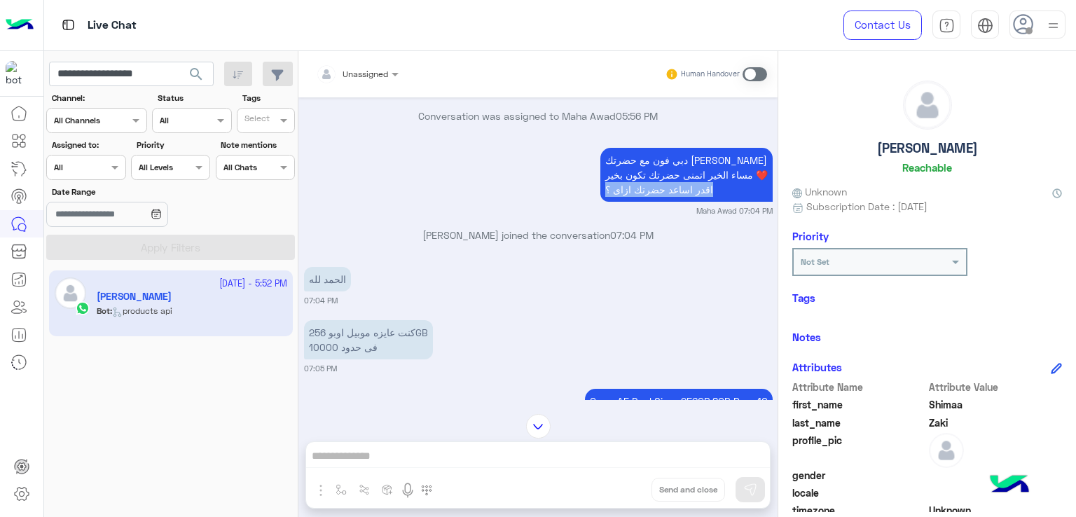
scroll to position [837, 0]
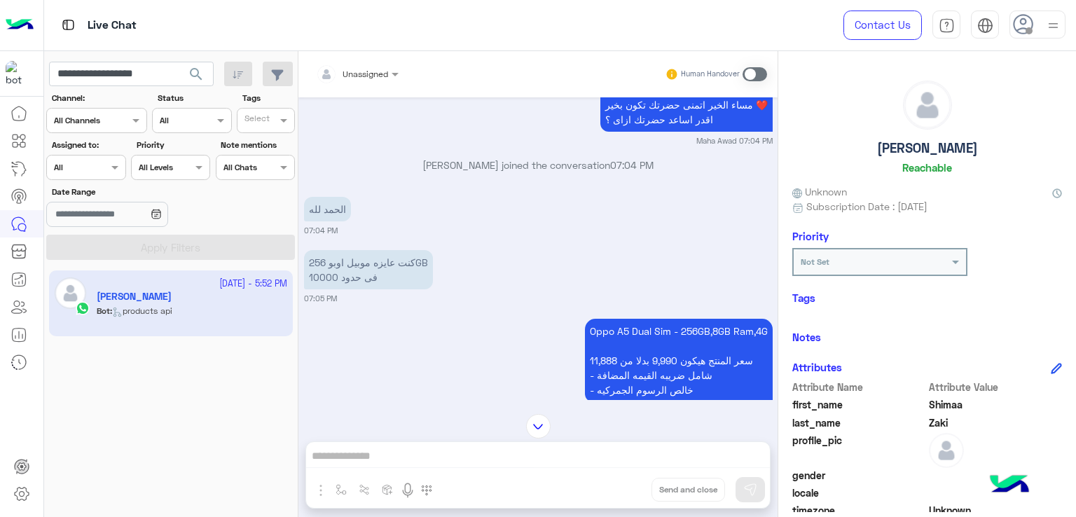
click at [384, 268] on p "كنت عايزه موبيل اوبو 256GB فى حدود 10000" at bounding box center [368, 269] width 129 height 39
click at [373, 284] on p "كنت عايزه موبيل اوبو 256GB فى حدود 10000" at bounding box center [368, 269] width 129 height 39
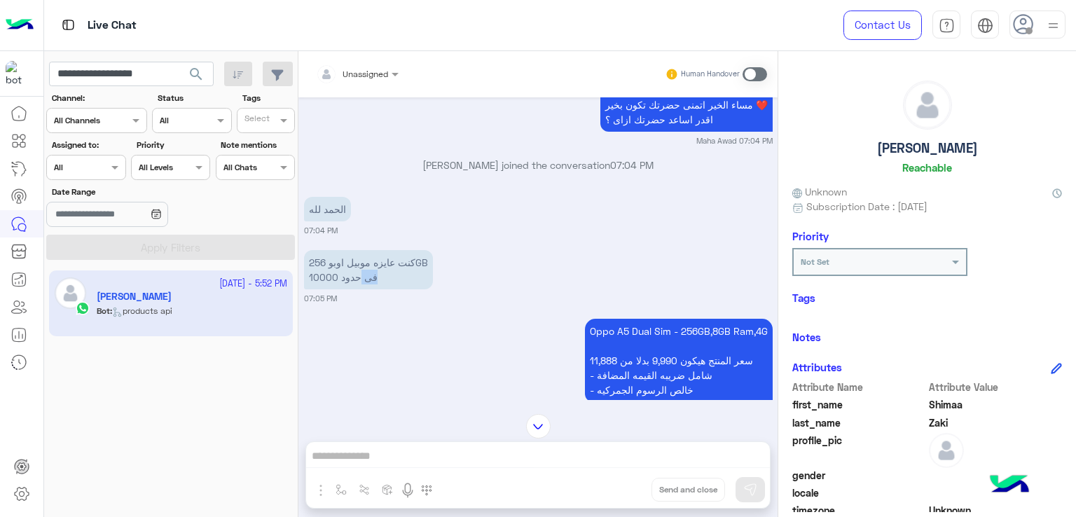
click at [373, 284] on p "كنت عايزه موبيل اوبو 256GB فى حدود 10000" at bounding box center [368, 269] width 129 height 39
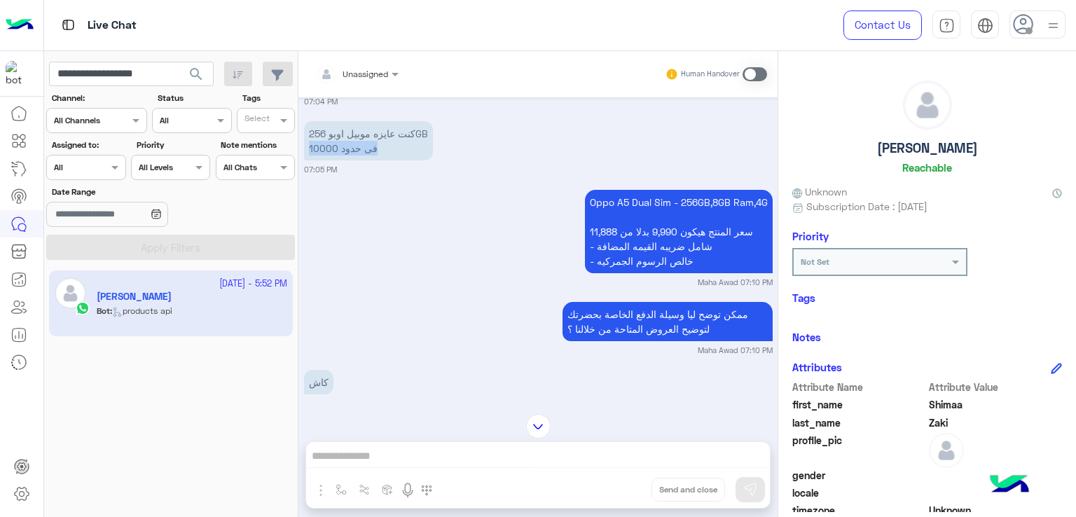
scroll to position [977, 0]
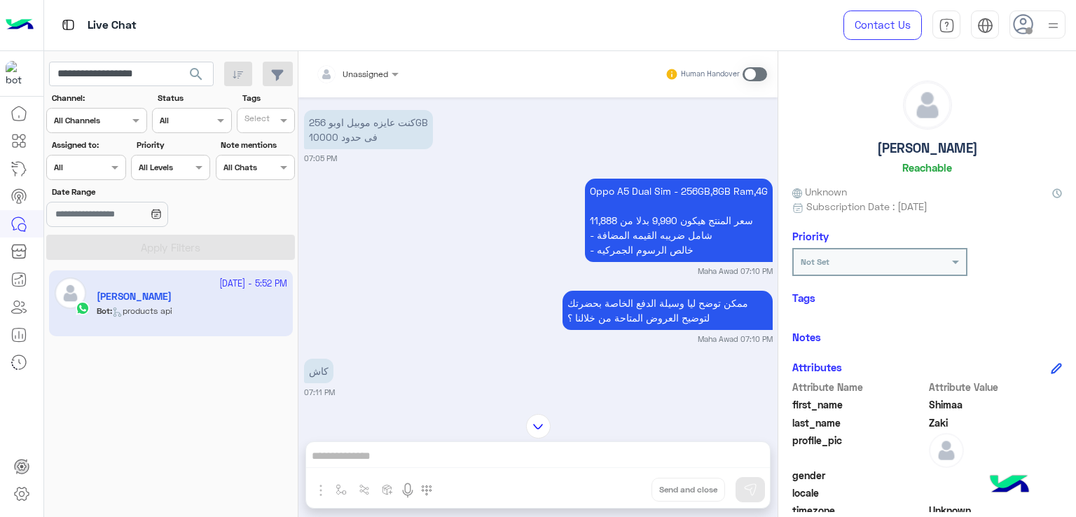
click at [620, 193] on p "Oppo A5 Dual Sim - 256GB,8GB Ram,4G سعر المنتج هيكون 9,990 بدلا من 11,888 - شام…" at bounding box center [679, 220] width 188 height 83
click at [619, 193] on p "Oppo A5 Dual Sim - 256GB,8GB Ram,4G سعر المنتج هيكون 9,990 بدلا من 11,888 - شام…" at bounding box center [679, 220] width 188 height 83
click at [623, 225] on p "Oppo A5 Dual Sim - 256GB,8GB Ram,4G سعر المنتج هيكون 9,990 بدلا من 11,888 - شام…" at bounding box center [679, 220] width 188 height 83
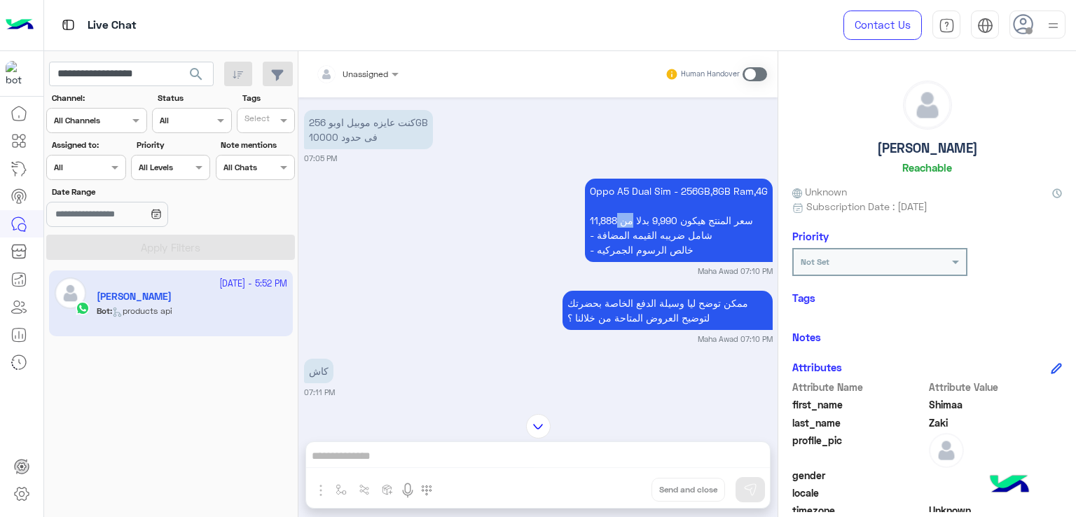
click at [623, 225] on p "Oppo A5 Dual Sim - 256GB,8GB Ram,4G سعر المنتج هيكون 9,990 بدلا من 11,888 - شام…" at bounding box center [679, 220] width 188 height 83
click at [626, 242] on p "Oppo A5 Dual Sim - 256GB,8GB Ram,4G سعر المنتج هيكون 9,990 بدلا من 11,888 - شام…" at bounding box center [679, 220] width 188 height 83
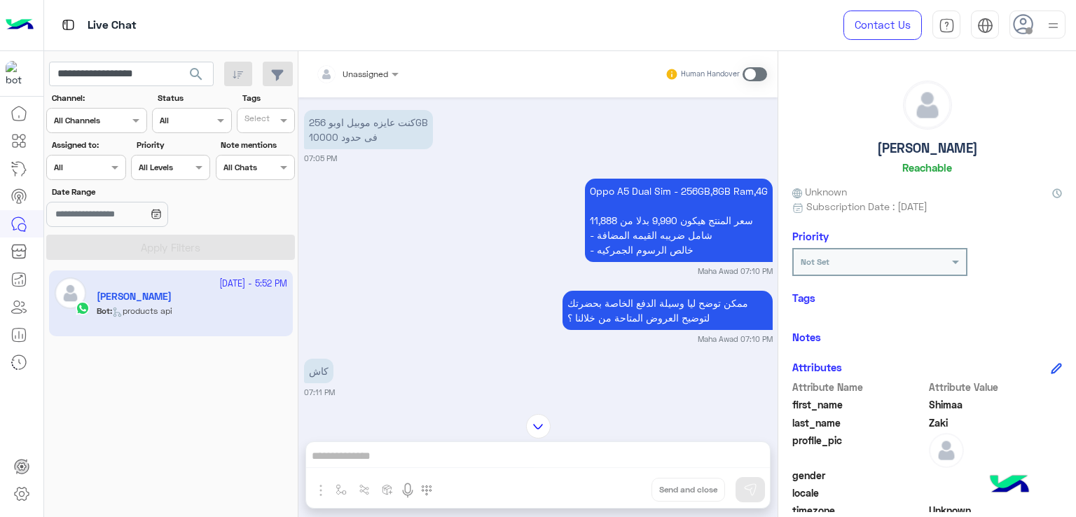
click at [628, 251] on p "Oppo A5 Dual Sim - 256GB,8GB Ram,4G سعر المنتج هيكون 9,990 بدلا من 11,888 - شام…" at bounding box center [679, 220] width 188 height 83
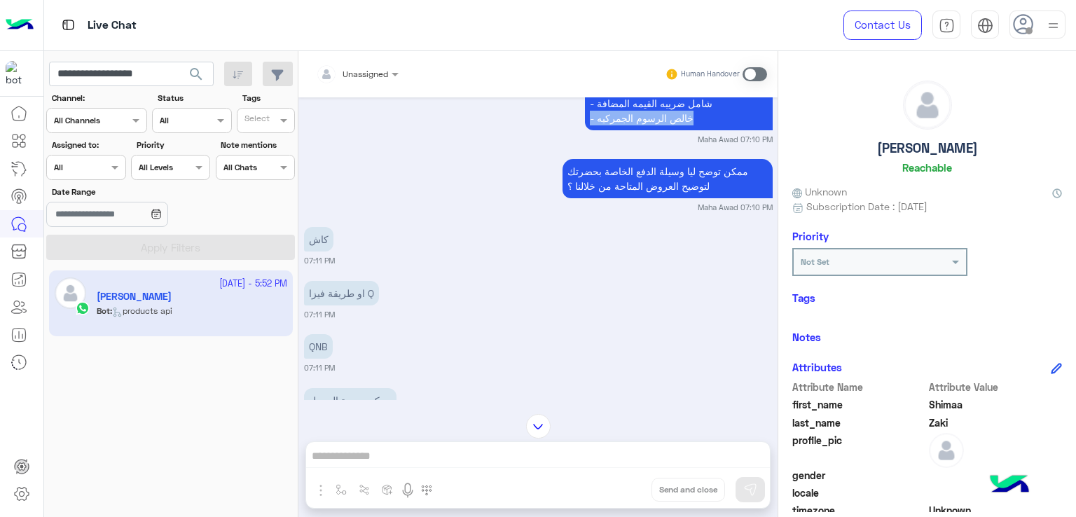
scroll to position [1117, 0]
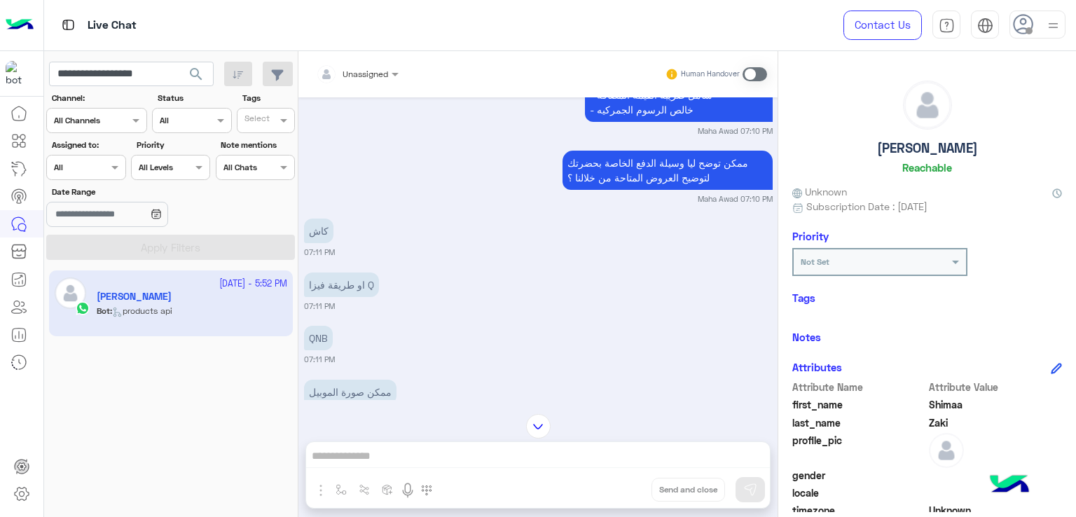
click at [617, 181] on p "ممكن توضح ليا وسيلة الدفع الخاصة بحضرتك لتوضيح العروض المتاحة من خلالنا ؟" at bounding box center [667, 170] width 210 height 39
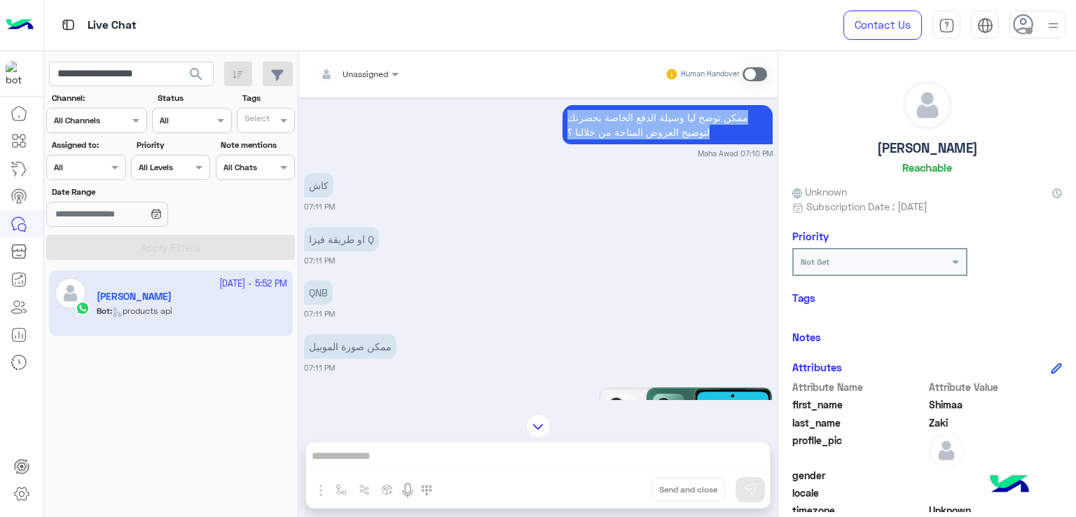
scroll to position [1187, 0]
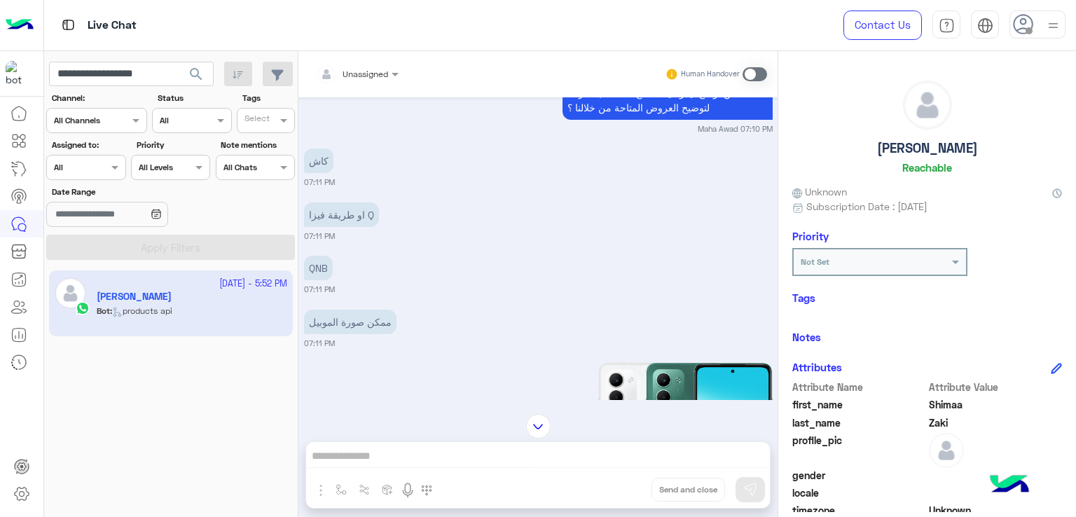
click at [337, 219] on p "او طريقة فيزا Q" at bounding box center [341, 214] width 75 height 25
click at [311, 258] on div "QNB" at bounding box center [318, 268] width 29 height 32
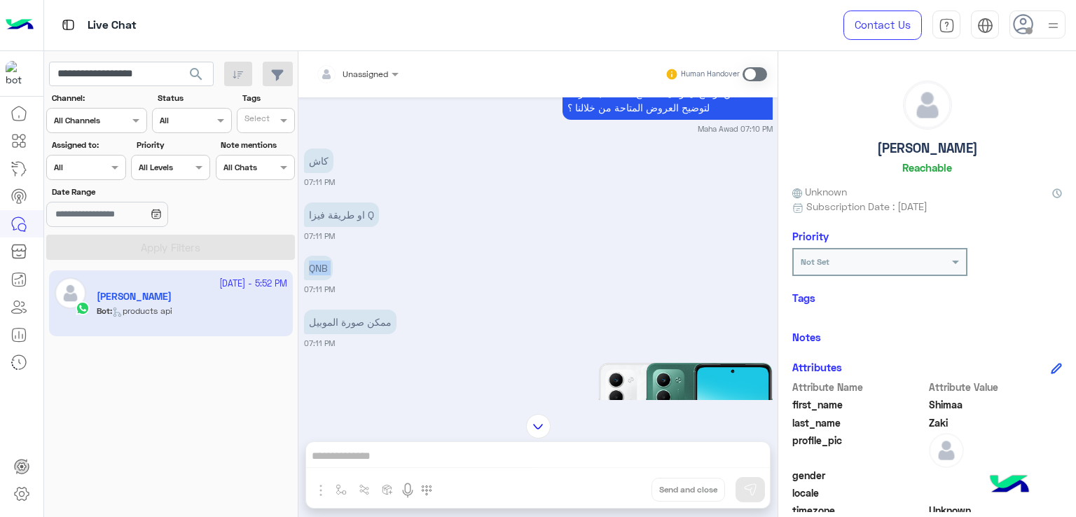
click at [311, 258] on div "QNB" at bounding box center [318, 268] width 29 height 32
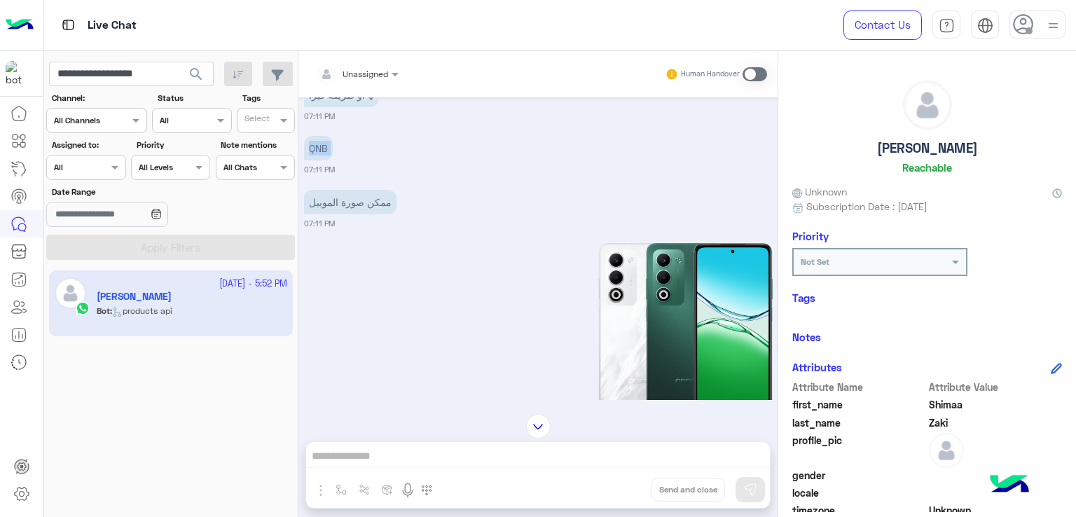
scroll to position [1327, 0]
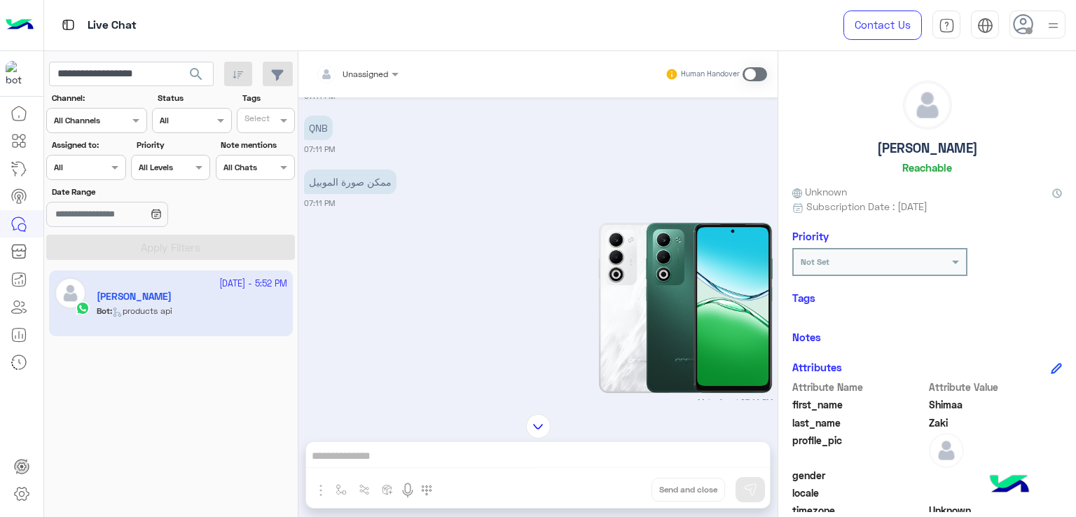
click at [376, 179] on p "ممكن صورة الموبيل" at bounding box center [350, 181] width 92 height 25
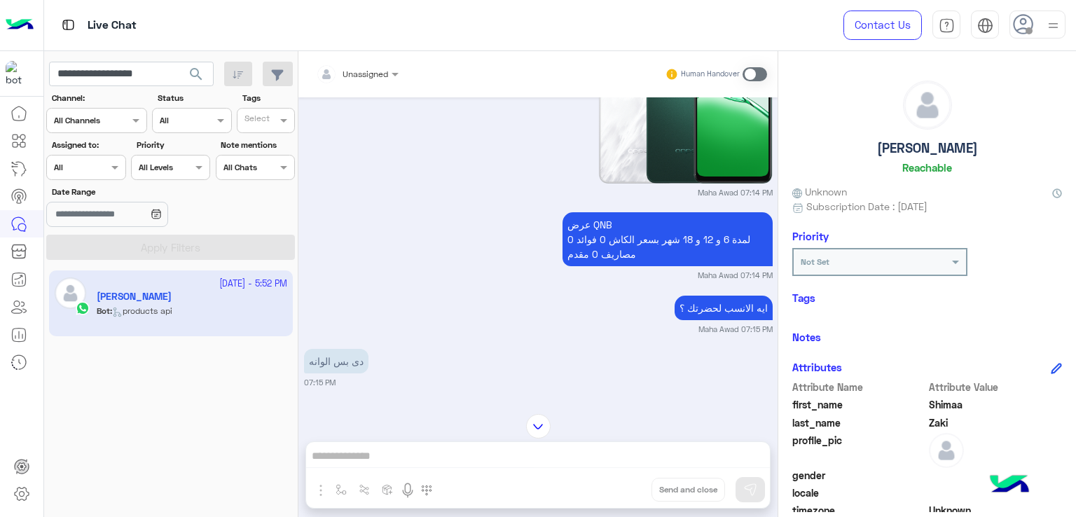
scroll to position [1537, 0]
click at [632, 231] on p "عرض QNB لمدة 6 و 12 و 18 شهر بسعر الكاش 0 فوائد 0 مصاريف 0 مقدم" at bounding box center [667, 239] width 210 height 54
click at [627, 256] on p "عرض QNB لمدة 6 و 12 و 18 شهر بسعر الكاش 0 فوائد 0 مصاريف 0 مقدم" at bounding box center [667, 239] width 210 height 54
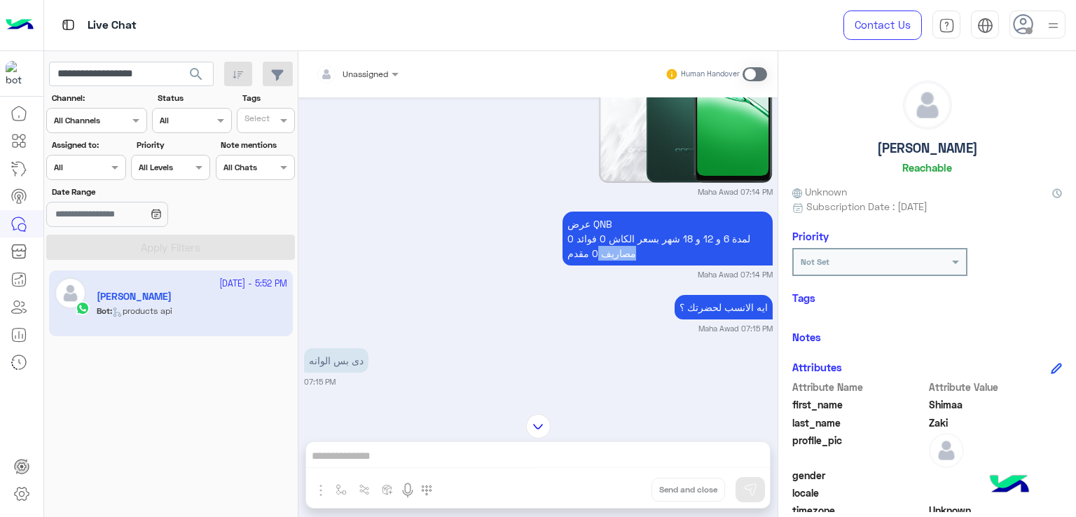
click at [627, 256] on p "عرض QNB لمدة 6 و 12 و 18 شهر بسعر الكاش 0 فوائد 0 مصاريف 0 مقدم" at bounding box center [667, 239] width 210 height 54
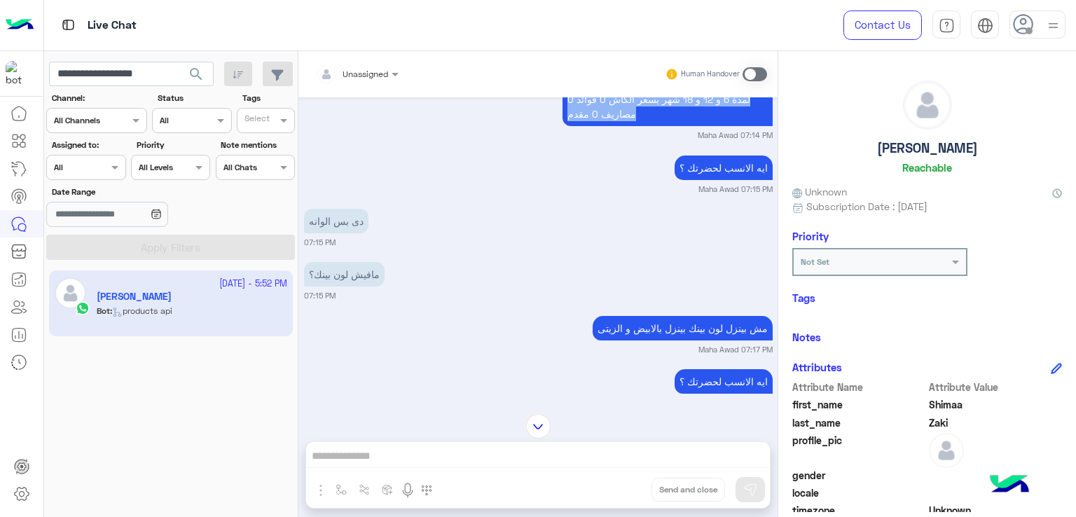
scroll to position [1677, 0]
click at [728, 174] on p "ايه الانسب لحضرتك ؟" at bounding box center [723, 167] width 98 height 25
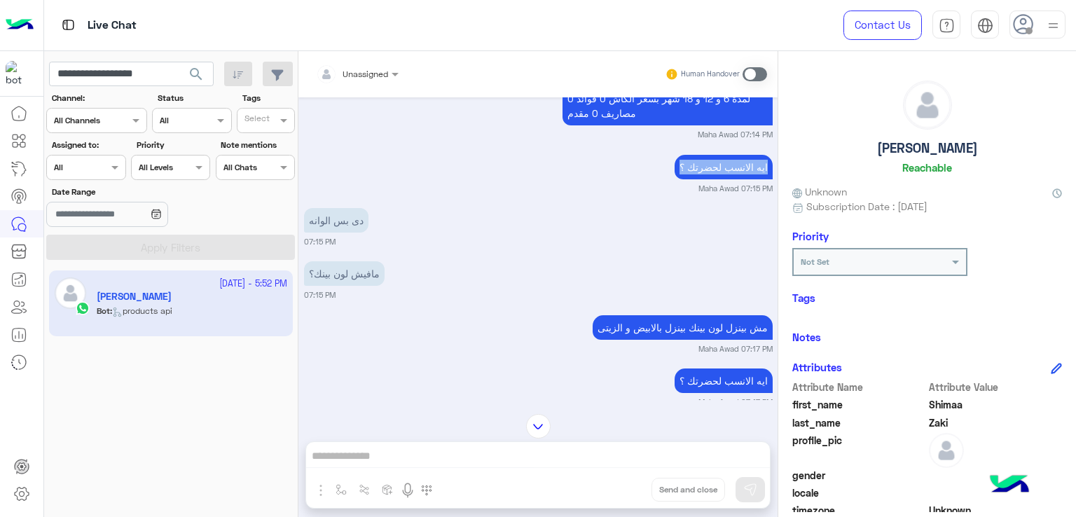
click at [728, 174] on p "ايه الانسب لحضرتك ؟" at bounding box center [723, 167] width 98 height 25
click at [324, 236] on div "دى بس الوانه" at bounding box center [336, 220] width 64 height 32
click at [335, 223] on p "دى بس الوانه" at bounding box center [336, 220] width 64 height 25
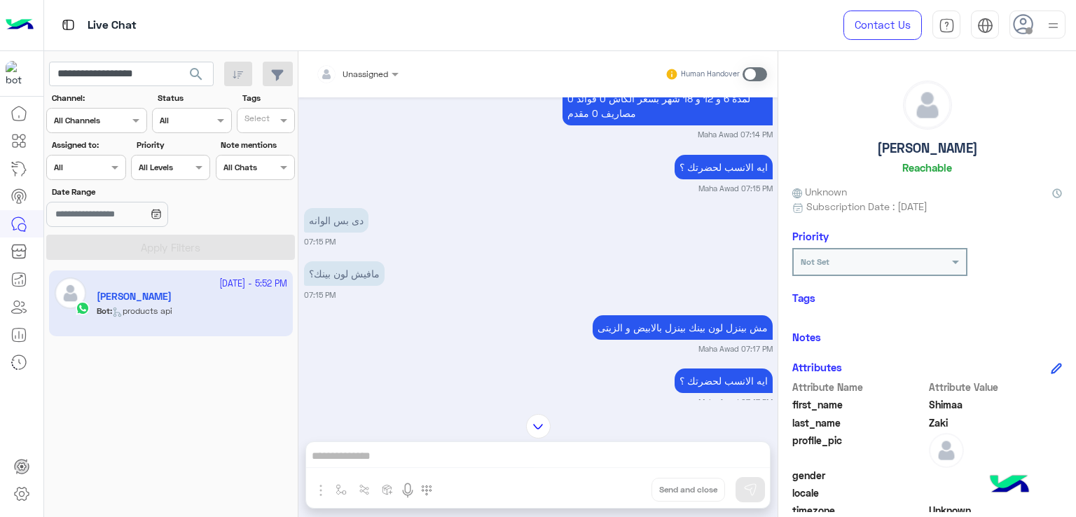
click at [340, 264] on div "مافيش لون بينك؟" at bounding box center [344, 274] width 81 height 32
click at [677, 324] on p "مش بينزل لون بينك بينزل بالابيض و الزيتى" at bounding box center [682, 327] width 180 height 25
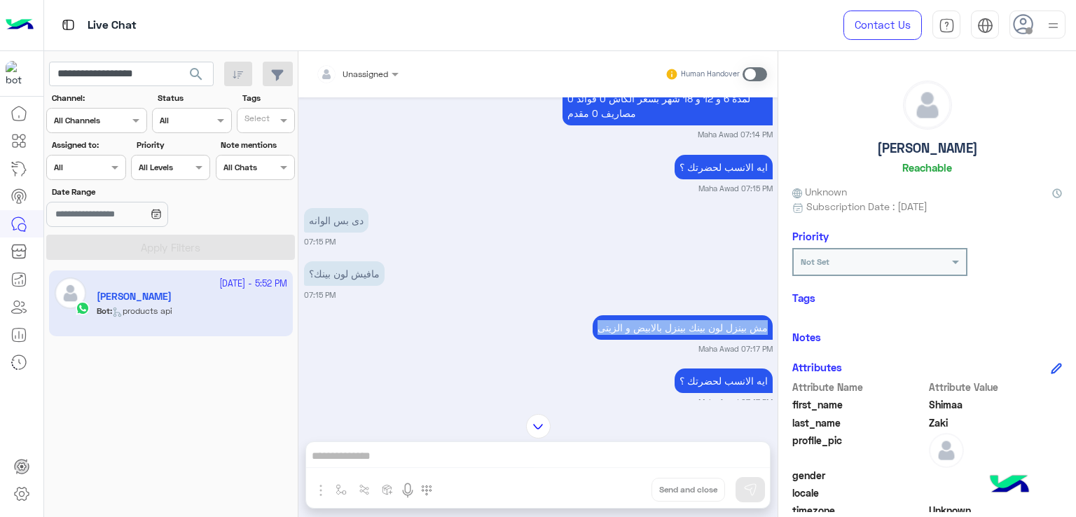
click at [677, 324] on p "مش بينزل لون بينك بينزل بالابيض و الزيتى" at bounding box center [682, 327] width 180 height 25
click at [714, 385] on p "ايه الانسب لحضرتك ؟" at bounding box center [723, 380] width 98 height 25
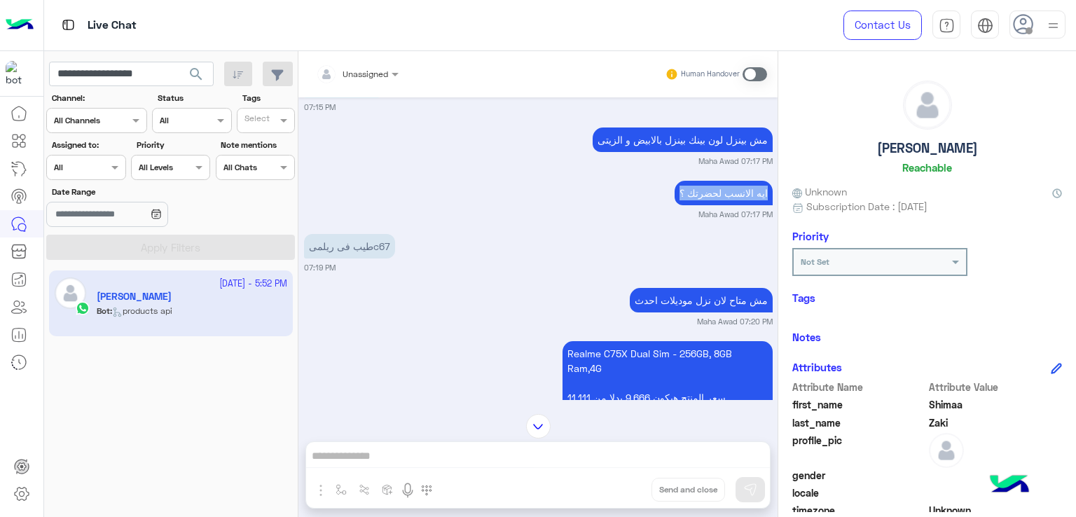
scroll to position [1887, 0]
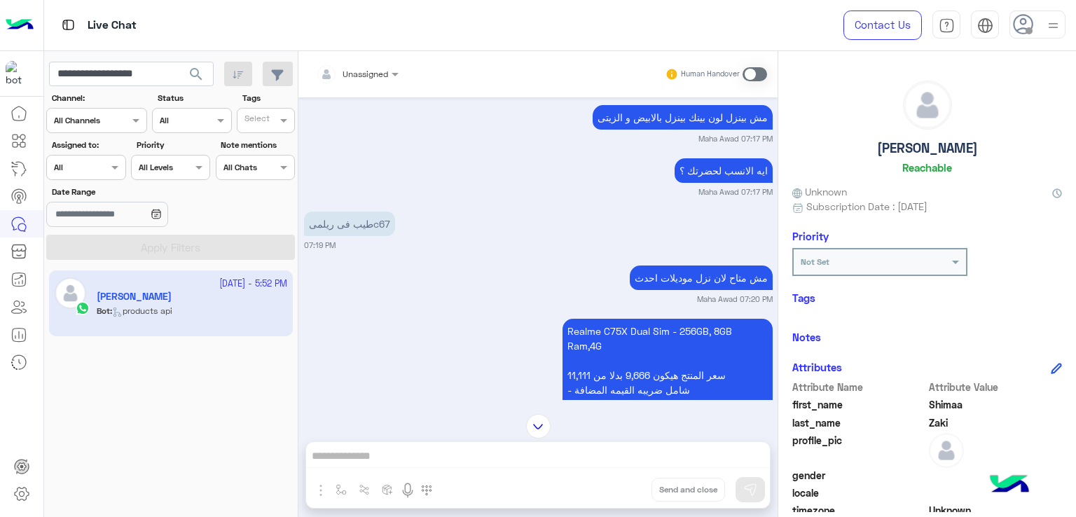
click at [368, 228] on p "طيب فى ريلمىc67" at bounding box center [349, 224] width 91 height 25
click at [670, 271] on p "مش متاح لان نزل موديلات احدث" at bounding box center [701, 277] width 143 height 25
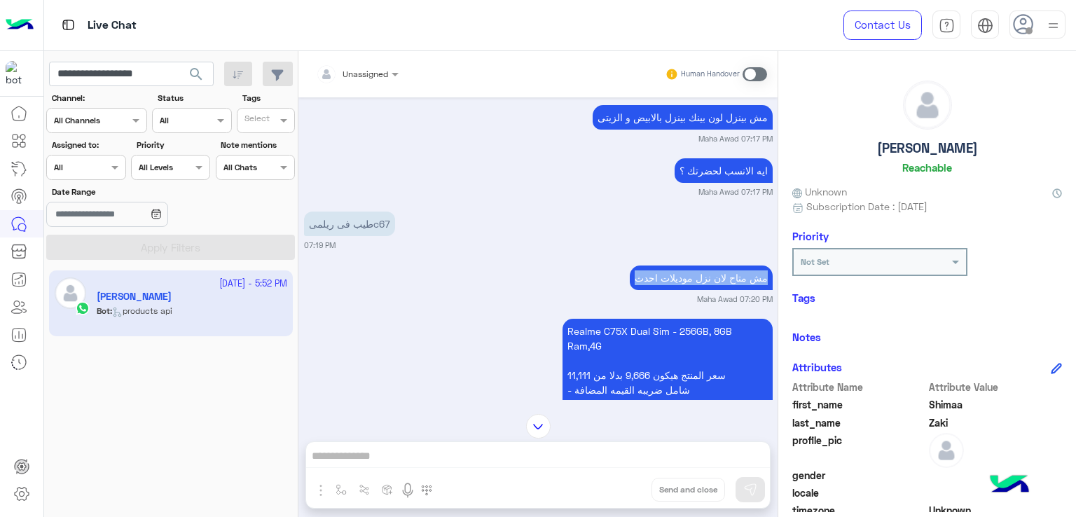
click at [670, 271] on p "مش متاح لان نزل موديلات احدث" at bounding box center [701, 277] width 143 height 25
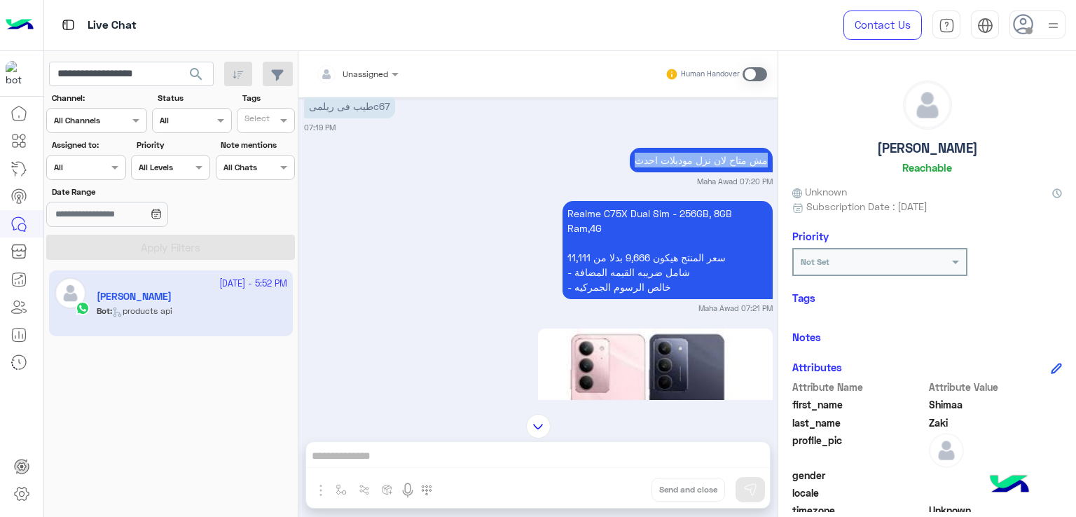
scroll to position [2027, 0]
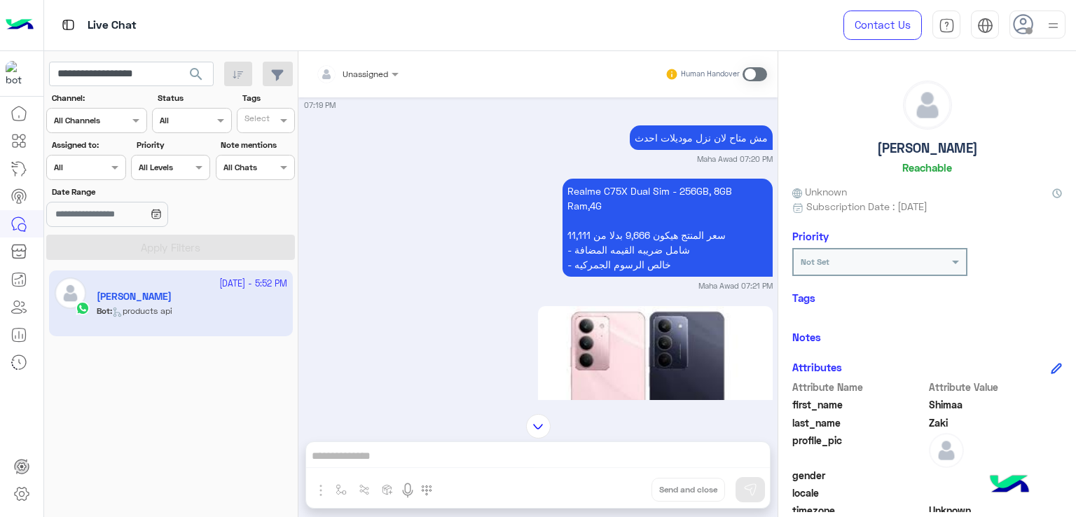
click at [599, 267] on p "Realme C75X Dual Sim - 256GB, 8GB Ram,4G سعر المنتج هيكون 9,666 بدلا من 11,111 …" at bounding box center [667, 228] width 210 height 98
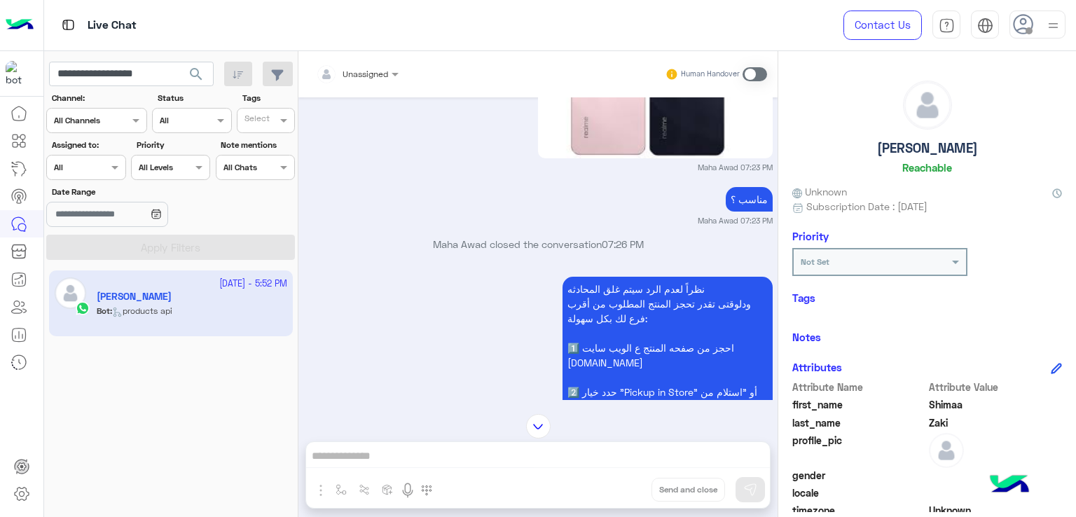
scroll to position [2378, 0]
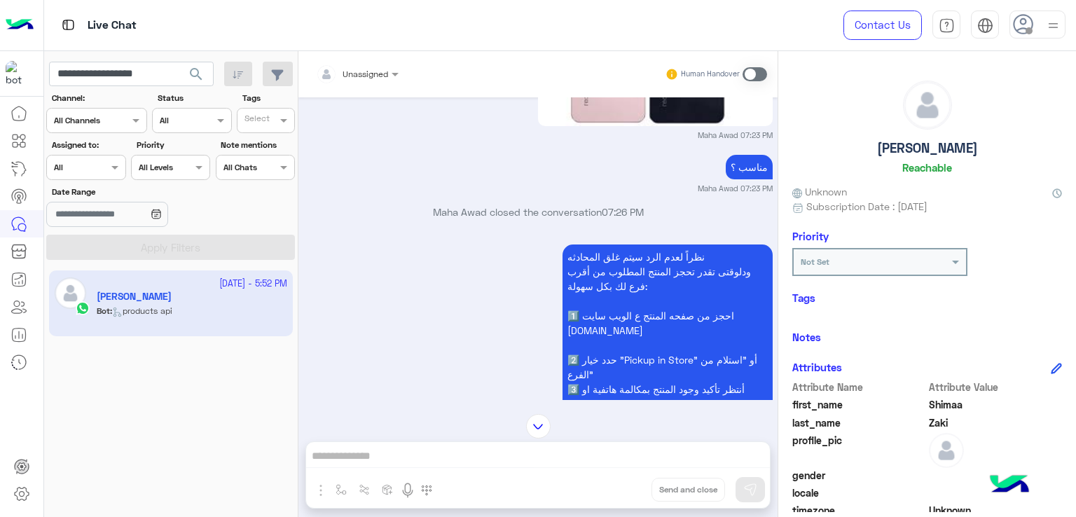
click at [643, 284] on p "نظراً لعدم الرد سيتم غلق المحادثه ودلوقتى تقدر تحجز المنتج المطلوب من أقرب فرع …" at bounding box center [667, 359] width 210 height 230
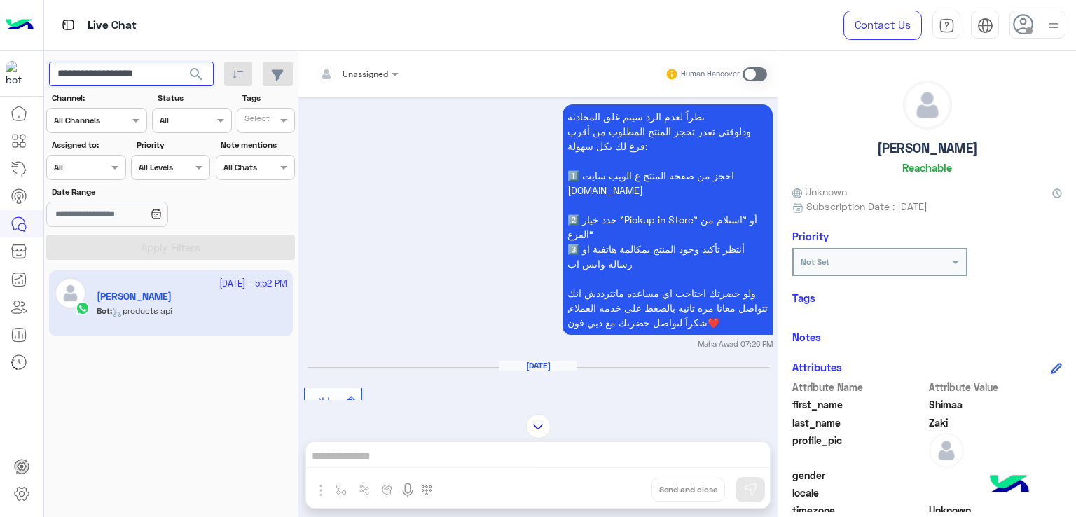
click at [138, 79] on input "**********" at bounding box center [131, 74] width 165 height 25
paste input "text"
click at [205, 71] on button "search" at bounding box center [196, 77] width 34 height 30
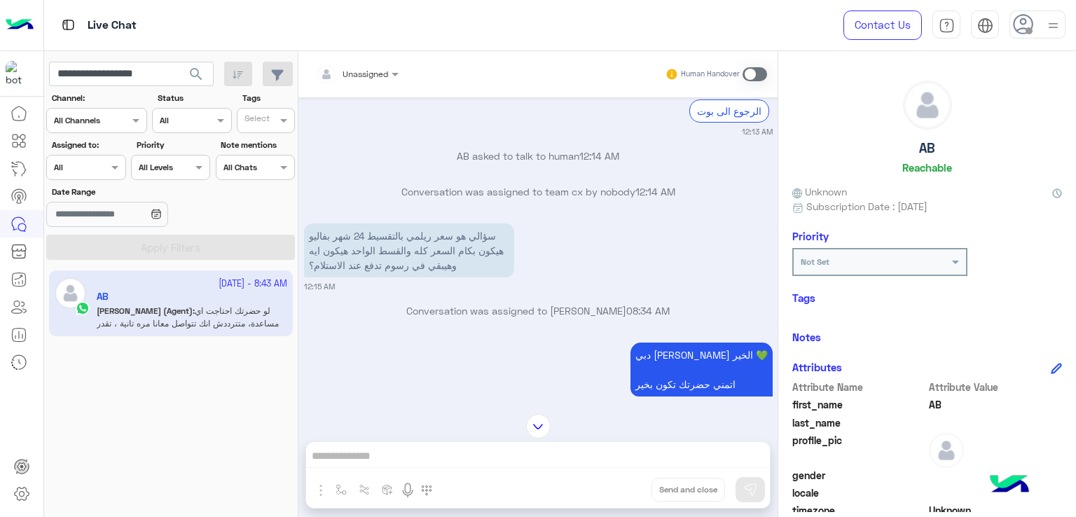
scroll to position [1101, 0]
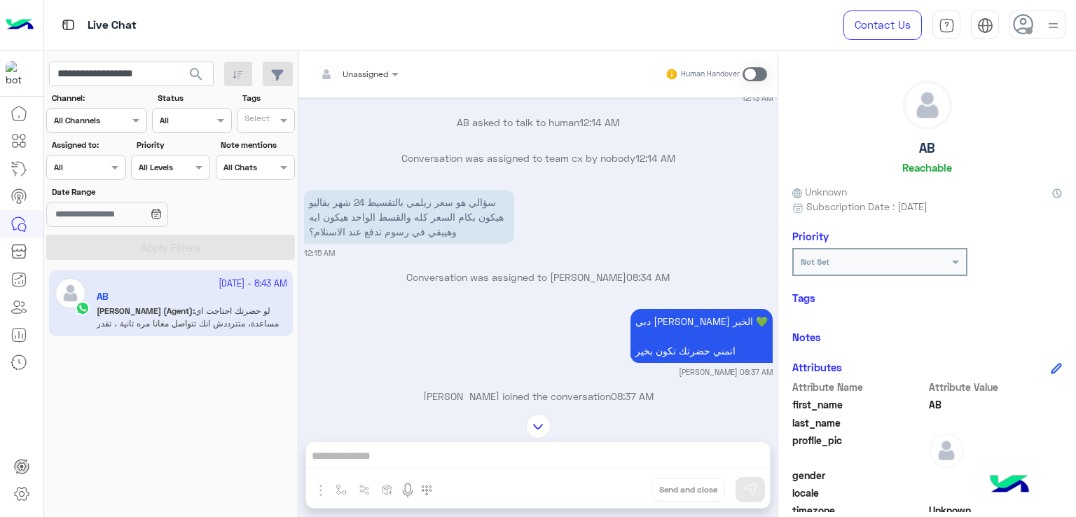
click at [410, 197] on p "سؤالي هو سعر ريلمي بالتقسيط 24 شهر بفاليو هيكون بكام السعر كله والقسط الواحد هي…" at bounding box center [409, 217] width 210 height 54
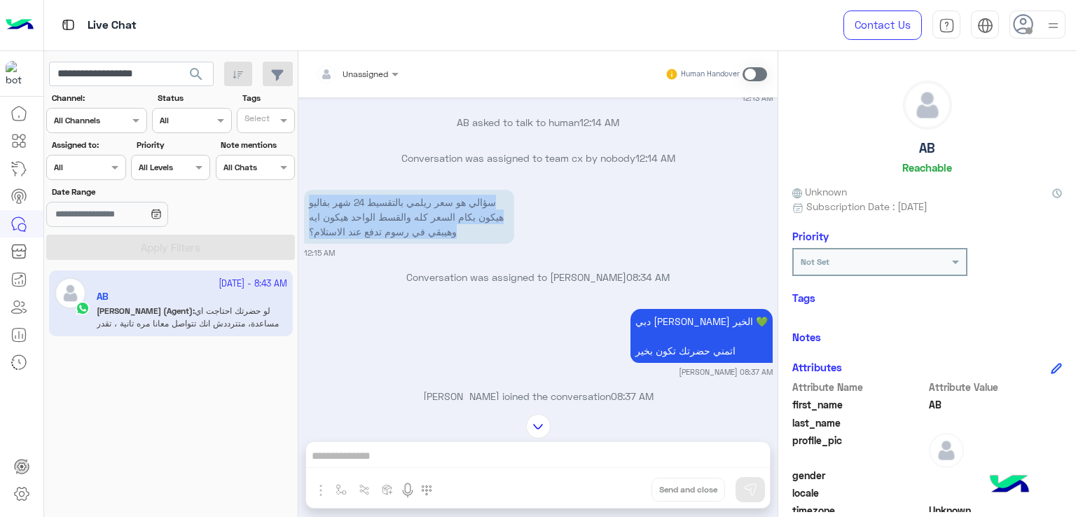
click at [410, 197] on p "سؤالي هو سعر ريلمي بالتقسيط 24 شهر بفاليو هيكون بكام السعر كله والقسط الواحد هي…" at bounding box center [409, 217] width 210 height 54
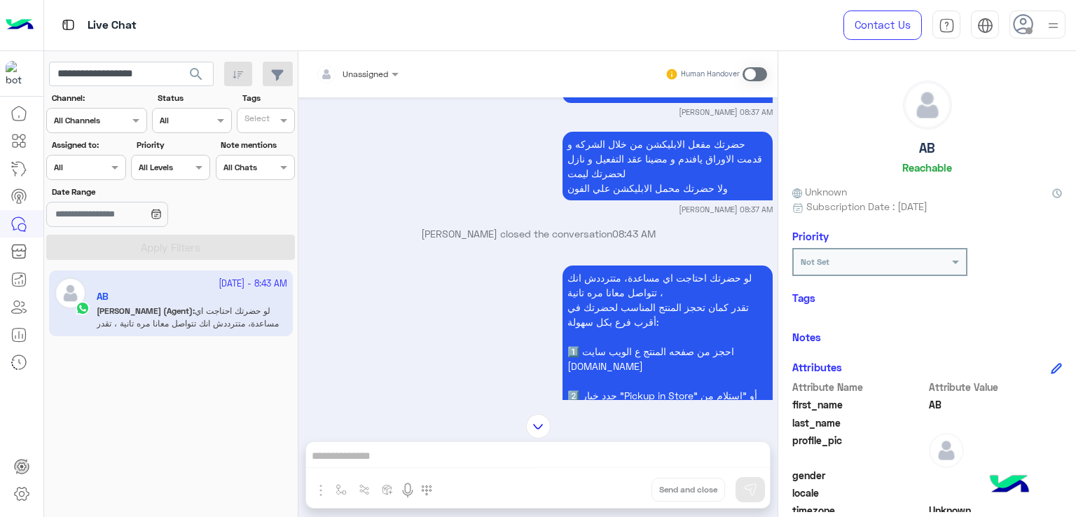
scroll to position [1591, 0]
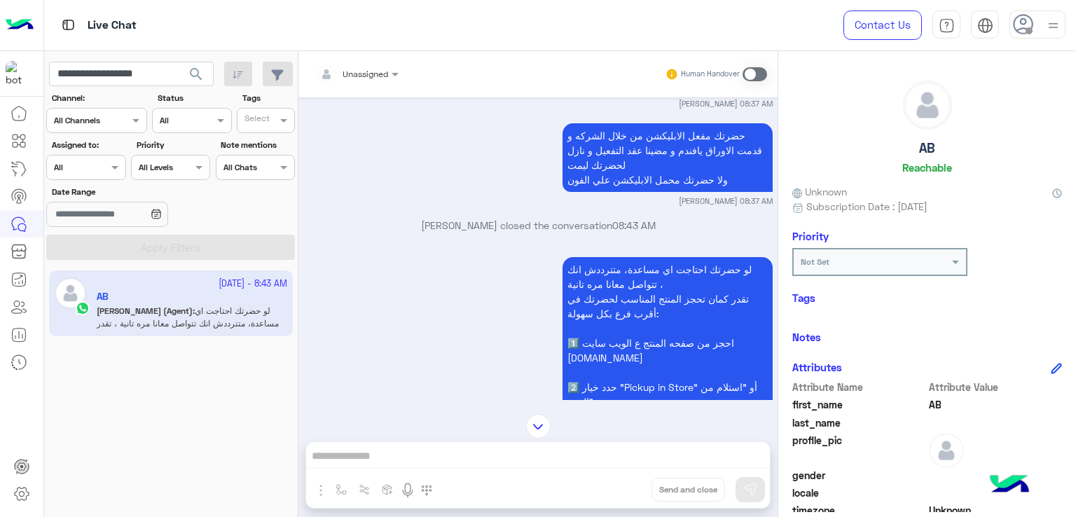
click at [628, 151] on p "حضرتك مفعل الابليكشن من خلال الشركه و قدمت الاوراق يافندم و مضينا عقد التفعيل و…" at bounding box center [667, 157] width 210 height 69
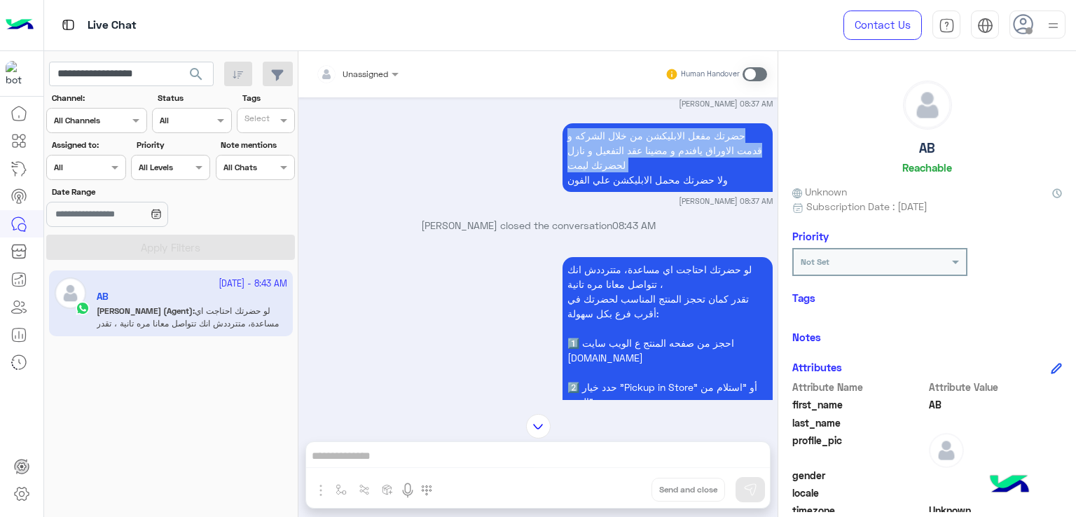
click at [628, 151] on p "حضرتك مفعل الابليكشن من خلال الشركه و قدمت الاوراق يافندم و مضينا عقد التفعيل و…" at bounding box center [667, 157] width 210 height 69
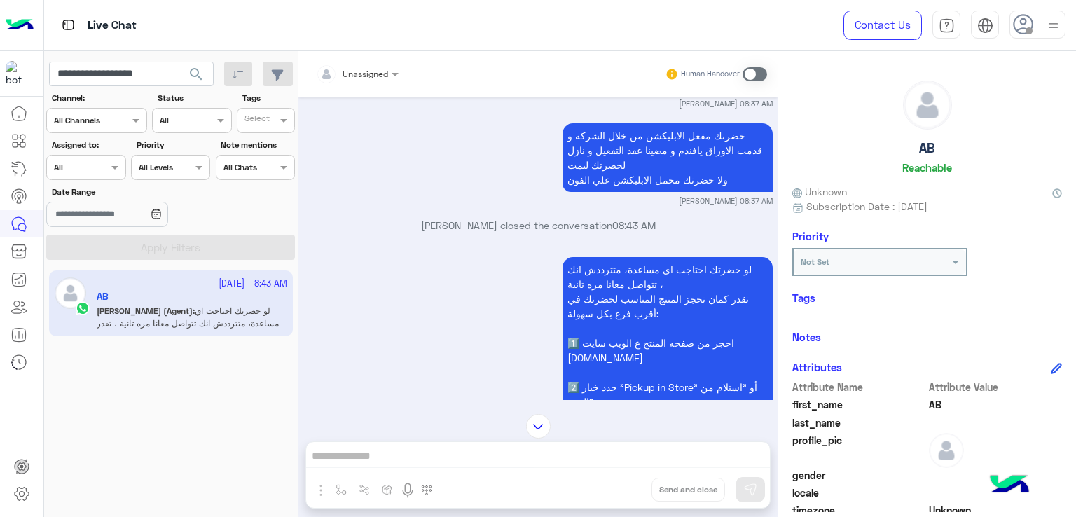
click at [611, 175] on p "حضرتك مفعل الابليكشن من خلال الشركه و قدمت الاوراق يافندم و مضينا عقد التفعيل و…" at bounding box center [667, 157] width 210 height 69
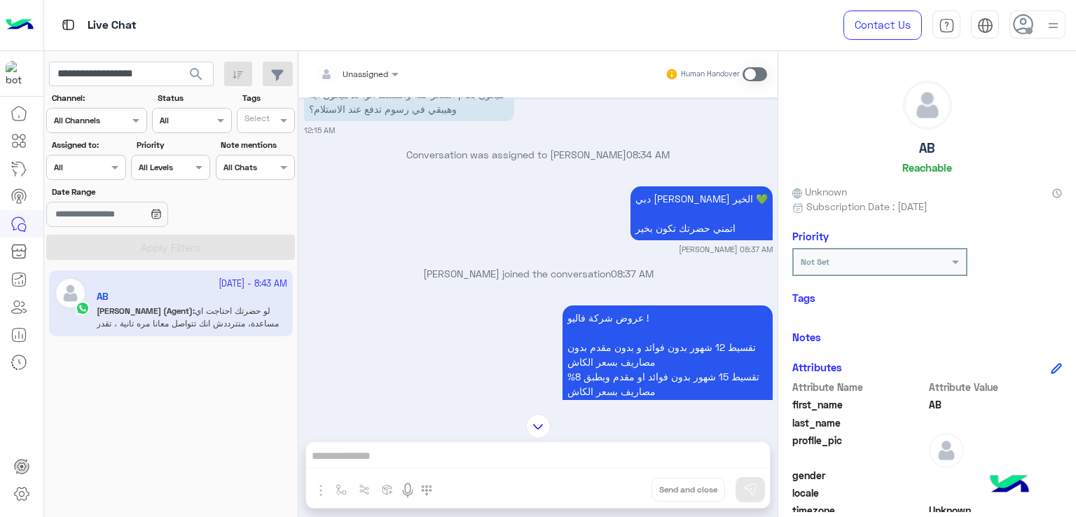
scroll to position [1101, 0]
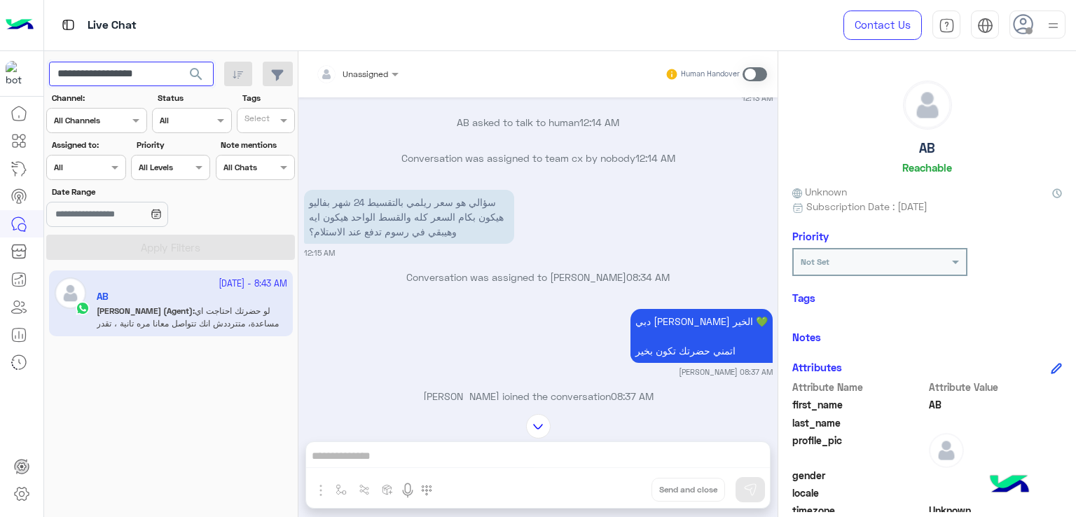
click at [151, 68] on input "**********" at bounding box center [131, 74] width 165 height 25
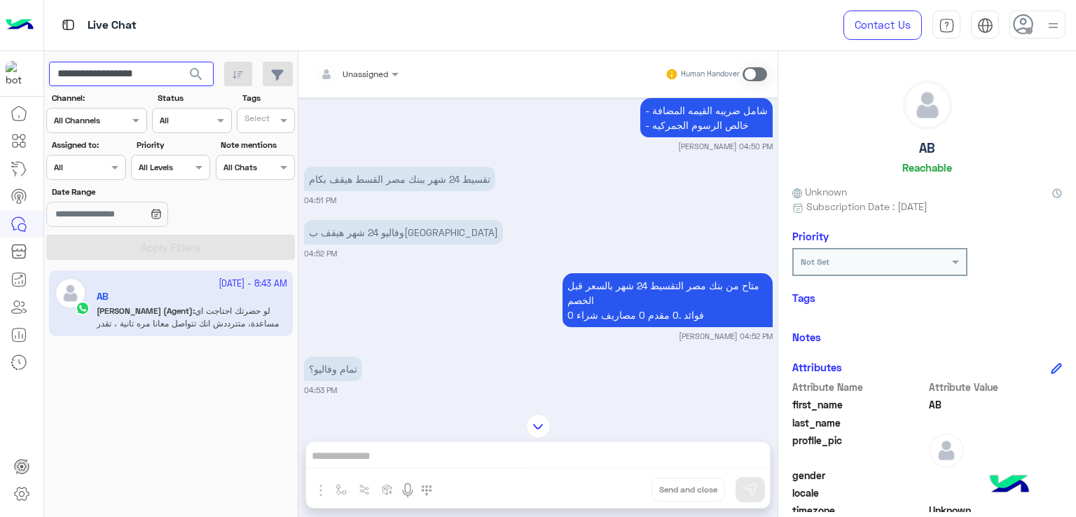
scroll to position [2899, 0]
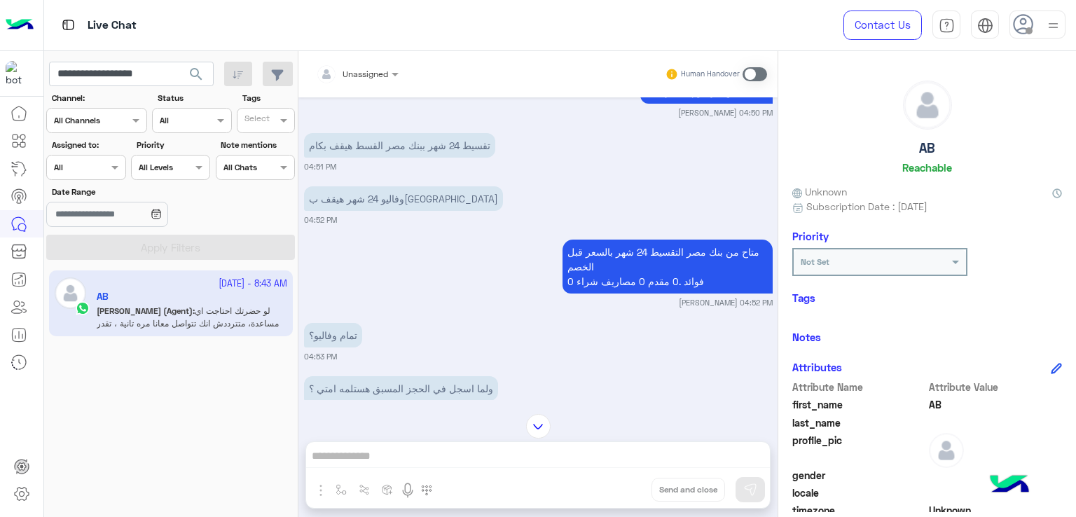
click at [396, 146] on p "تقسيط 24 شهر ببنك مصر القسط هيقف بكام" at bounding box center [399, 145] width 191 height 25
click at [377, 193] on p "وفاليو 24 شهر هيقف بكام" at bounding box center [403, 198] width 199 height 25
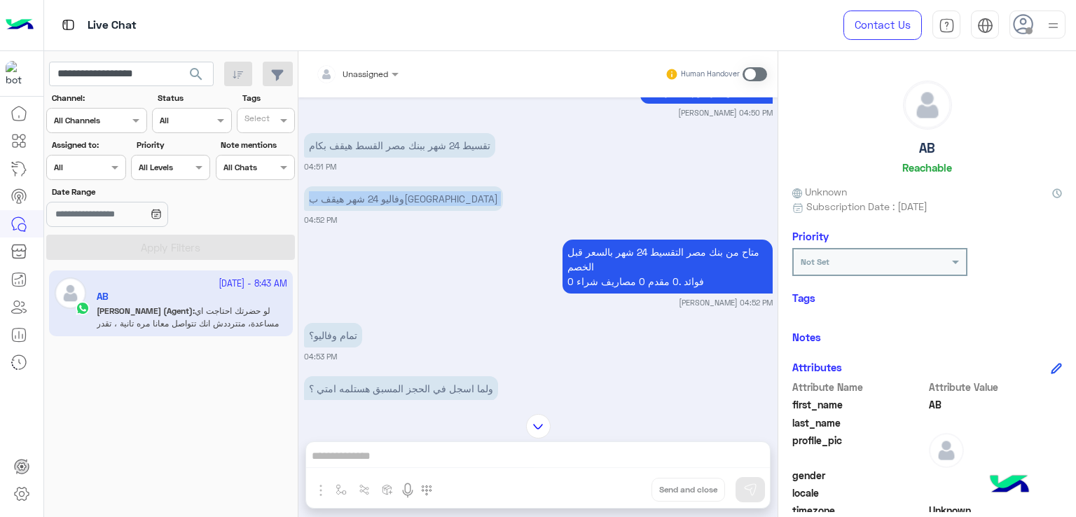
click at [377, 193] on p "وفاليو 24 شهر هيقف بكام" at bounding box center [403, 198] width 199 height 25
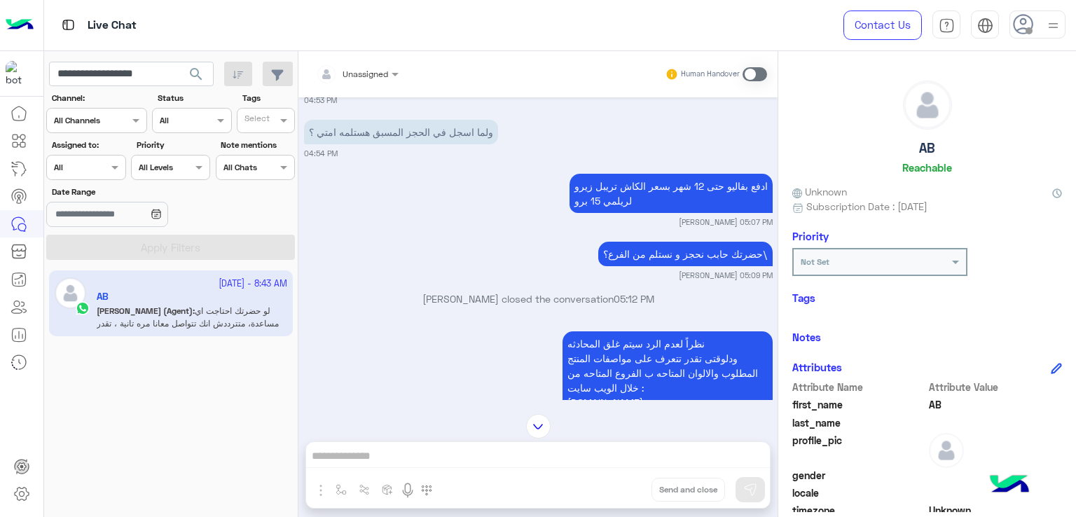
scroll to position [3180, 0]
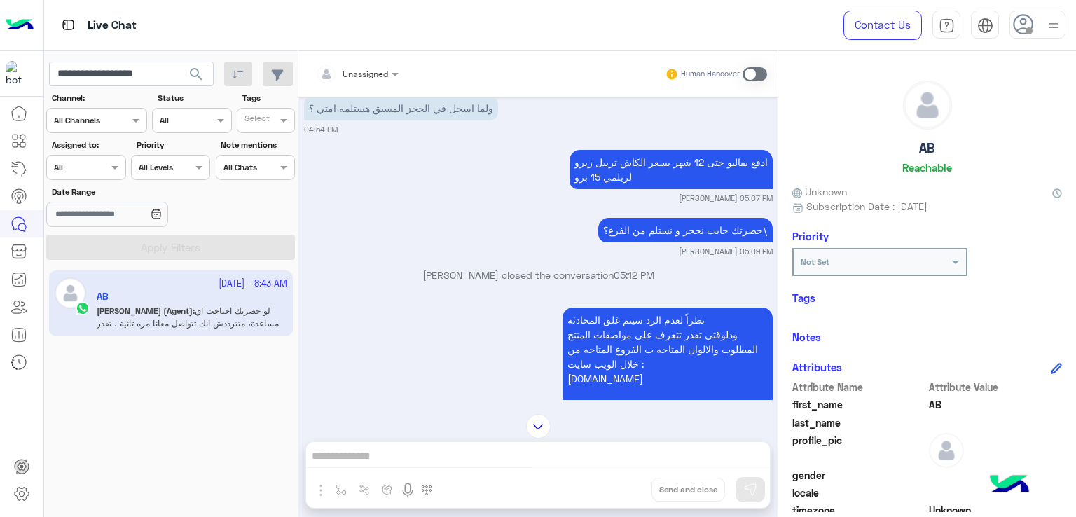
click at [645, 169] on p "ادفع بفاليو حتى 12 شهر بسعر الكاش تريبل زيرو لريلمي 15 برو" at bounding box center [670, 169] width 203 height 39
click at [652, 224] on p "حضرتك حابب نحجز و نستلم من الفرع؟\" at bounding box center [685, 230] width 174 height 25
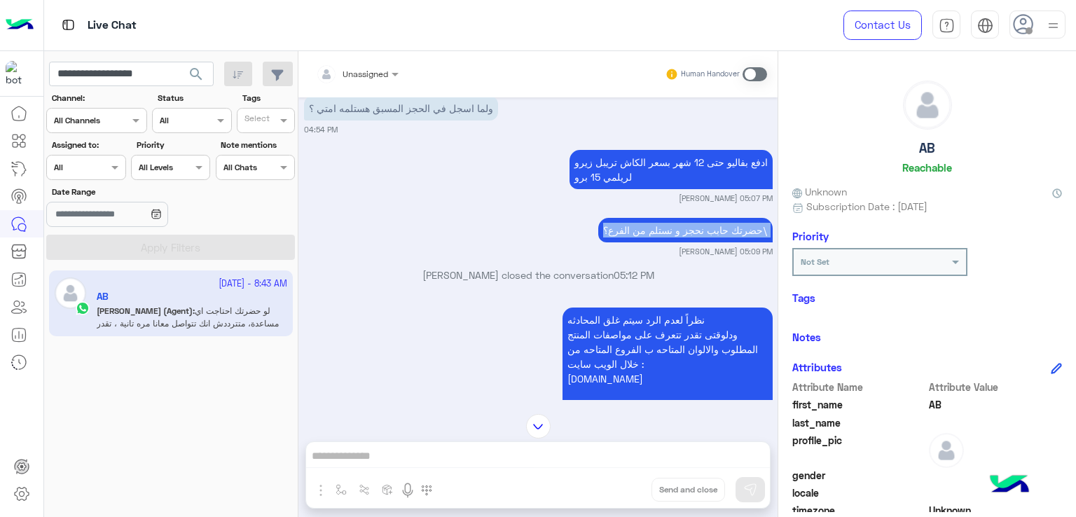
click at [652, 224] on p "حضرتك حابب نحجز و نستلم من الفرع؟\" at bounding box center [685, 230] width 174 height 25
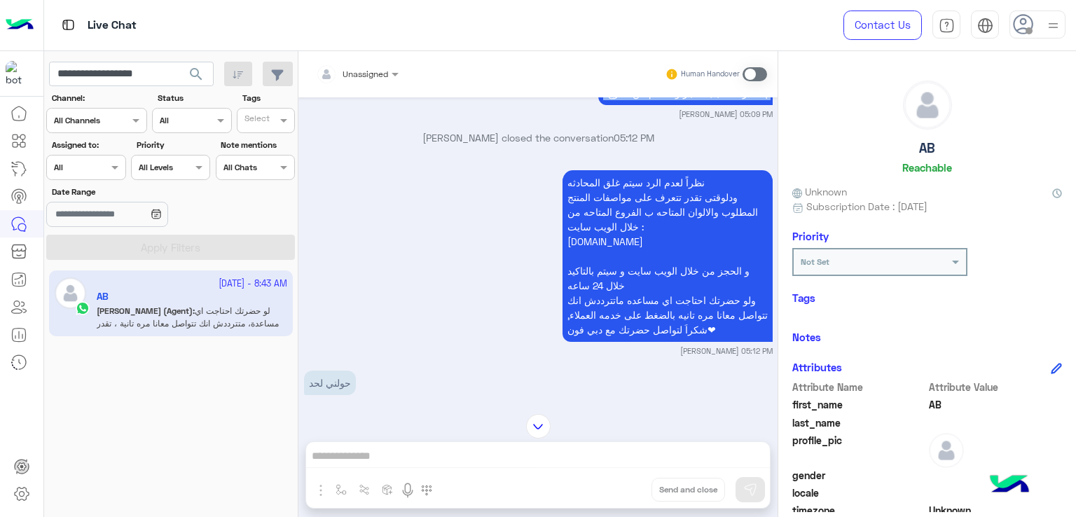
scroll to position [3320, 0]
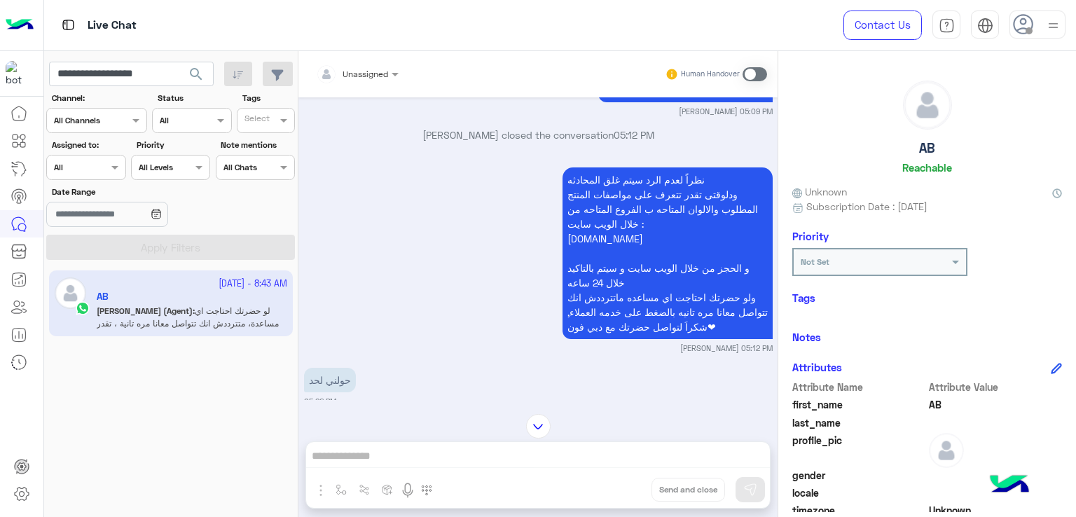
click at [628, 187] on p "نظراً لعدم الرد سيتم غلق المحادثه ودلوقتى تقدر تتعرف على مواصفات المنتج المطلوب…" at bounding box center [667, 253] width 210 height 172
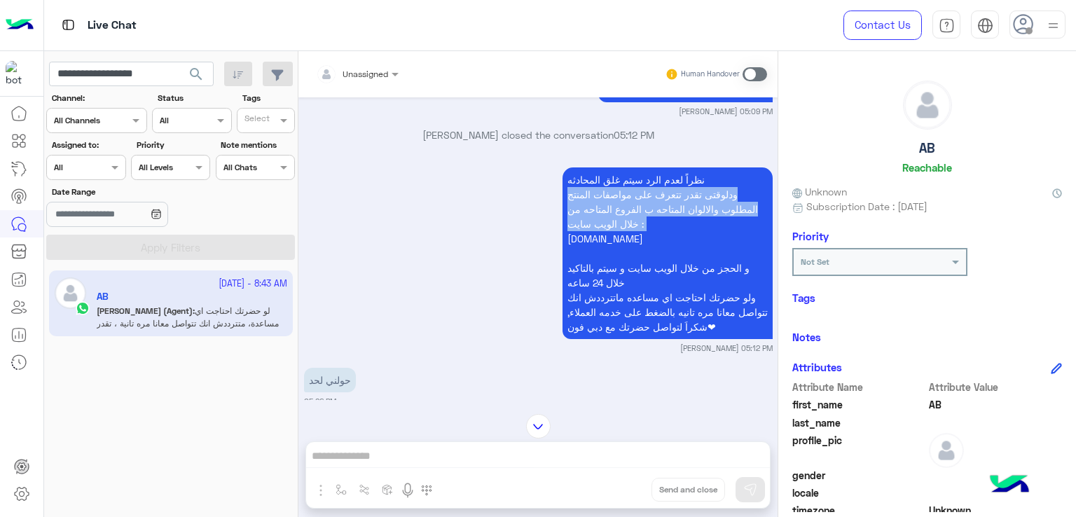
click at [628, 187] on p "نظراً لعدم الرد سيتم غلق المحادثه ودلوقتى تقدر تتعرف على مواصفات المنتج المطلوب…" at bounding box center [667, 253] width 210 height 172
click at [624, 214] on p "نظراً لعدم الرد سيتم غلق المحادثه ودلوقتى تقدر تتعرف على مواصفات المنتج المطلوب…" at bounding box center [667, 253] width 210 height 172
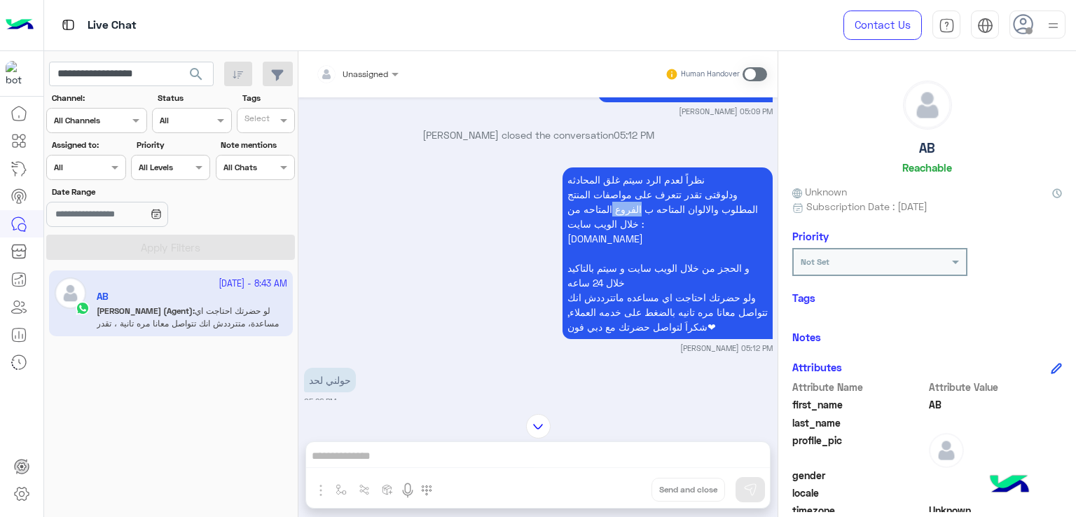
click at [624, 214] on p "نظراً لعدم الرد سيتم غلق المحادثه ودلوقتى تقدر تتعرف على مواصفات المنتج المطلوب…" at bounding box center [667, 253] width 210 height 172
click at [623, 239] on p "نظراً لعدم الرد سيتم غلق المحادثه ودلوقتى تقدر تتعرف على مواصفات المنتج المطلوب…" at bounding box center [667, 253] width 210 height 172
drag, startPoint x: 173, startPoint y: 74, endPoint x: 102, endPoint y: 73, distance: 71.4
click at [102, 73] on input "**********" at bounding box center [131, 74] width 165 height 25
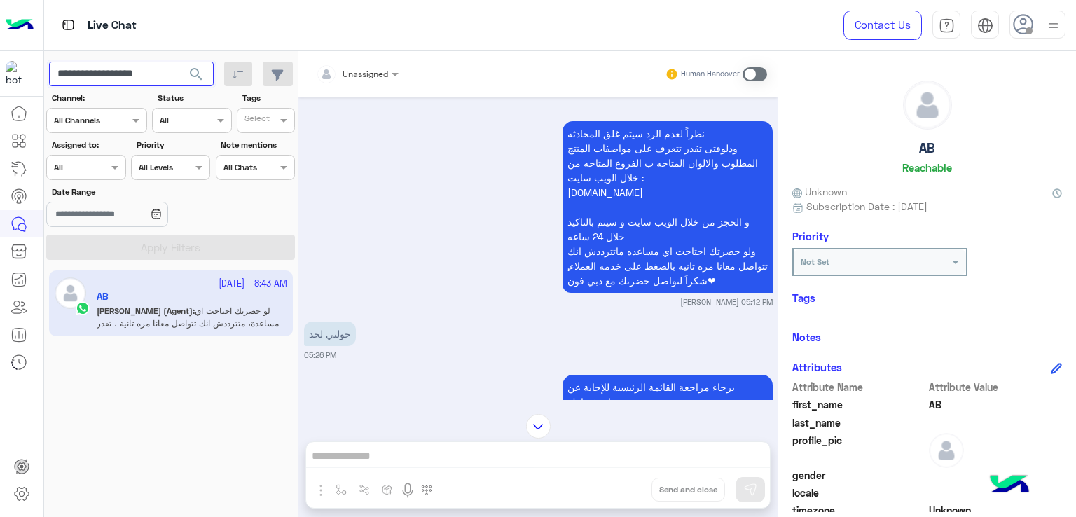
scroll to position [3390, 0]
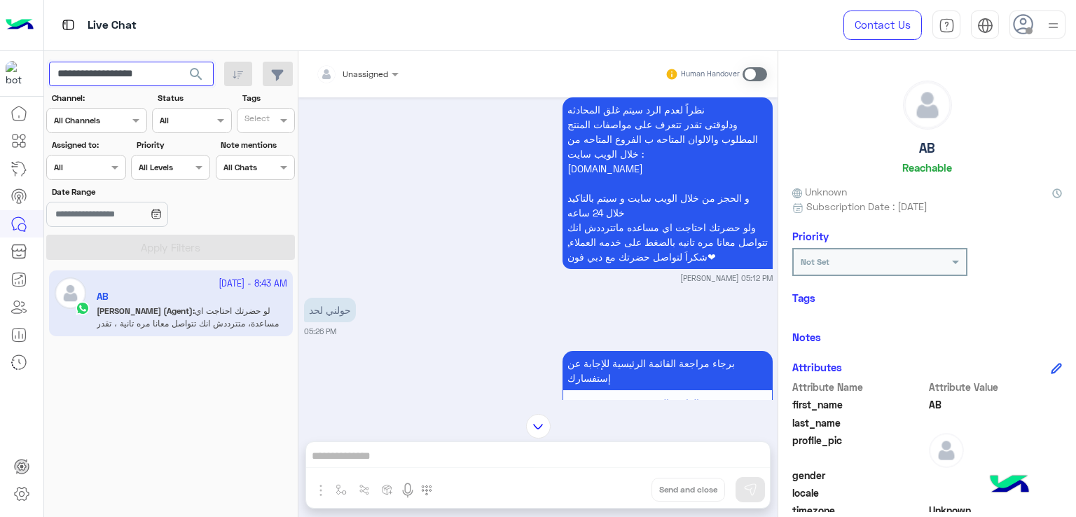
click at [137, 67] on input "**********" at bounding box center [131, 74] width 165 height 25
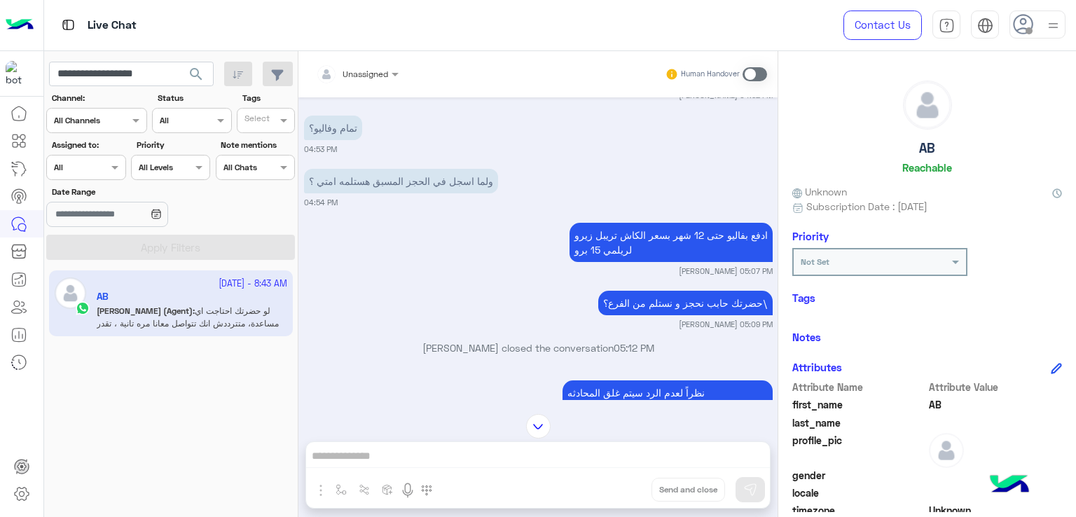
scroll to position [3110, 0]
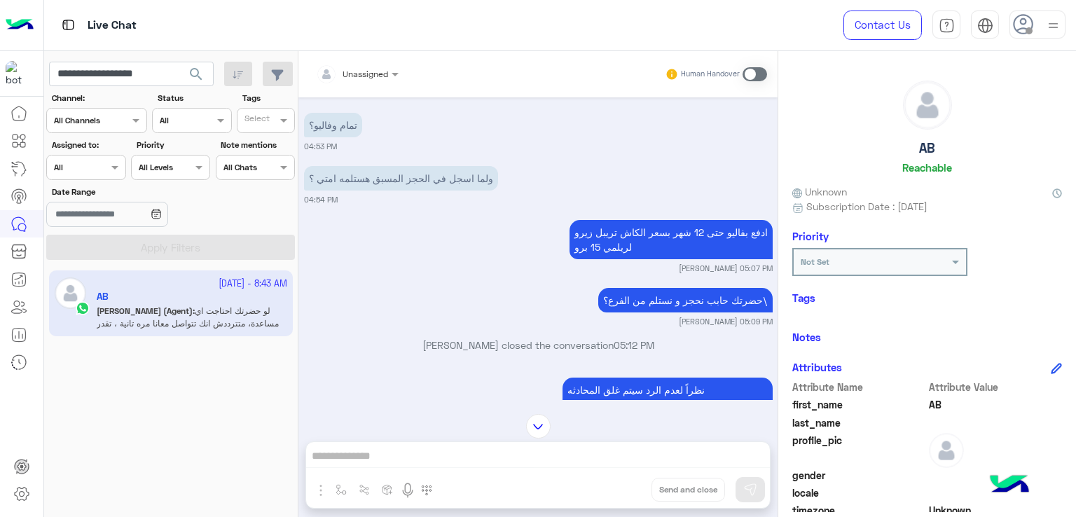
click at [477, 464] on div "**********" at bounding box center [537, 286] width 479 height 471
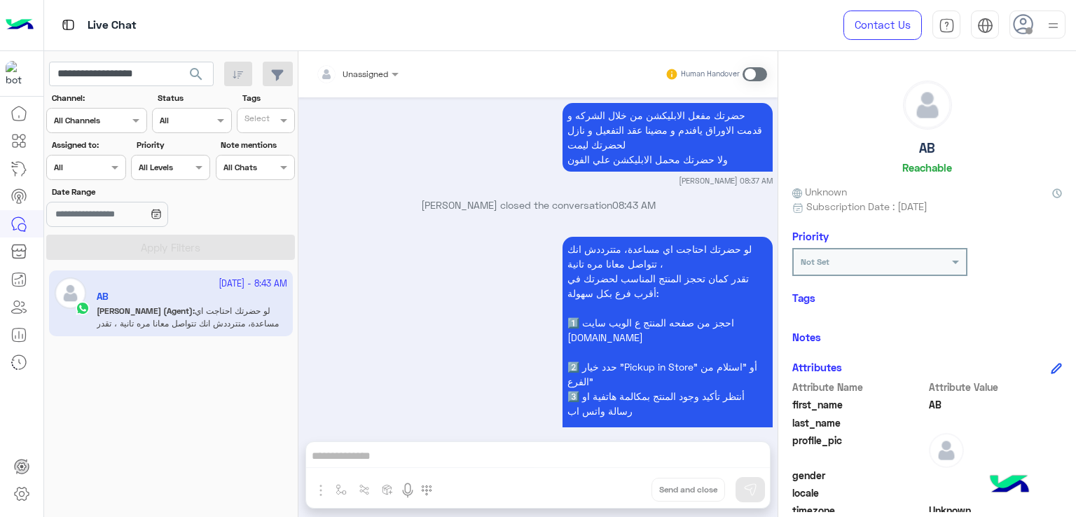
scroll to position [6900, 0]
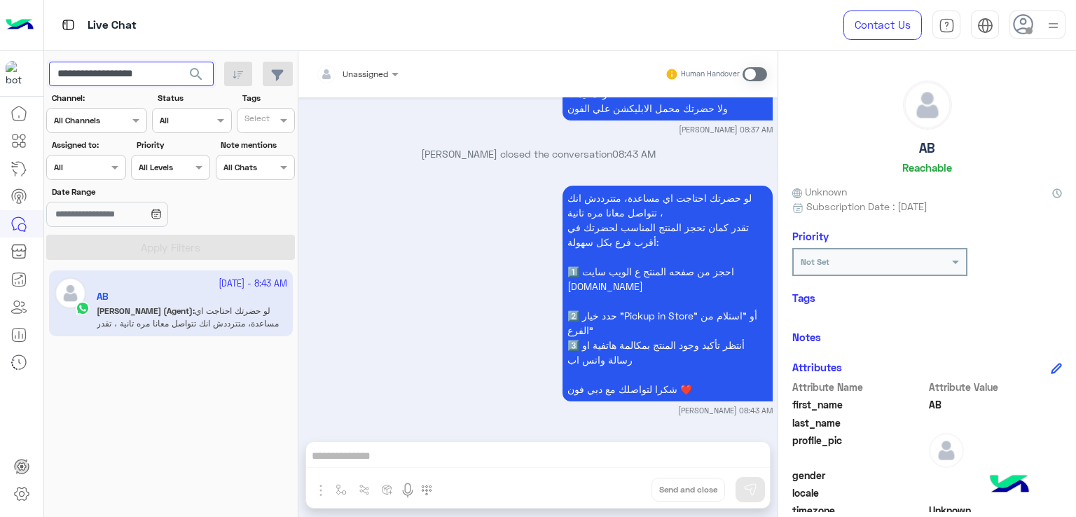
click at [151, 69] on input "**********" at bounding box center [131, 74] width 165 height 25
paste input "text"
click at [179, 62] on button "search" at bounding box center [196, 77] width 34 height 30
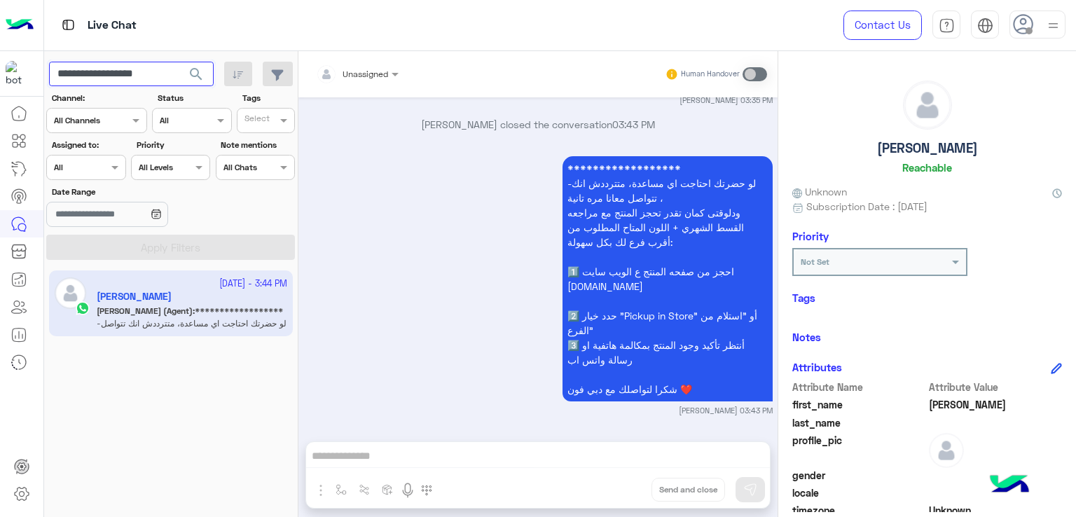
scroll to position [1622, 0]
click at [116, 319] on app-inbox-user "**********" at bounding box center [171, 303] width 244 height 66
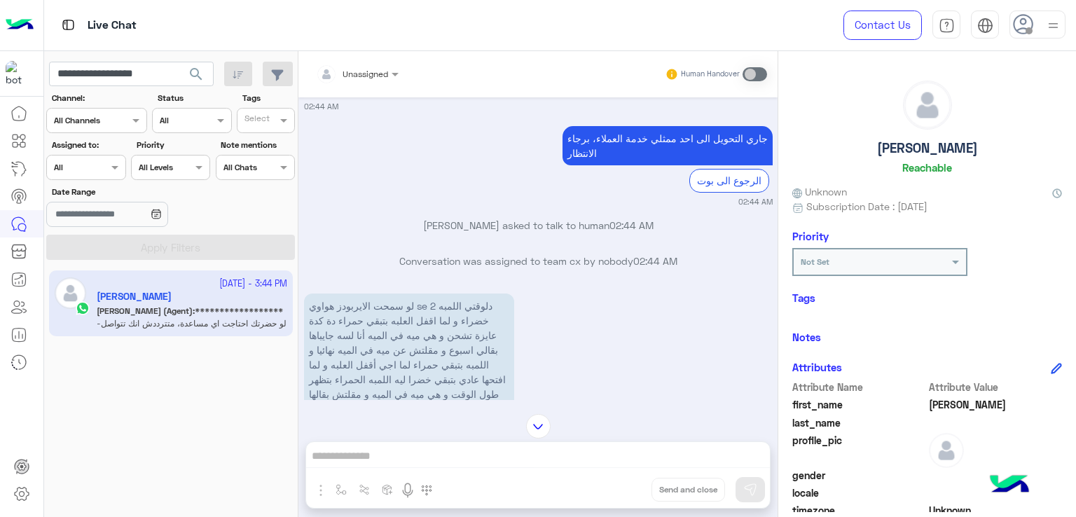
scroll to position [852, 0]
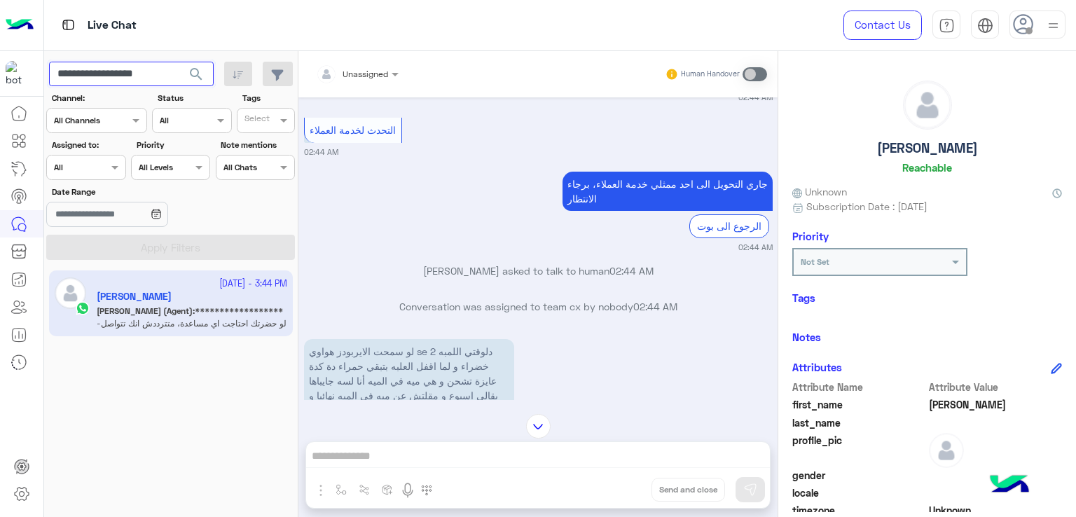
click at [153, 76] on input "**********" at bounding box center [131, 74] width 165 height 25
click at [357, 177] on div "Oct 3, 2025 نظراً لعدم الرد سيتم غلق المحادثه ودلوقتى تقدر تتعرف على مواصفات ال…" at bounding box center [537, 248] width 479 height 303
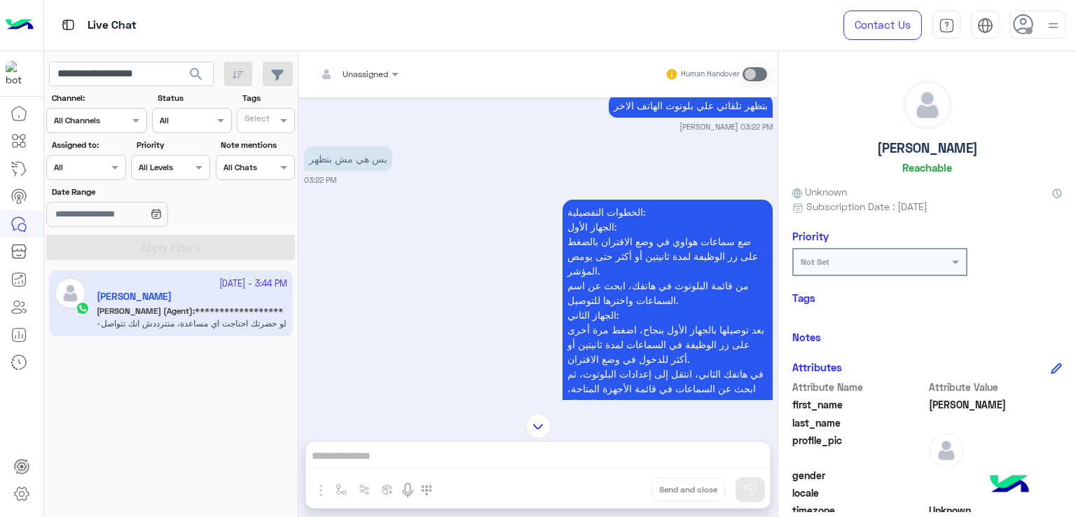
scroll to position [3439, 0]
click at [641, 116] on p "بتظهر تلقائي علي بلوتوث الهاتف الاخر" at bounding box center [691, 103] width 164 height 25
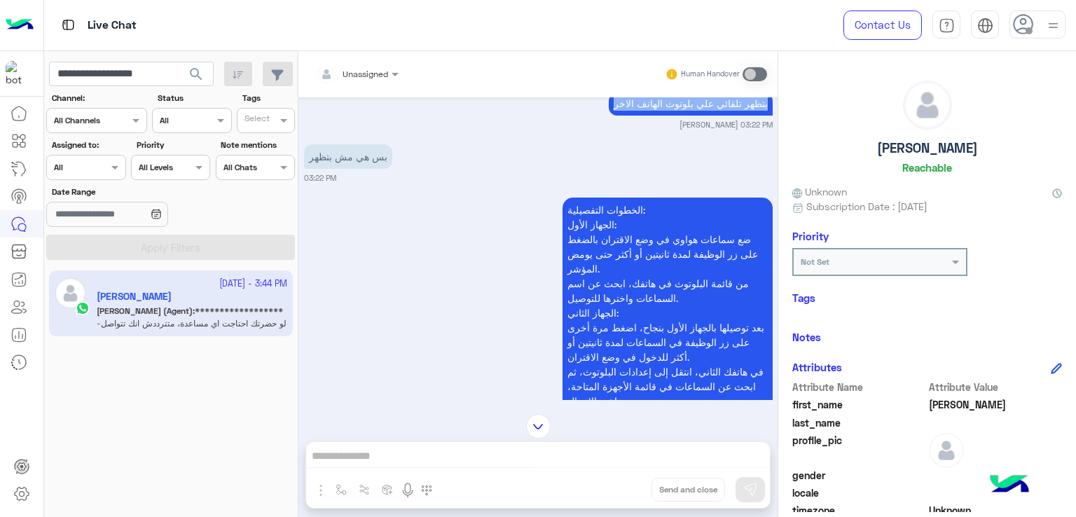
click at [641, 116] on p "بتظهر تلقائي علي بلوتوث الهاتف الاخر" at bounding box center [691, 103] width 164 height 25
click at [362, 169] on p "بس هي مش بتظهر" at bounding box center [348, 156] width 88 height 25
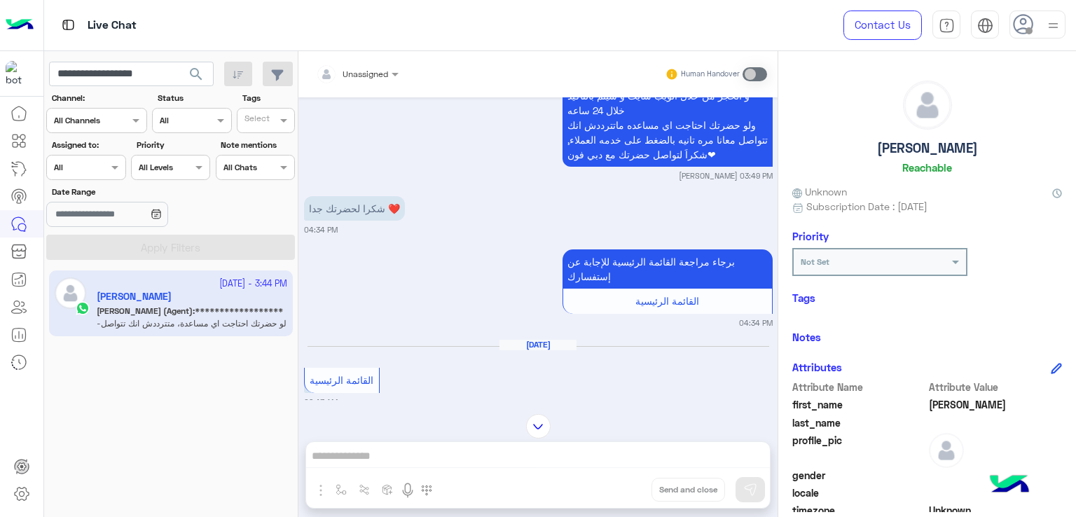
scroll to position [4000, 0]
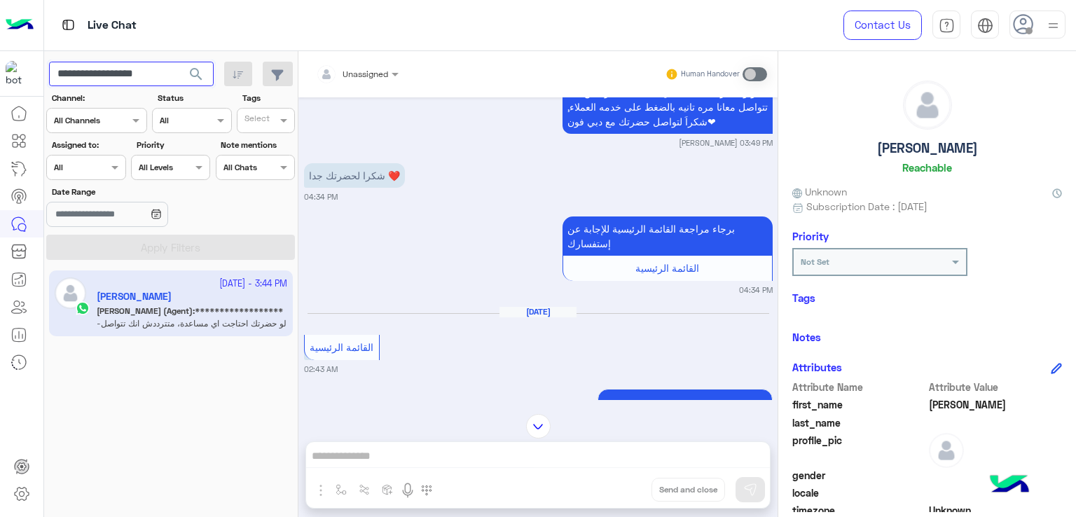
click at [143, 74] on input "**********" at bounding box center [131, 74] width 165 height 25
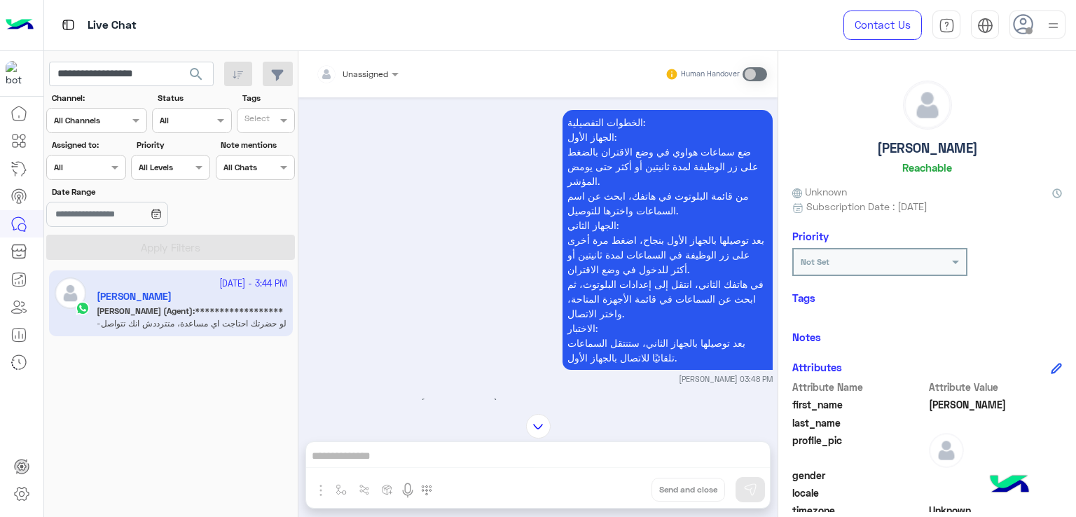
scroll to position [3579, 0]
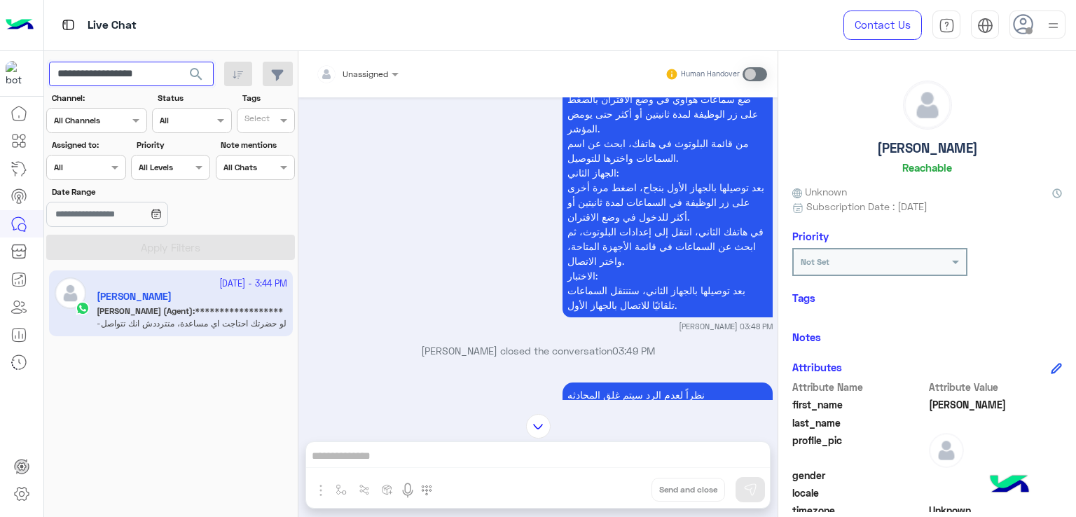
paste input "text"
click at [197, 76] on span "search" at bounding box center [196, 74] width 17 height 17
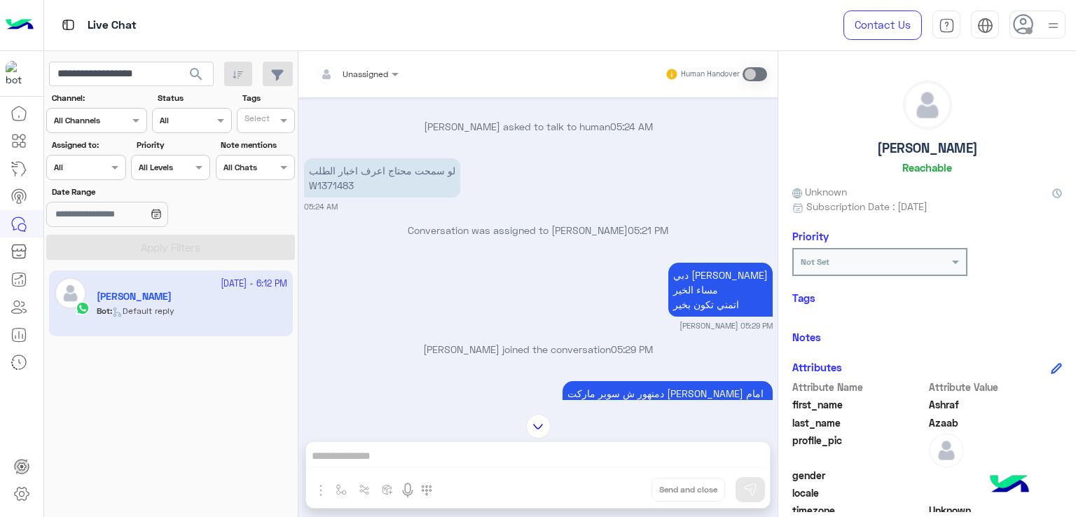
scroll to position [824, 0]
click at [331, 195] on p "لو سمحت محتاج اعرف اخبار الطلب W1371483" at bounding box center [382, 175] width 156 height 39
copy app-message "W1371483"
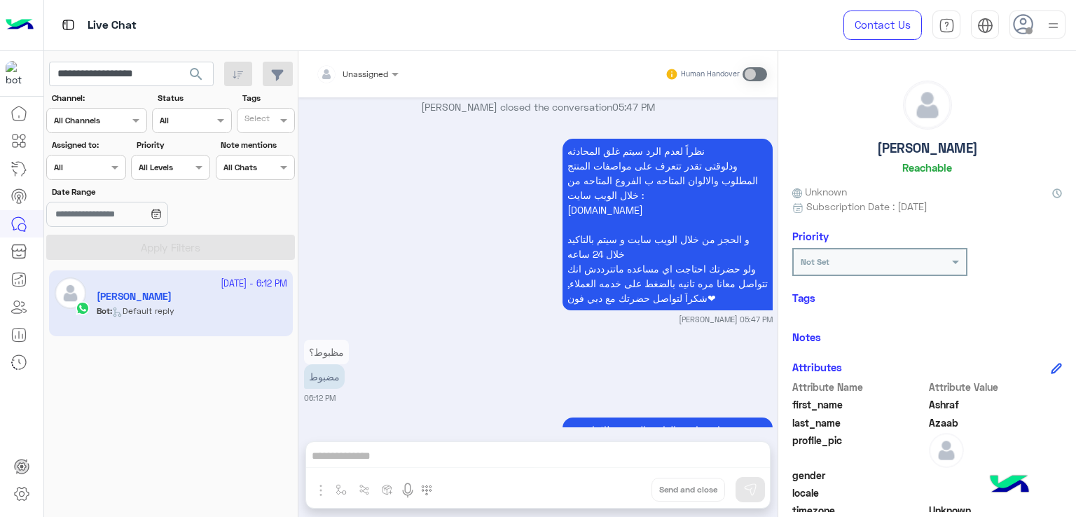
scroll to position [1314, 0]
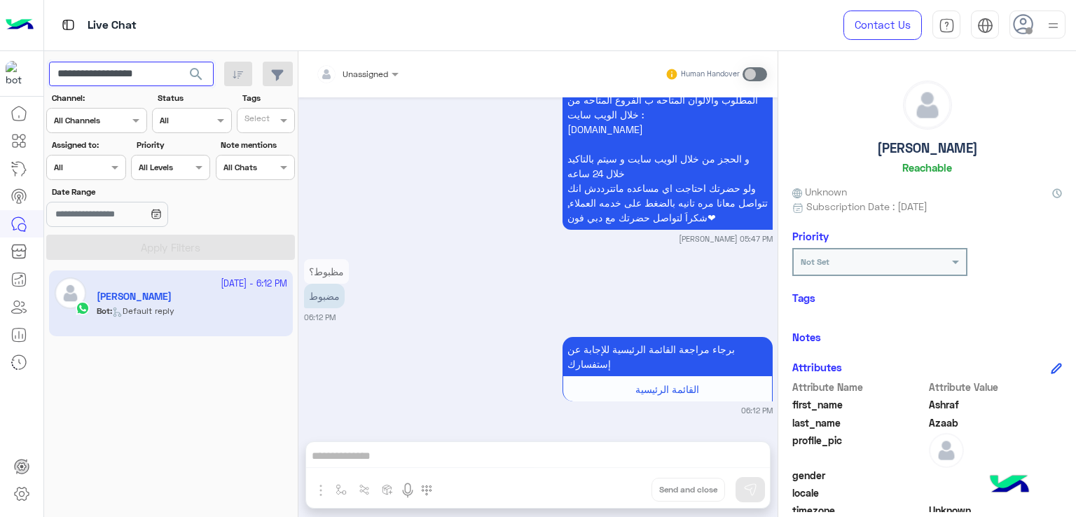
click at [155, 76] on input "**********" at bounding box center [131, 74] width 165 height 25
click at [410, 259] on div "مظبوط؟ مضبوط 06:12 PM" at bounding box center [538, 289] width 469 height 67
click at [154, 77] on input "**********" at bounding box center [131, 74] width 165 height 25
click at [153, 76] on input "**********" at bounding box center [131, 74] width 165 height 25
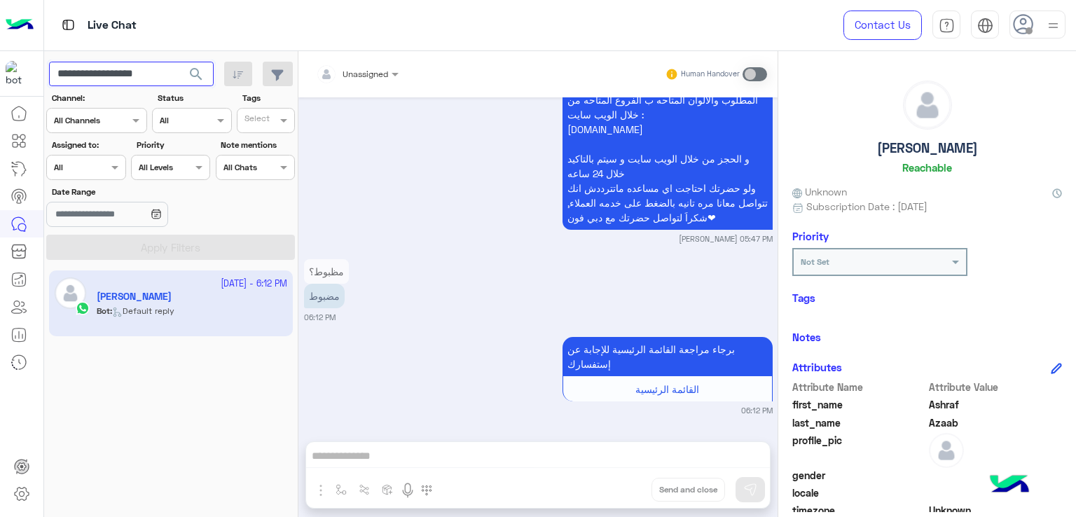
paste input "text"
click at [179, 62] on button "search" at bounding box center [196, 77] width 34 height 30
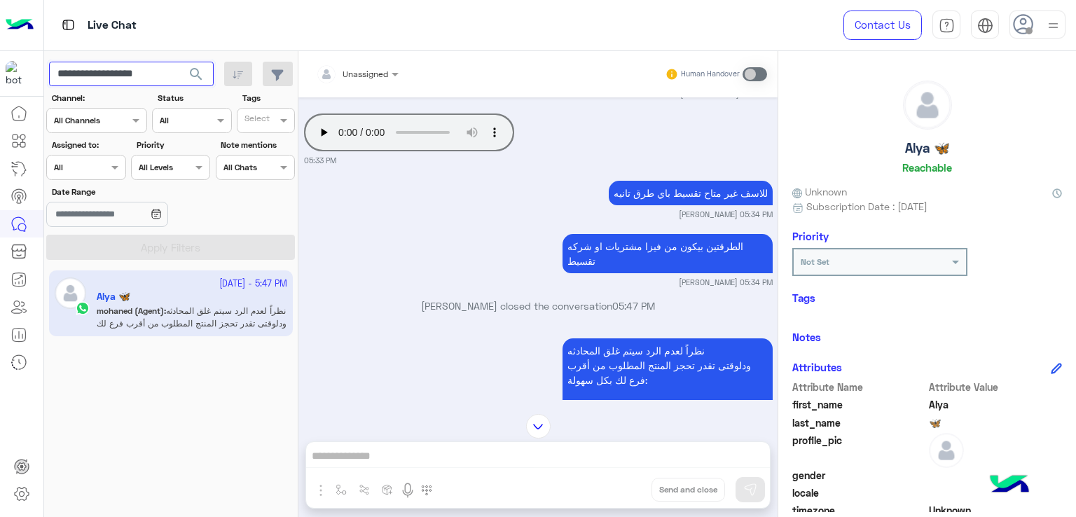
scroll to position [3467, 0]
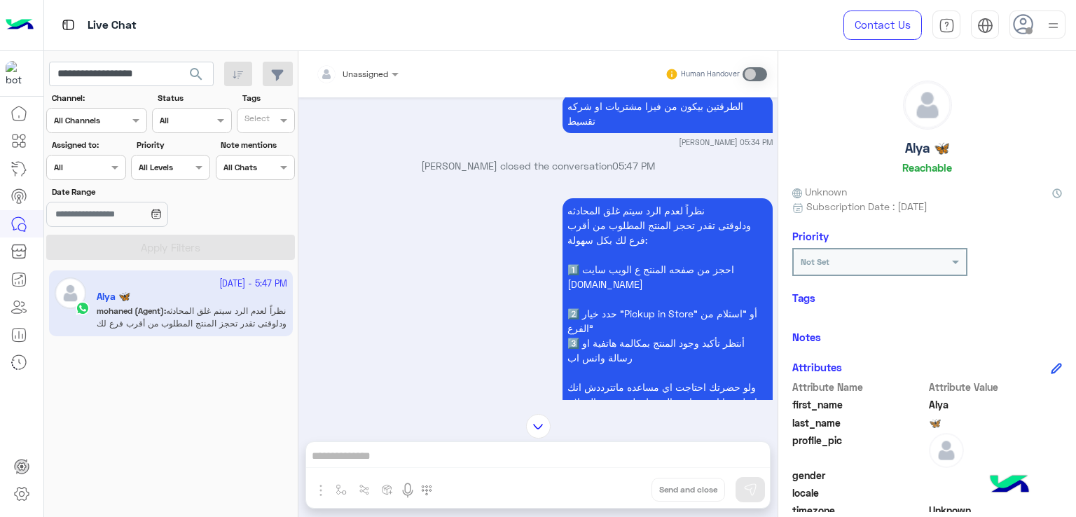
click at [616, 133] on p "الطرقتين بيكون من فيزا مشتريات او شركه تقسيط" at bounding box center [667, 113] width 210 height 39
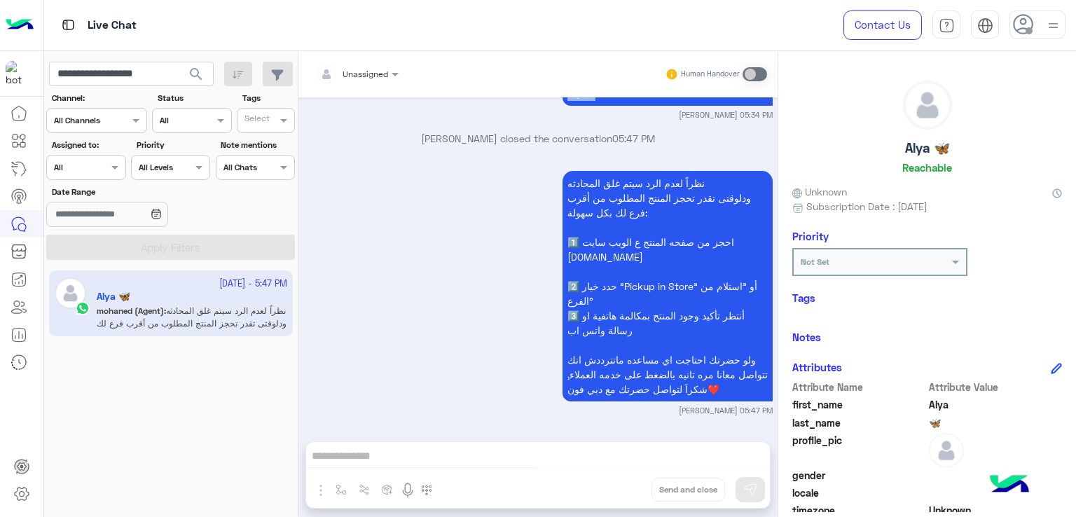
scroll to position [3549, 0]
click at [99, 64] on input "**********" at bounding box center [131, 74] width 165 height 25
paste input "text"
click at [188, 79] on span "search" at bounding box center [196, 74] width 17 height 17
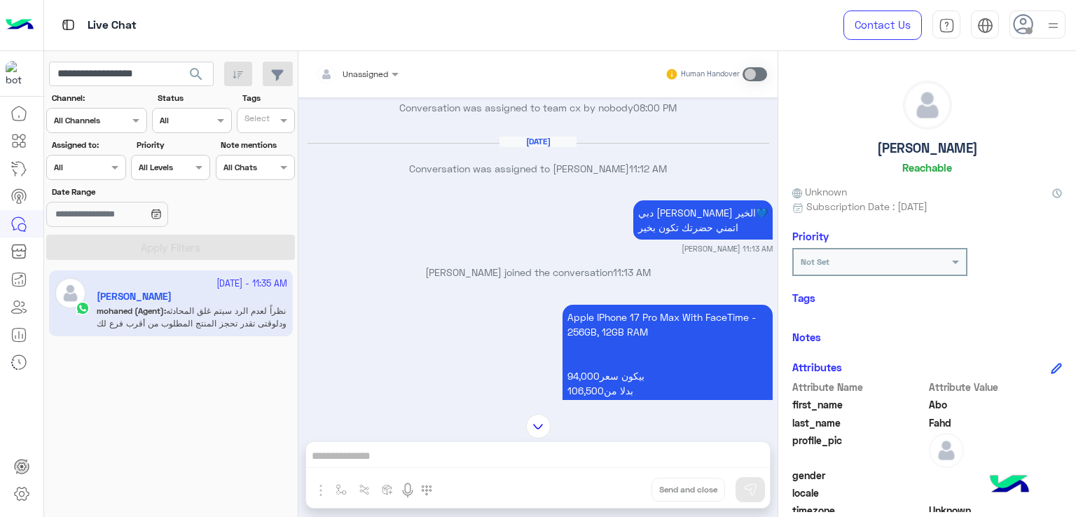
scroll to position [1291, 0]
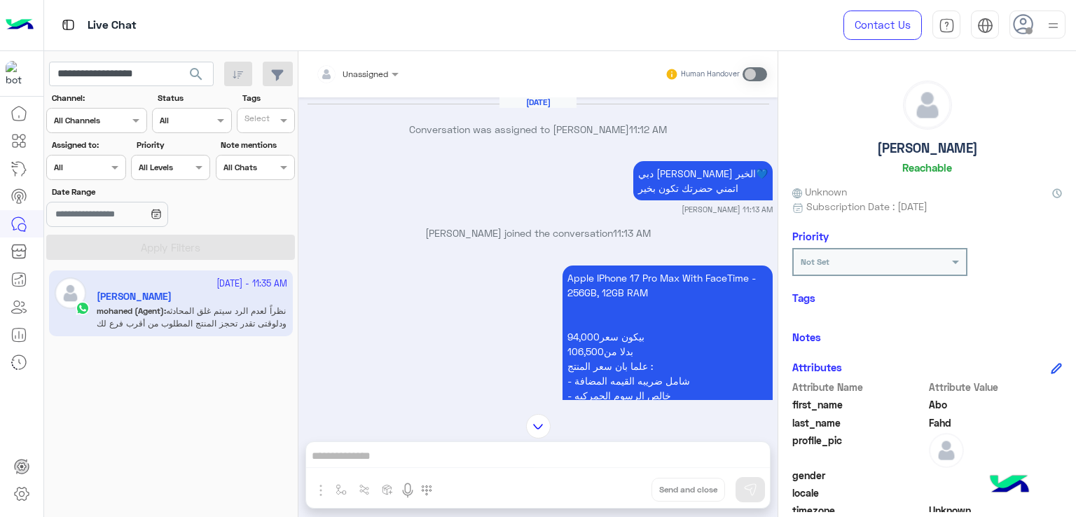
click at [647, 188] on p "دبي فون مهند احمد صباح الخير💙 اتمني حضرتك تكون بخير" at bounding box center [702, 180] width 139 height 39
click at [674, 173] on p "دبي فون مهند احمد صباح الخير💙 اتمني حضرتك تكون بخير" at bounding box center [702, 180] width 139 height 39
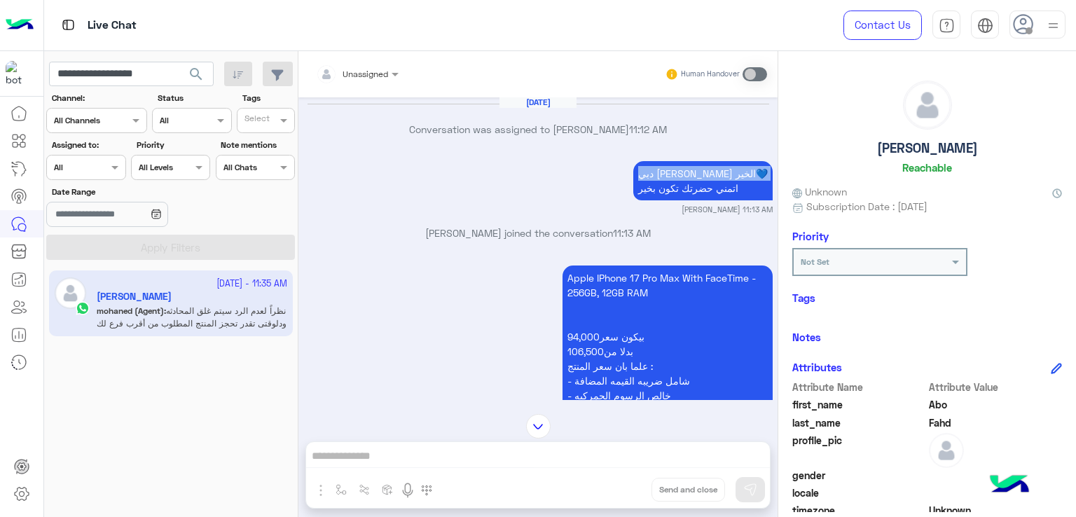
click at [674, 173] on p "دبي فون مهند احمد صباح الخير💙 اتمني حضرتك تكون بخير" at bounding box center [702, 180] width 139 height 39
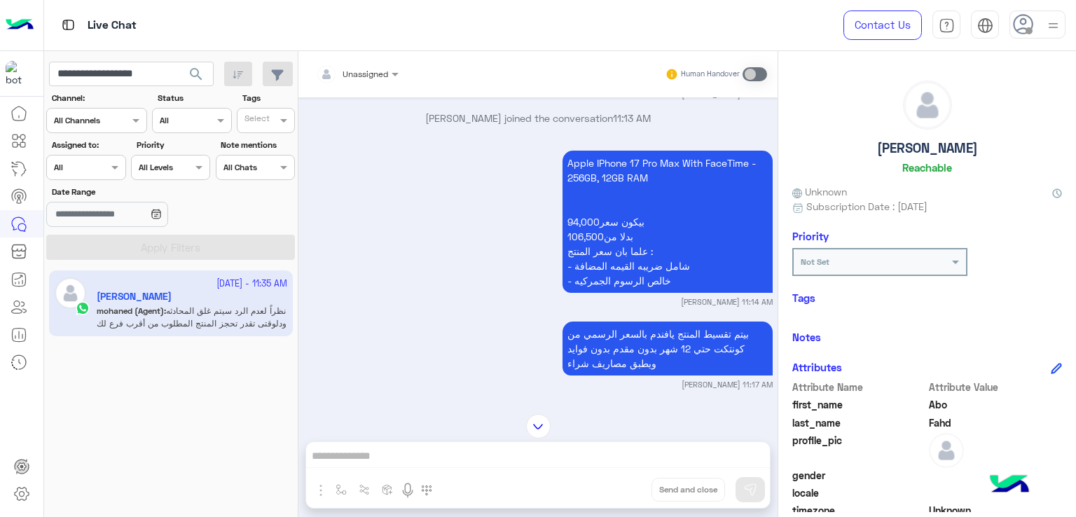
scroll to position [1431, 0]
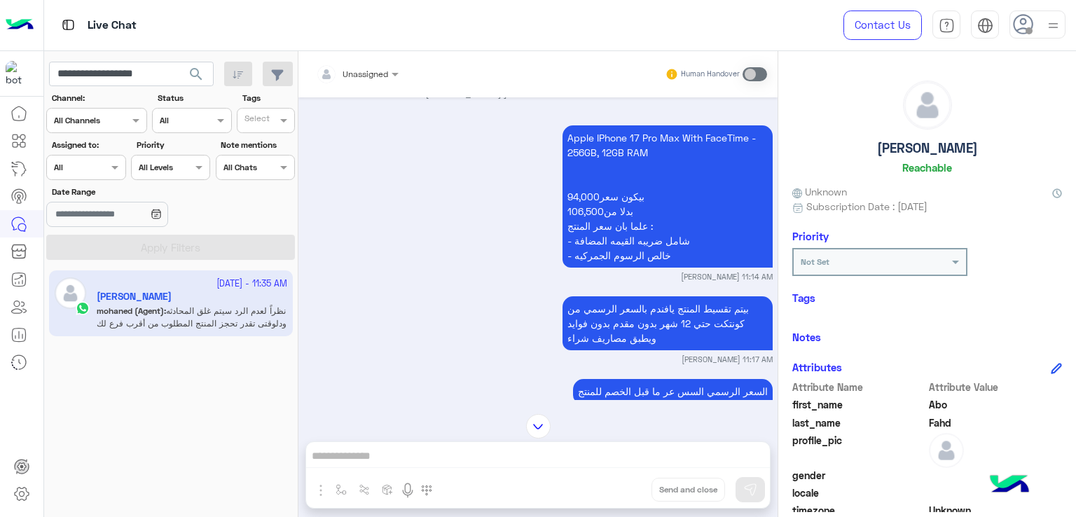
click at [611, 176] on p "Apple IPhone 17 Pro Max With FaceTime - 256GB, 12GB RAM بيكون سعر94,000 بدلا من…" at bounding box center [667, 196] width 210 height 142
click at [625, 149] on p "Apple IPhone 17 Pro Max With FaceTime - 256GB, 12GB RAM بيكون سعر94,000 بدلا من…" at bounding box center [667, 196] width 210 height 142
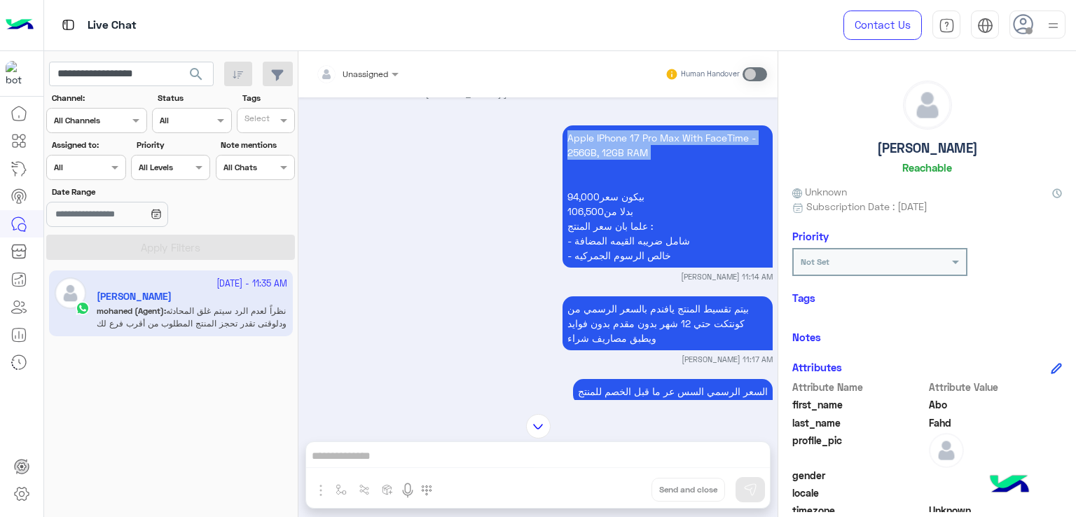
click at [625, 149] on p "Apple IPhone 17 Pro Max With FaceTime - 256GB, 12GB RAM بيكون سعر94,000 بدلا من…" at bounding box center [667, 196] width 210 height 142
click at [639, 219] on p "Apple IPhone 17 Pro Max With FaceTime - 256GB, 12GB RAM بيكون سعر94,000 بدلا من…" at bounding box center [667, 196] width 210 height 142
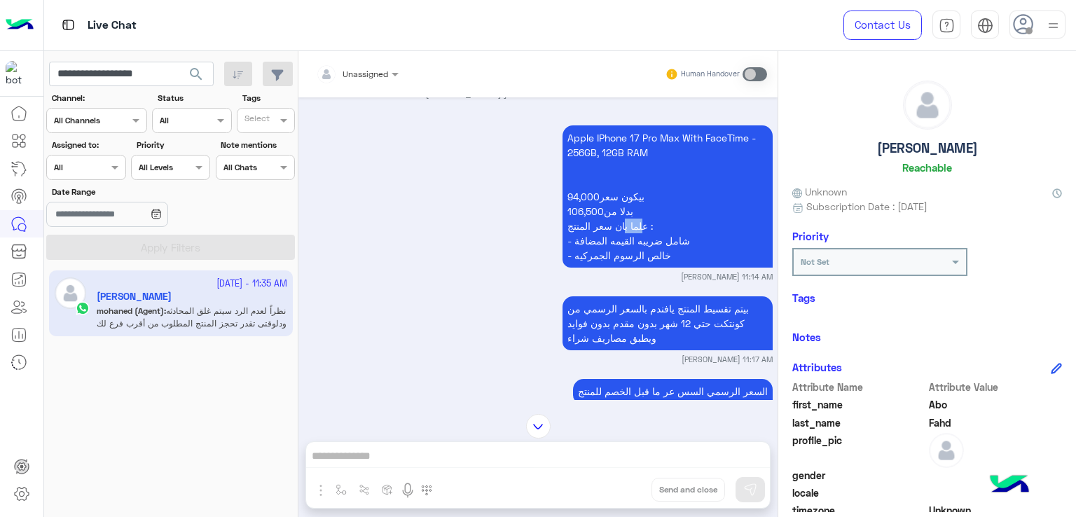
click at [639, 219] on p "Apple IPhone 17 Pro Max With FaceTime - 256GB, 12GB RAM بيكون سعر94,000 بدلا من…" at bounding box center [667, 196] width 210 height 142
click at [597, 192] on p "Apple IPhone 17 Pro Max With FaceTime - 256GB, 12GB RAM بيكون سعر94,000 بدلا من…" at bounding box center [667, 196] width 210 height 142
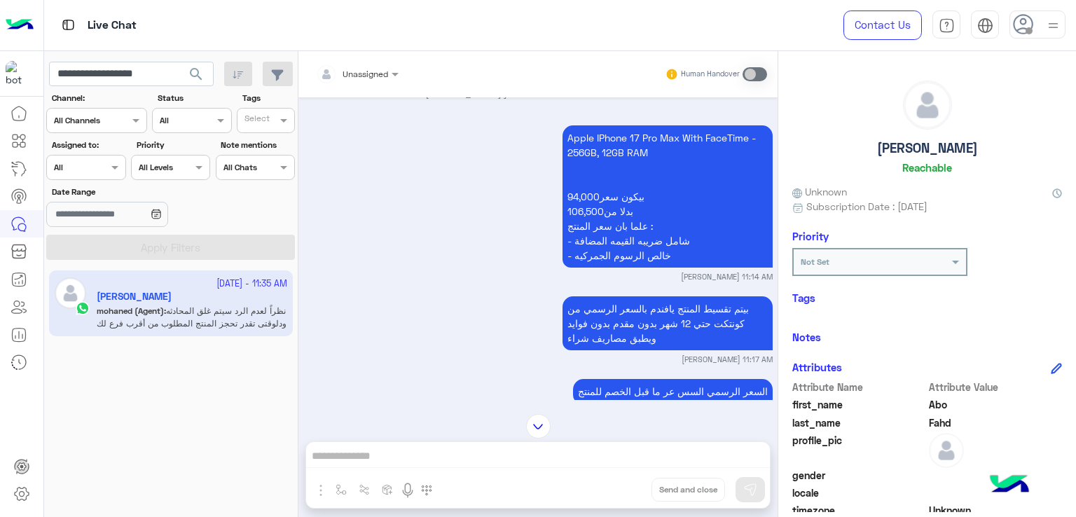
click at [588, 208] on p "Apple IPhone 17 Pro Max With FaceTime - 256GB, 12GB RAM بيكون سعر94,000 بدلا من…" at bounding box center [667, 196] width 210 height 142
click at [604, 244] on p "Apple IPhone 17 Pro Max With FaceTime - 256GB, 12GB RAM بيكون سعر94,000 بدلا من…" at bounding box center [667, 196] width 210 height 142
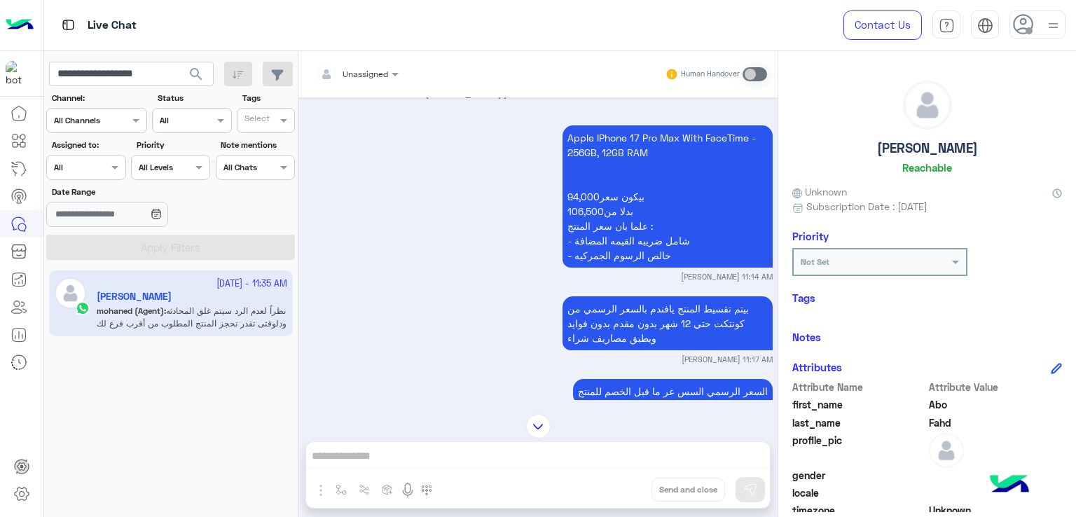
click at [613, 249] on p "Apple IPhone 17 Pro Max With FaceTime - 256GB, 12GB RAM بيكون سعر94,000 بدلا من…" at bounding box center [667, 196] width 210 height 142
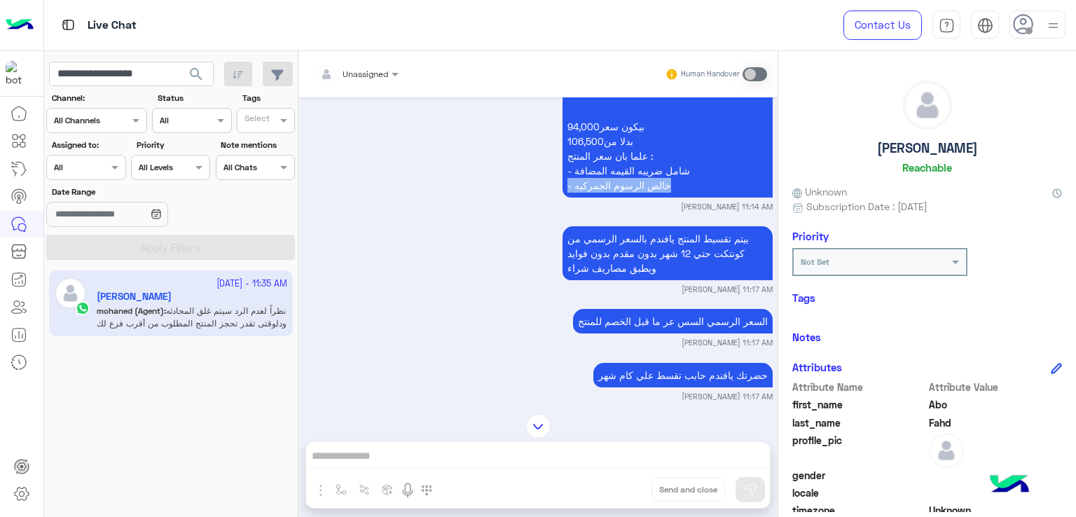
scroll to position [1502, 0]
click at [632, 239] on p "بيتم تقسيط المنتج يافندم بالسعر الرسمي من كونتكت حتي 12 شهر بدون مقدم بدون فواي…" at bounding box center [667, 253] width 210 height 54
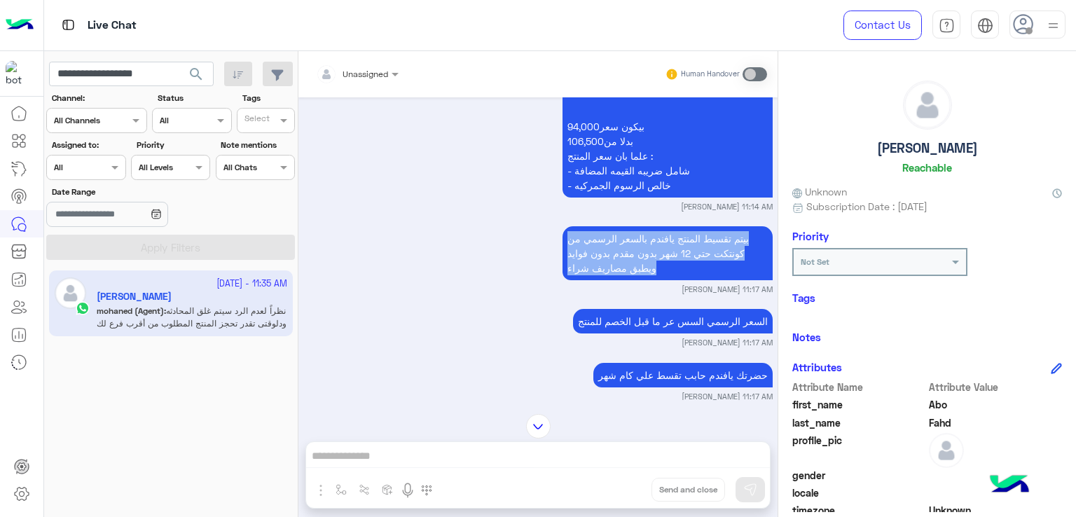
click at [632, 239] on p "بيتم تقسيط المنتج يافندم بالسعر الرسمي من كونتكت حتي 12 شهر بدون مقدم بدون فواي…" at bounding box center [667, 253] width 210 height 54
click at [630, 253] on p "بيتم تقسيط المنتج يافندم بالسعر الرسمي من كونتكت حتي 12 شهر بدون مقدم بدون فواي…" at bounding box center [667, 253] width 210 height 54
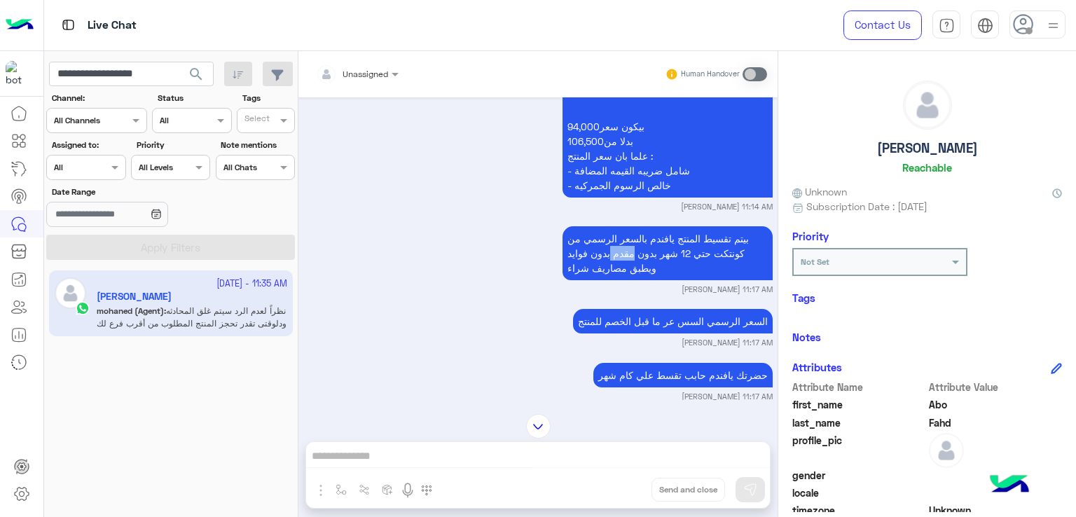
click at [630, 253] on p "بيتم تقسيط المنتج يافندم بالسعر الرسمي من كونتكت حتي 12 شهر بدون مقدم بدون فواي…" at bounding box center [667, 253] width 210 height 54
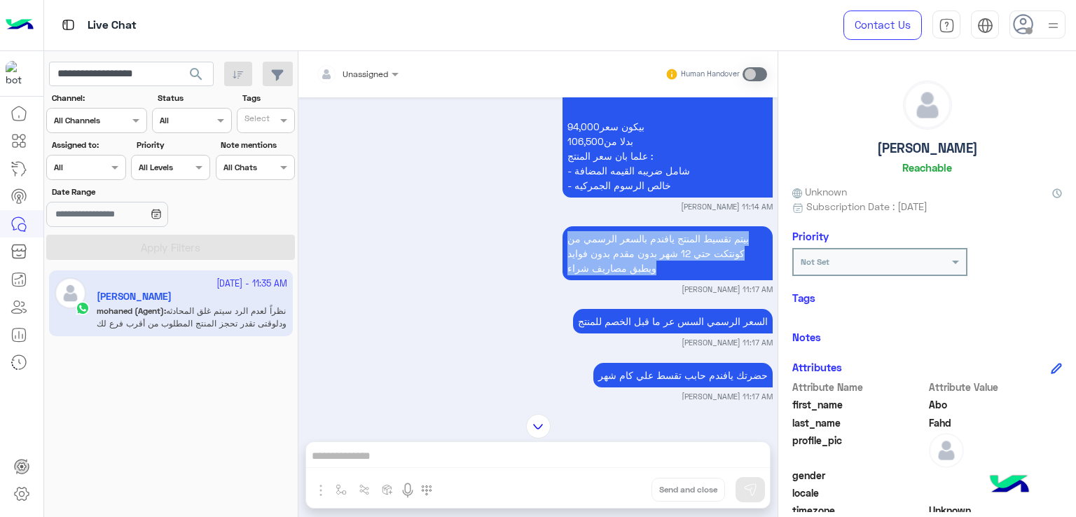
click at [630, 253] on p "بيتم تقسيط المنتج يافندم بالسعر الرسمي من كونتكت حتي 12 شهر بدون مقدم بدون فواي…" at bounding box center [667, 253] width 210 height 54
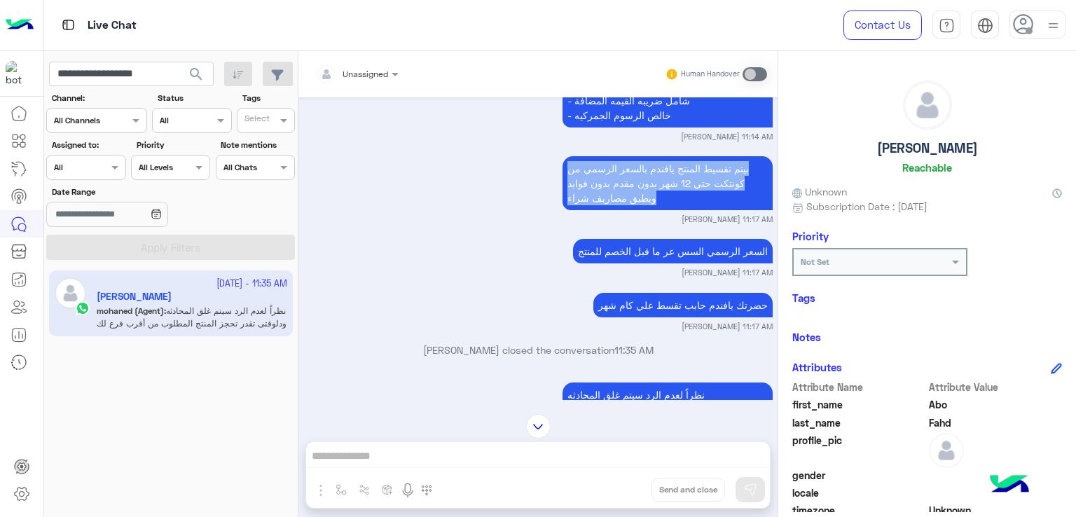
scroll to position [1642, 0]
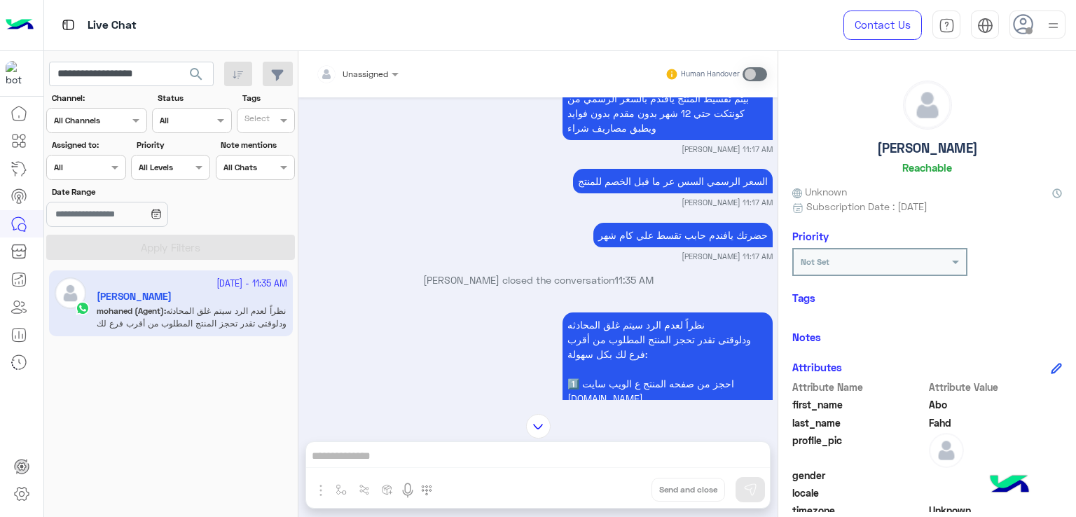
click at [632, 192] on div "السعر الرسمي السس عر ما قبل الخصم للمنتج" at bounding box center [673, 181] width 200 height 32
click at [632, 192] on p "السعر الرسمي السس عر ما قبل الخصم للمنتج" at bounding box center [673, 181] width 200 height 25
click at [643, 228] on p "حضرتك يافندم حابب تقسط علي كام شهر" at bounding box center [682, 235] width 179 height 25
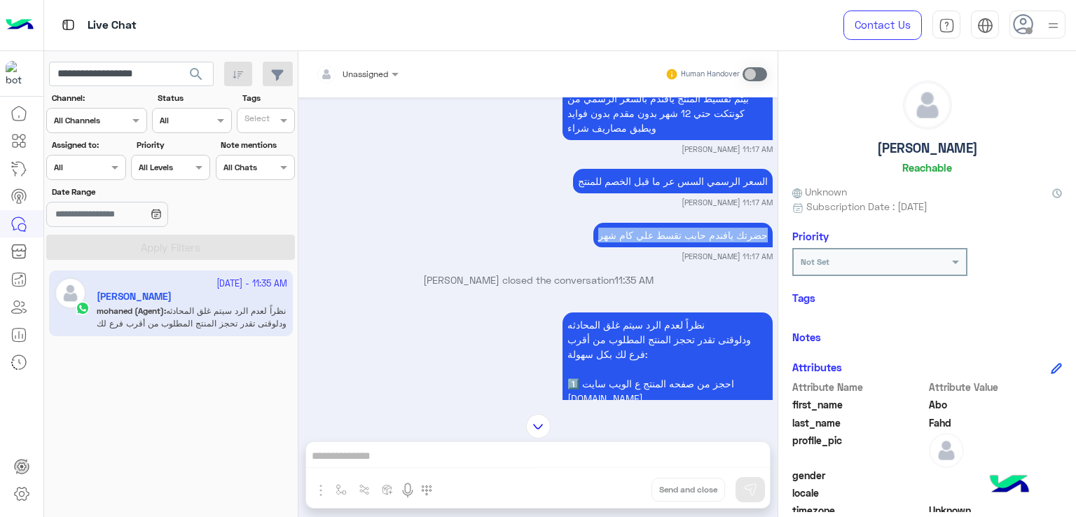
click at [643, 228] on p "حضرتك يافندم حابب تقسط علي كام شهر" at bounding box center [682, 235] width 179 height 25
click at [135, 70] on input "**********" at bounding box center [131, 74] width 165 height 25
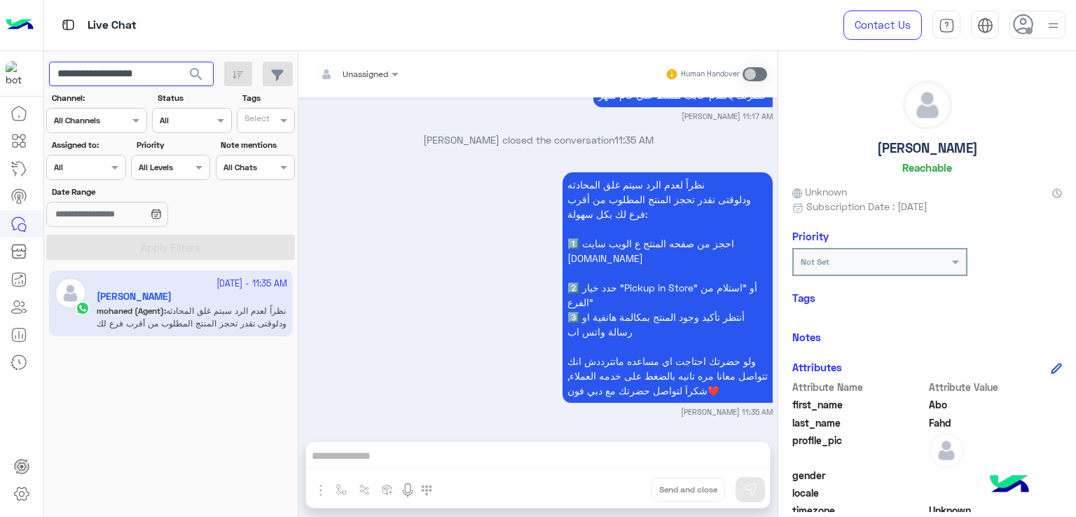
click at [165, 79] on input "**********" at bounding box center [131, 74] width 165 height 25
paste input "text"
click at [205, 74] on button "search" at bounding box center [196, 77] width 34 height 30
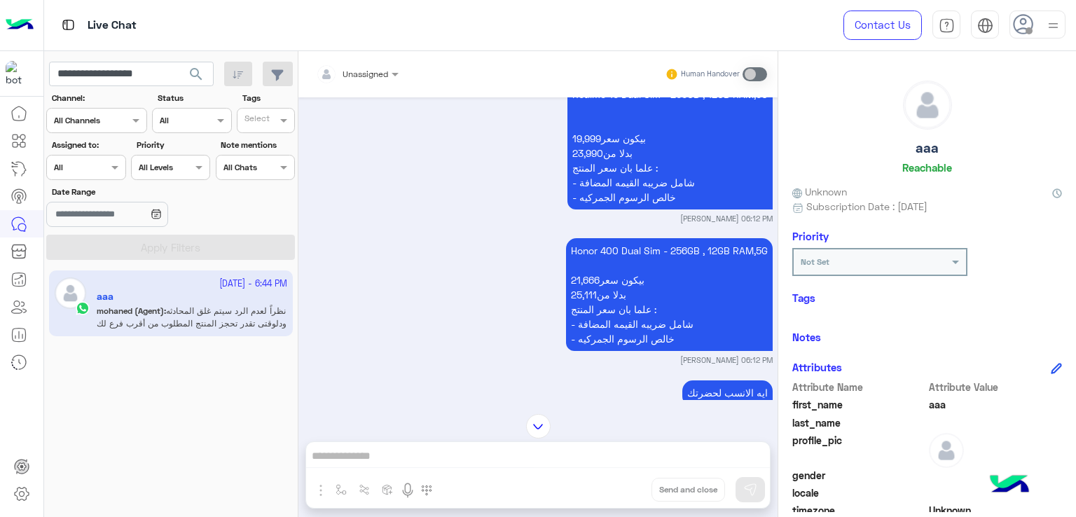
scroll to position [2993, 0]
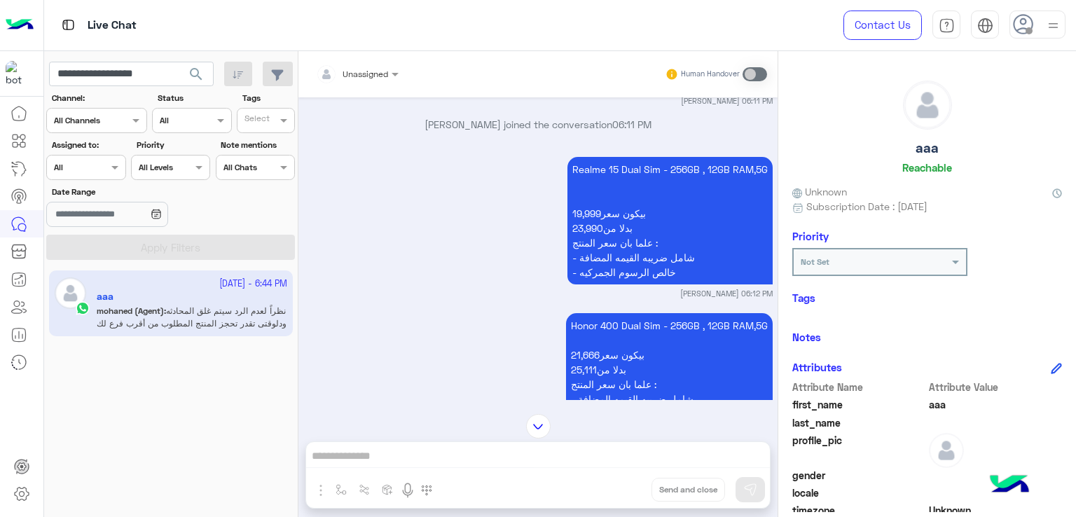
click at [644, 190] on p "Realme 15 Dual Sim - 256GB , 12GB RAM,5G بيكون سعر19,999 بدلا من23,990 علما بان…" at bounding box center [669, 220] width 205 height 127
click at [609, 240] on p "Realme 15 Dual Sim - 256GB , 12GB RAM,5G بيكون سعر19,999 بدلا من23,990 علما بان…" at bounding box center [669, 220] width 205 height 127
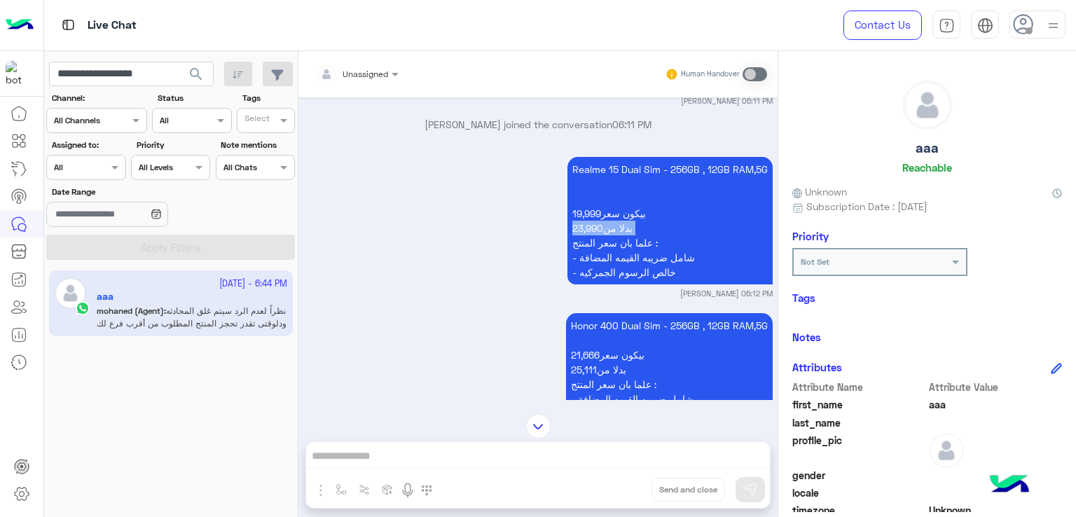
click at [609, 240] on p "Realme 15 Dual Sim - 256GB , 12GB RAM,5G بيكون سعر19,999 بدلا من23,990 علما بان…" at bounding box center [669, 220] width 205 height 127
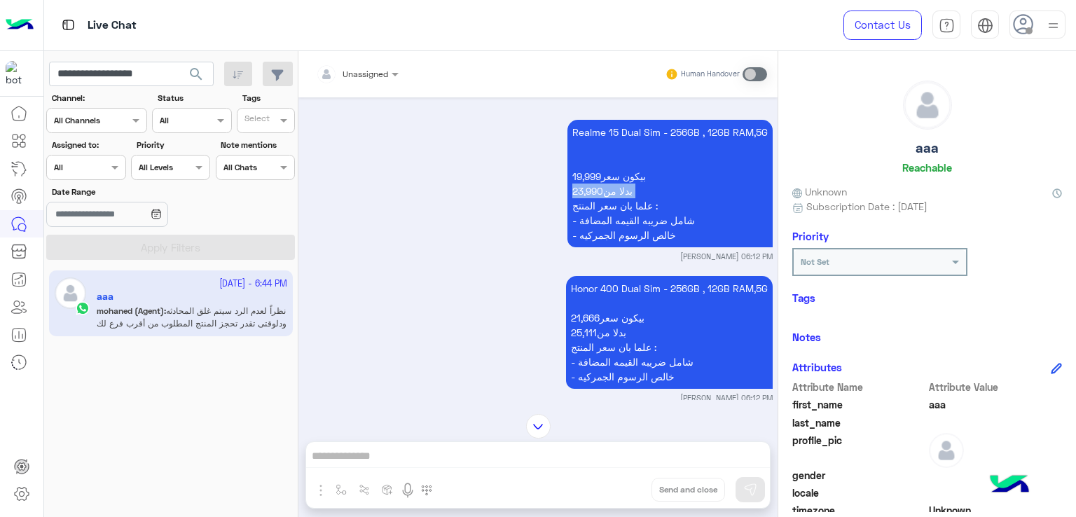
scroll to position [3063, 0]
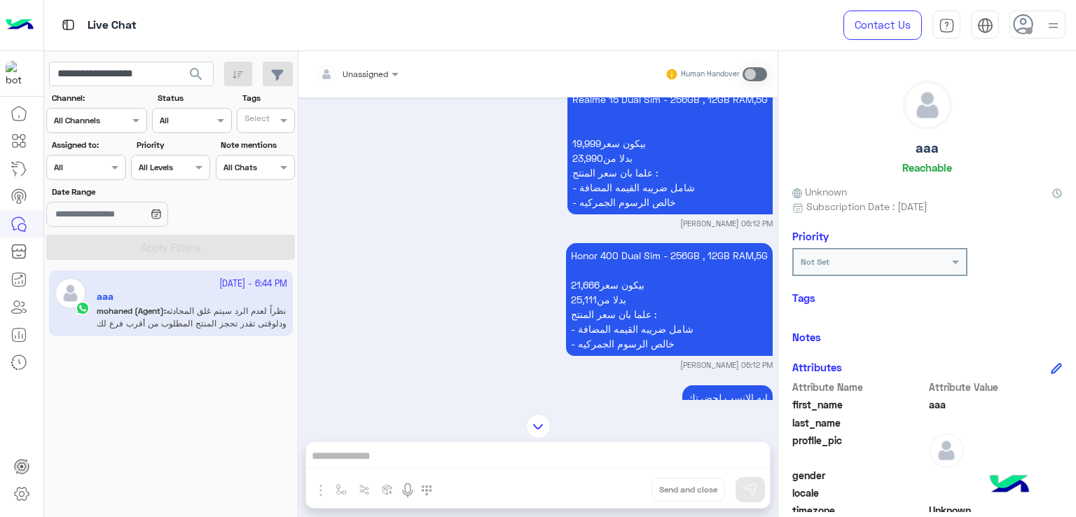
click at [592, 197] on p "Realme 15 Dual Sim - 256GB , 12GB RAM,5G بيكون سعر19,999 بدلا من23,990 علما بان…" at bounding box center [669, 150] width 205 height 127
click at [597, 214] on p "Realme 15 Dual Sim - 256GB , 12GB RAM,5G بيكون سعر19,999 بدلا من23,990 علما بان…" at bounding box center [669, 150] width 205 height 127
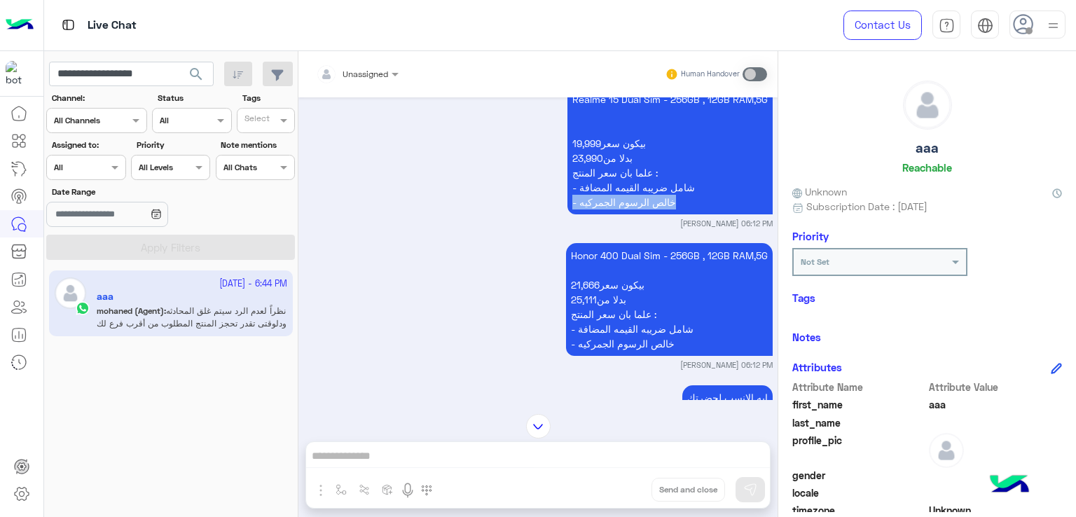
click at [597, 214] on p "Realme 15 Dual Sim - 256GB , 12GB RAM,5G بيكون سعر19,999 بدلا من23,990 علما بان…" at bounding box center [669, 150] width 205 height 127
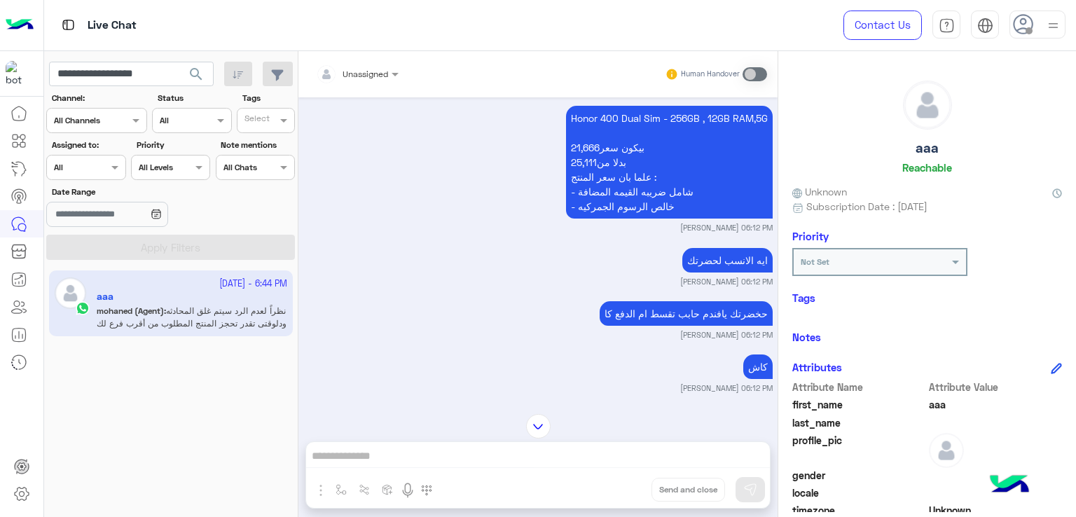
scroll to position [3203, 0]
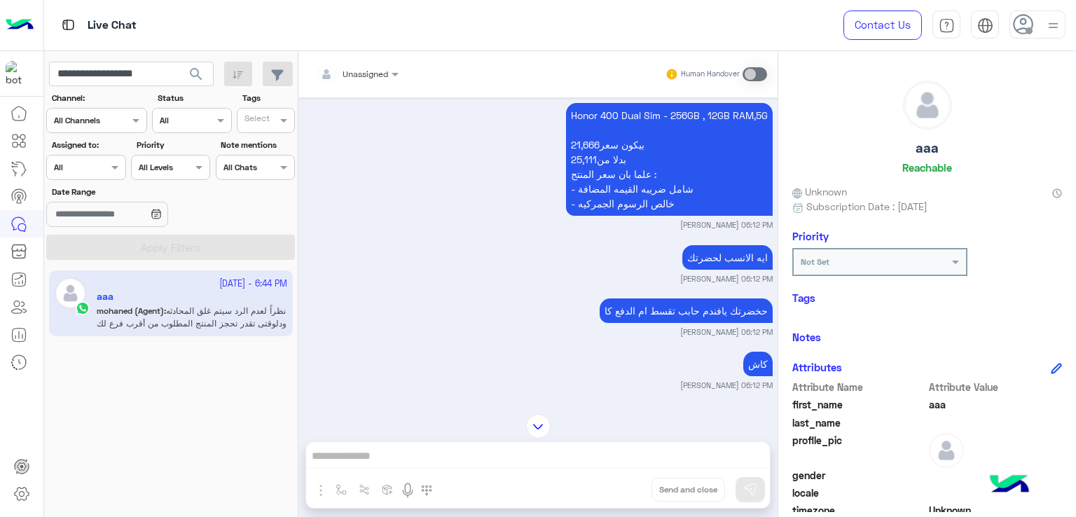
click at [619, 212] on p "Honor 400 Dual Sim - 256GB , 12GB RAM,5G بيكون سعر21,666 بدلا من25,111 علما بان…" at bounding box center [669, 159] width 207 height 113
click at [644, 202] on p "Honor 400 Dual Sim - 256GB , 12GB RAM,5G بيكون سعر21,666 بدلا من25,111 علما بان…" at bounding box center [669, 159] width 207 height 113
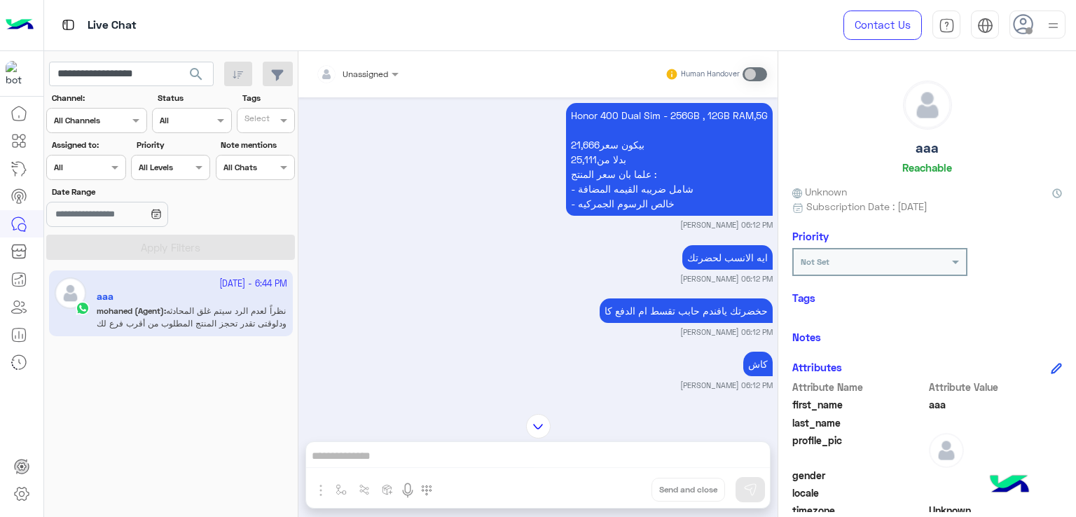
click at [739, 270] on p "ايه الانسب لحضرتك" at bounding box center [727, 257] width 90 height 25
drag, startPoint x: 739, startPoint y: 270, endPoint x: 735, endPoint y: 287, distance: 17.3
click at [740, 270] on p "ايه الانسب لحضرتك" at bounding box center [727, 257] width 90 height 25
click at [686, 323] on p "حخضرتك يافندم حابب تقسط ام الدفع كا" at bounding box center [685, 310] width 173 height 25
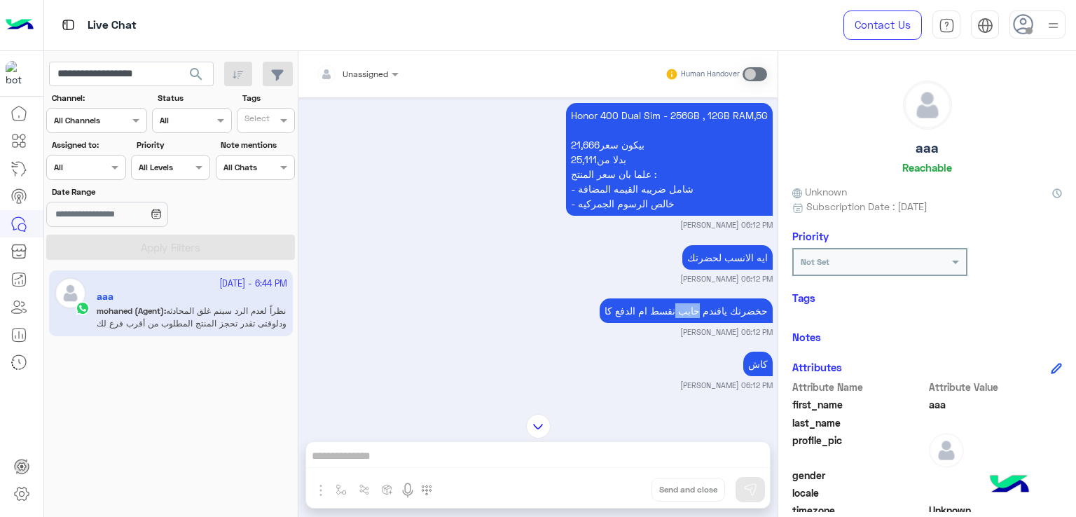
click at [686, 323] on p "حخضرتك يافندم حابب تقسط ام الدفع كا" at bounding box center [685, 310] width 173 height 25
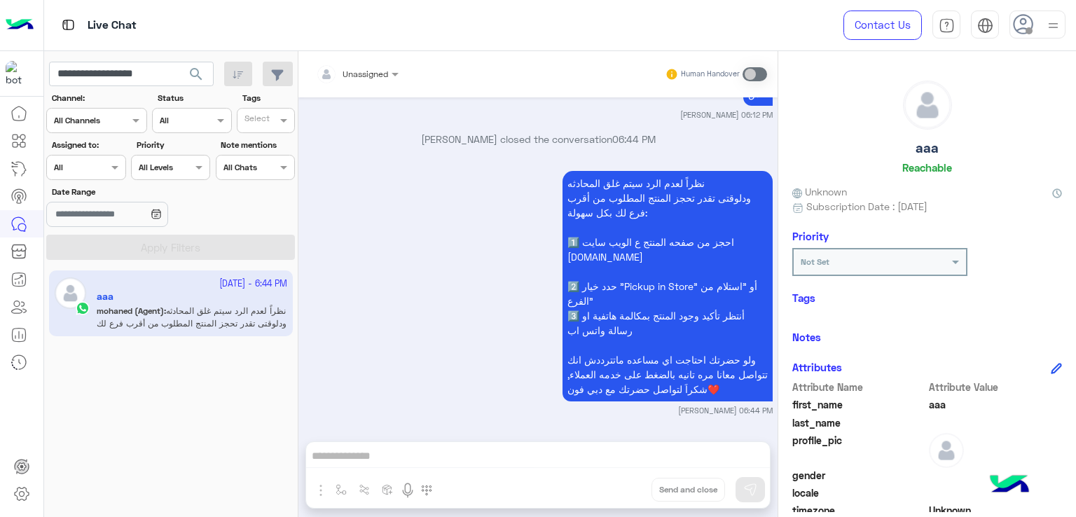
scroll to position [3483, 0]
click at [172, 71] on input "**********" at bounding box center [131, 74] width 165 height 25
paste input "text"
click at [204, 69] on span "search" at bounding box center [196, 74] width 17 height 17
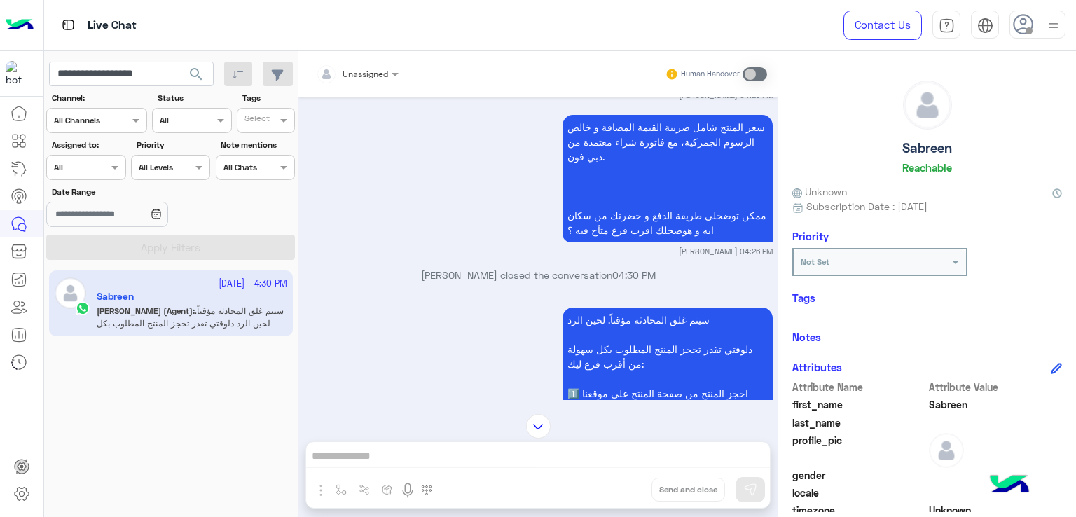
scroll to position [2728, 0]
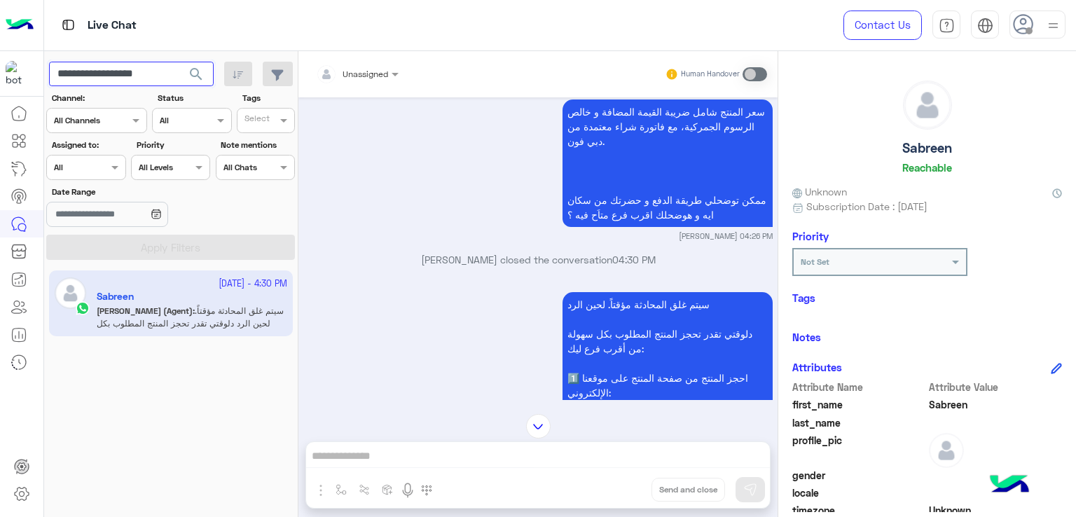
click at [159, 82] on input "**********" at bounding box center [131, 74] width 165 height 25
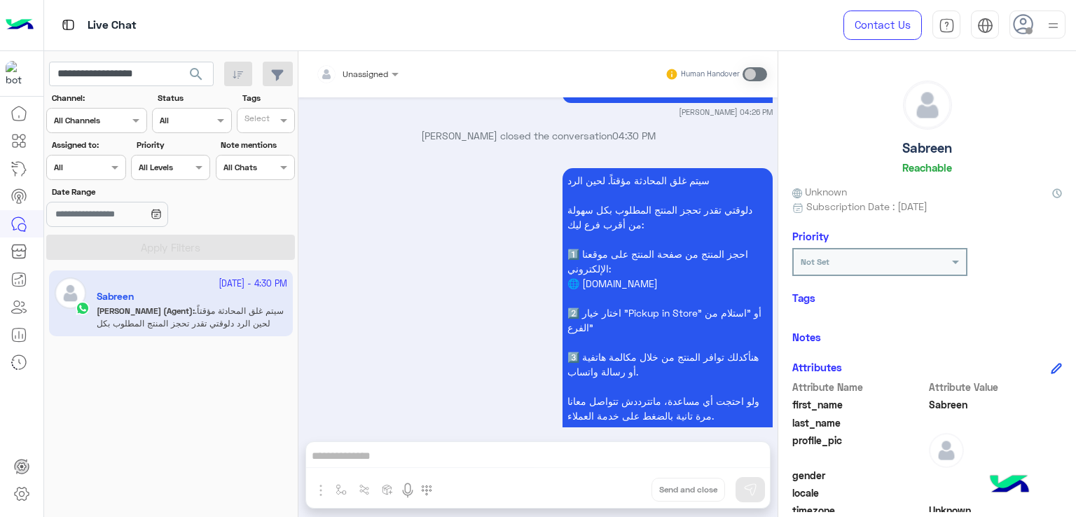
scroll to position [4893, 0]
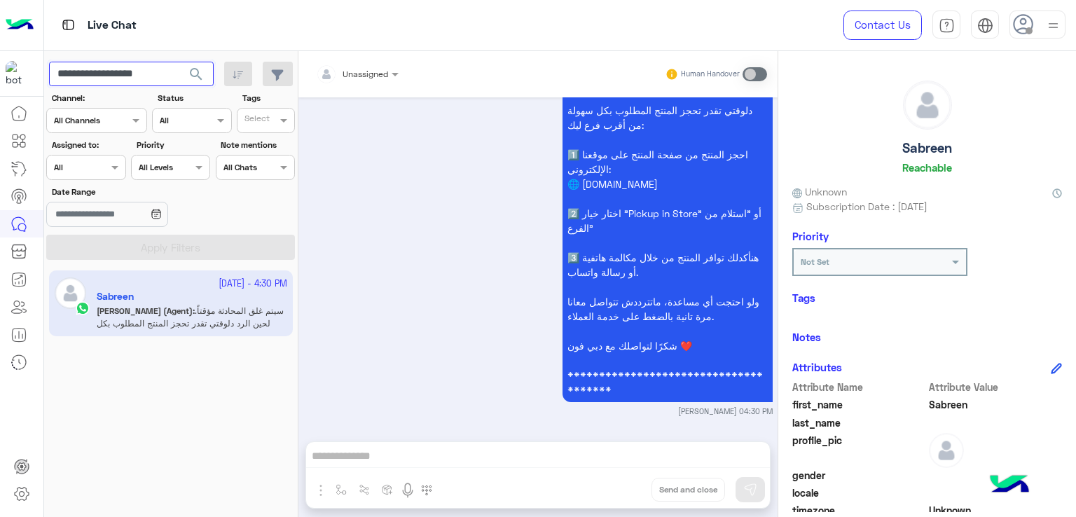
paste input "text"
click at [195, 71] on span "search" at bounding box center [196, 74] width 17 height 17
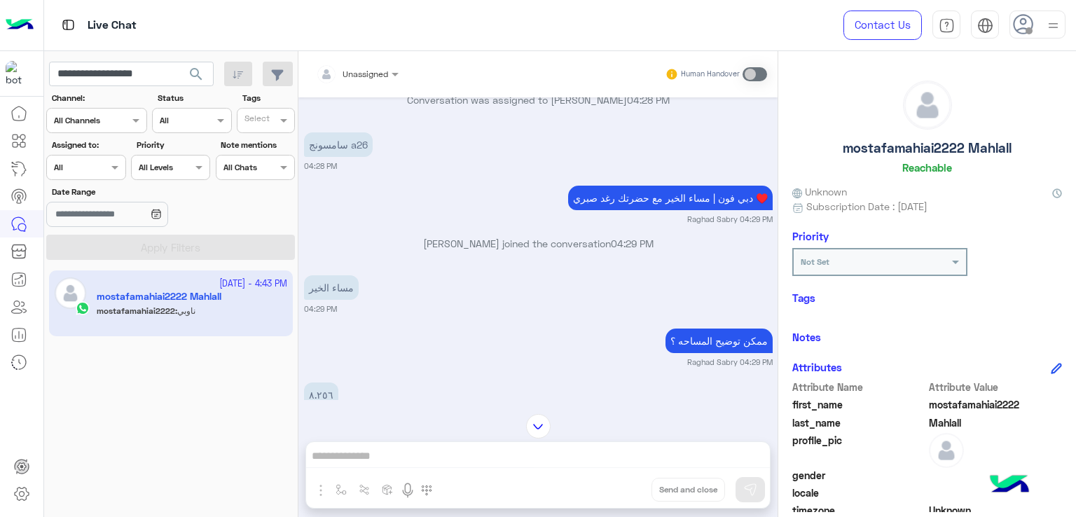
scroll to position [245, 0]
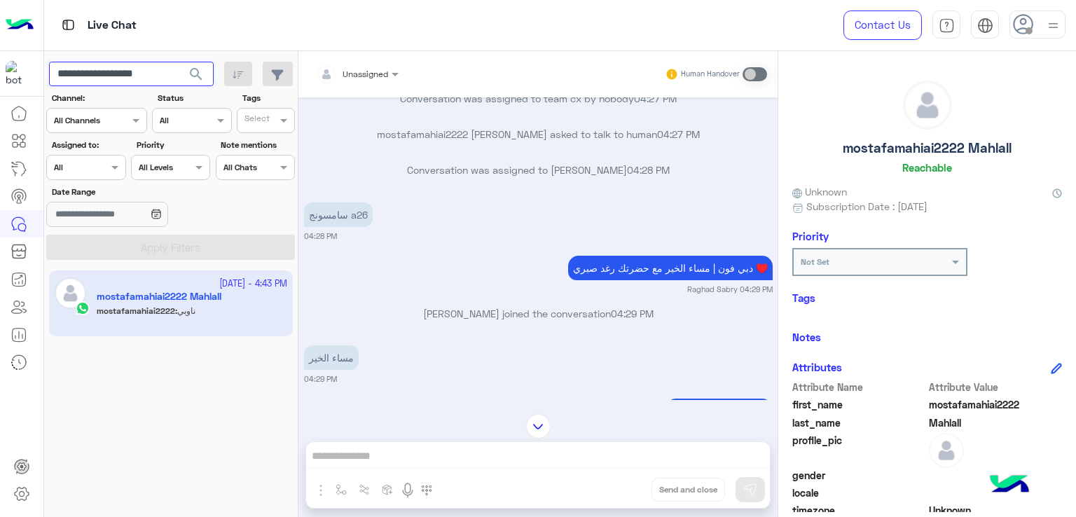
click at [116, 73] on input "**********" at bounding box center [131, 74] width 165 height 25
paste input "text"
click at [203, 71] on span "search" at bounding box center [196, 74] width 17 height 17
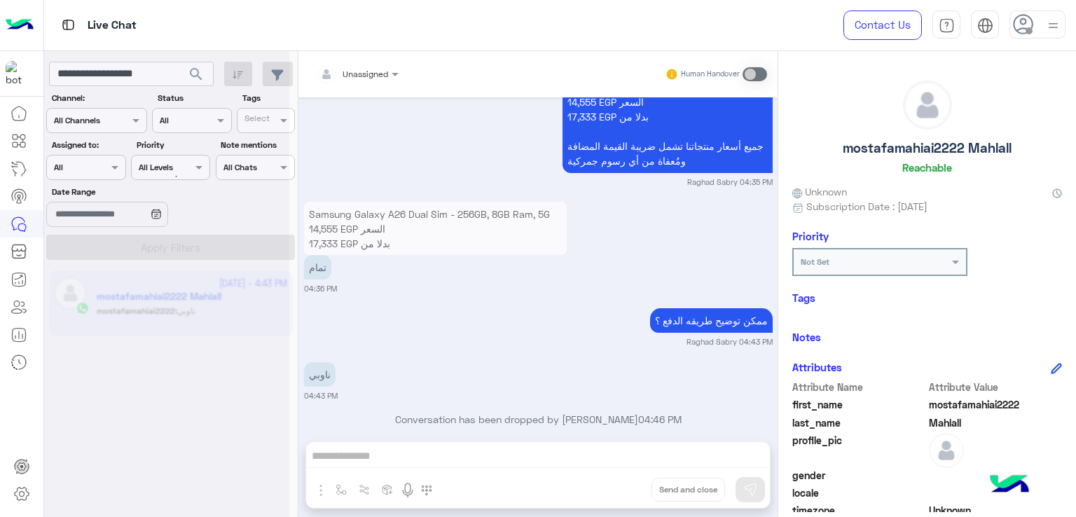
scroll to position [875, 0]
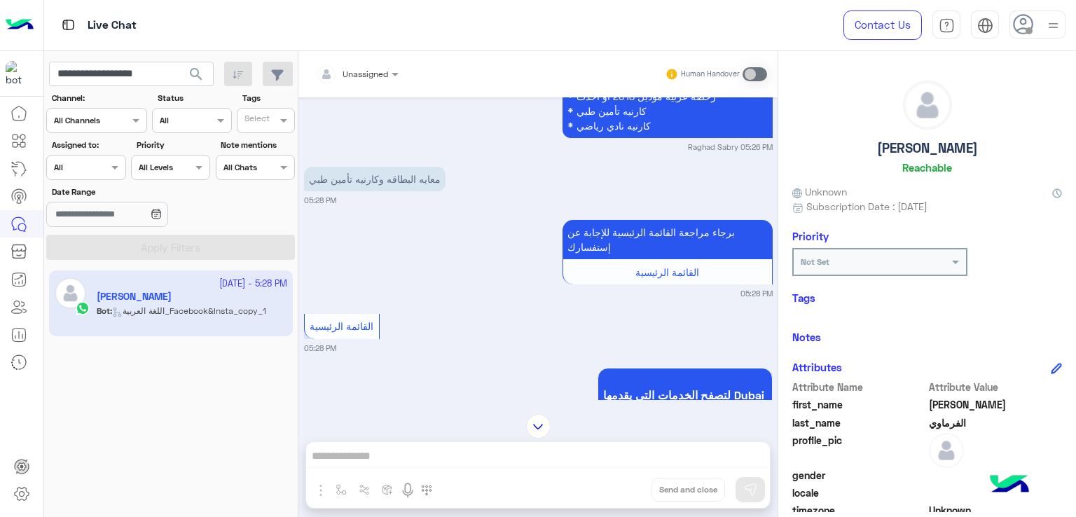
scroll to position [2757, 0]
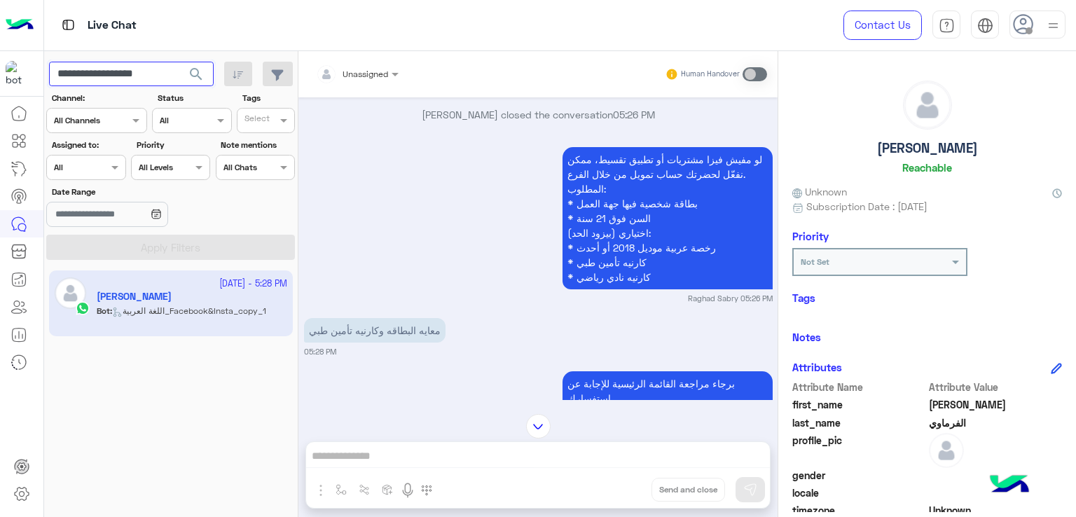
click at [151, 74] on input "**********" at bounding box center [131, 74] width 165 height 25
paste input "text"
click at [179, 62] on button "search" at bounding box center [196, 77] width 34 height 30
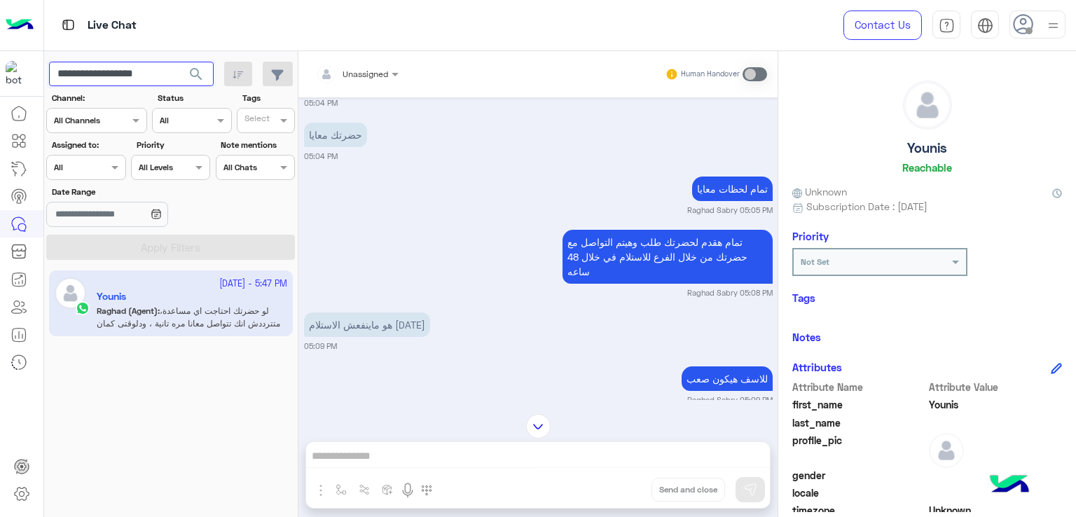
scroll to position [1426, 0]
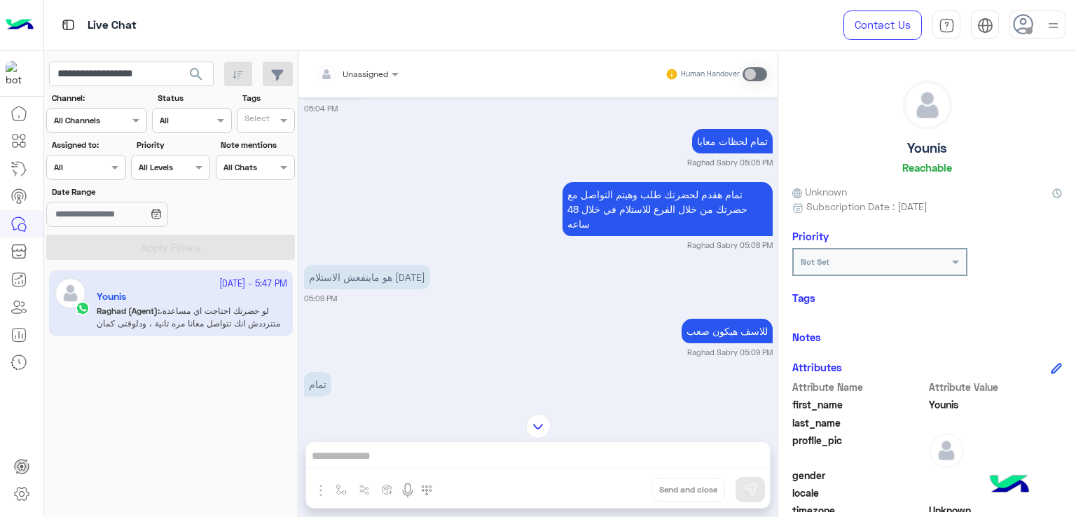
click at [630, 186] on p "تمام هقدم لحضرتك طلب وهيتم التواصل مع حضرتك من خلال الفرع للاستلام في خلال 48 س…" at bounding box center [667, 209] width 210 height 54
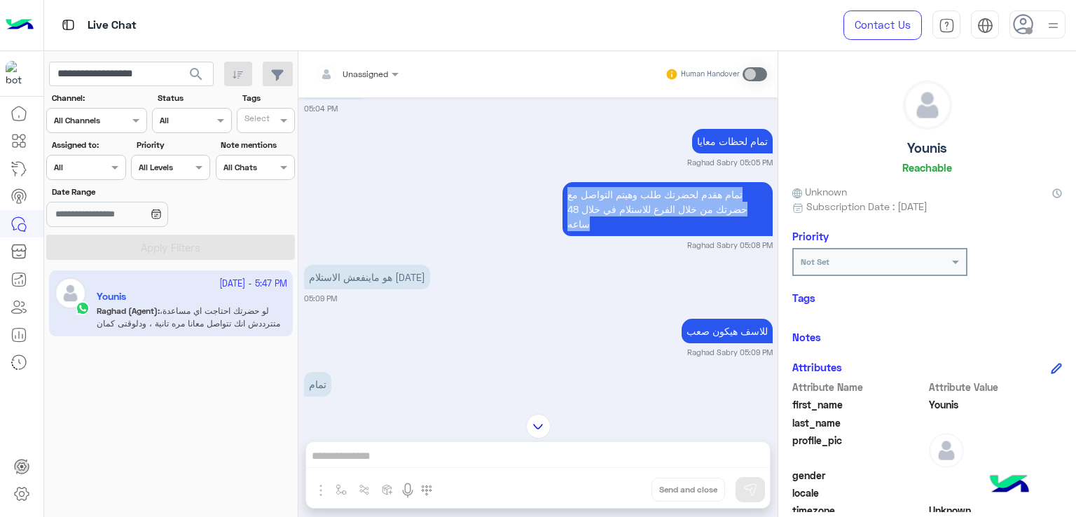
click at [630, 186] on p "تمام هقدم لحضرتك طلب وهيتم التواصل مع حضرتك من خلال الفرع للاستلام في خلال 48 س…" at bounding box center [667, 209] width 210 height 54
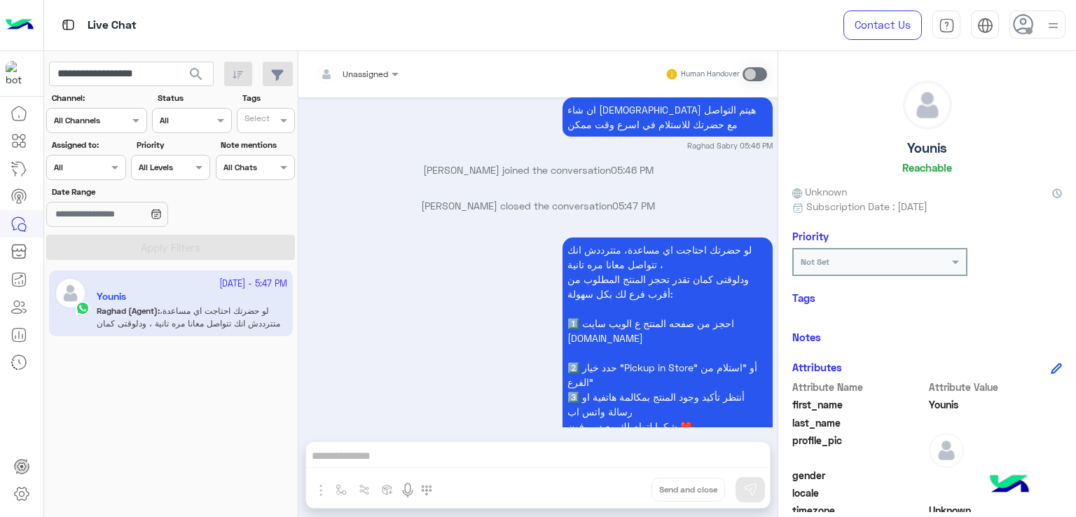
scroll to position [2023, 0]
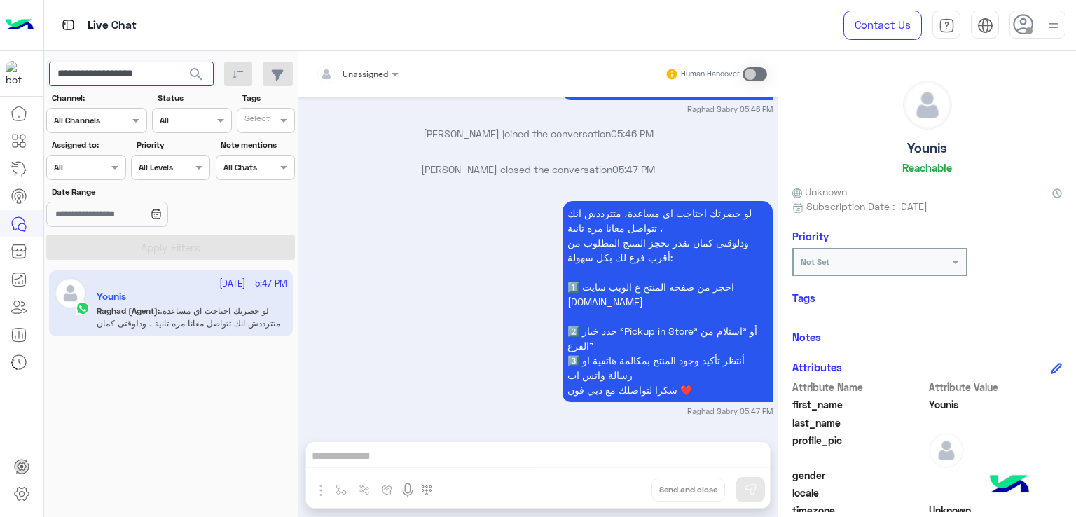
click at [168, 70] on input "**********" at bounding box center [131, 74] width 165 height 25
click at [169, 68] on input "**********" at bounding box center [131, 74] width 165 height 25
drag, startPoint x: 176, startPoint y: 72, endPoint x: 101, endPoint y: 71, distance: 74.9
click at [101, 71] on input "**********" at bounding box center [131, 74] width 165 height 25
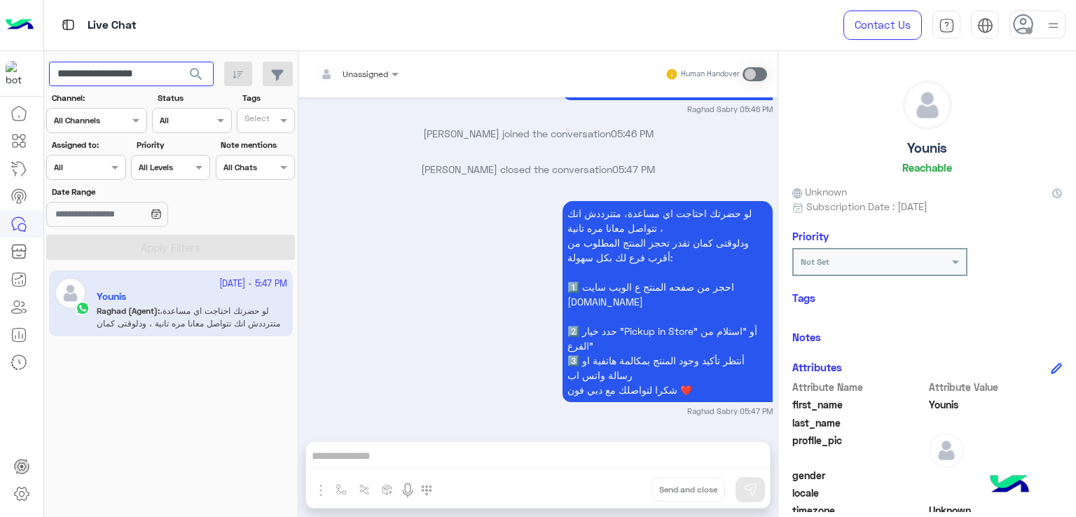
click at [132, 79] on input "**********" at bounding box center [131, 74] width 165 height 25
paste input "text"
click at [194, 72] on span "search" at bounding box center [196, 74] width 17 height 17
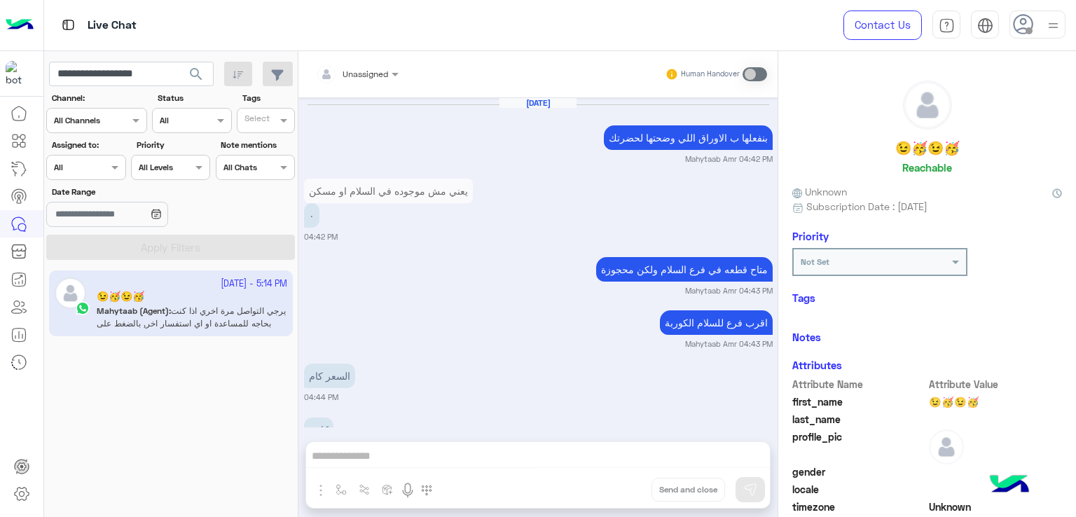
scroll to position [1256, 0]
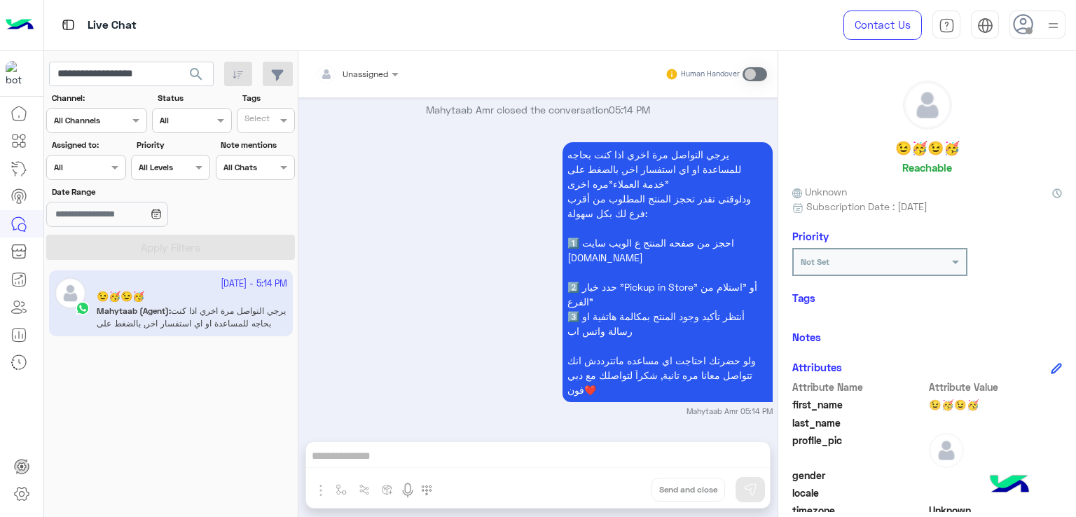
click at [571, 463] on div "Unassigned Human Handover Oct 2, 2025 بنفعلها ب الاوراق اللي وضحتها لحضرتك Mahy…" at bounding box center [537, 286] width 479 height 471
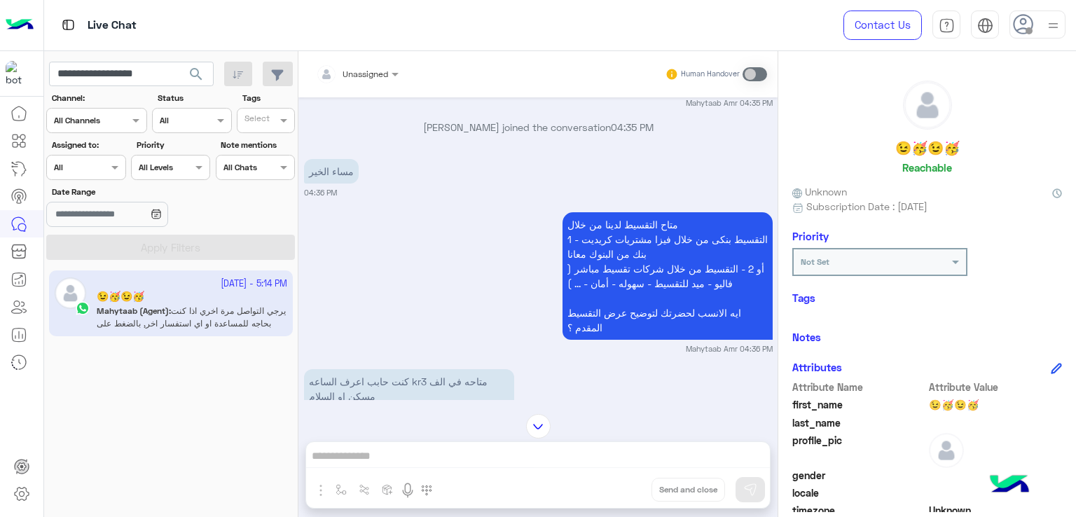
scroll to position [1293, 0]
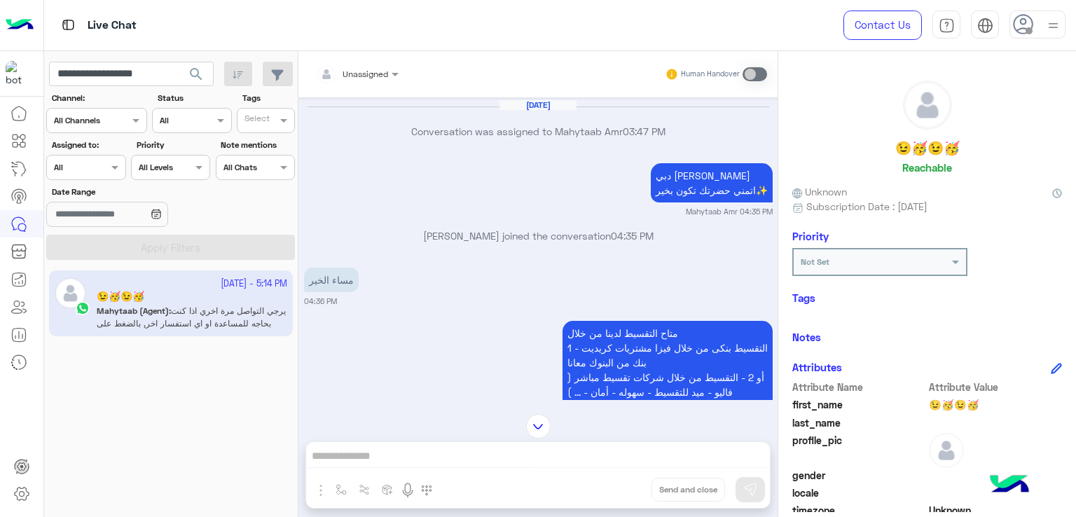
click at [703, 200] on p "دبي فون ماهيتاب عمرو اتمني حضرتك تكون بخير✨" at bounding box center [712, 182] width 122 height 39
click at [707, 189] on p "دبي فون ماهيتاب عمرو اتمني حضرتك تكون بخير✨" at bounding box center [712, 182] width 122 height 39
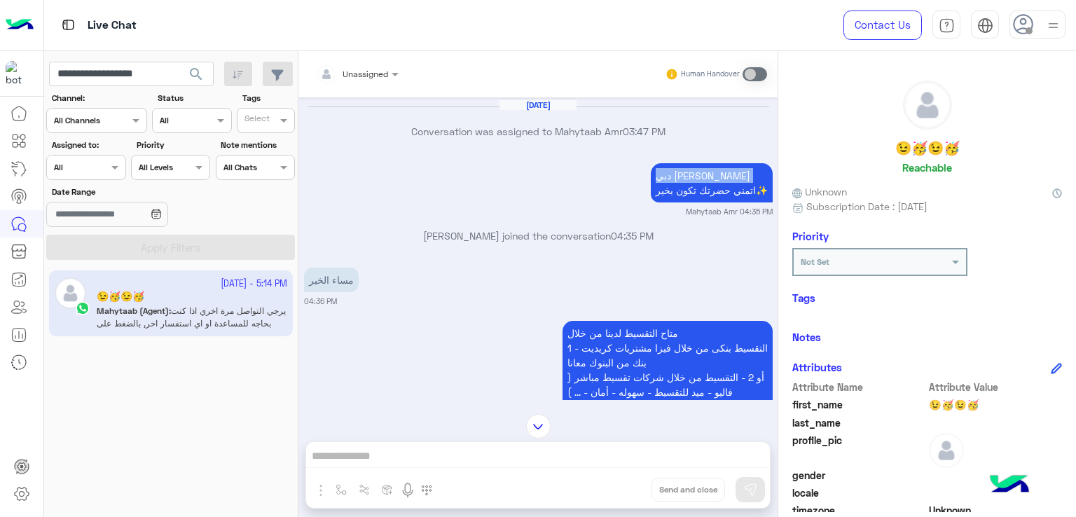
click at [707, 189] on p "دبي فون ماهيتاب عمرو اتمني حضرتك تكون بخير✨" at bounding box center [712, 182] width 122 height 39
click at [674, 200] on p "دبي فون ماهيتاب عمرو اتمني حضرتك تكون بخير✨" at bounding box center [712, 182] width 122 height 39
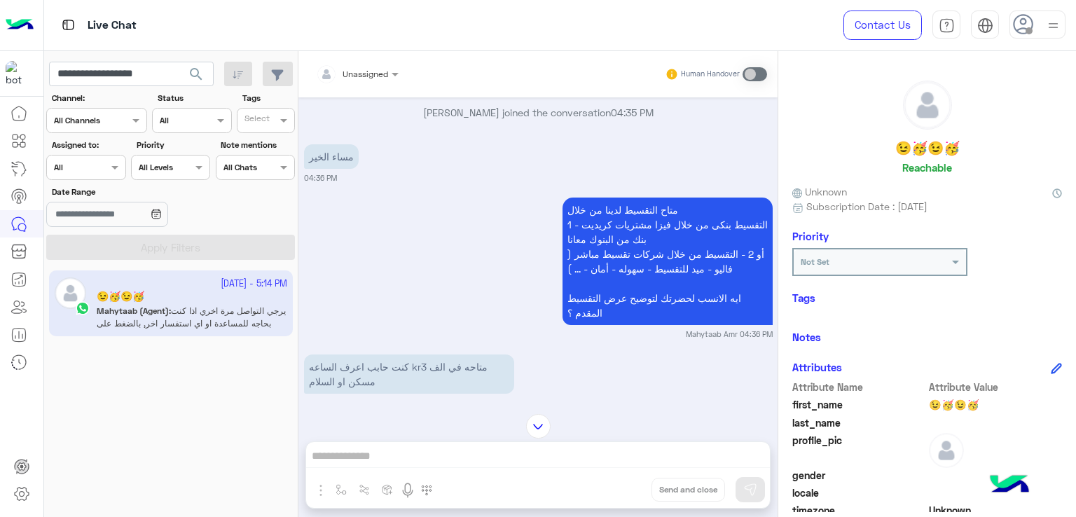
scroll to position [1433, 0]
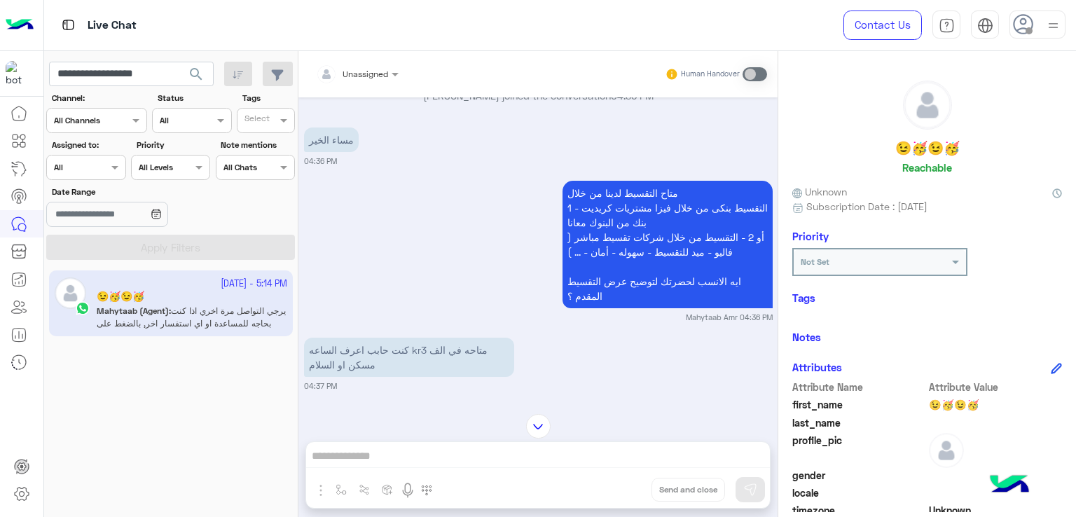
click at [319, 148] on p "مساء الخير" at bounding box center [331, 139] width 55 height 25
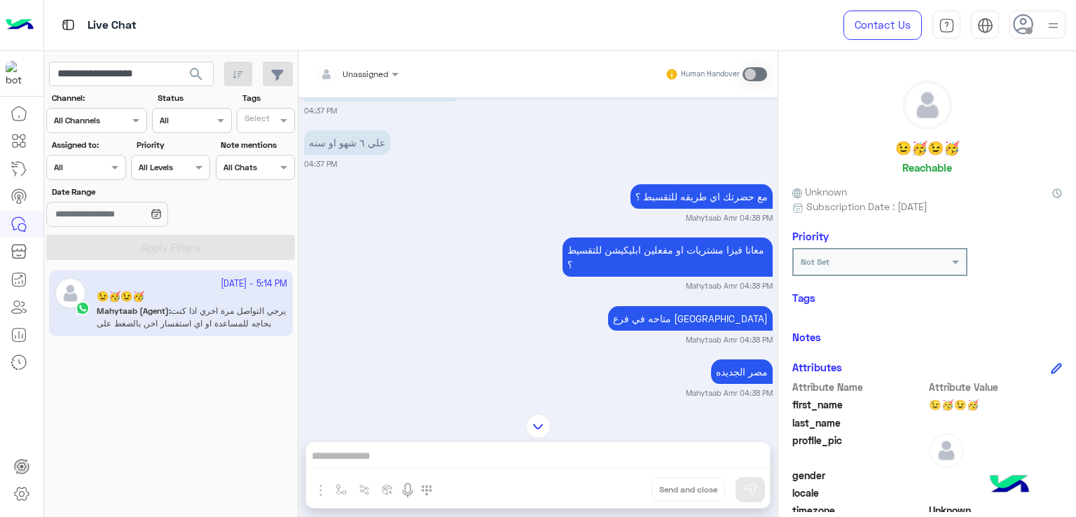
scroll to position [1783, 0]
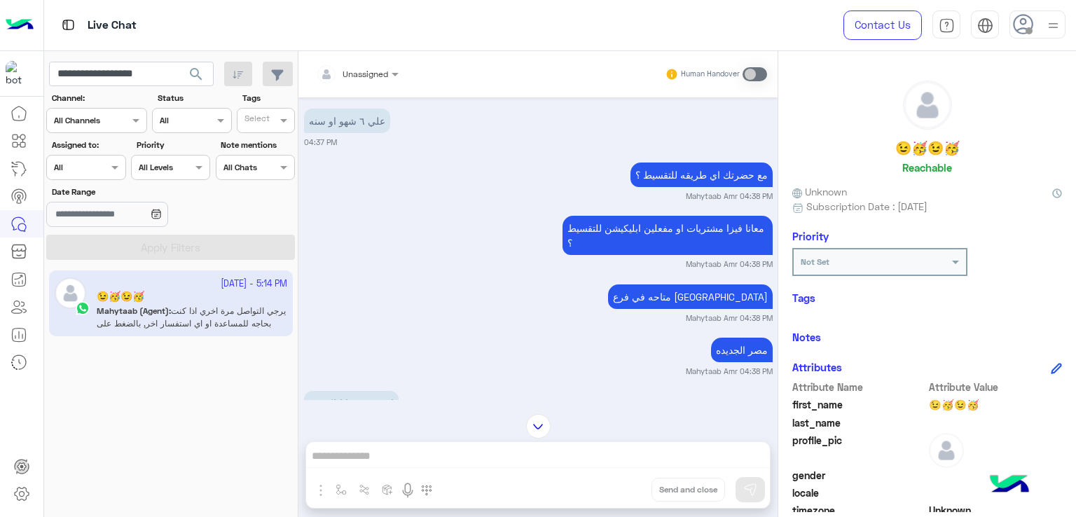
click at [630, 187] on p "مع حضرتك اي طريقه للتقسيط ؟" at bounding box center [701, 174] width 142 height 25
click at [635, 225] on div "معانا فيزا مشتريات او مفعلين ابليكيشن للتقسيط ؟" at bounding box center [667, 235] width 210 height 46
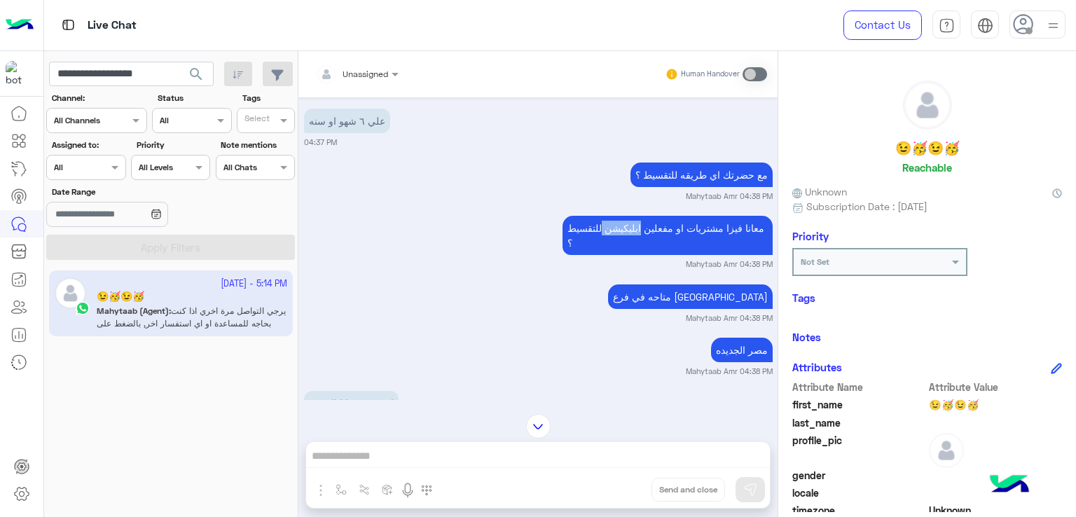
click at [622, 242] on p "معانا فيزا مشتريات او مفعلين ابليكيشن للتقسيط ؟" at bounding box center [667, 235] width 210 height 39
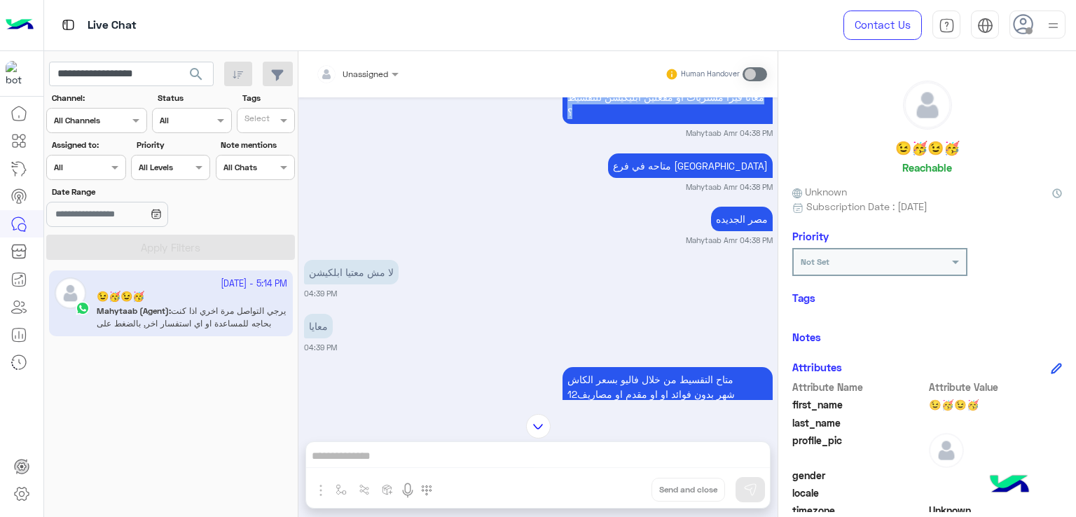
scroll to position [1923, 0]
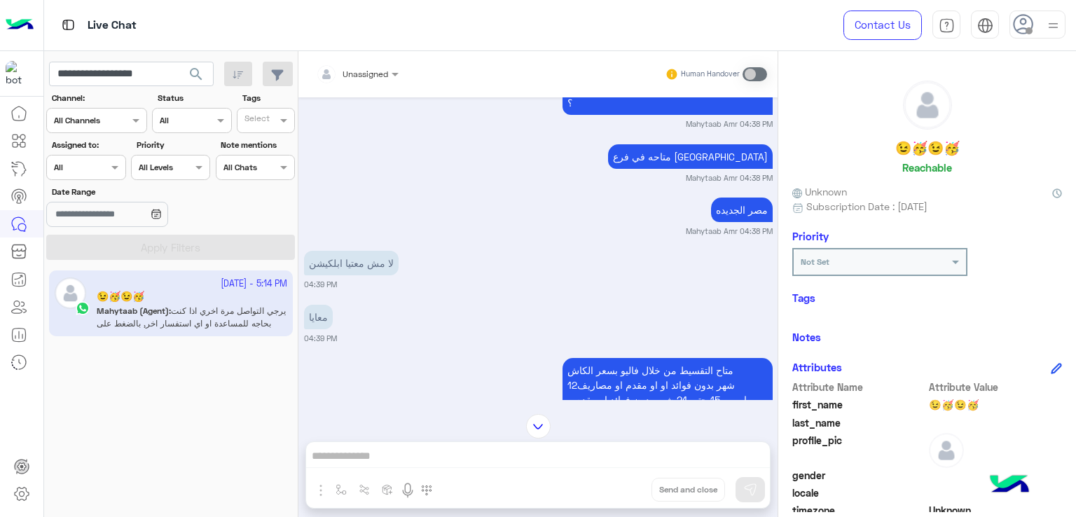
click at [704, 169] on p "متاحه في فرع الكورربة" at bounding box center [690, 156] width 165 height 25
click at [703, 169] on p "متاحه في فرع الكورربة" at bounding box center [690, 156] width 165 height 25
click at [731, 222] on p "مصر الجديده" at bounding box center [742, 209] width 62 height 25
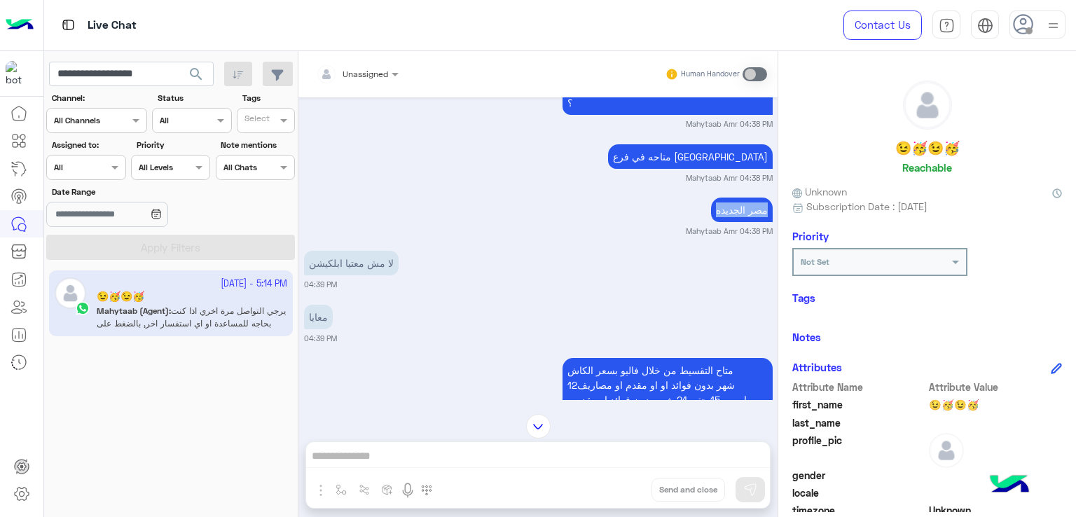
click at [731, 222] on p "مصر الجديده" at bounding box center [742, 209] width 62 height 25
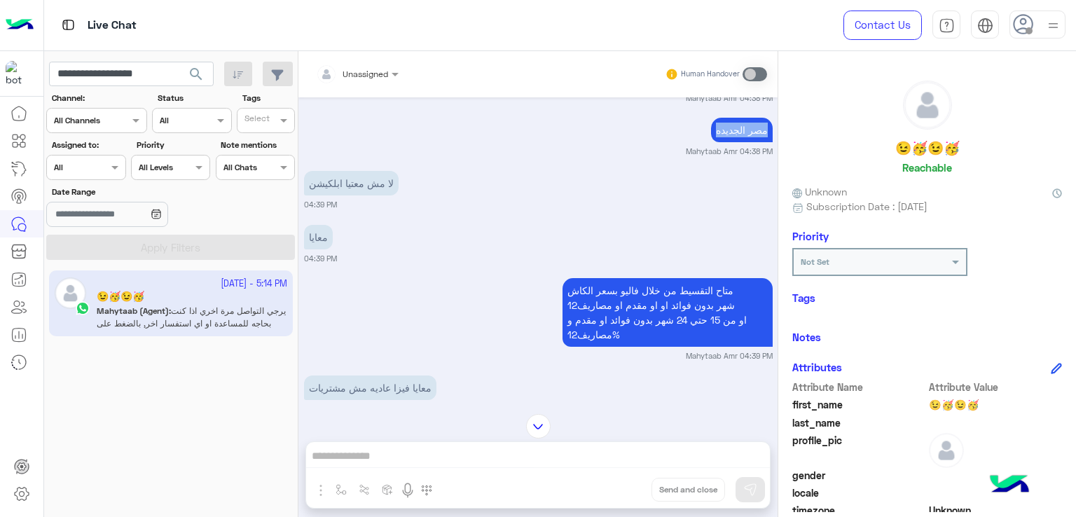
scroll to position [2063, 0]
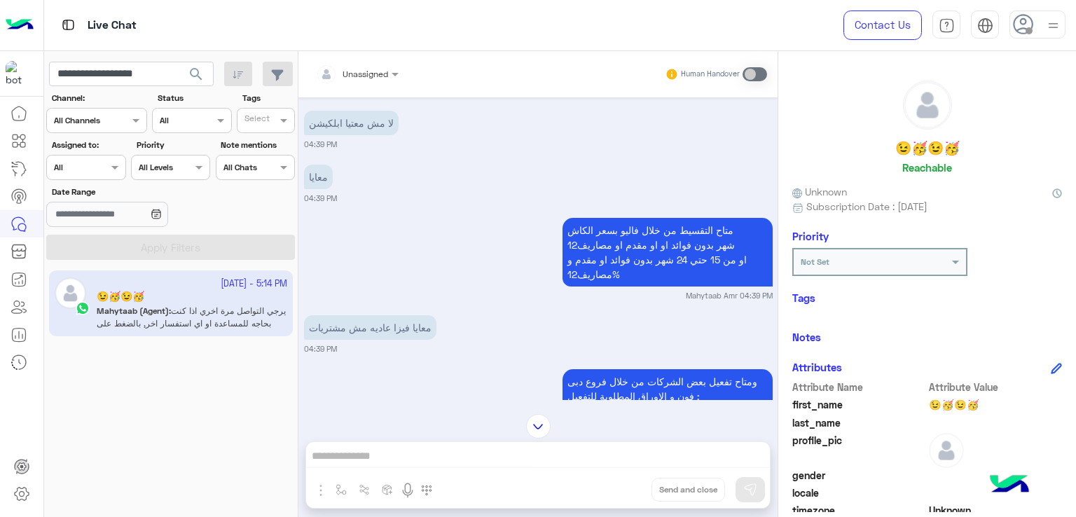
click at [350, 135] on p "لا مش معتيا ابلكيشن" at bounding box center [351, 123] width 95 height 25
click at [332, 172] on div "معايا" at bounding box center [318, 177] width 29 height 32
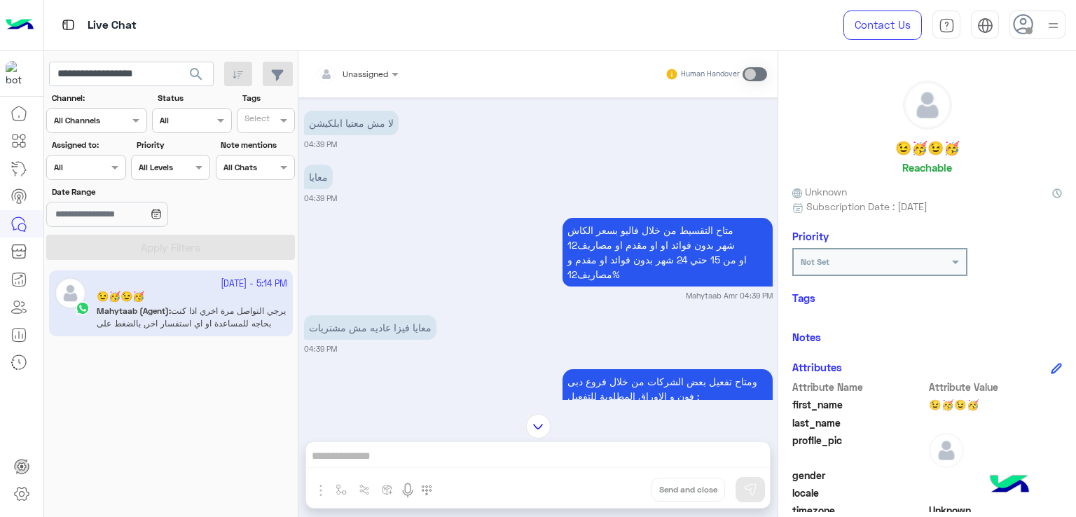
click at [330, 189] on p "معايا" at bounding box center [318, 177] width 29 height 25
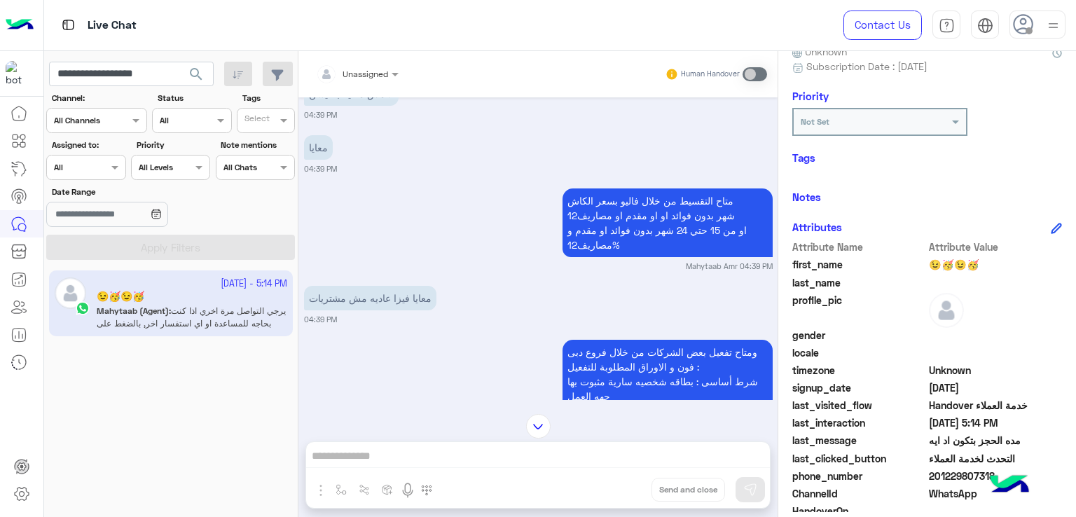
scroll to position [2133, 0]
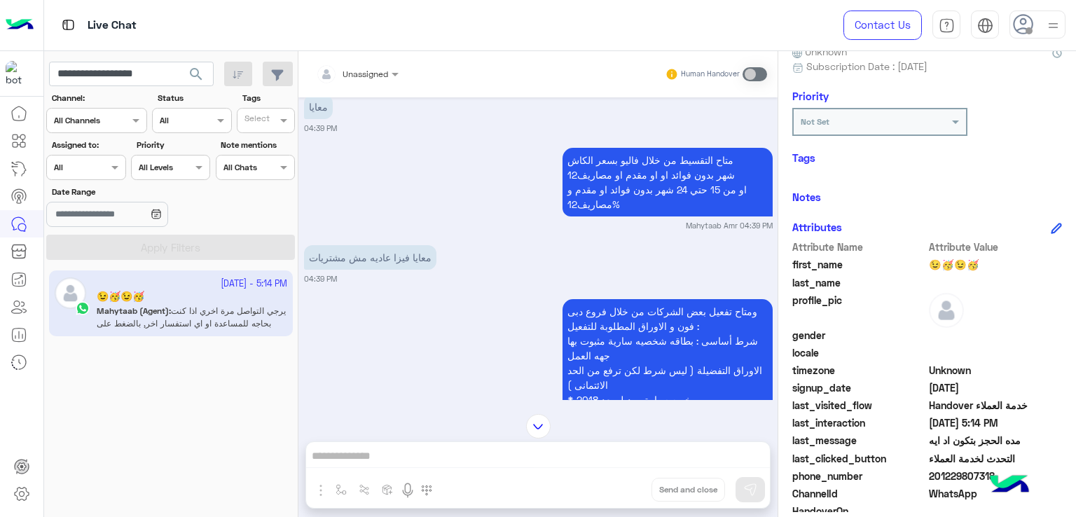
click at [630, 181] on p "متاح التقسيط من خلال فاليو بسعر الكاش 12شهر بدون فوائد او او مقدم او مصاريف او …" at bounding box center [667, 182] width 210 height 69
click at [642, 163] on p "متاح التقسيط من خلال فاليو بسعر الكاش 12شهر بدون فوائد او او مقدم او مصاريف او …" at bounding box center [667, 182] width 210 height 69
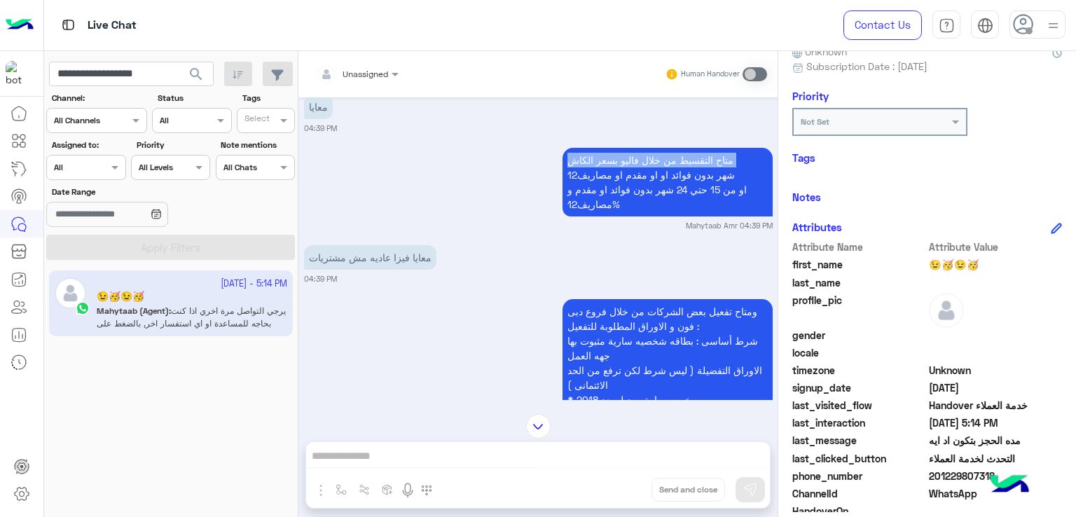
click at [642, 163] on p "متاح التقسيط من خلال فاليو بسعر الكاش 12شهر بدون فوائد او او مقدم او مصاريف او …" at bounding box center [667, 182] width 210 height 69
click at [115, 68] on input "**********" at bounding box center [131, 74] width 165 height 25
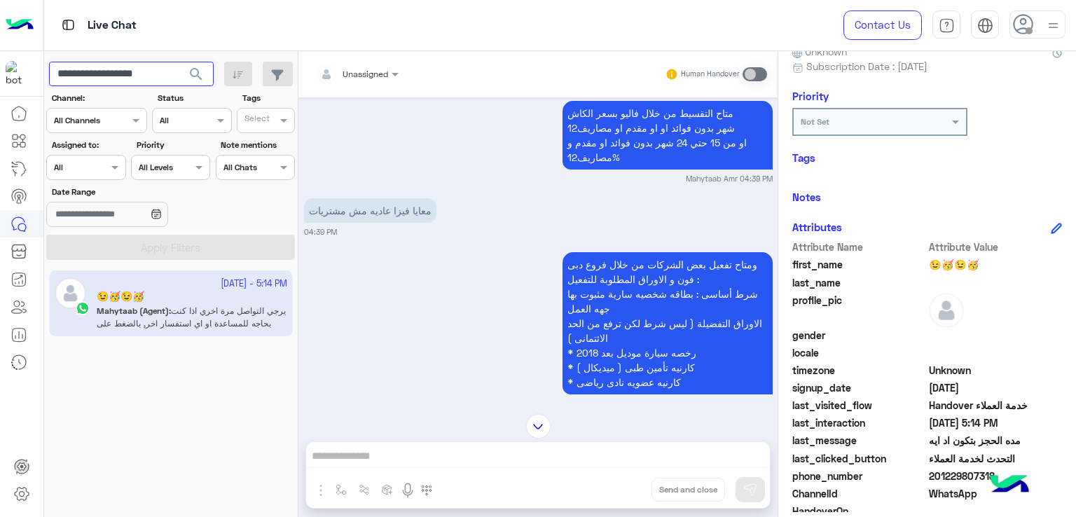
scroll to position [2203, 0]
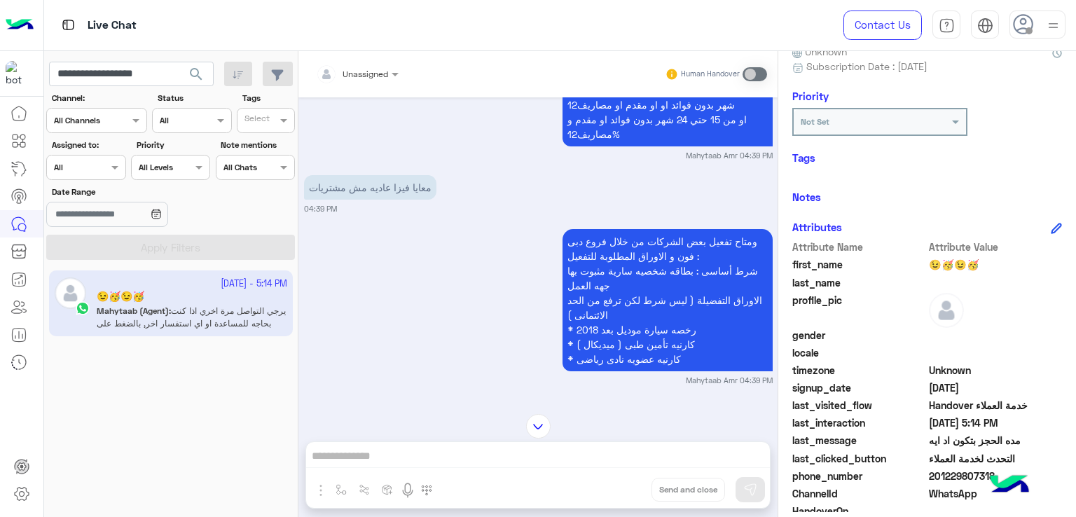
click at [370, 196] on p "معايا فيزا عاديه مش مشتريات" at bounding box center [370, 187] width 132 height 25
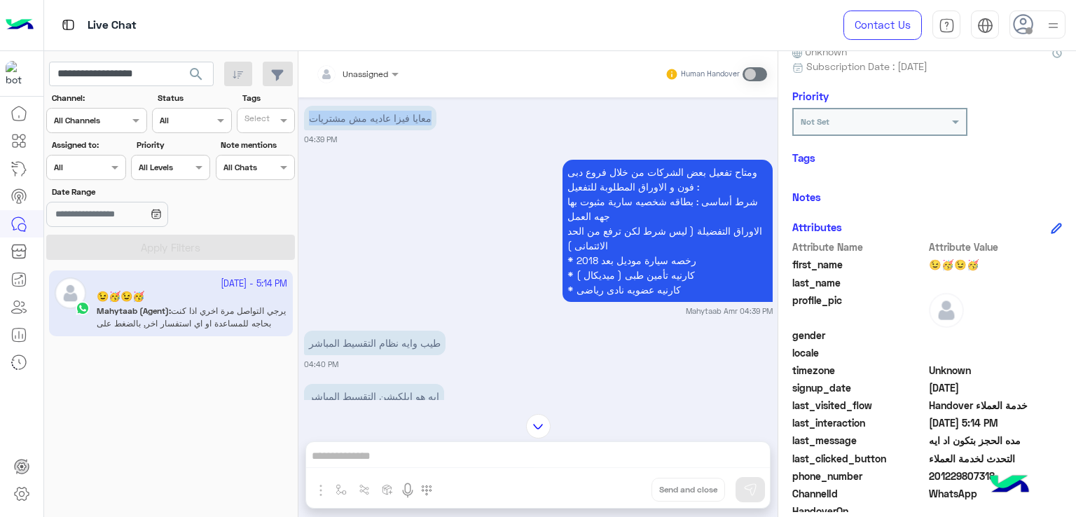
scroll to position [2273, 0]
click at [615, 200] on p "ومتاح تفعيل بعض الشركات من خلال فروع دبى فون و الاوراق المطلوبة للتفعيل : شرط أ…" at bounding box center [667, 230] width 210 height 142
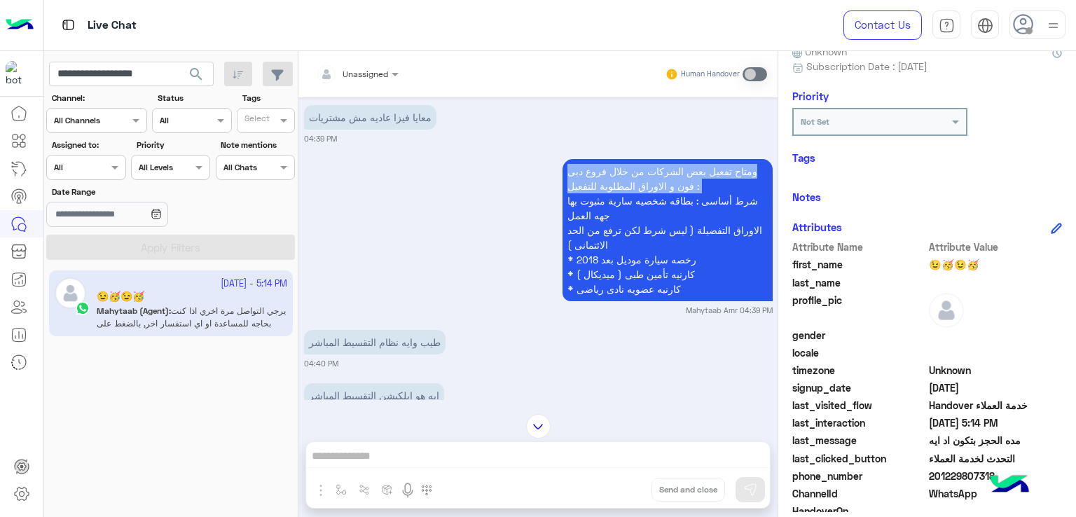
click at [615, 200] on p "ومتاح تفعيل بعض الشركات من خلال فروع دبى فون و الاوراق المطلوبة للتفعيل : شرط أ…" at bounding box center [667, 230] width 210 height 142
click at [624, 230] on p "ومتاح تفعيل بعض الشركات من خلال فروع دبى فون و الاوراق المطلوبة للتفعيل : شرط أ…" at bounding box center [667, 230] width 210 height 142
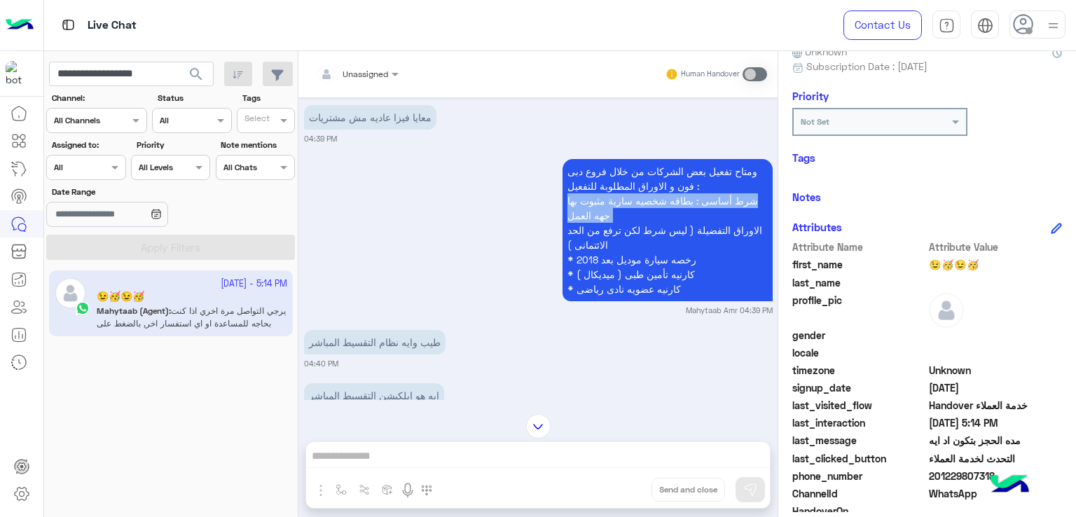
click at [624, 230] on p "ومتاح تفعيل بعض الشركات من خلال فروع دبى فون و الاوراق المطلوبة للتفعيل : شرط أ…" at bounding box center [667, 230] width 210 height 142
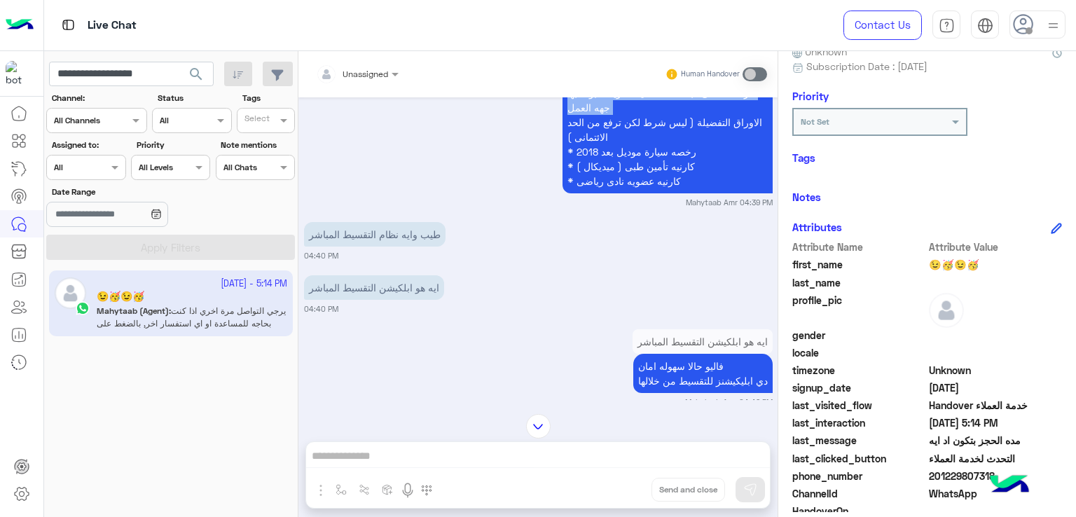
scroll to position [2413, 0]
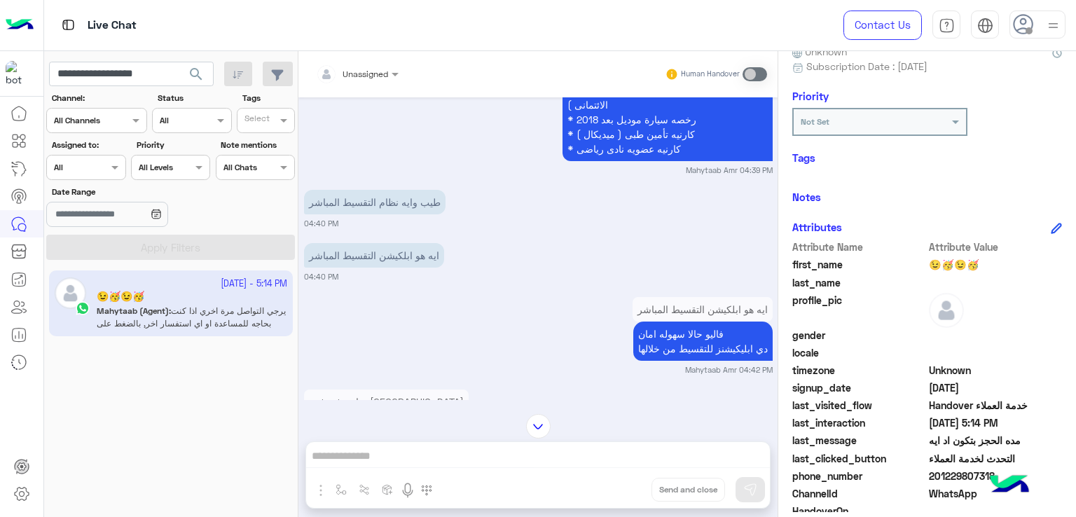
click at [372, 214] on p "طيب وايه نظام التقسيط المباشر" at bounding box center [374, 202] width 141 height 25
click at [375, 268] on p "ايه هو ابلكيشن التقسيط المباشر" at bounding box center [374, 255] width 140 height 25
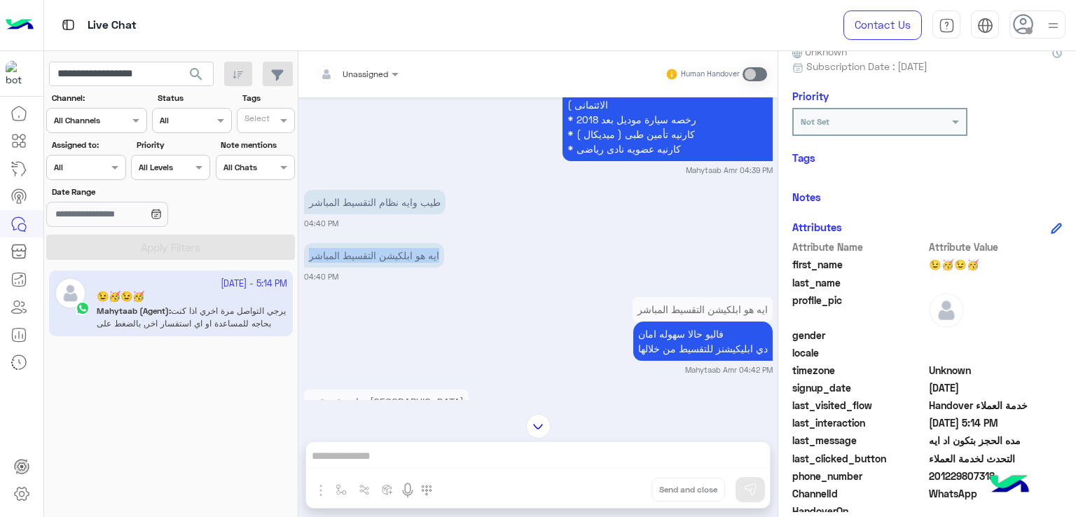
click at [375, 268] on p "ايه هو ابلكيشن التقسيط المباشر" at bounding box center [374, 255] width 140 height 25
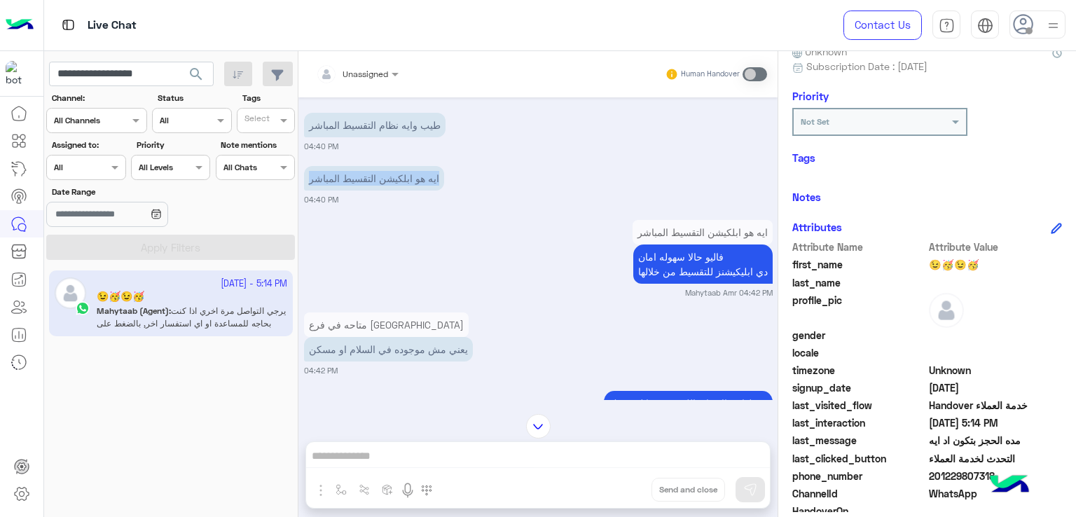
scroll to position [2553, 0]
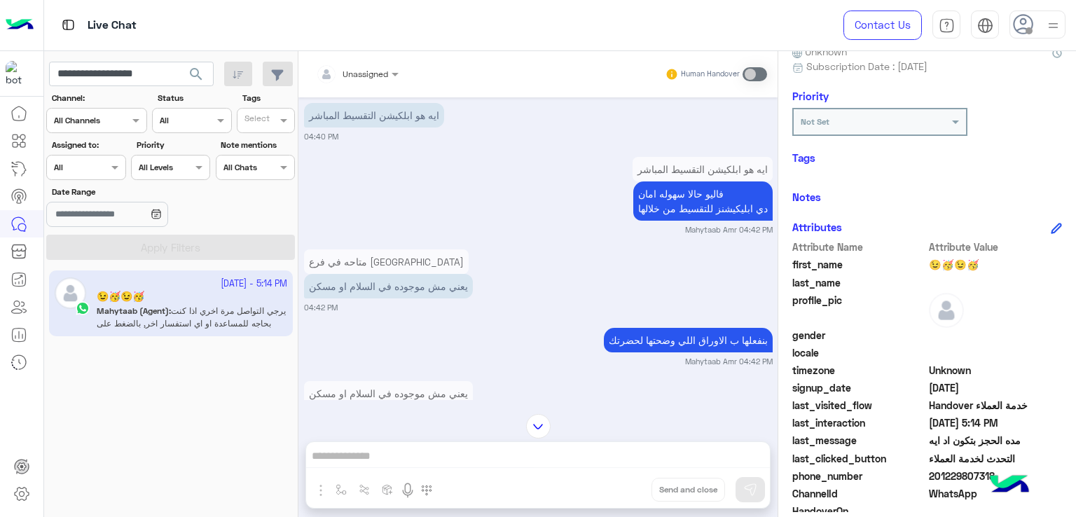
click at [644, 200] on p "فاليو حالا سهوله امان دي ابليكيشنز للتقسيط من خلالها" at bounding box center [702, 200] width 139 height 39
click at [687, 221] on p "فاليو حالا سهوله امان دي ابليكيشنز للتقسيط من خلالها" at bounding box center [702, 200] width 139 height 39
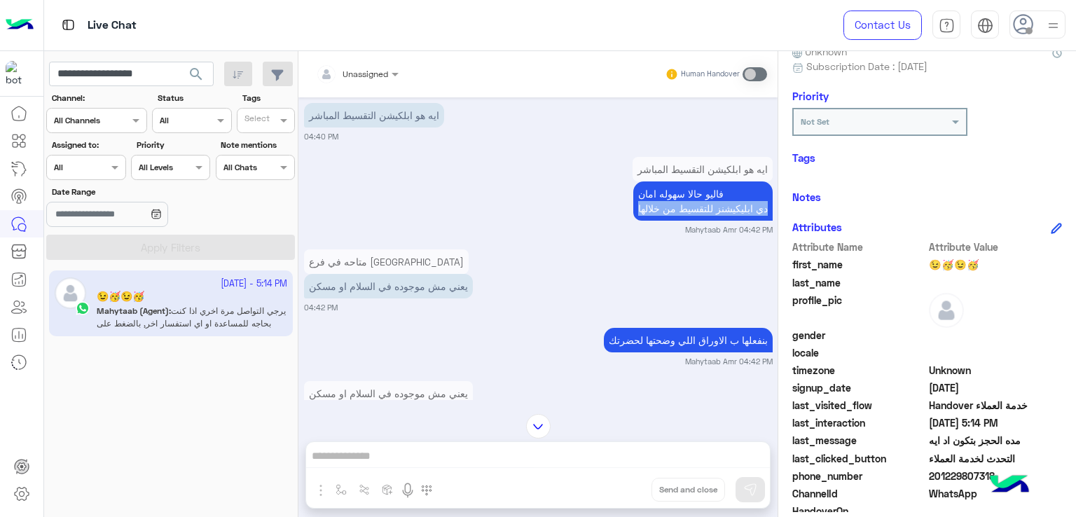
click at [687, 221] on p "فاليو حالا سهوله امان دي ابليكيشنز للتقسيط من خلالها" at bounding box center [702, 200] width 139 height 39
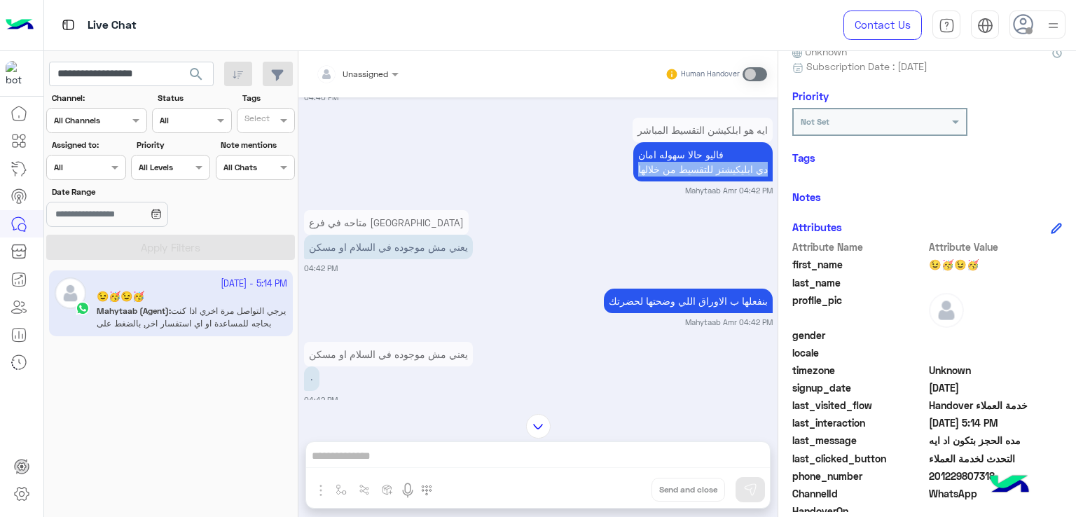
scroll to position [2623, 0]
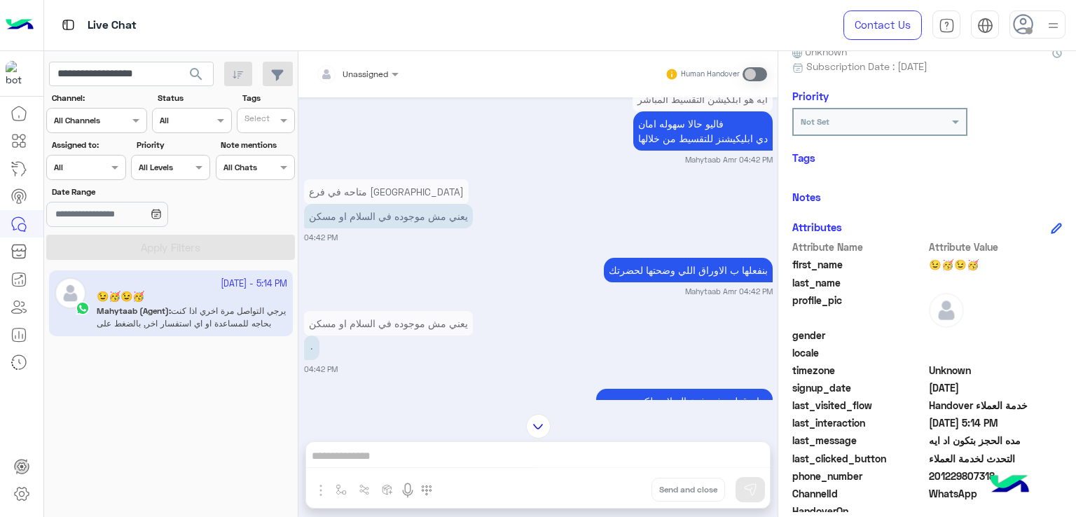
click at [377, 228] on p "يعني مش موجوده في السلام او مسكن" at bounding box center [388, 216] width 169 height 25
click at [376, 228] on p "يعني مش موجوده في السلام او مسكن" at bounding box center [388, 216] width 169 height 25
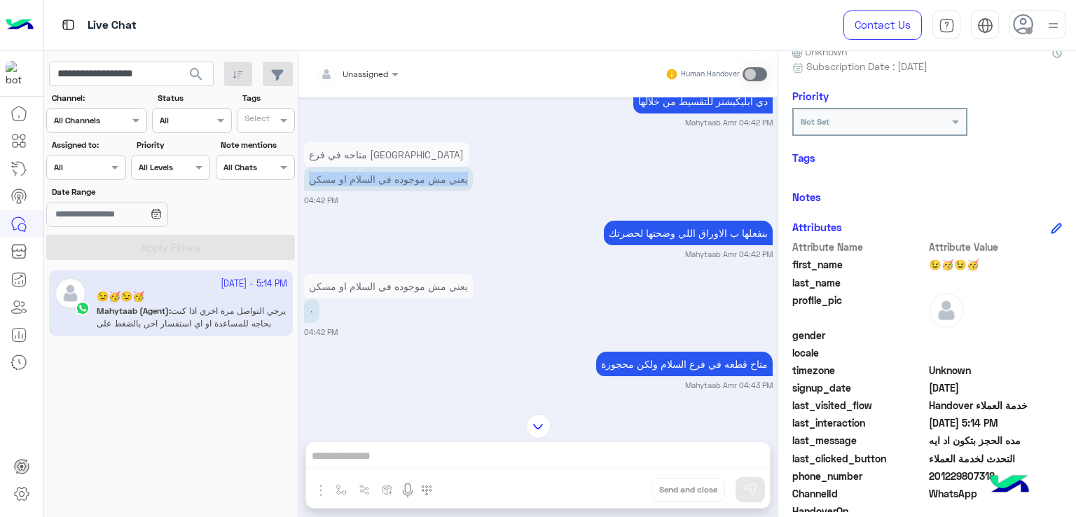
scroll to position [2694, 0]
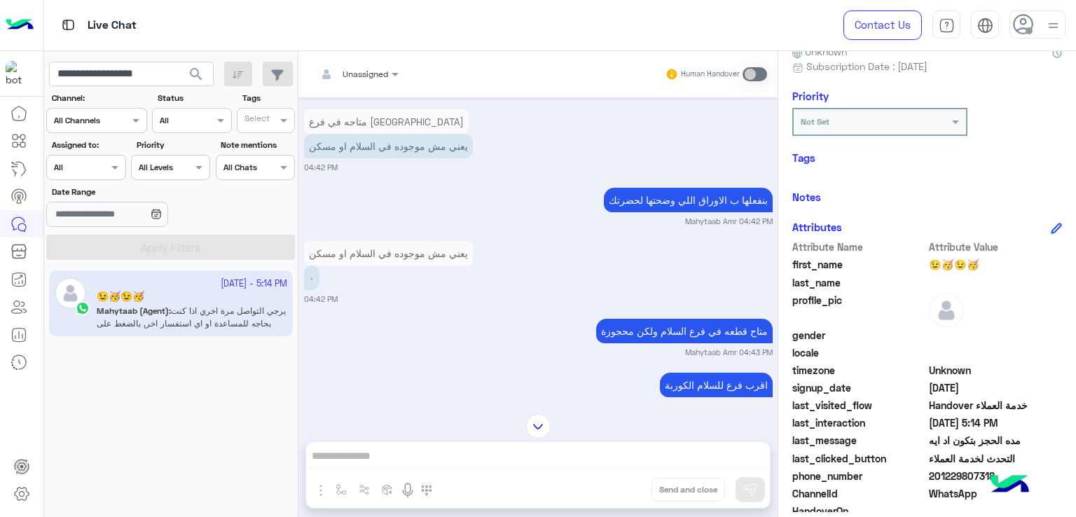
click at [679, 204] on p "بنفعلها ب الاوراق اللي وضحتها لحضرتك" at bounding box center [688, 200] width 169 height 25
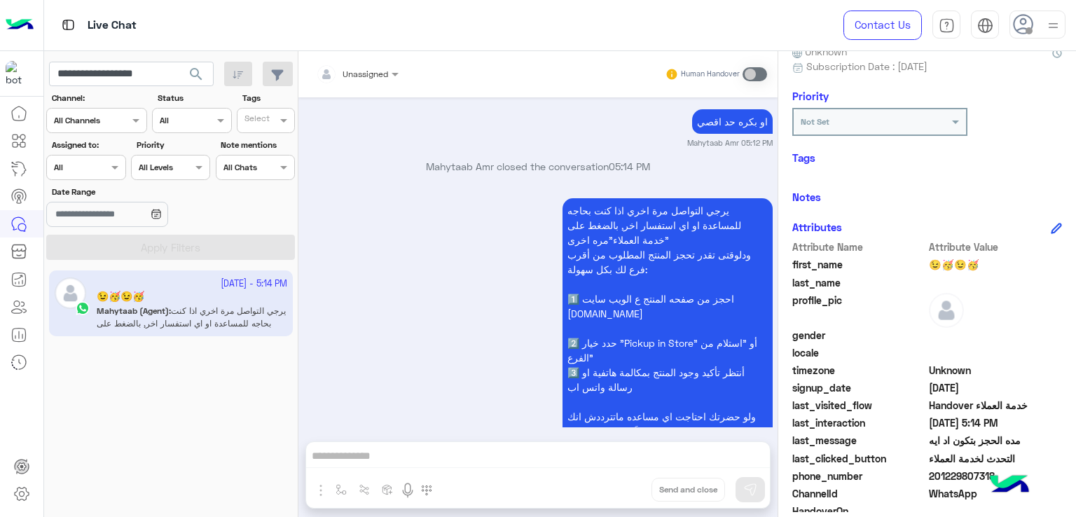
scroll to position [4024, 0]
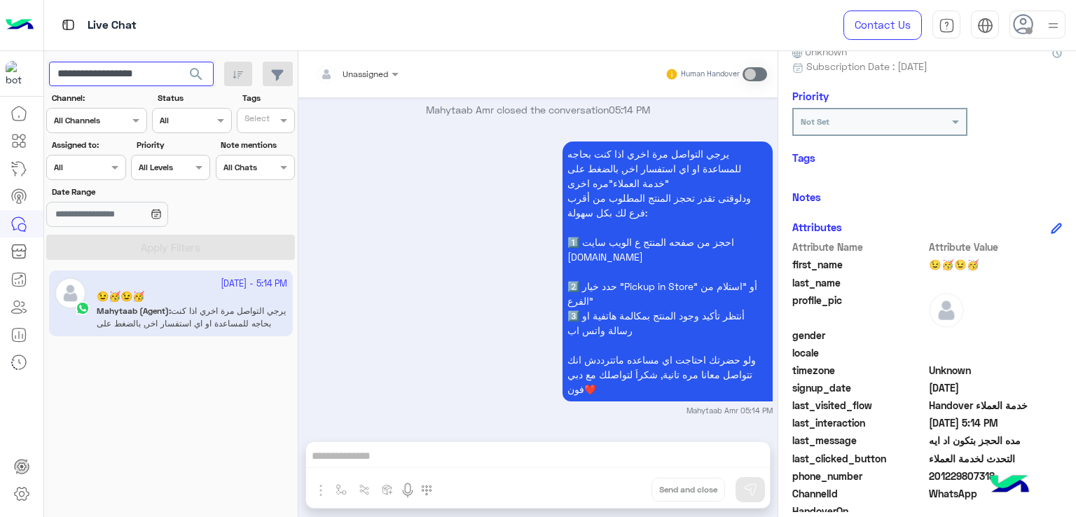
click at [127, 77] on input "**********" at bounding box center [131, 74] width 165 height 25
click at [469, 464] on div "Unassigned Human Handover Oct 1, 2025 حابب اقسط علي سنه 09:22 PM برجاء كتابة اس…" at bounding box center [537, 286] width 479 height 471
click at [146, 86] on app-inbox-users-filters "**********" at bounding box center [171, 158] width 254 height 214
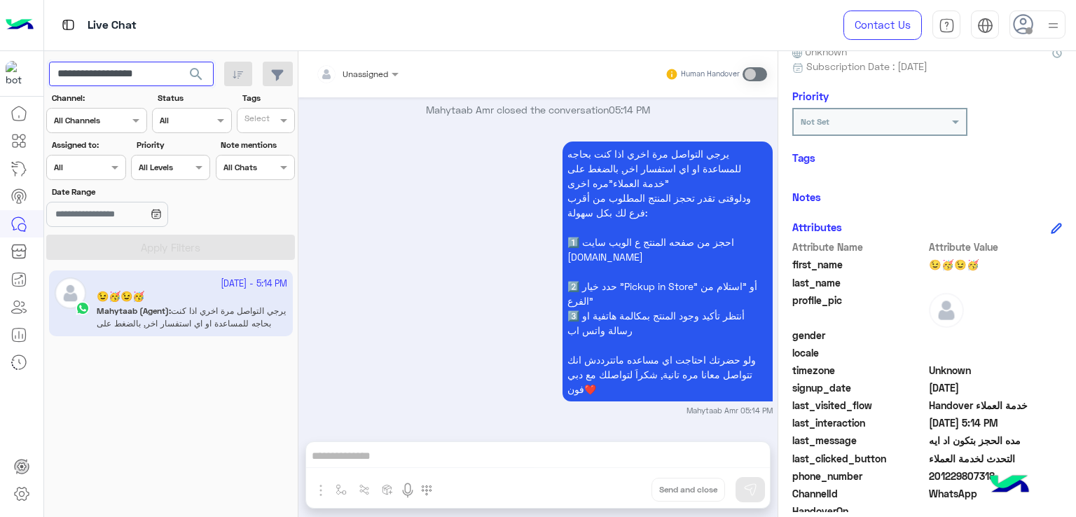
click at [152, 76] on input "**********" at bounding box center [131, 74] width 165 height 25
click at [509, 469] on div "Unassigned Human Handover Oct 1, 2025 حابب اقسط علي سنه 09:22 PM برجاء كتابة اس…" at bounding box center [537, 286] width 479 height 471
drag, startPoint x: 166, startPoint y: 68, endPoint x: 100, endPoint y: 81, distance: 67.0
click at [100, 81] on input "**********" at bounding box center [131, 74] width 165 height 25
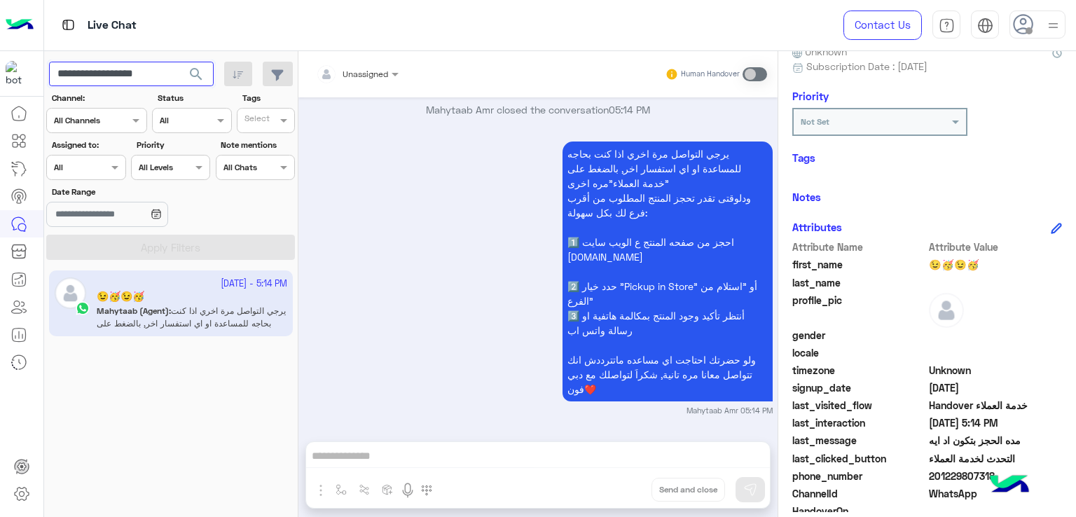
paste input "*******"
click at [169, 75] on input "**********" at bounding box center [131, 74] width 165 height 25
paste input "text"
click at [179, 62] on button "search" at bounding box center [196, 77] width 34 height 30
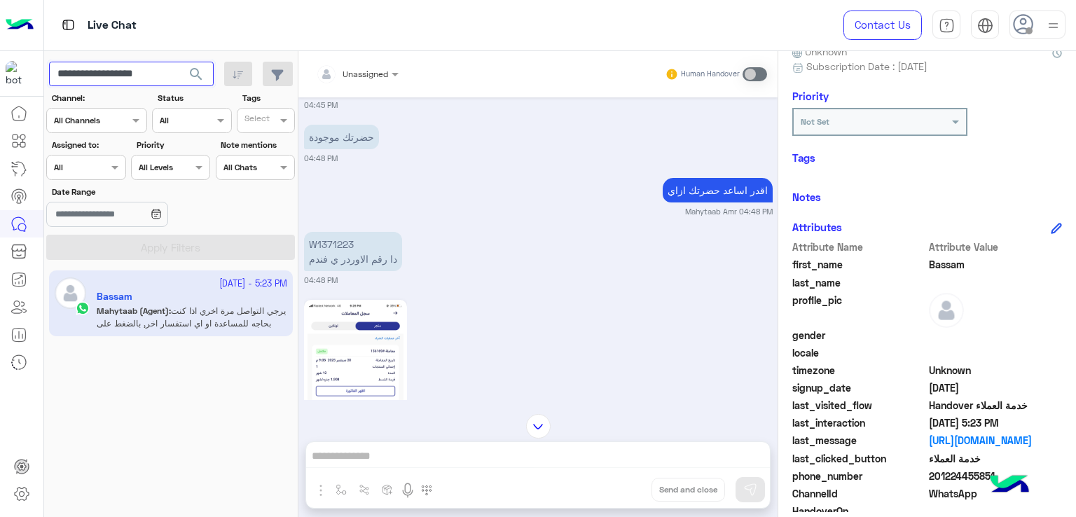
scroll to position [825, 0]
click at [123, 74] on input "**********" at bounding box center [131, 74] width 165 height 25
paste input "text"
click at [202, 68] on span "search" at bounding box center [196, 74] width 17 height 17
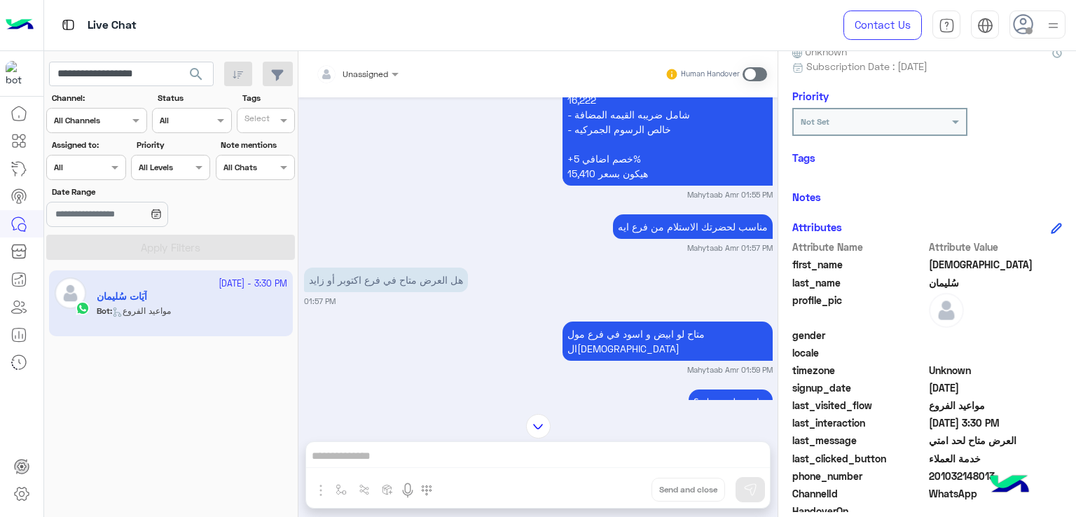
scroll to position [850, 0]
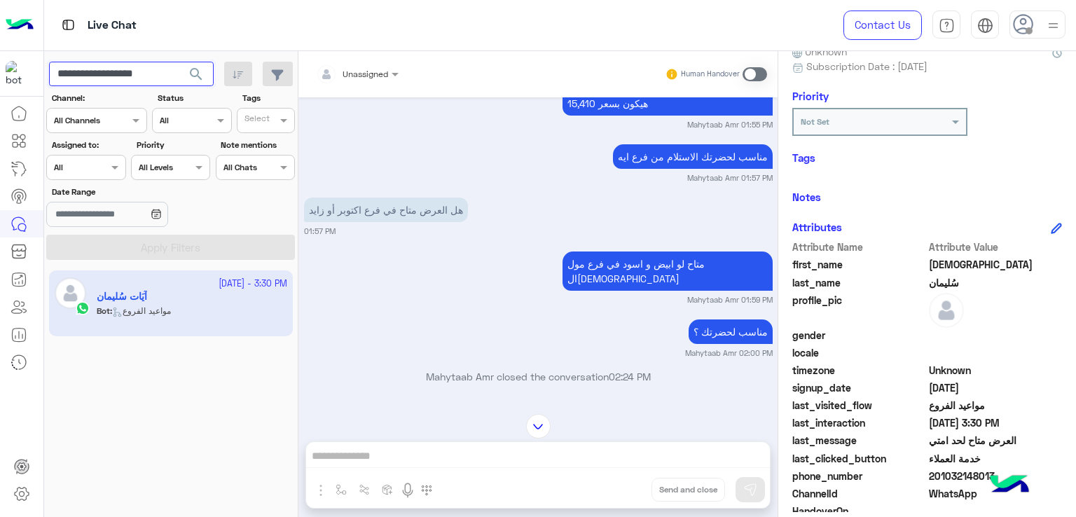
drag, startPoint x: 172, startPoint y: 69, endPoint x: 96, endPoint y: 82, distance: 76.7
click at [96, 82] on input "**********" at bounding box center [131, 74] width 165 height 25
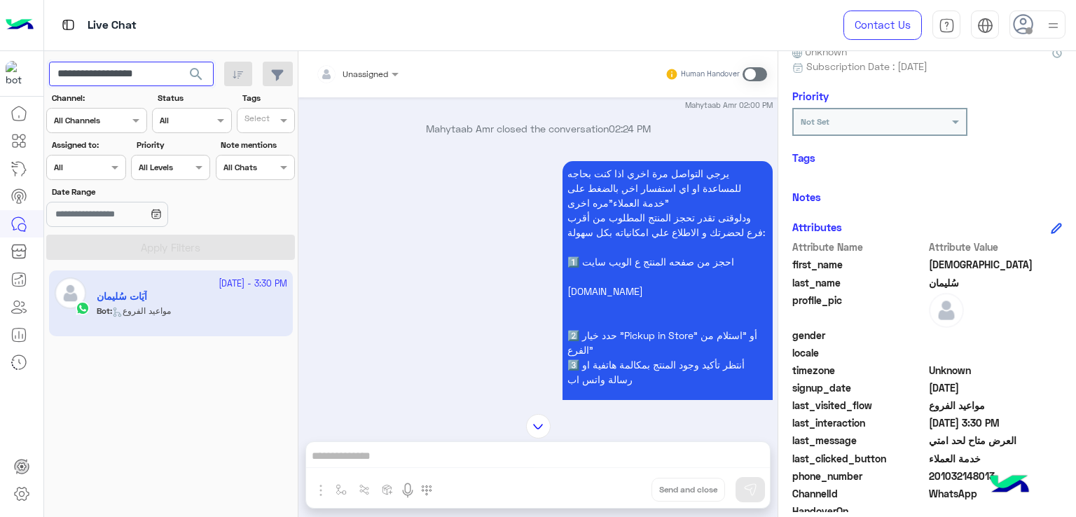
scroll to position [1200, 0]
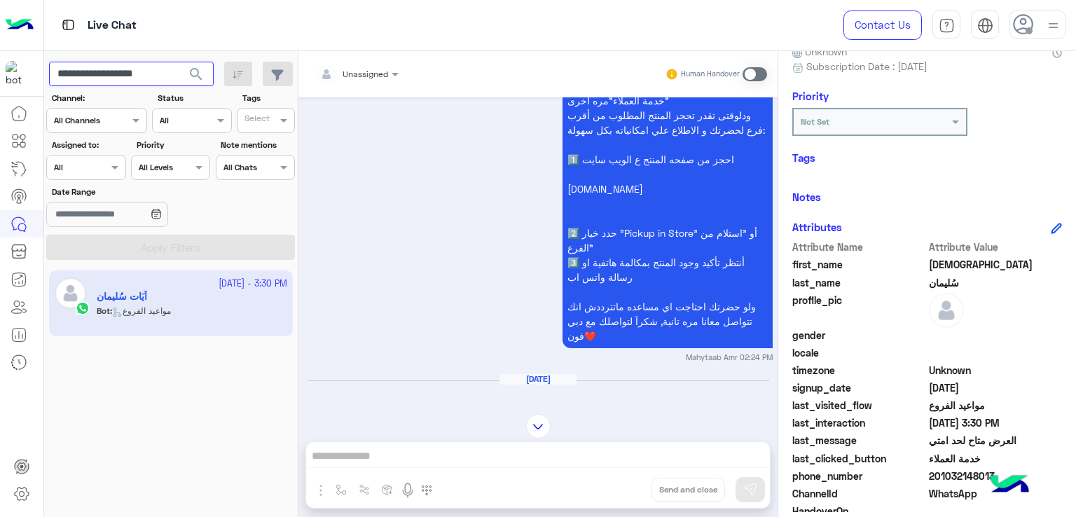
click at [154, 80] on input "**********" at bounding box center [131, 74] width 165 height 25
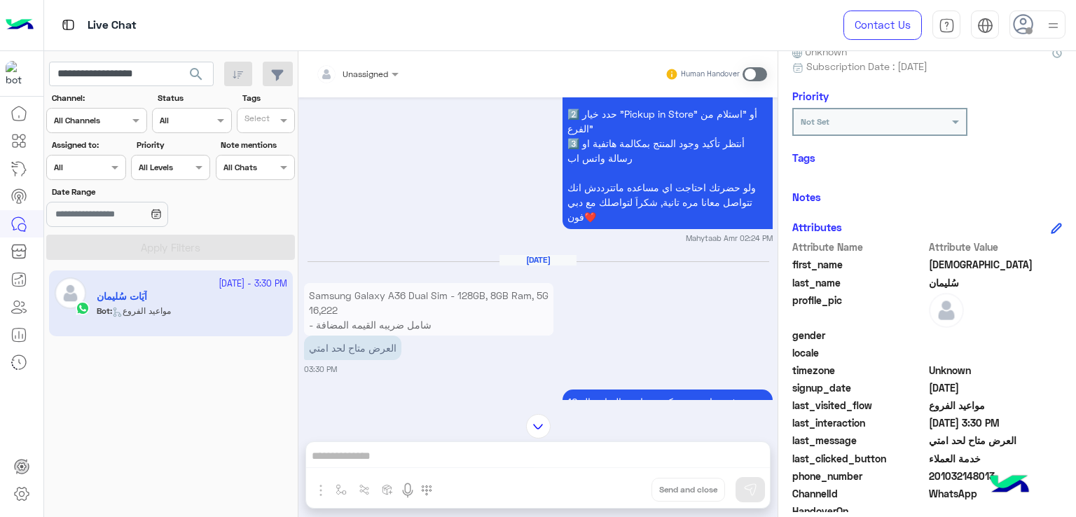
scroll to position [1410, 0]
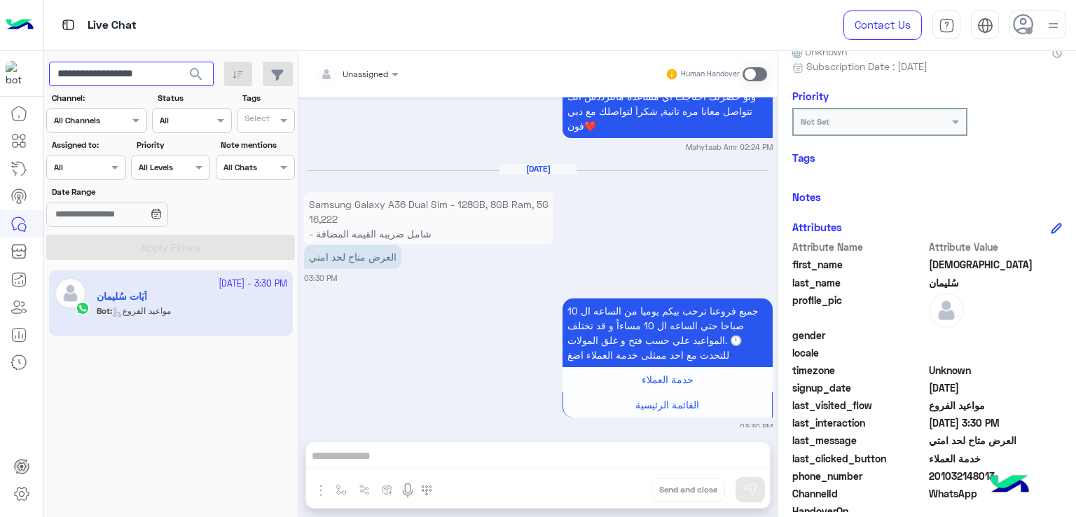
paste input "text"
type input "**********"
click at [204, 77] on span "search" at bounding box center [196, 74] width 17 height 17
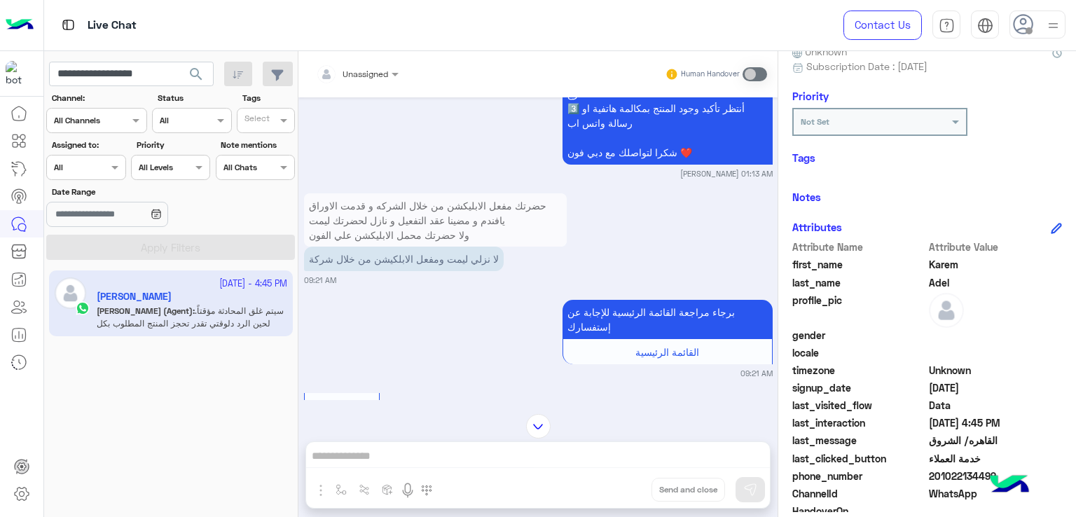
scroll to position [3167, 0]
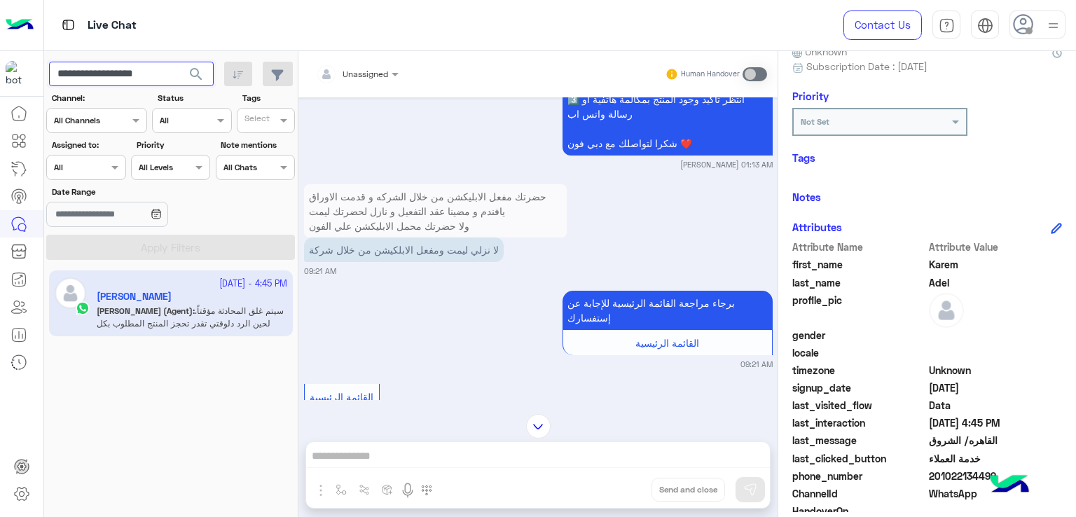
click at [154, 69] on input "**********" at bounding box center [131, 74] width 165 height 25
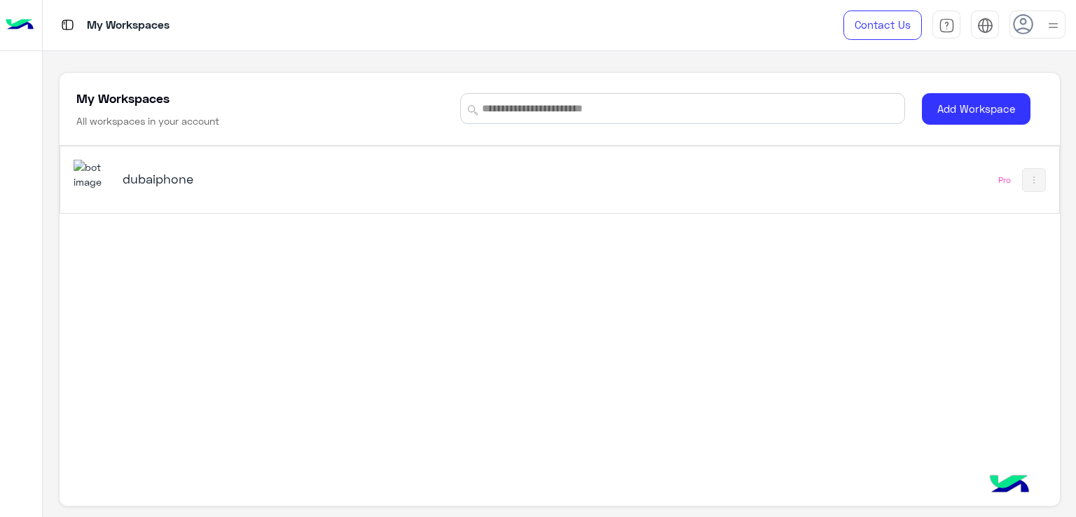
click at [977, 305] on div "dubaiphone Pro" at bounding box center [560, 315] width 1000 height 338
click at [199, 172] on h5 "dubaiphone" at bounding box center [298, 178] width 350 height 17
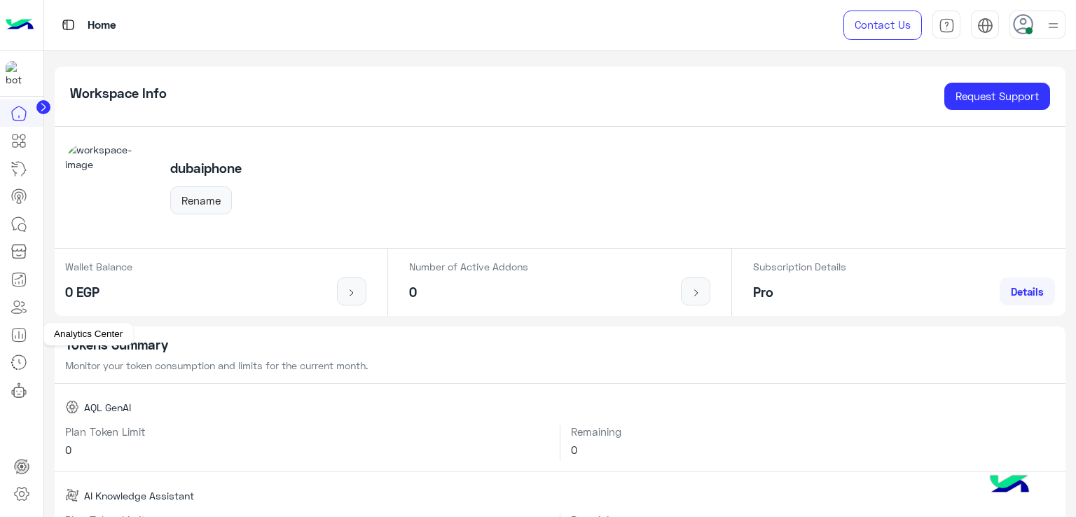
click at [20, 338] on icon at bounding box center [19, 334] width 17 height 17
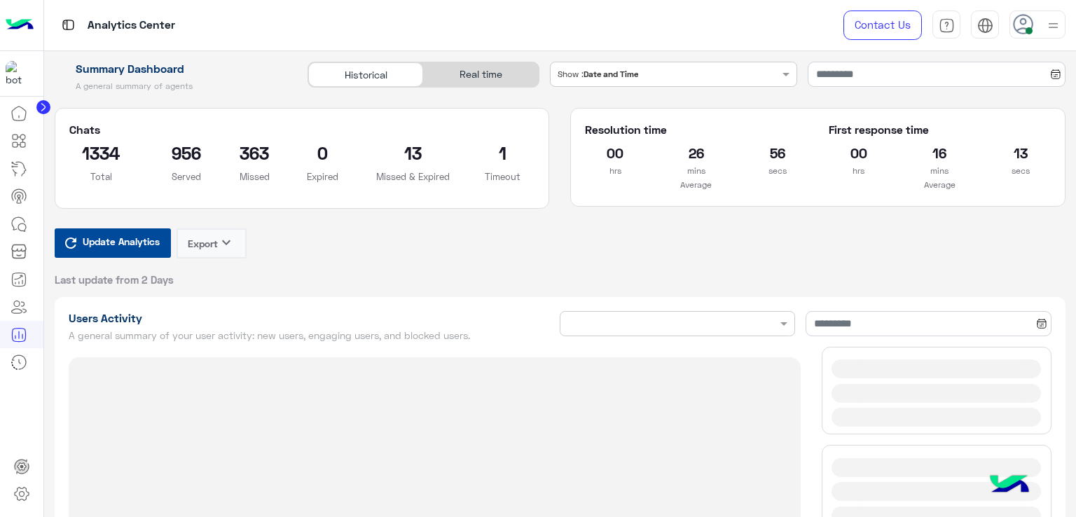
type input "**********"
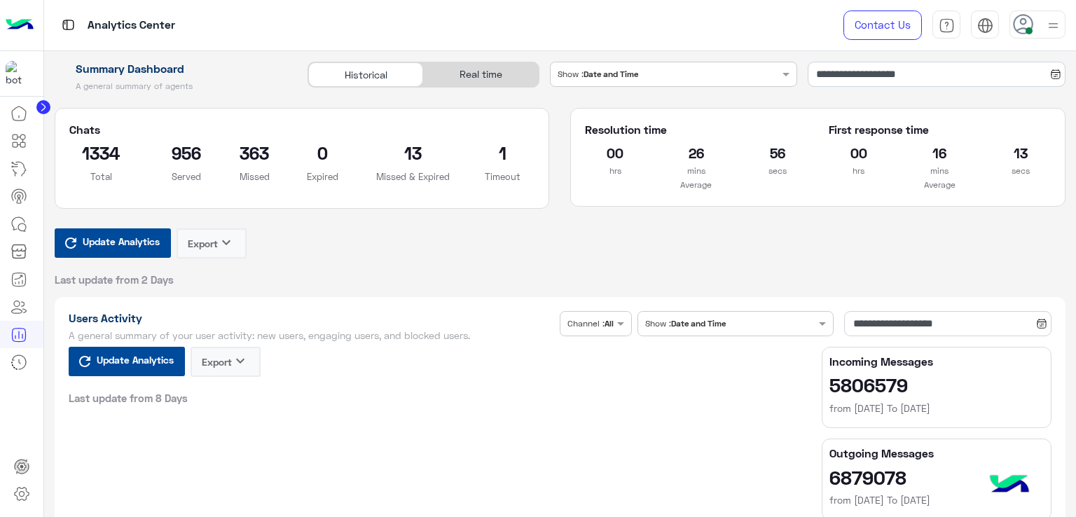
type input "**********"
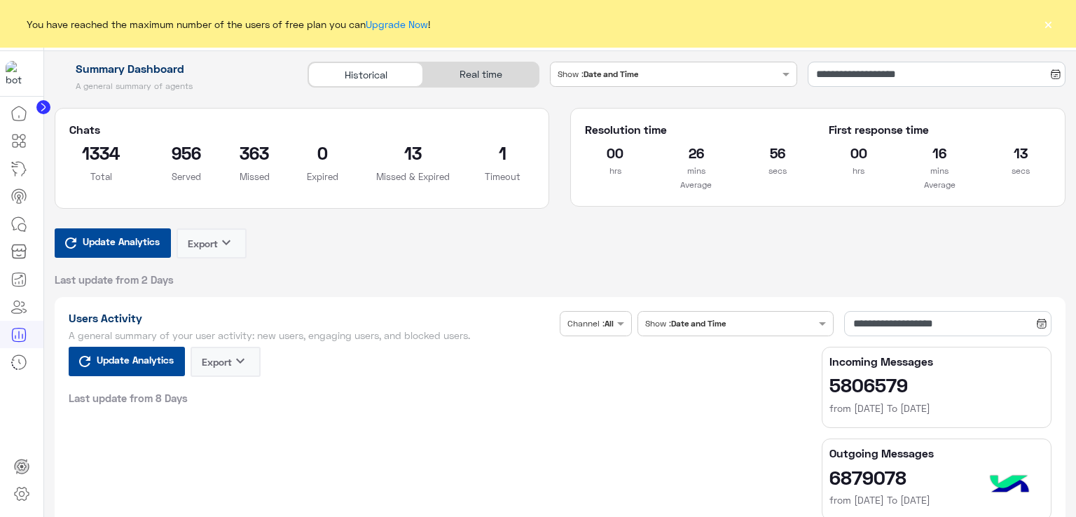
type input "**********"
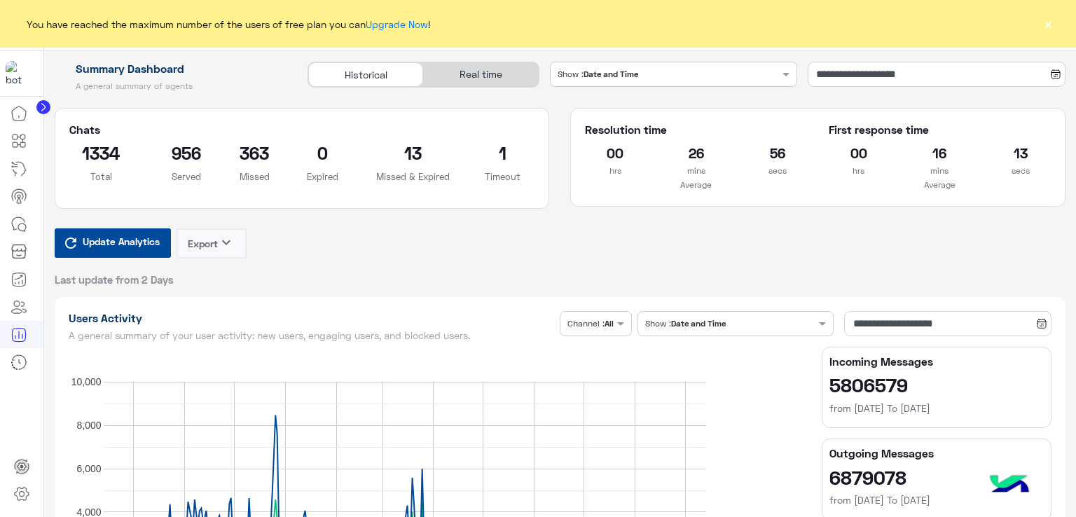
type input "**********"
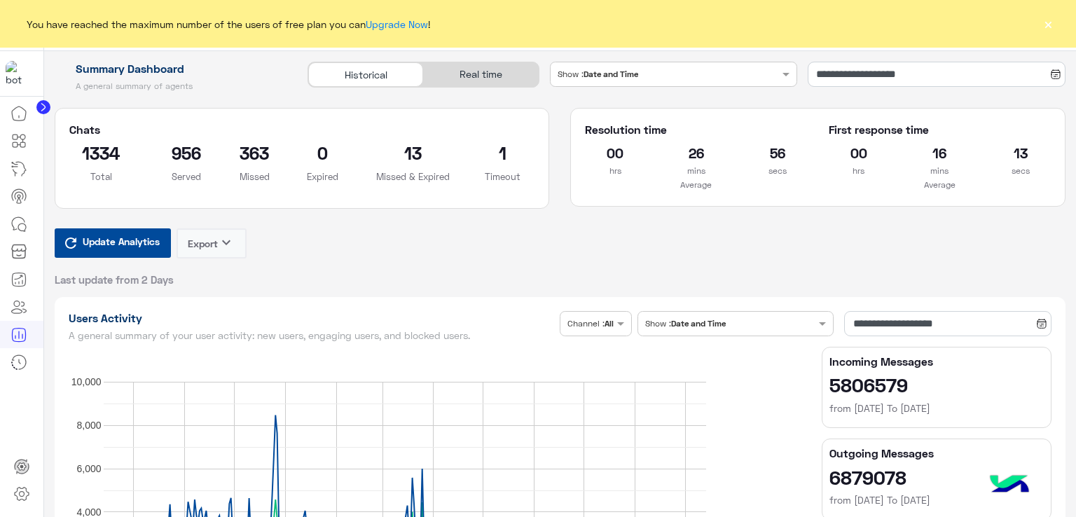
type input "**********"
click at [403, 26] on link "Upgrade Now" at bounding box center [397, 24] width 62 height 12
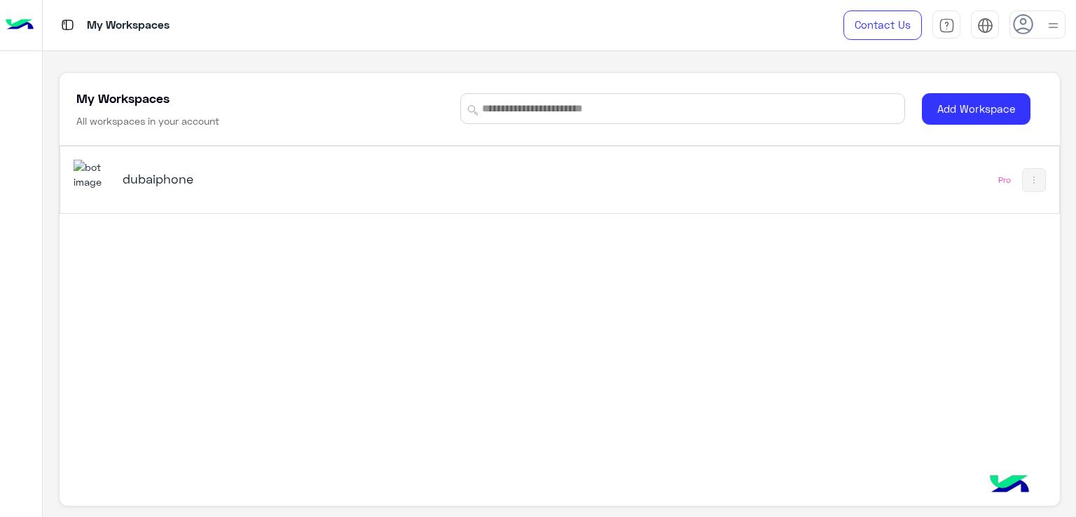
click at [188, 177] on h5 "dubaiphone" at bounding box center [298, 178] width 350 height 17
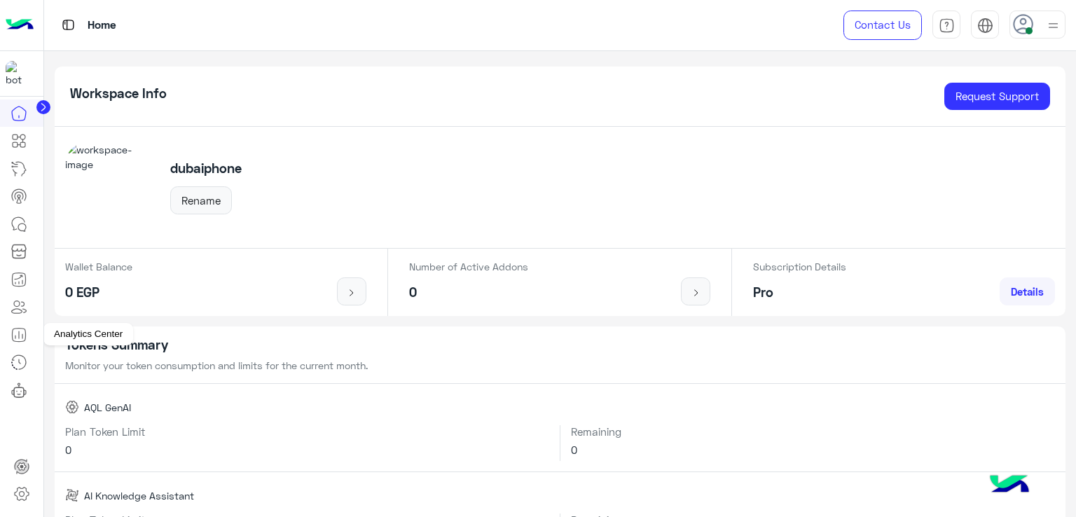
click at [20, 338] on icon at bounding box center [19, 334] width 17 height 17
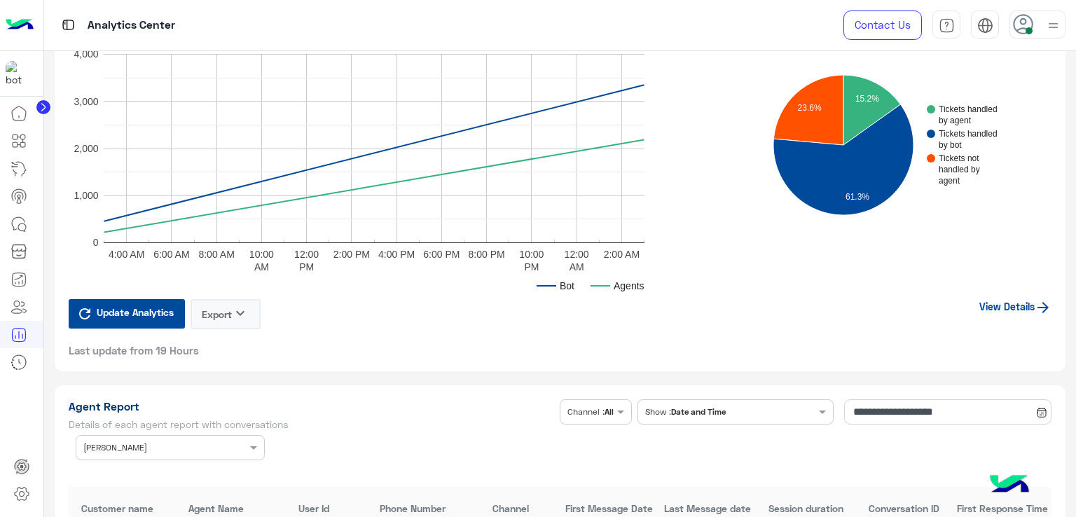
scroll to position [3712, 0]
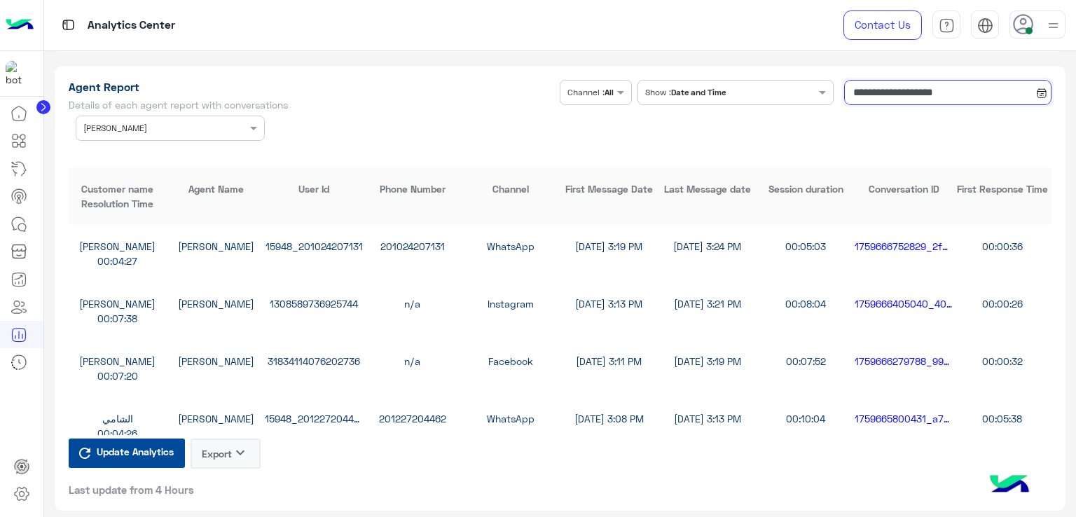
drag, startPoint x: 877, startPoint y: 86, endPoint x: 896, endPoint y: 130, distance: 47.6
click at [877, 86] on input "**********" at bounding box center [947, 92] width 207 height 25
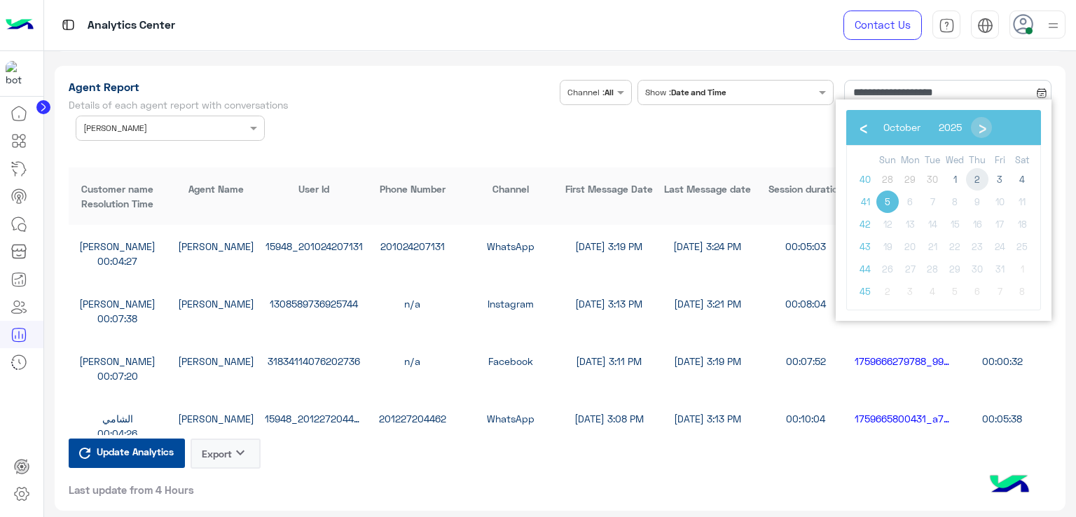
click at [980, 178] on span "2" at bounding box center [977, 179] width 22 height 22
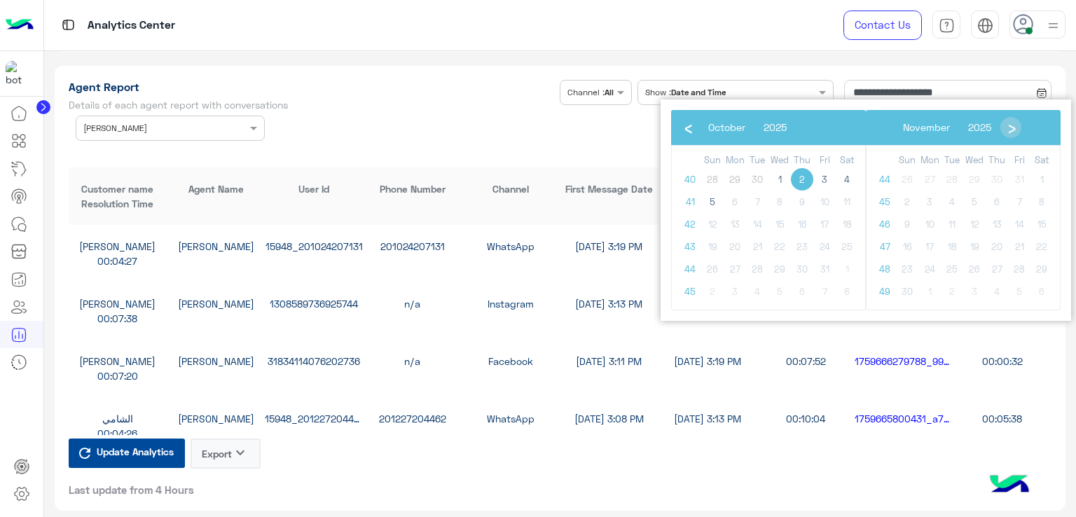
click at [805, 177] on span "2" at bounding box center [802, 179] width 22 height 22
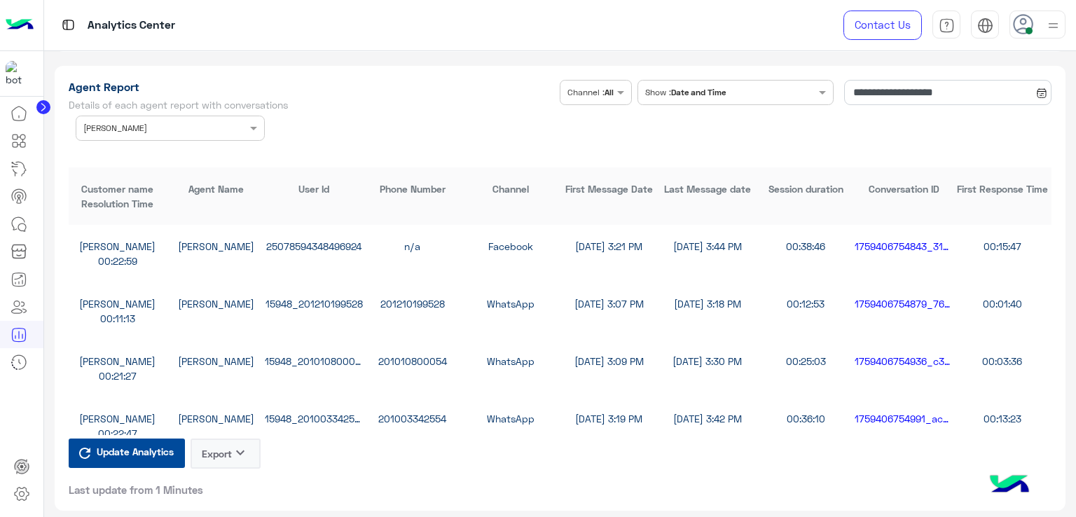
click at [221, 456] on button "Export keyboard_arrow_down" at bounding box center [225, 453] width 70 height 30
click at [230, 476] on button "CSV" at bounding box center [225, 482] width 70 height 25
click at [686, 32] on div "Analytics Center" at bounding box center [388, 25] width 688 height 50
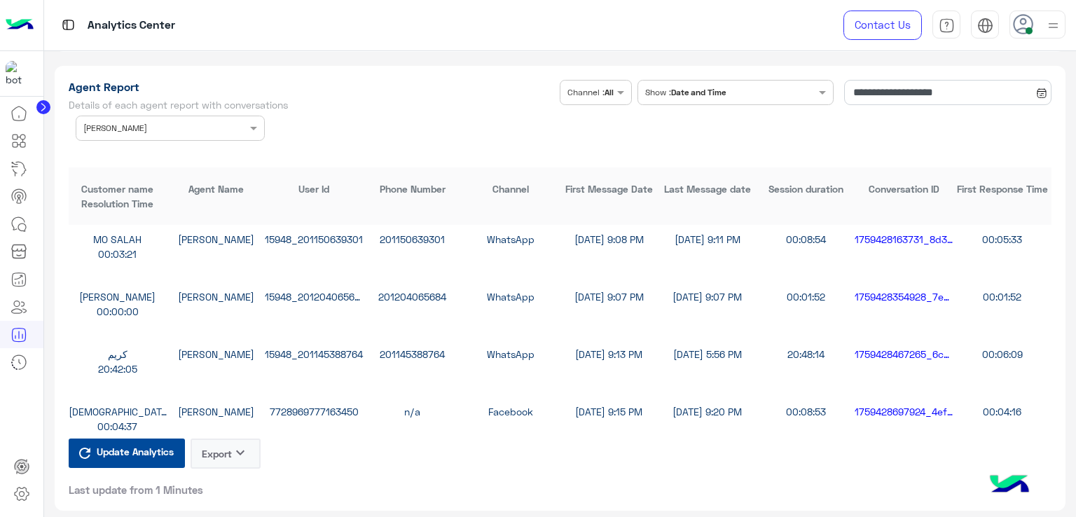
scroll to position [2719, 0]
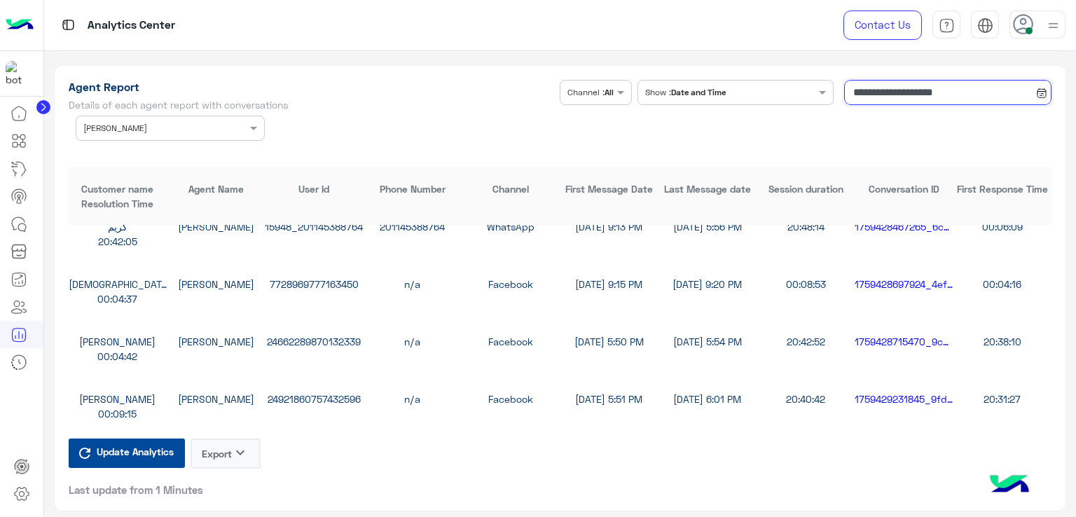
click at [931, 81] on input "**********" at bounding box center [947, 92] width 207 height 25
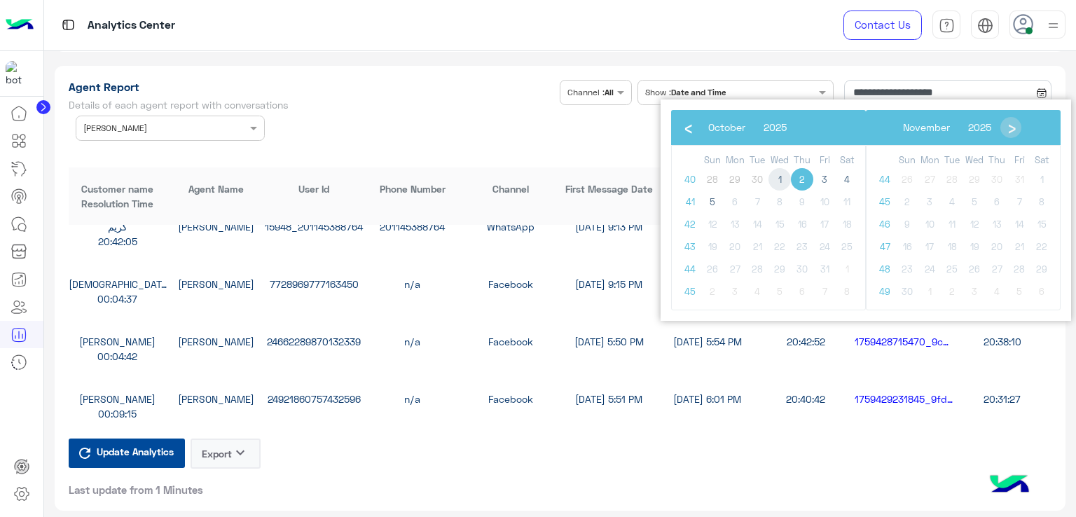
click at [779, 180] on span "1" at bounding box center [779, 179] width 22 height 22
click at [780, 180] on span "1" at bounding box center [779, 179] width 22 height 22
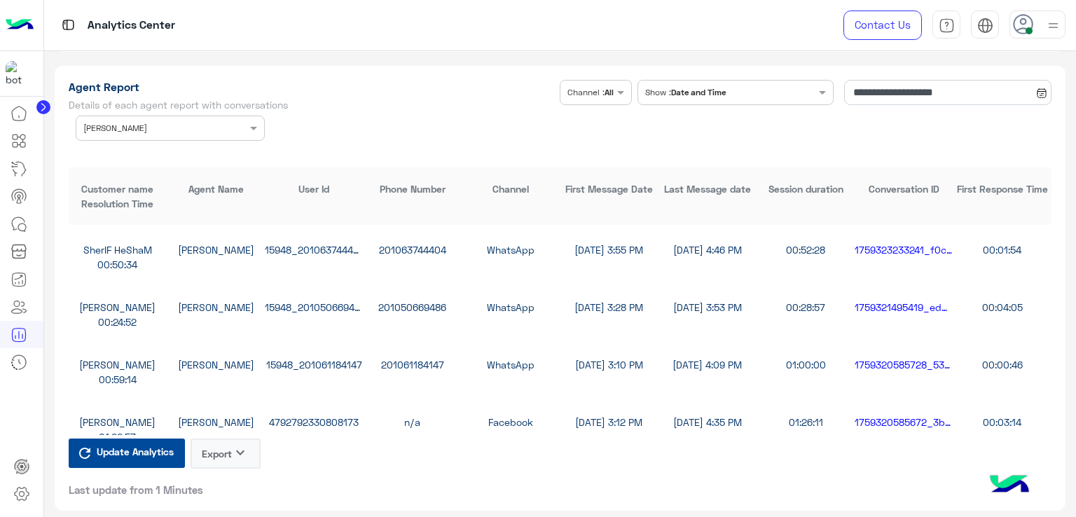
scroll to position [980, 0]
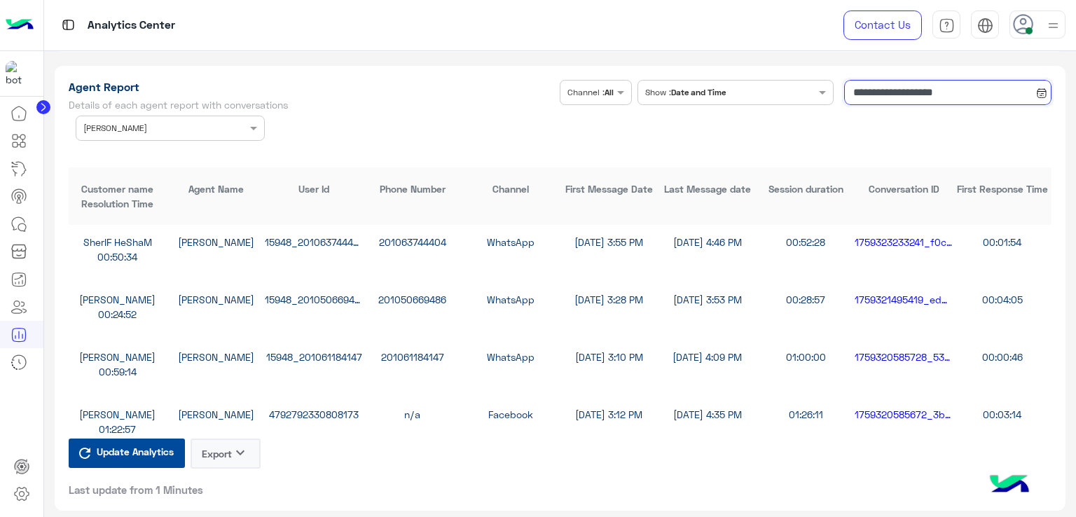
click at [874, 82] on input "**********" at bounding box center [947, 92] width 207 height 25
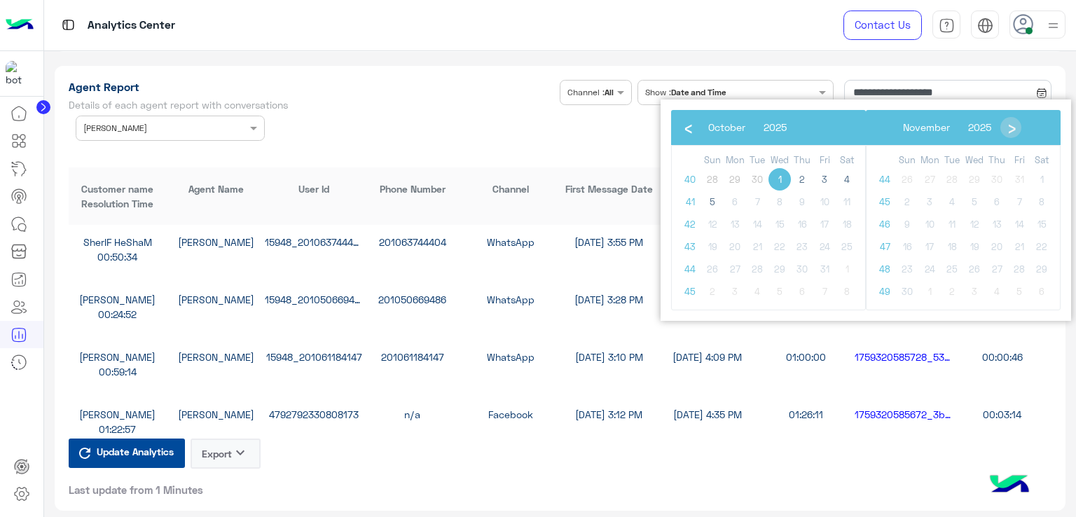
click at [144, 120] on input "text" at bounding box center [148, 126] width 131 height 13
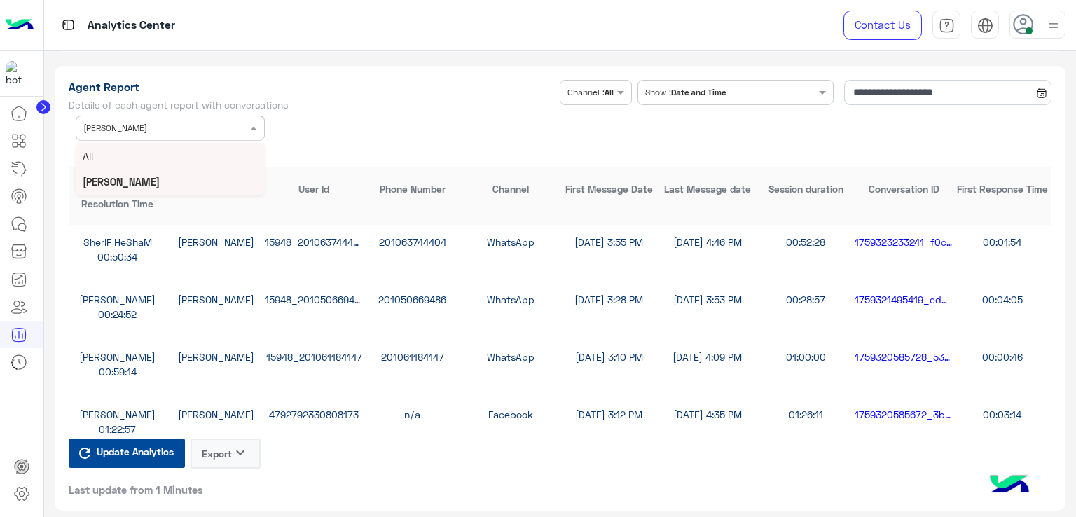
click at [134, 159] on div "All" at bounding box center [170, 156] width 189 height 26
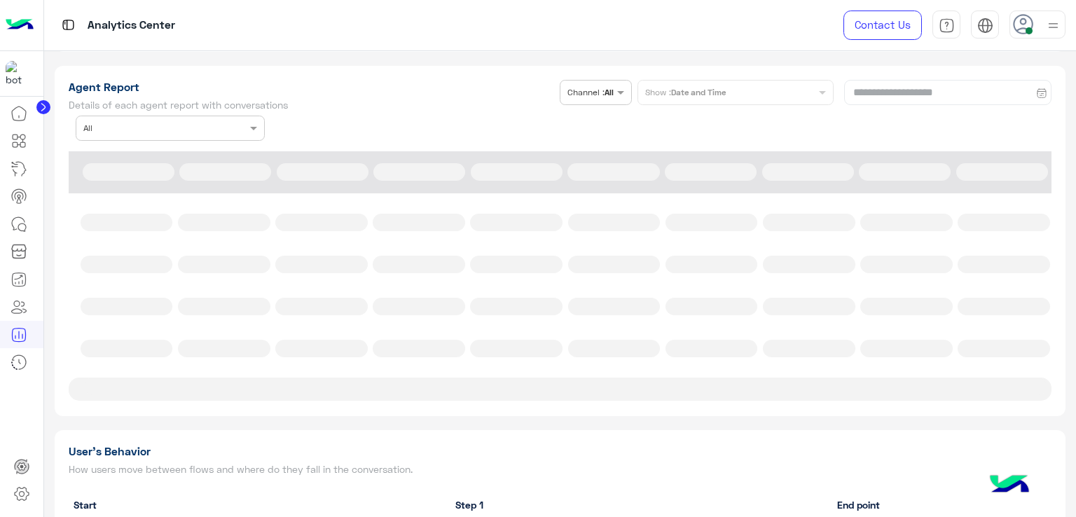
click at [904, 85] on div "**********" at bounding box center [560, 110] width 983 height 61
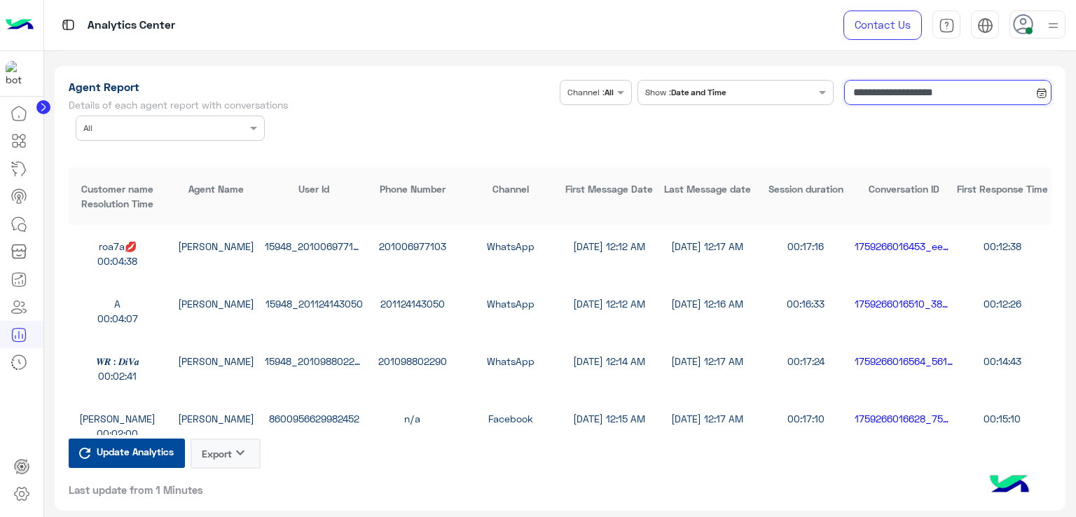
click at [914, 83] on input "**********" at bounding box center [947, 92] width 207 height 25
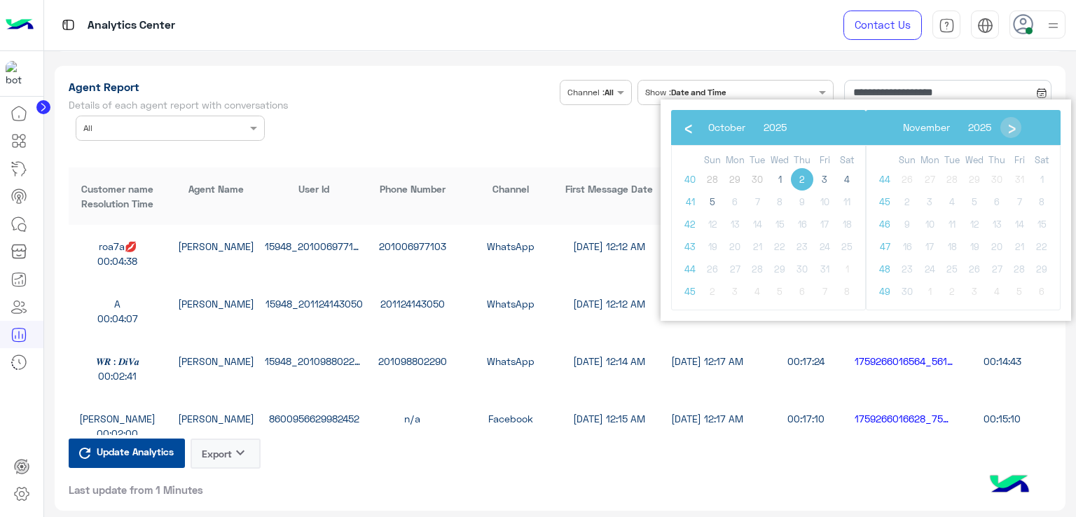
click at [801, 178] on span "2" at bounding box center [802, 179] width 22 height 22
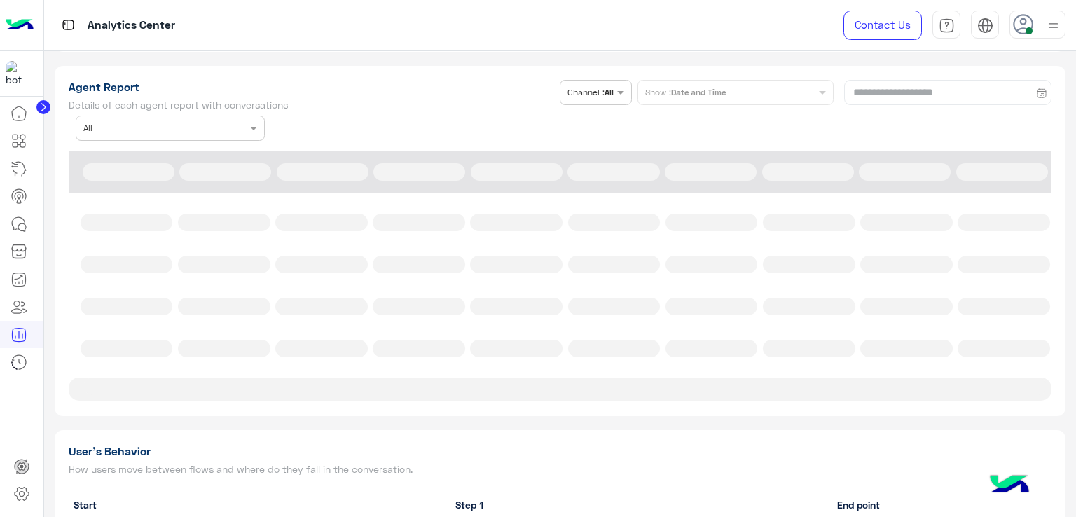
type input "**********"
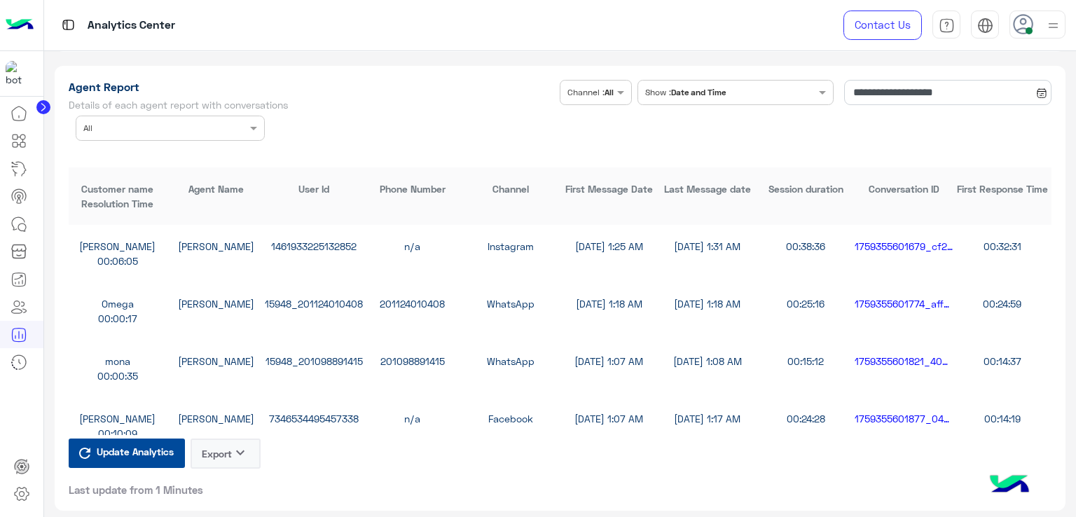
click at [238, 445] on icon "keyboard_arrow_down" at bounding box center [240, 452] width 17 height 17
click at [219, 483] on button "CSV" at bounding box center [225, 482] width 70 height 25
click at [414, 68] on div "**********" at bounding box center [560, 288] width 1011 height 445
click at [239, 450] on icon "keyboard_arrow_down" at bounding box center [240, 452] width 17 height 17
click at [227, 482] on button "CSV" at bounding box center [225, 482] width 70 height 25
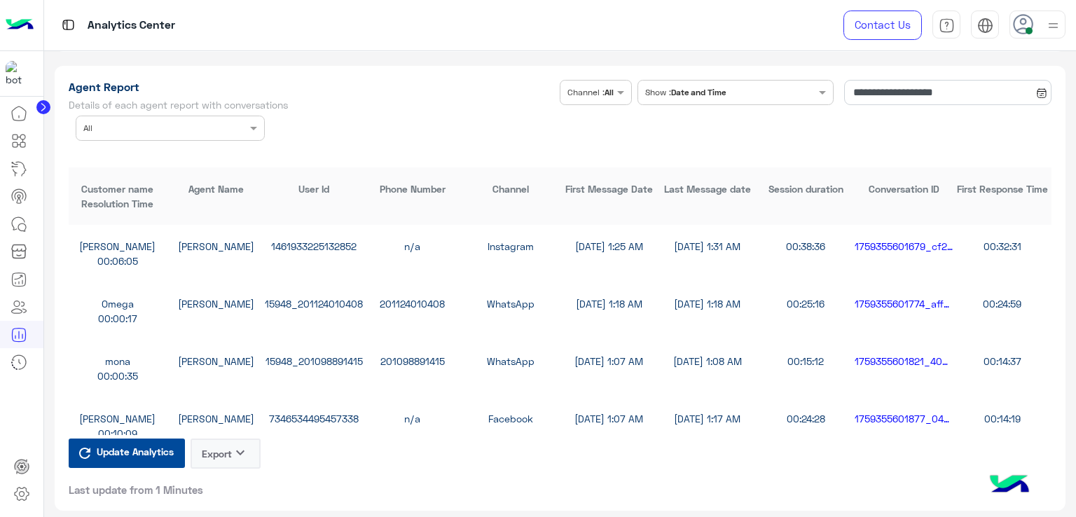
scroll to position [3432, 0]
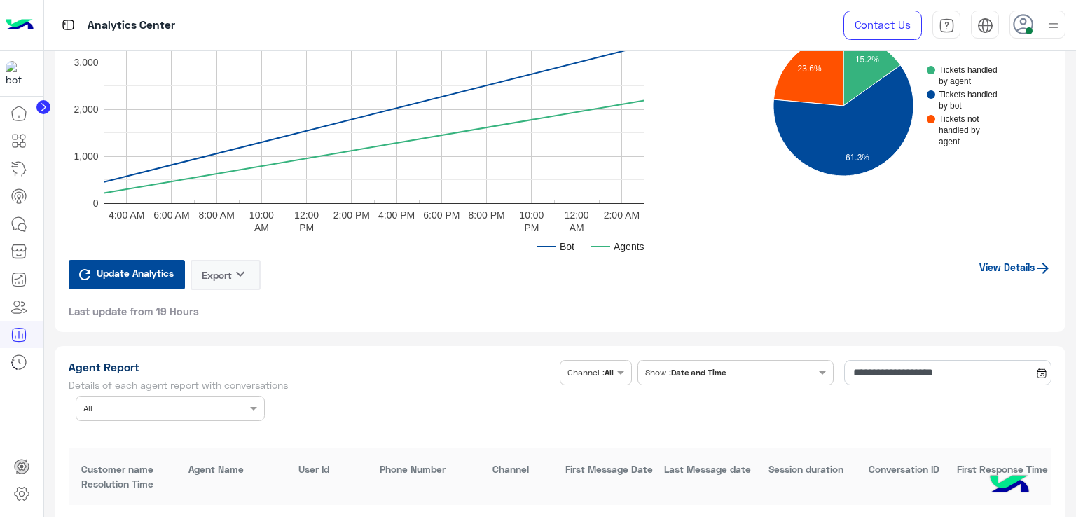
click at [744, 253] on div "Tickets handled by agent Tickets handled by bot Tickets not handled by agent 15…" at bounding box center [894, 120] width 335 height 280
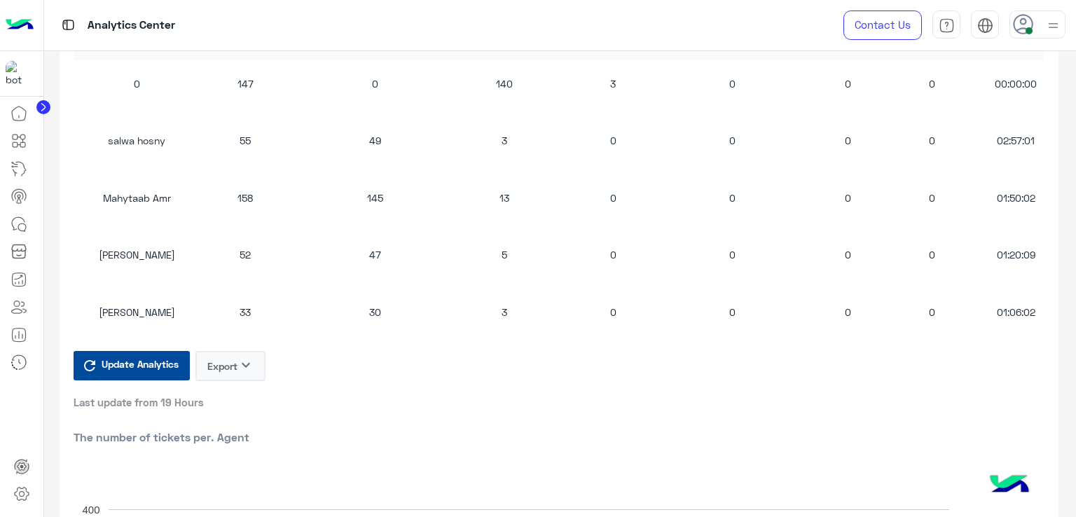
scroll to position [1677, 0]
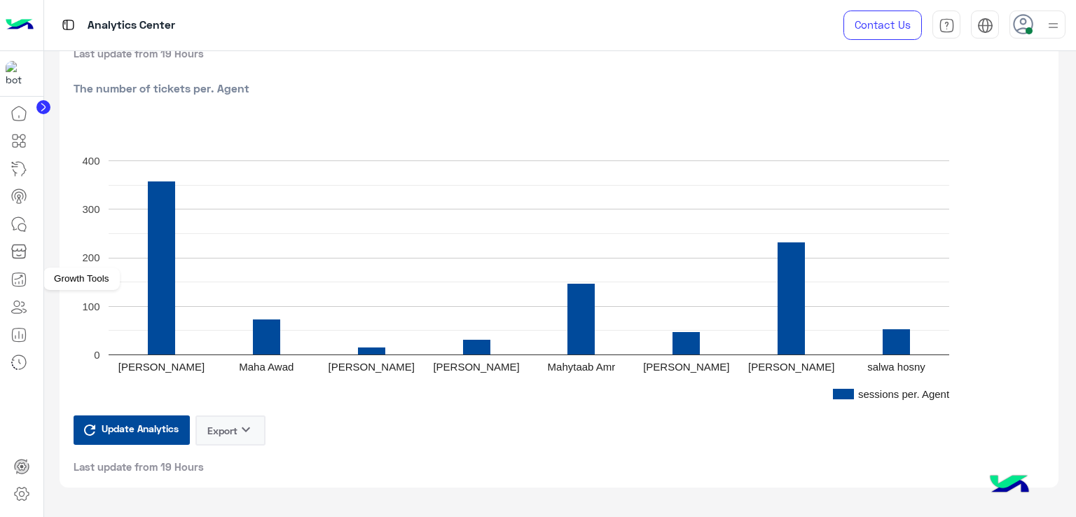
click at [20, 286] on icon at bounding box center [19, 279] width 17 height 17
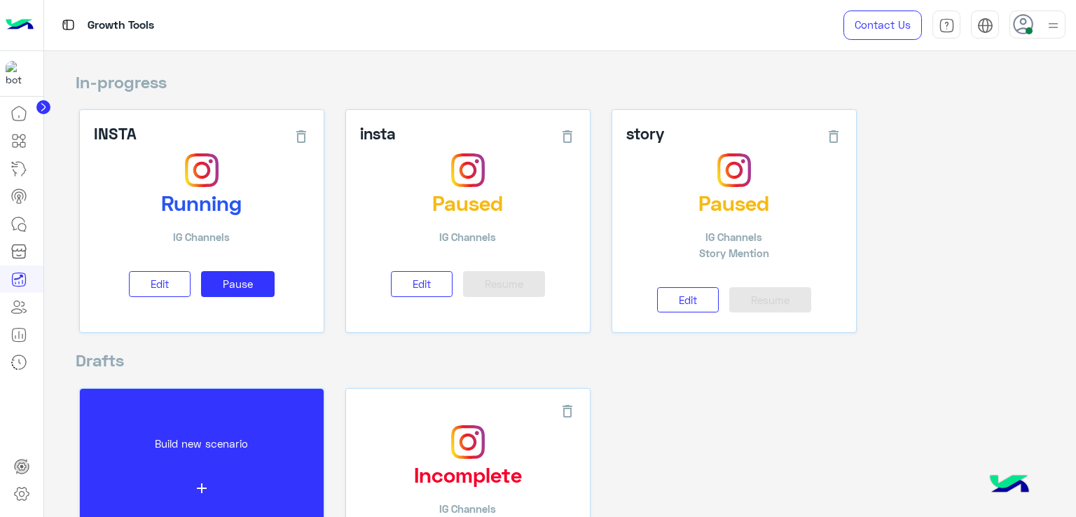
scroll to position [179, 0]
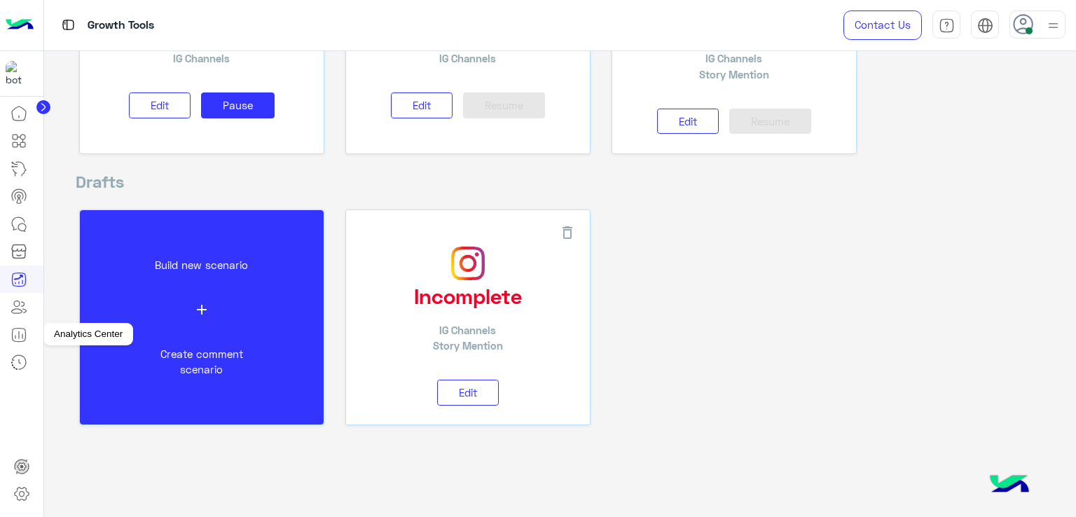
click at [17, 338] on icon at bounding box center [19, 334] width 17 height 17
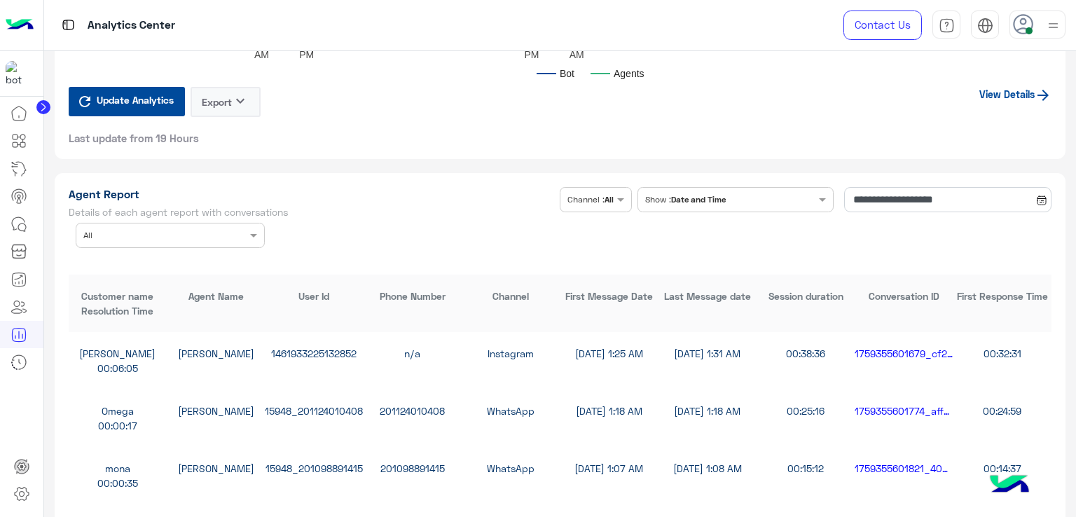
scroll to position [3642, 0]
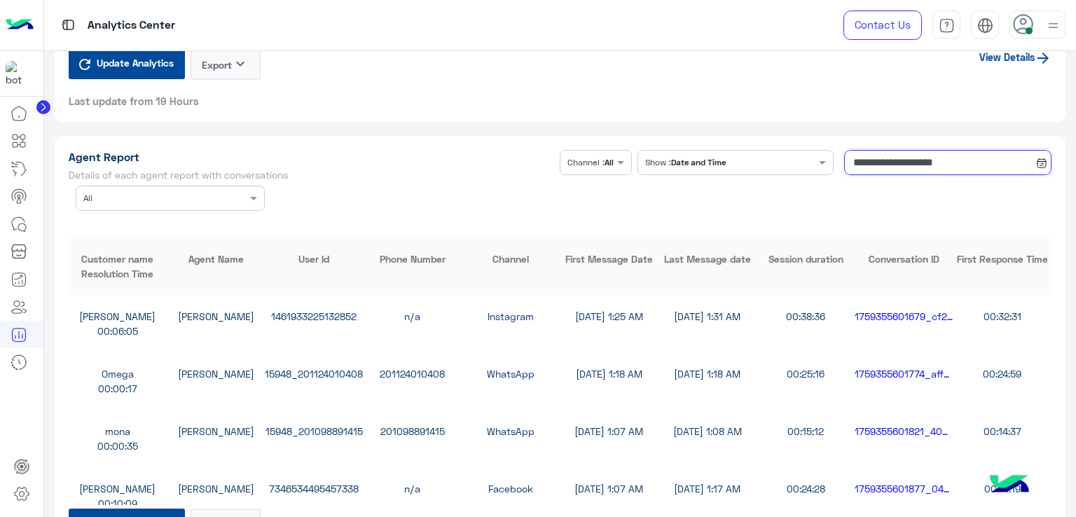
click at [900, 163] on input "**********" at bounding box center [947, 162] width 207 height 25
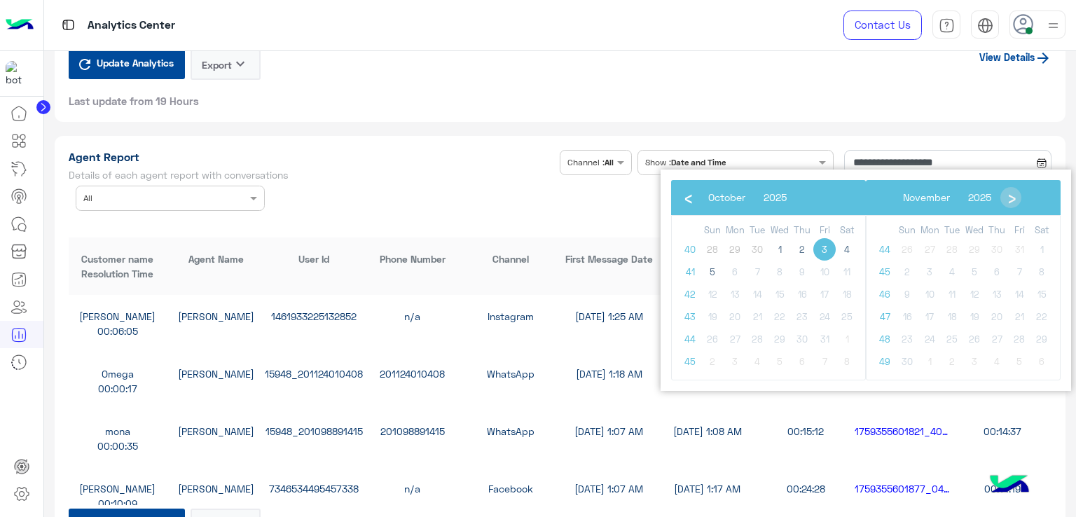
click at [821, 250] on span "3" at bounding box center [824, 249] width 22 height 22
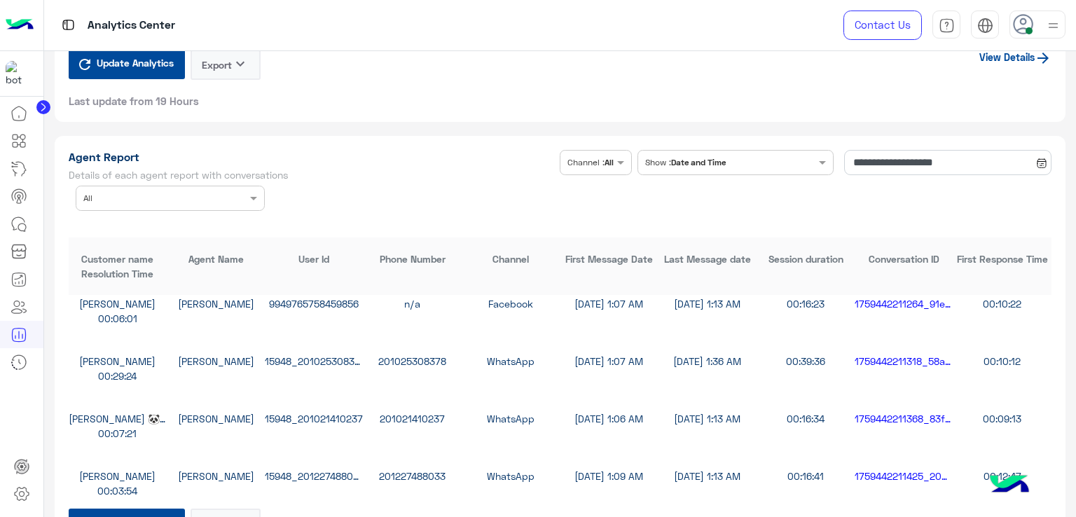
scroll to position [3782, 0]
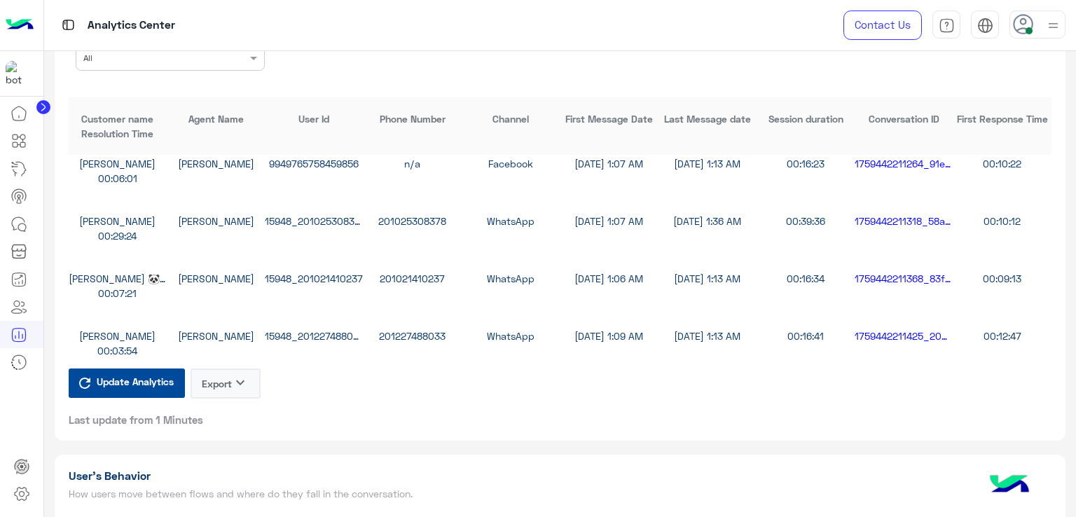
click at [176, 378] on span "Update Analytics" at bounding box center [135, 381] width 84 height 19
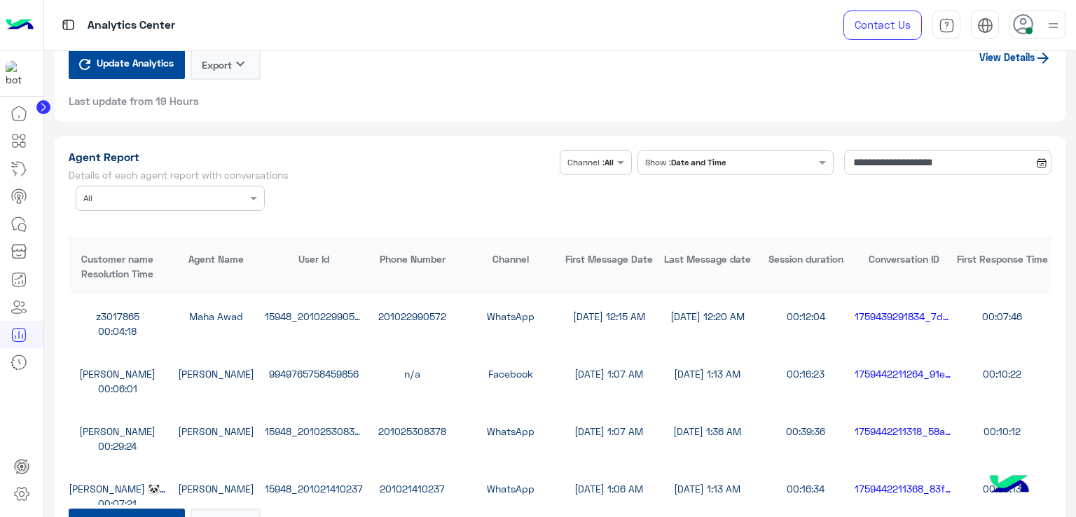
scroll to position [3852, 0]
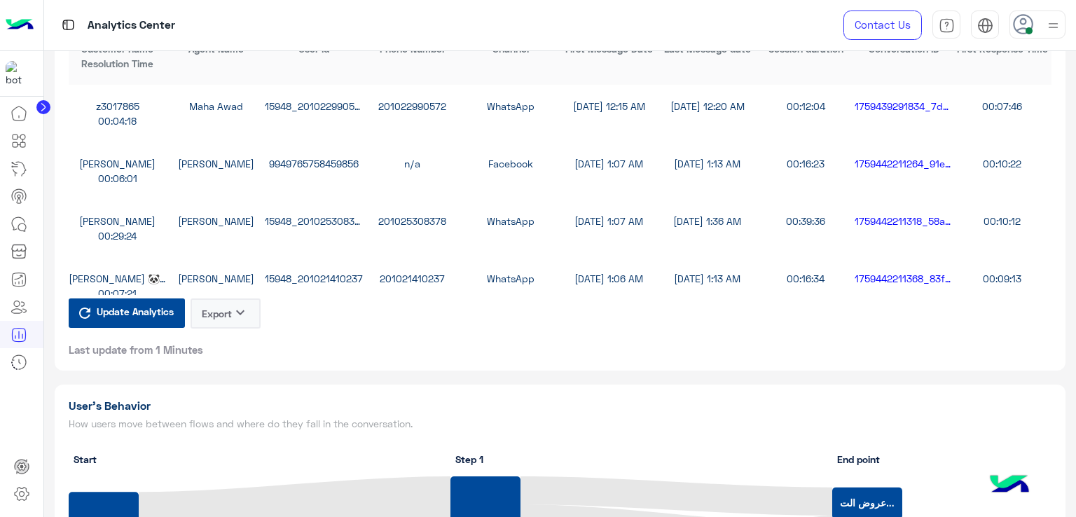
click at [230, 310] on button "Export keyboard_arrow_down" at bounding box center [225, 313] width 70 height 30
click at [227, 342] on button "CSV" at bounding box center [225, 342] width 70 height 25
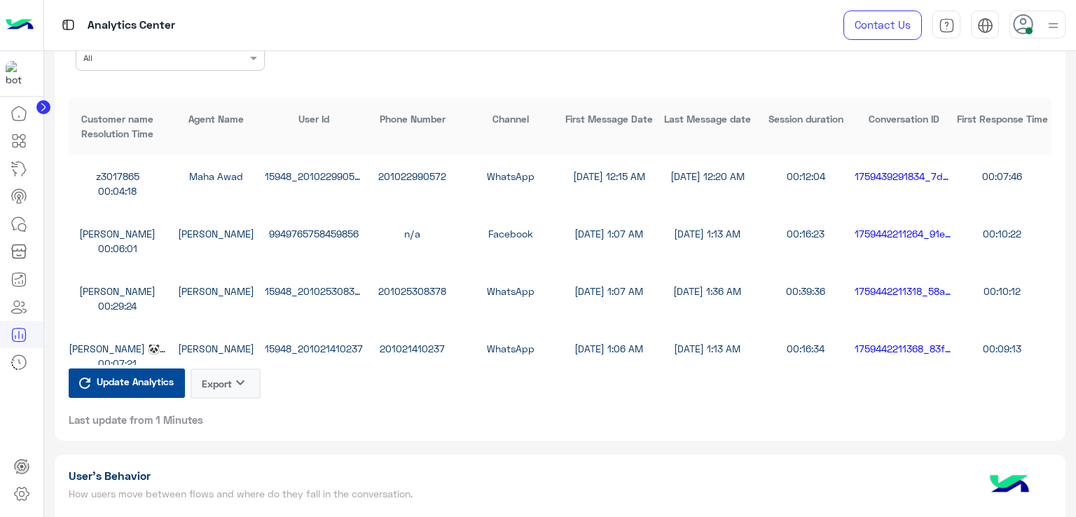
click at [221, 384] on button "Export keyboard_arrow_down" at bounding box center [225, 383] width 70 height 30
click at [209, 410] on span "CSV" at bounding box center [208, 411] width 18 height 15
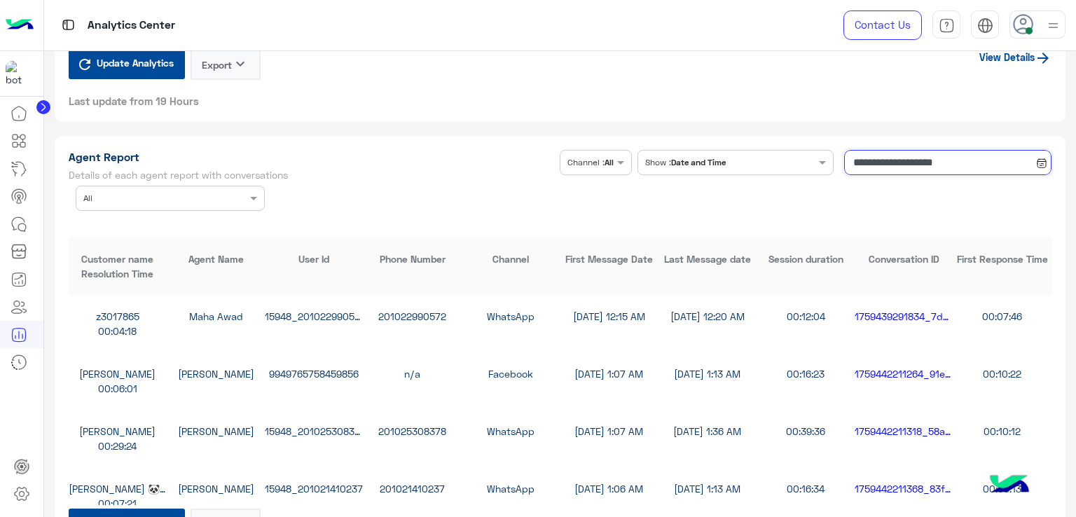
click at [896, 166] on input "**********" at bounding box center [947, 162] width 207 height 25
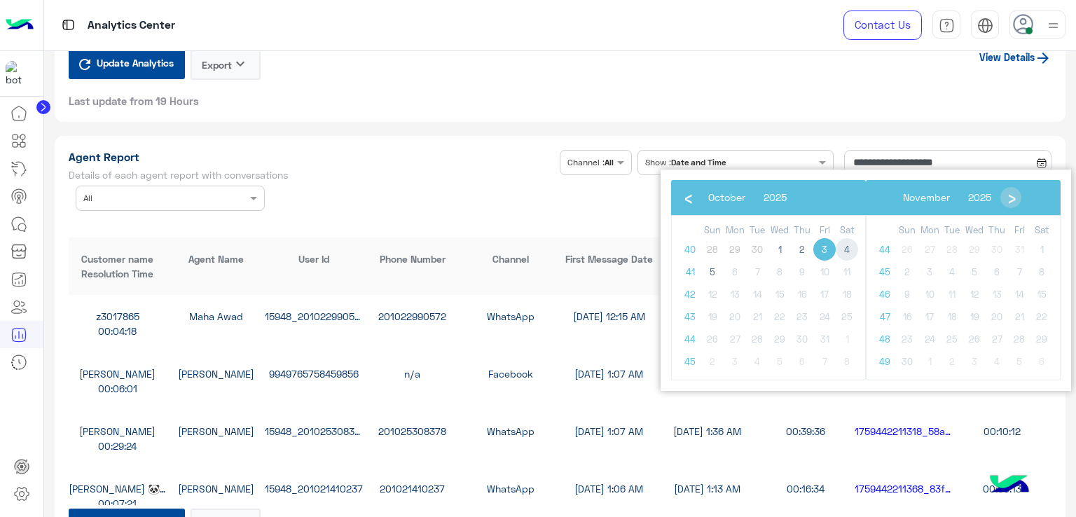
click at [846, 245] on span "4" at bounding box center [847, 249] width 22 height 22
click at [847, 250] on span "4" at bounding box center [847, 249] width 22 height 22
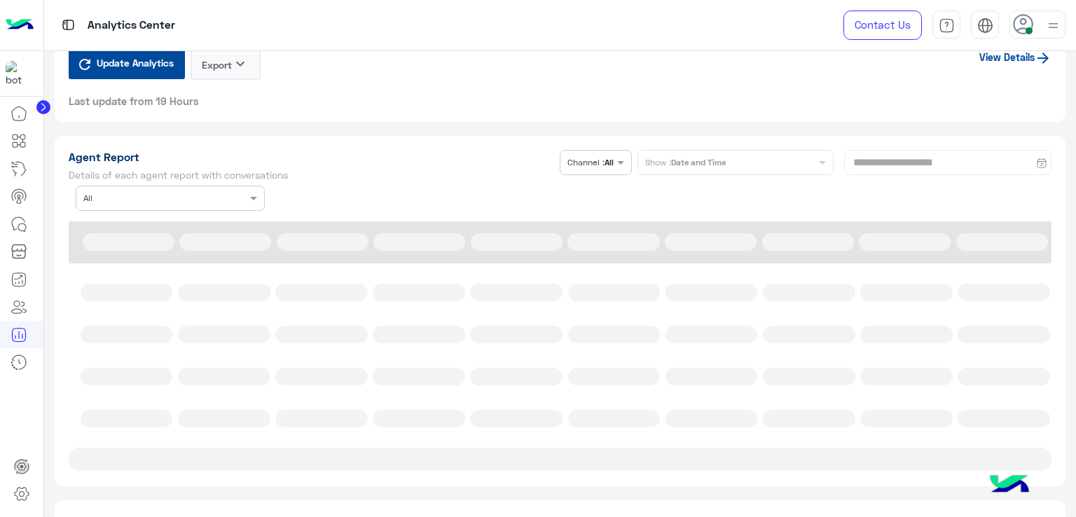
type input "**********"
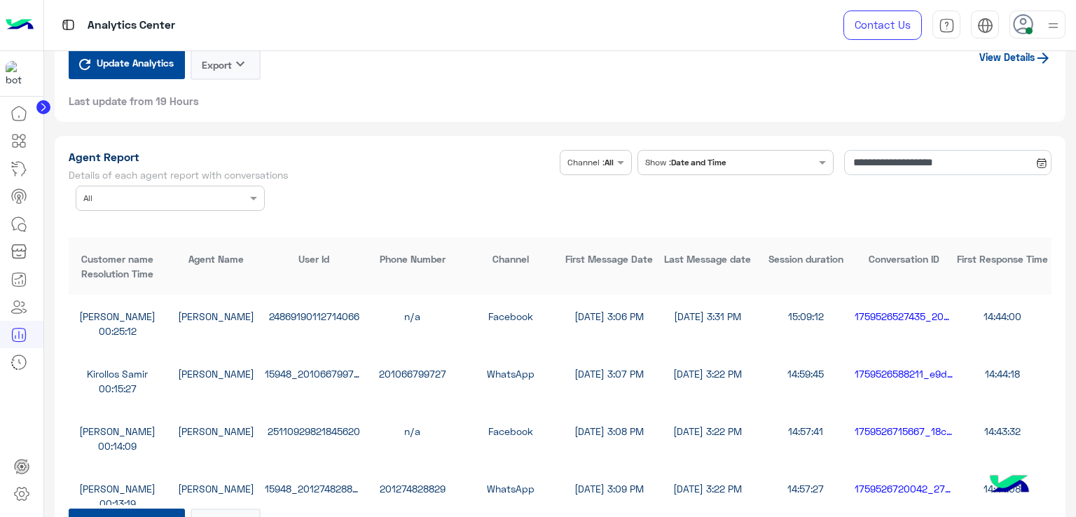
scroll to position [3782, 0]
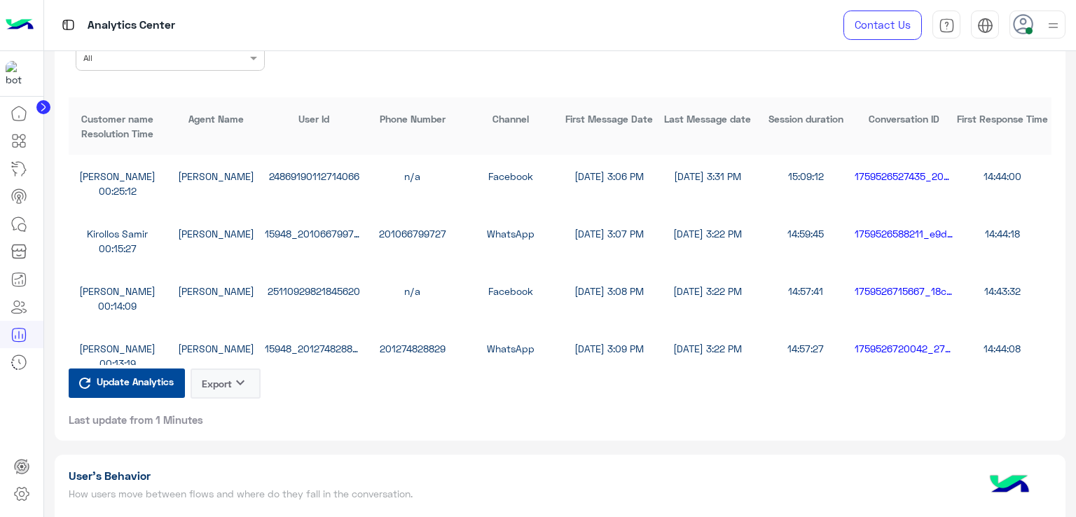
click at [230, 376] on button "Export keyboard_arrow_down" at bounding box center [225, 383] width 70 height 30
click at [232, 414] on button "CSV" at bounding box center [225, 412] width 70 height 25
